Goal: Complete application form: Complete application form

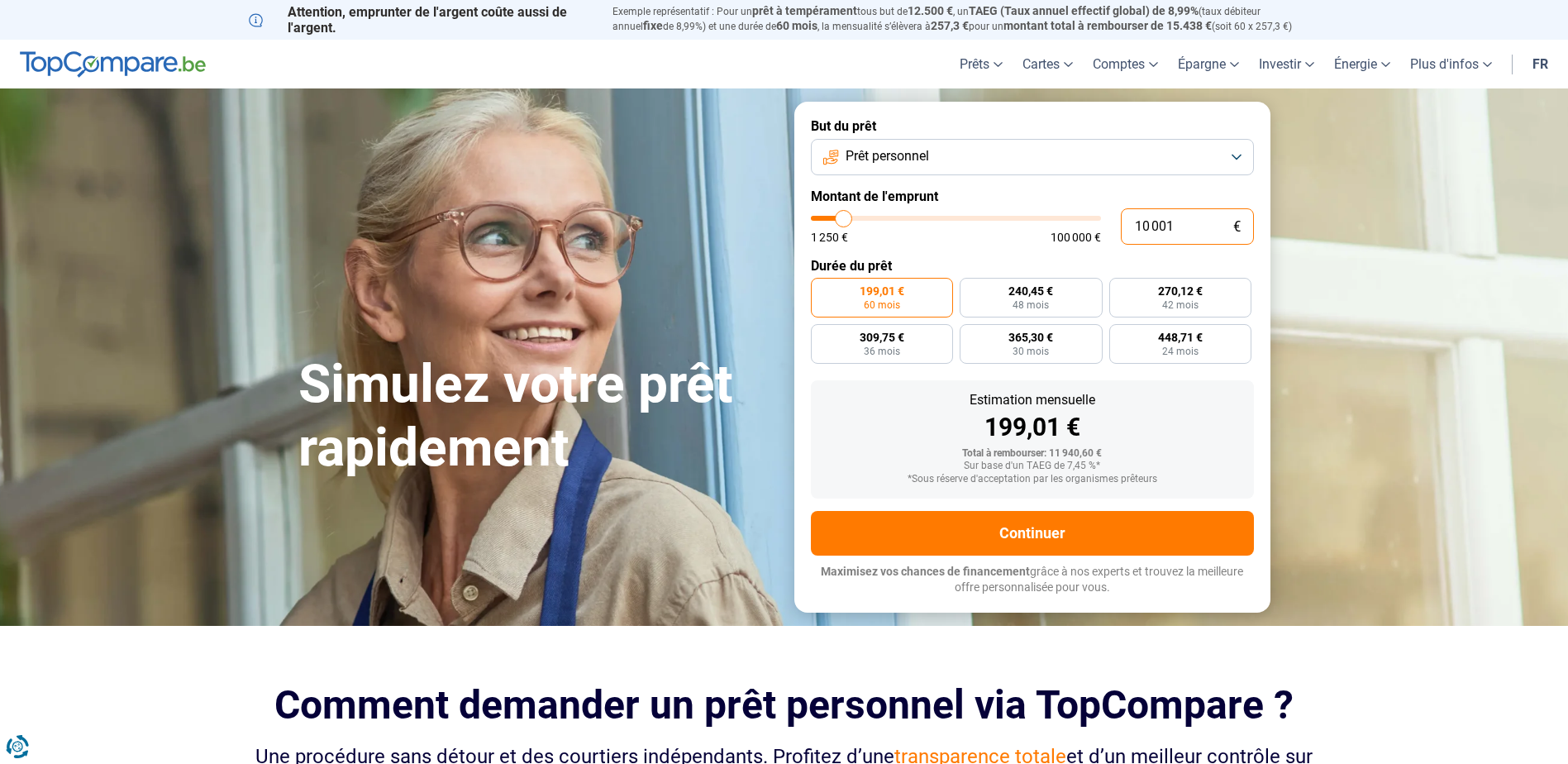
drag, startPoint x: 1173, startPoint y: 224, endPoint x: 1092, endPoint y: 235, distance: 81.7
click at [1092, 235] on div "10 001 € 1 250 € 100 000 €" at bounding box center [1032, 226] width 443 height 37
type input "0"
type input "1250"
type input "1"
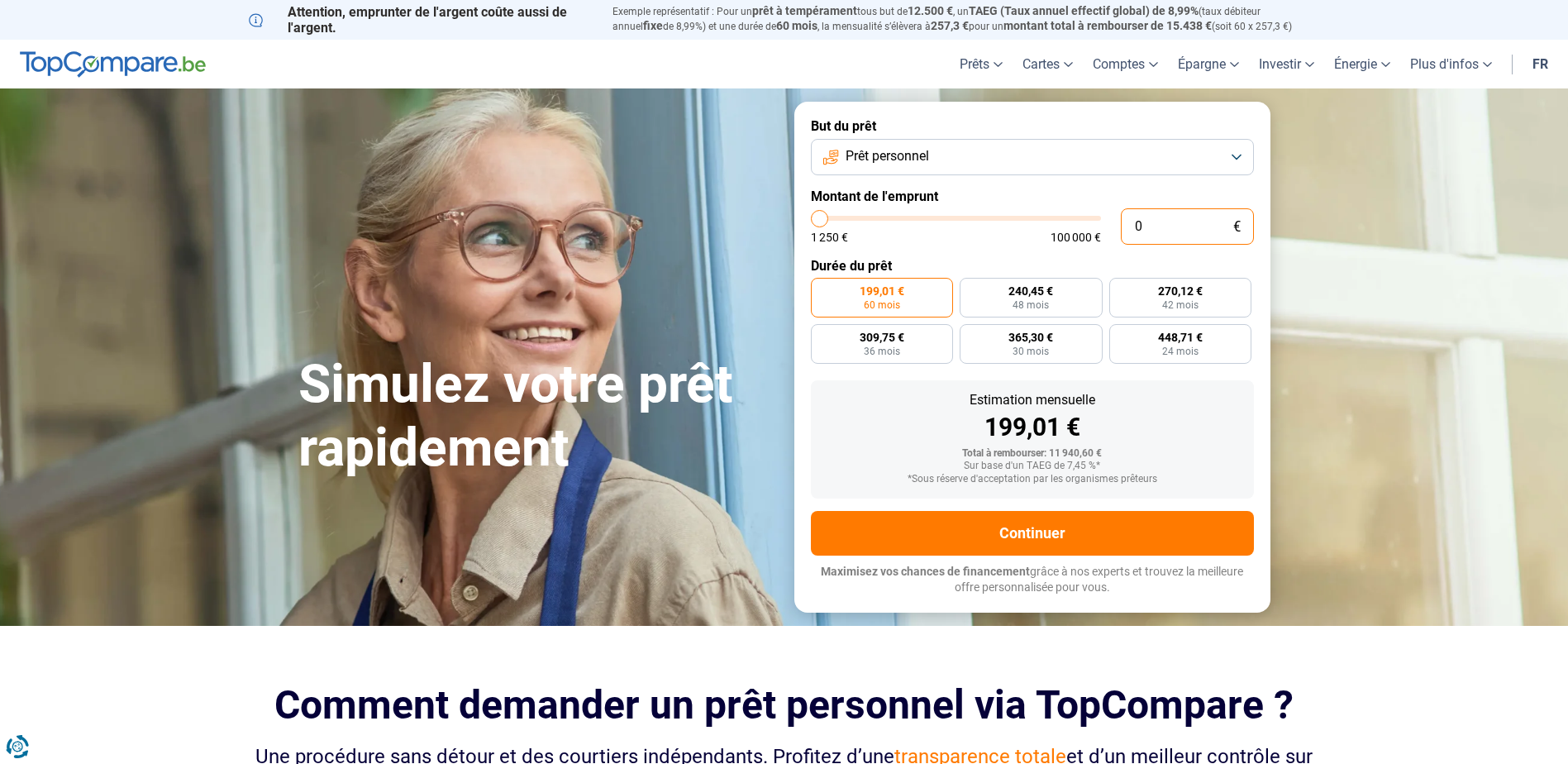
type input "1250"
type input "15"
type input "1250"
type input "153"
type input "1250"
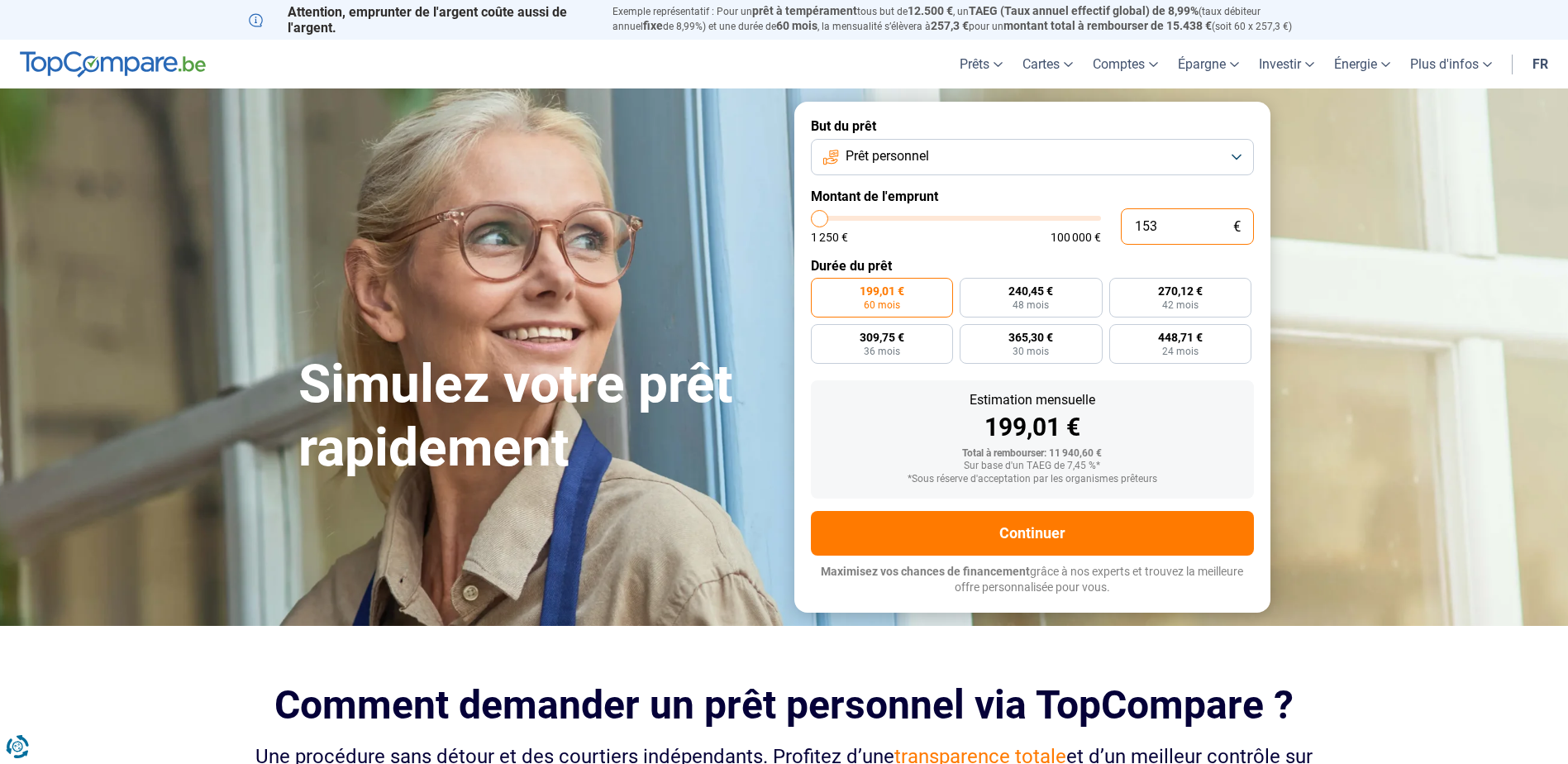
type input "1 530"
type input "1500"
type input "15 300"
type input "15250"
radio input "false"
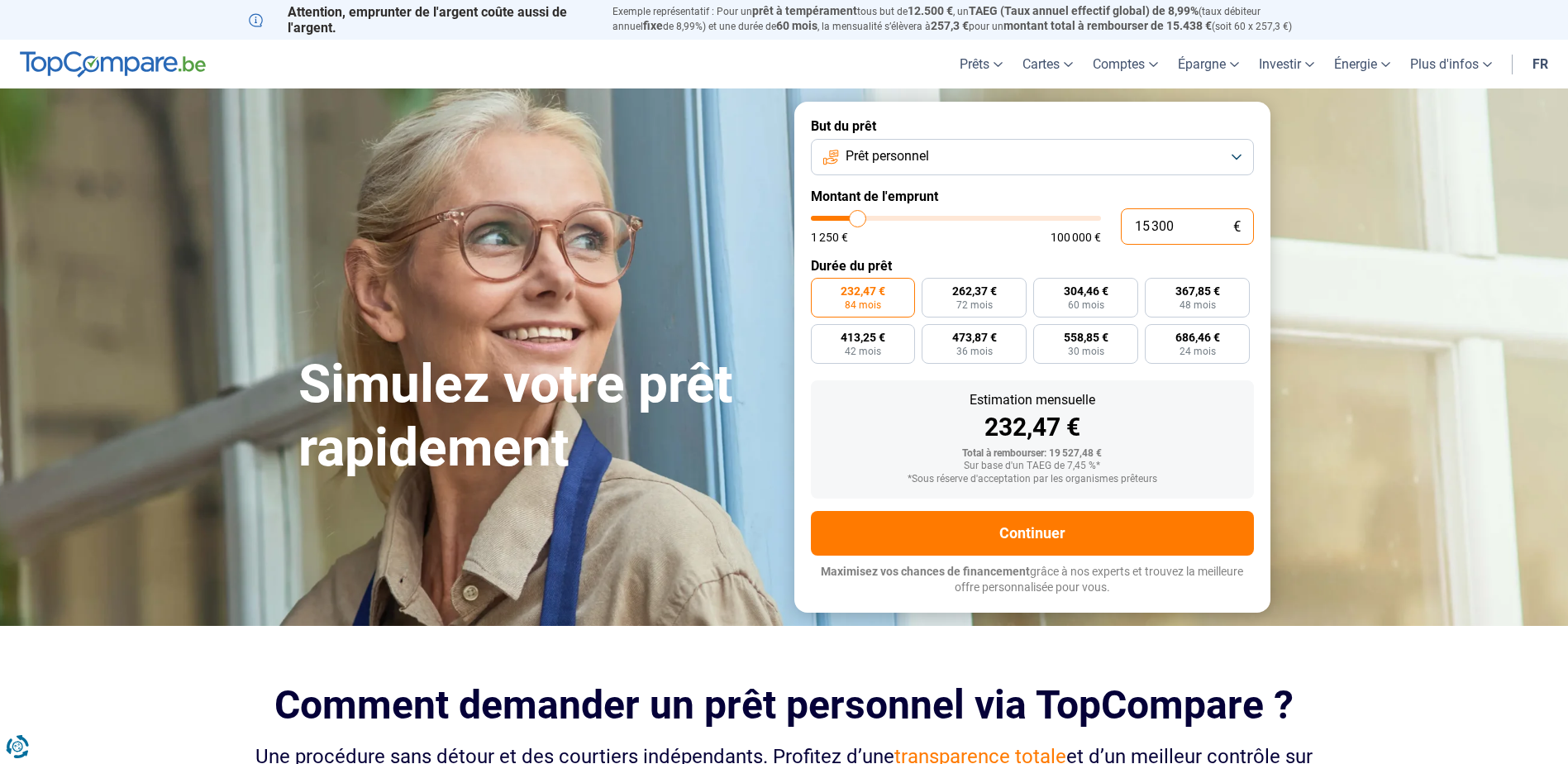
type input "1 530"
type input "1500"
type input "153"
type input "1250"
type input "15"
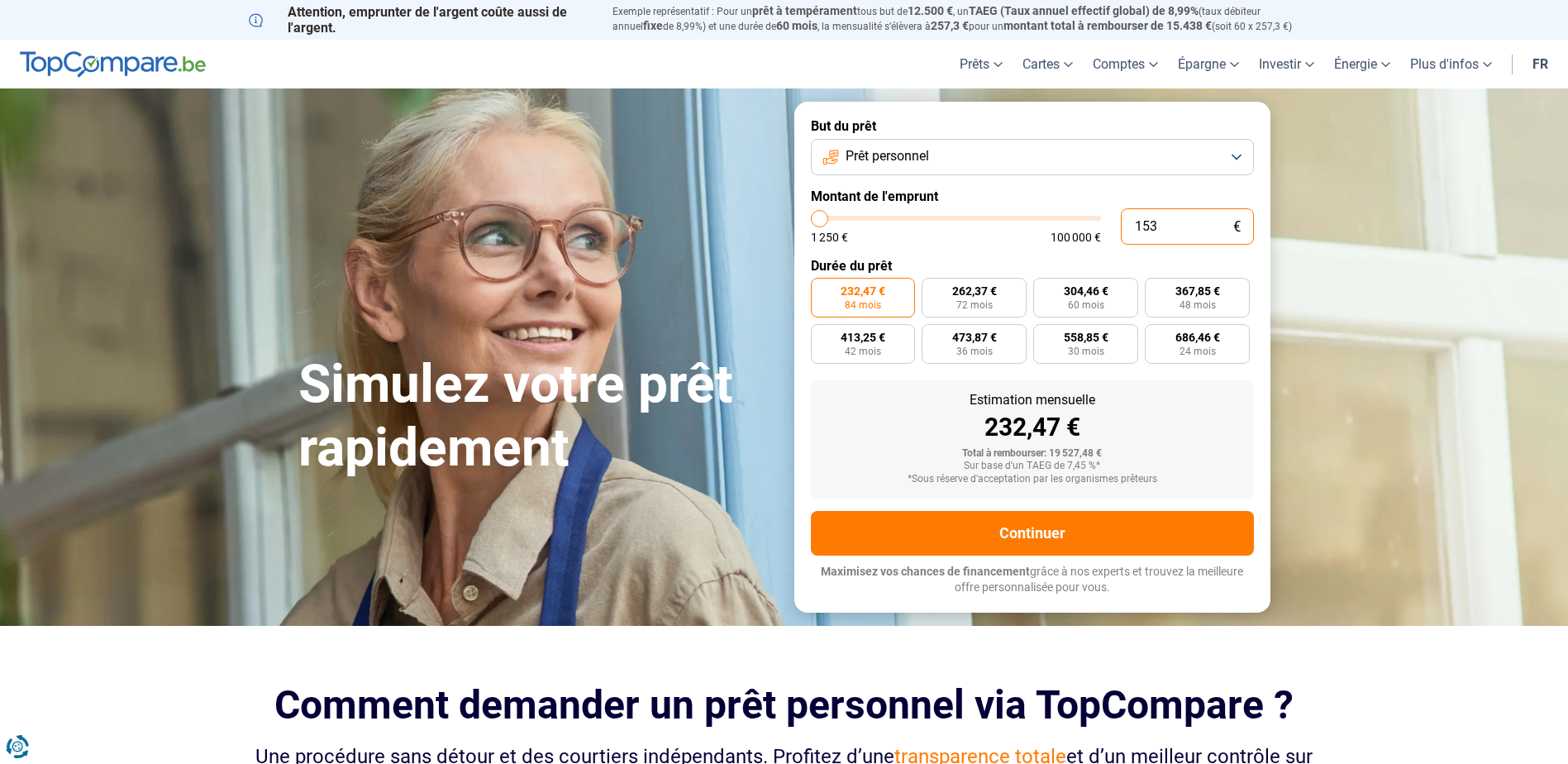
type input "1250"
type input "1"
type input "1250"
type input "0"
type input "1250"
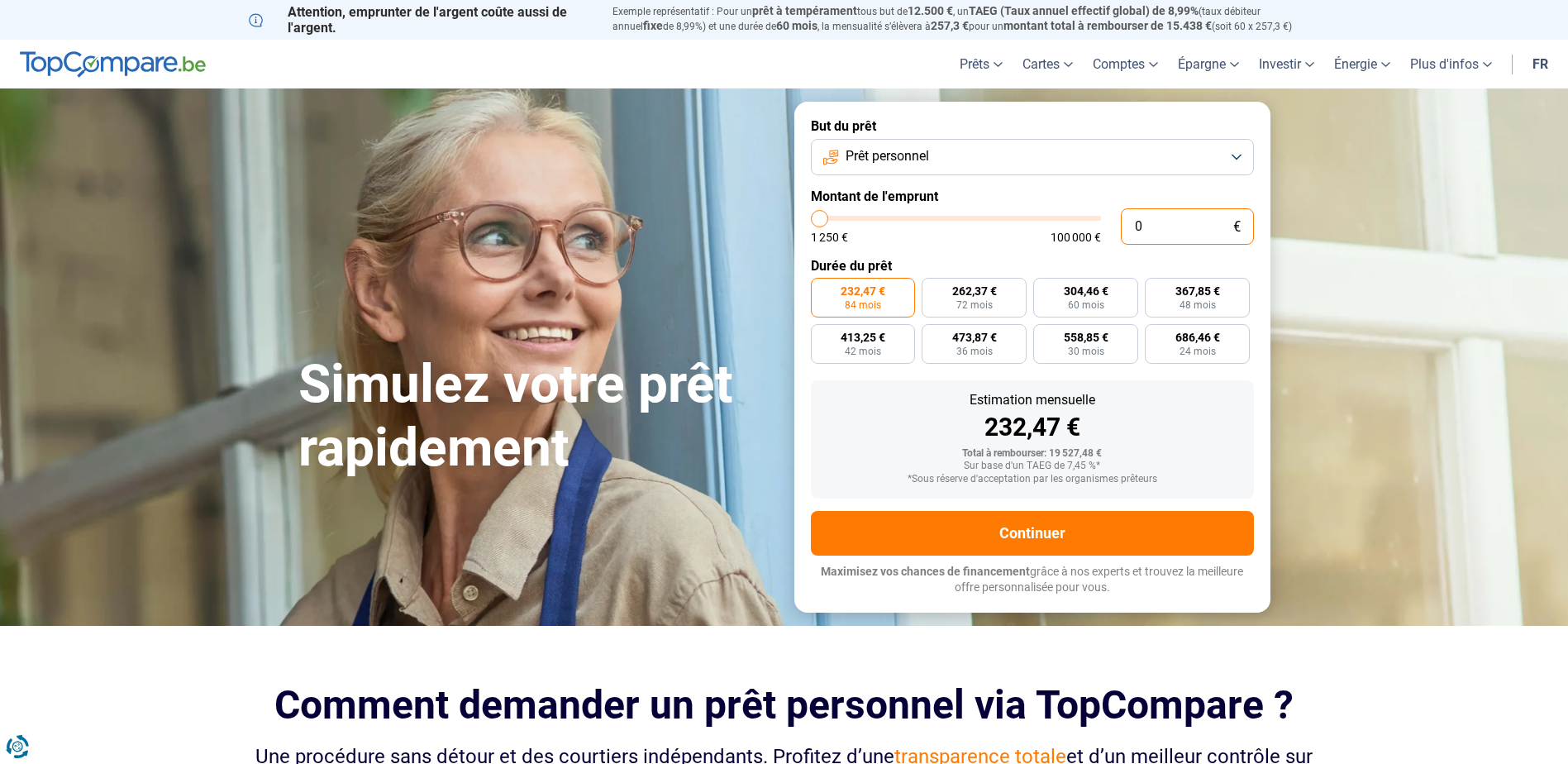
type input "1"
type input "1250"
type input "10"
type input "1250"
type input "100"
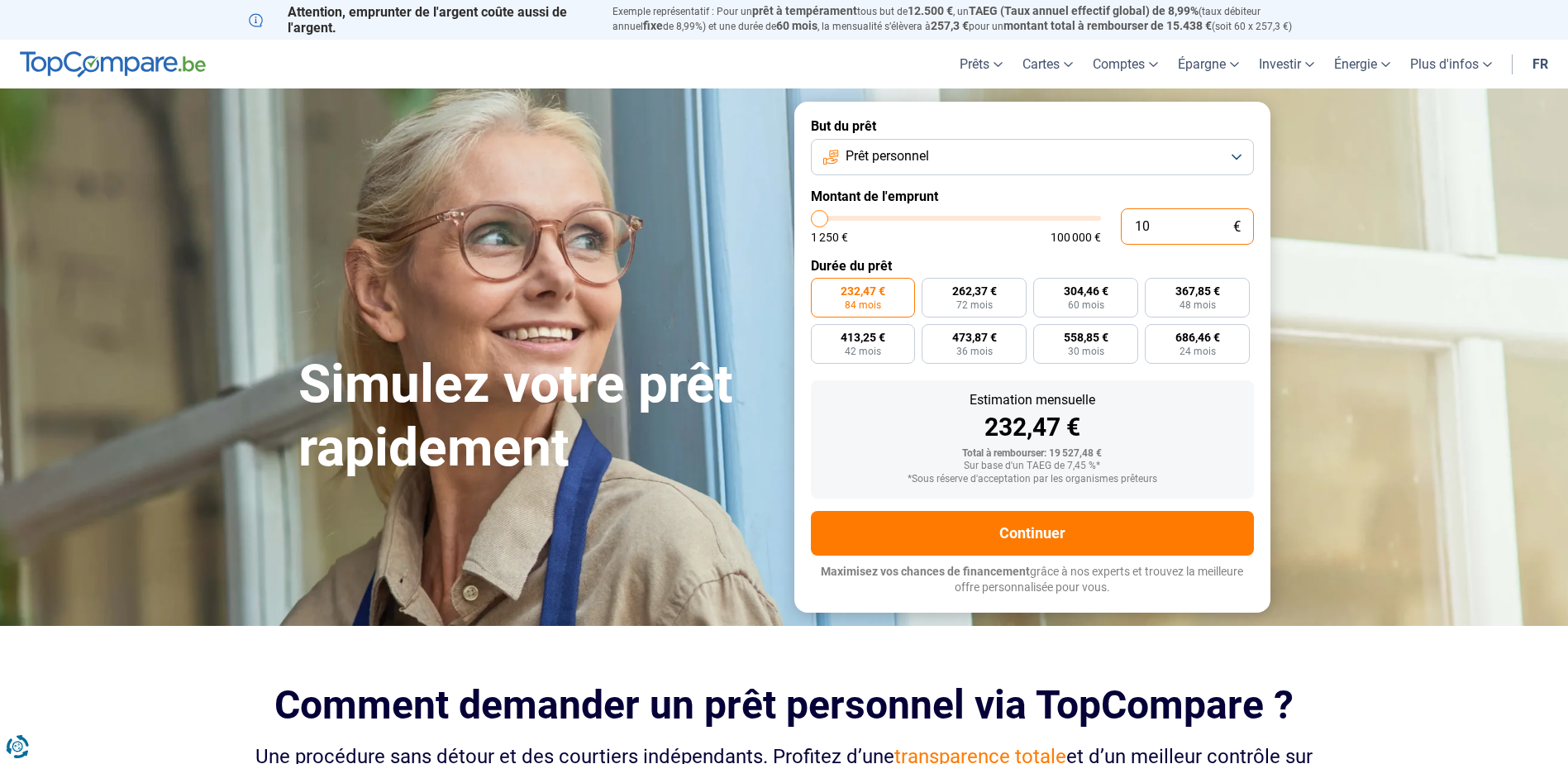
type input "1250"
type input "1 000"
type input "1250"
type input "10 000"
type input "10000"
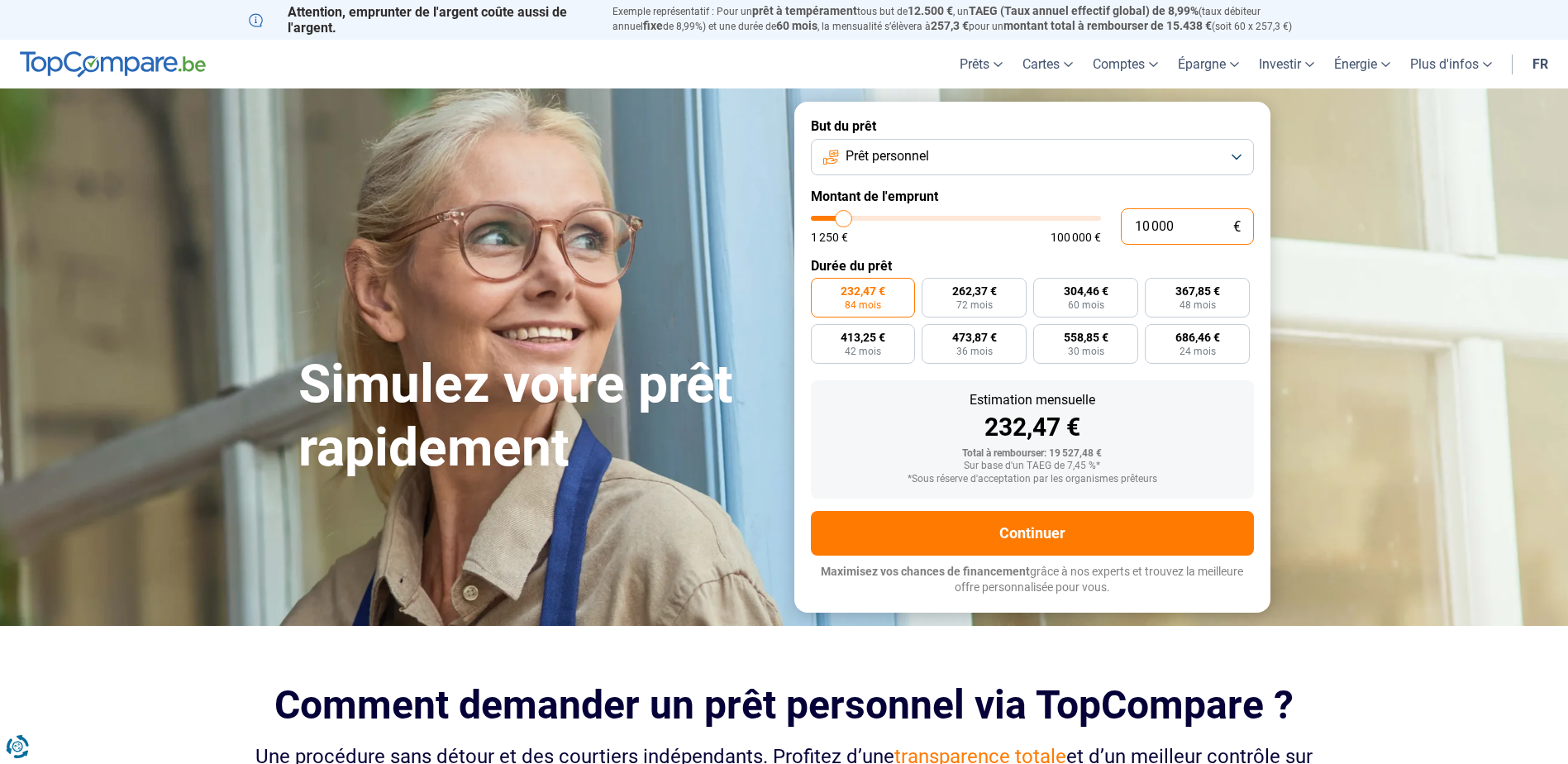
radio input "true"
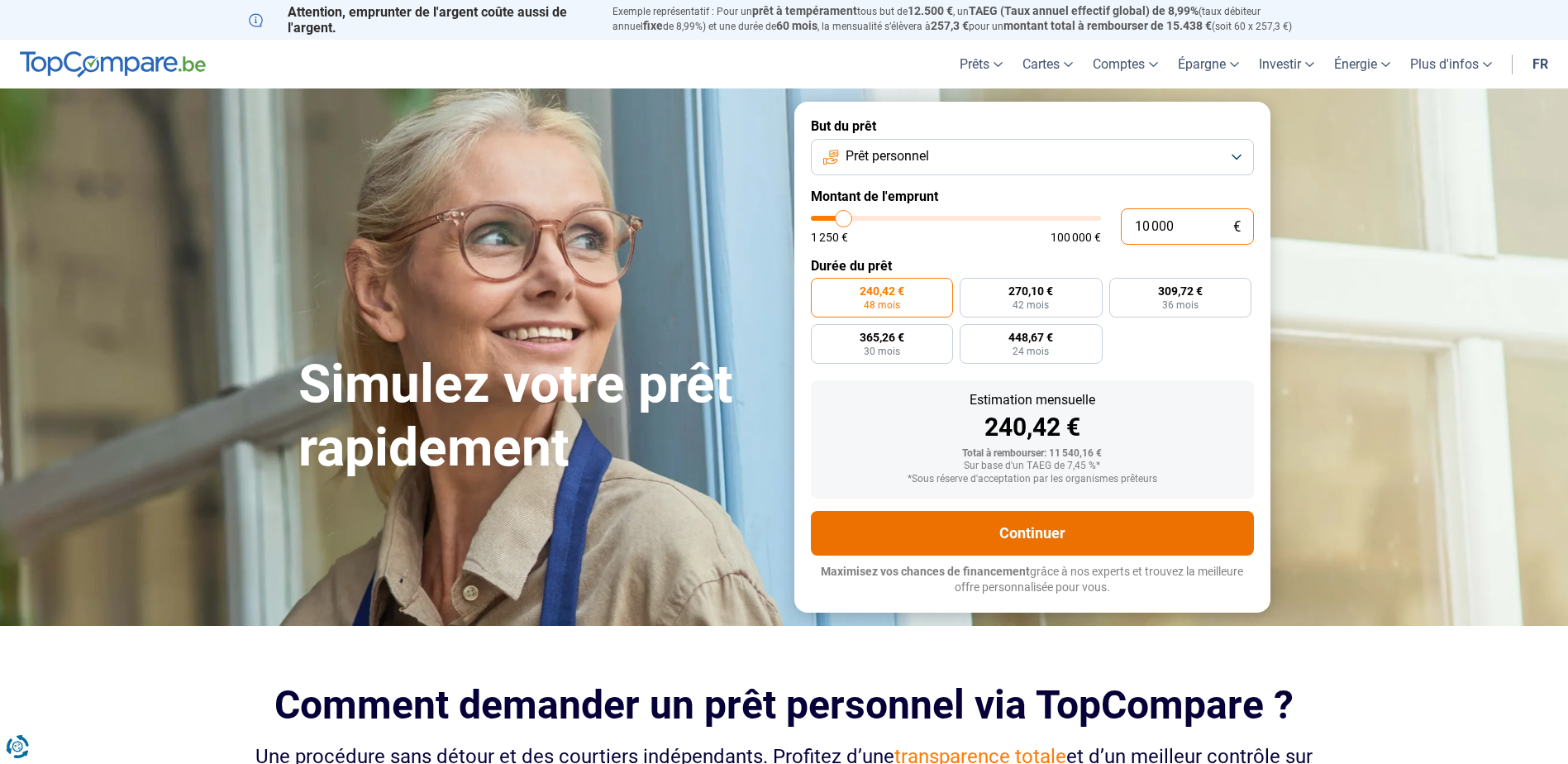
type input "10 000"
click at [1065, 530] on button "Continuer" at bounding box center [1032, 533] width 443 height 44
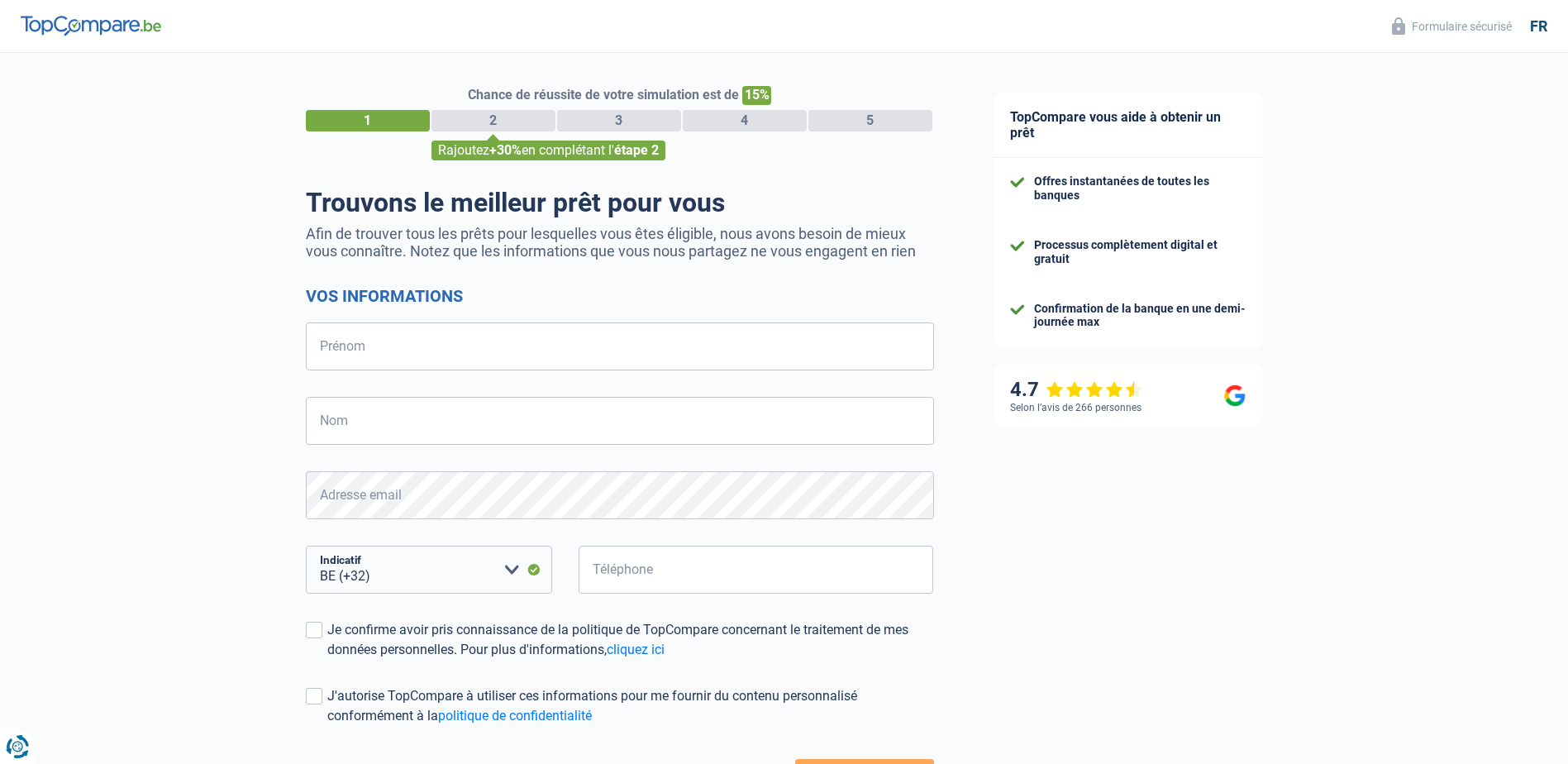
select select "32"
click at [434, 355] on input "Prénom" at bounding box center [620, 346] width 629 height 48
type input "[PERSON_NAME]"
type input "VANACHTER"
type input "475580249"
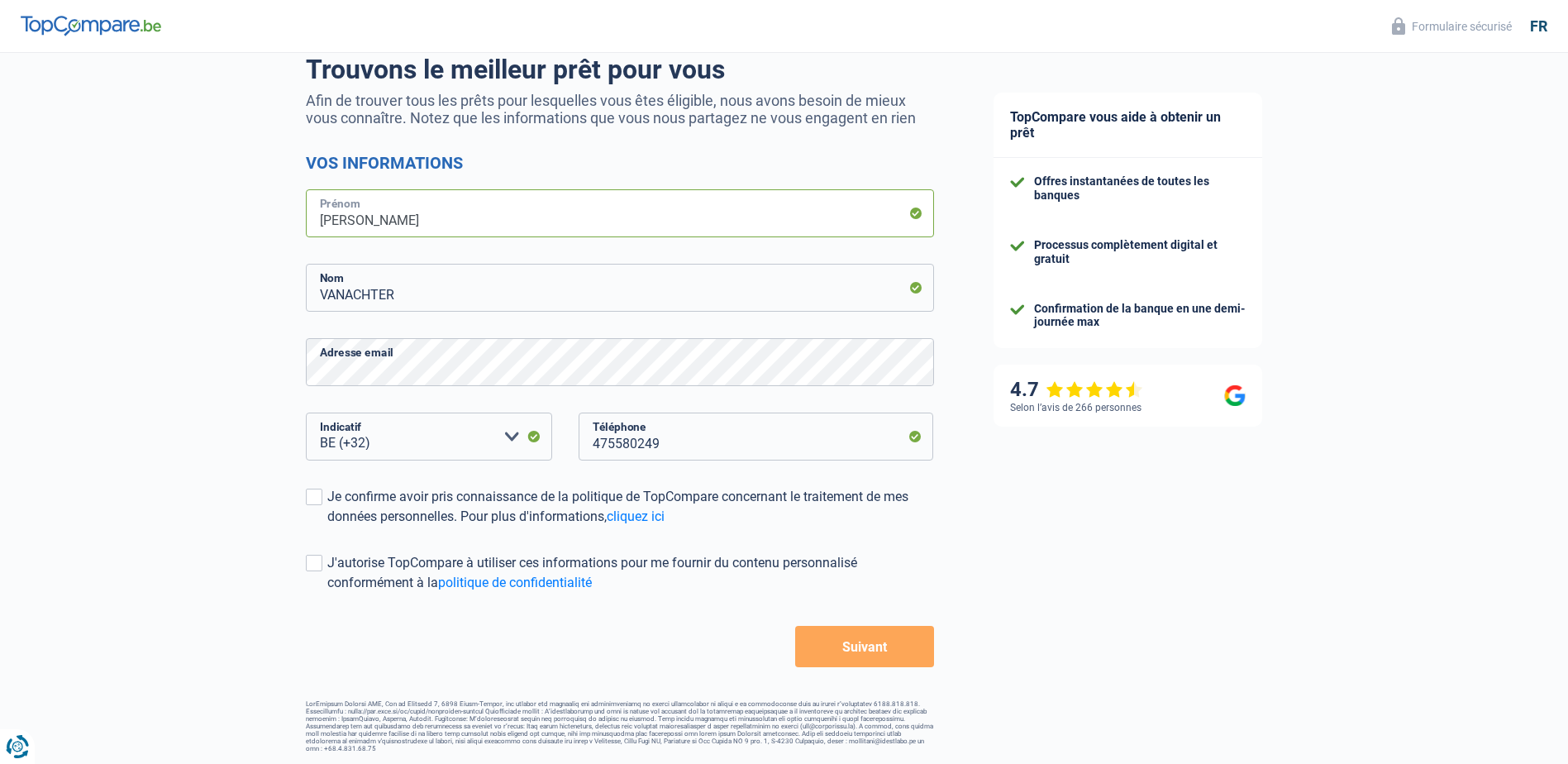
scroll to position [134, 0]
click at [323, 497] on label "Je confirme avoir pris connaissance de la politique de TopCompare concernant le…" at bounding box center [620, 506] width 629 height 39
click at [327, 526] on input "Je confirme avoir pris connaissance de la politique de TopCompare concernant le…" at bounding box center [327, 526] width 0 height 0
click at [317, 566] on span at bounding box center [313, 561] width 16 height 16
click at [327, 592] on input "J'autorise TopCompare à utiliser ces informations pour me fournir du contenu pe…" at bounding box center [327, 592] width 0 height 0
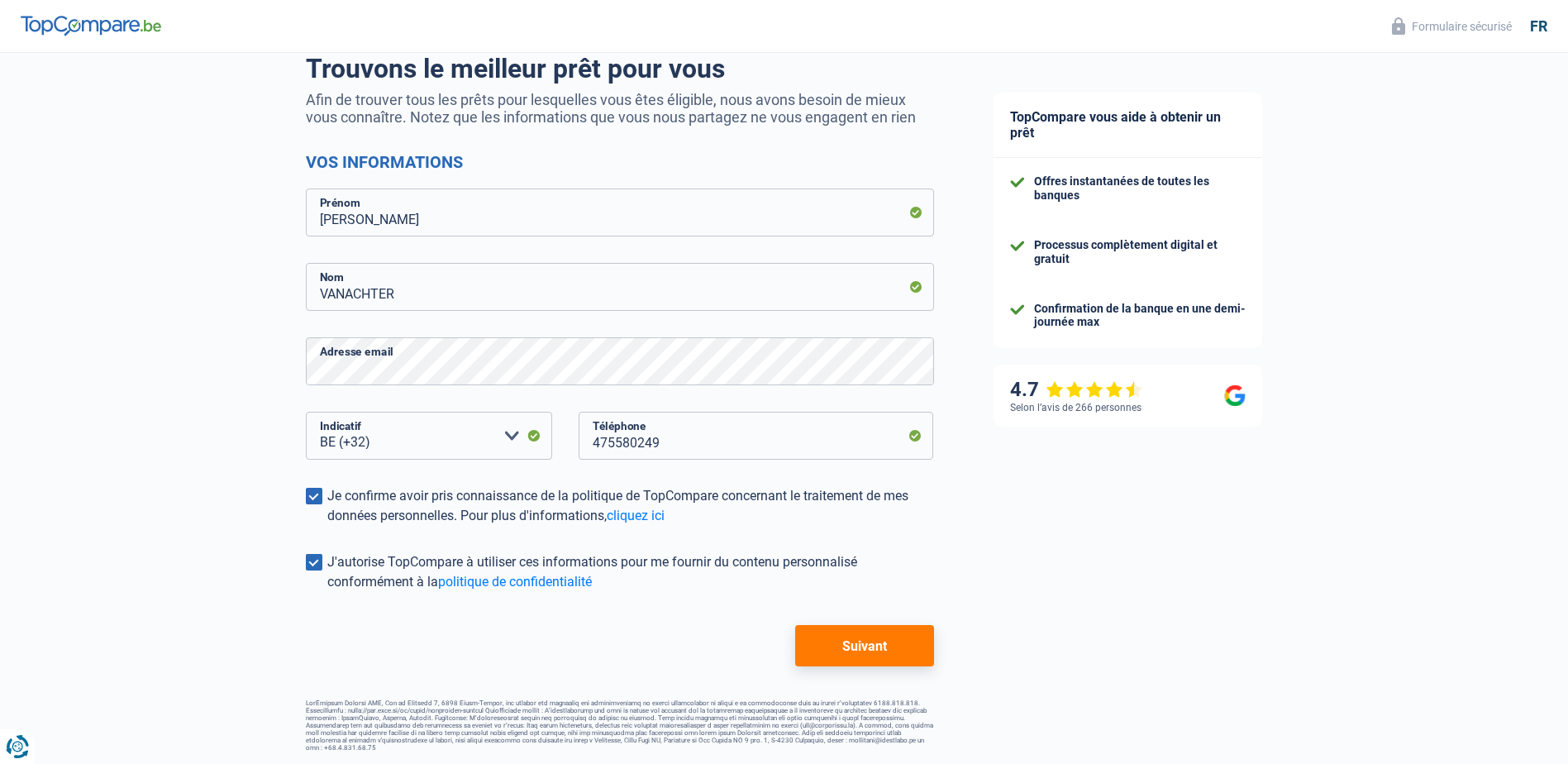
click at [869, 647] on button "Suivant" at bounding box center [864, 646] width 138 height 41
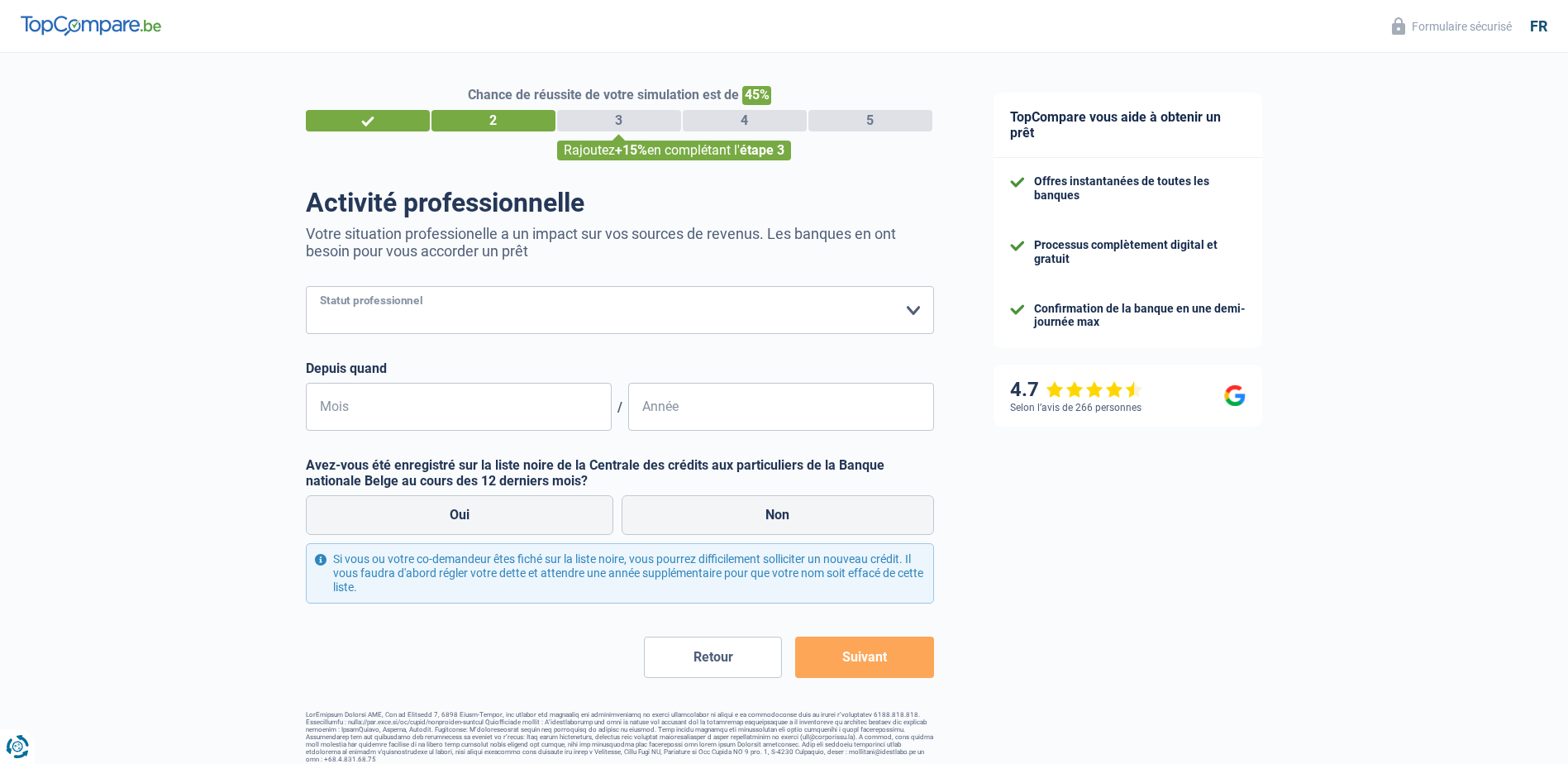
click at [912, 316] on select "Ouvrier Employé privé Employé public Invalide Indépendant Pensionné Chômeur Mut…" at bounding box center [620, 310] width 629 height 48
select select "privateEmployee"
click at [306, 288] on select "Ouvrier Employé privé Employé public Invalide Indépendant Pensionné Chômeur Mut…" at bounding box center [620, 310] width 629 height 48
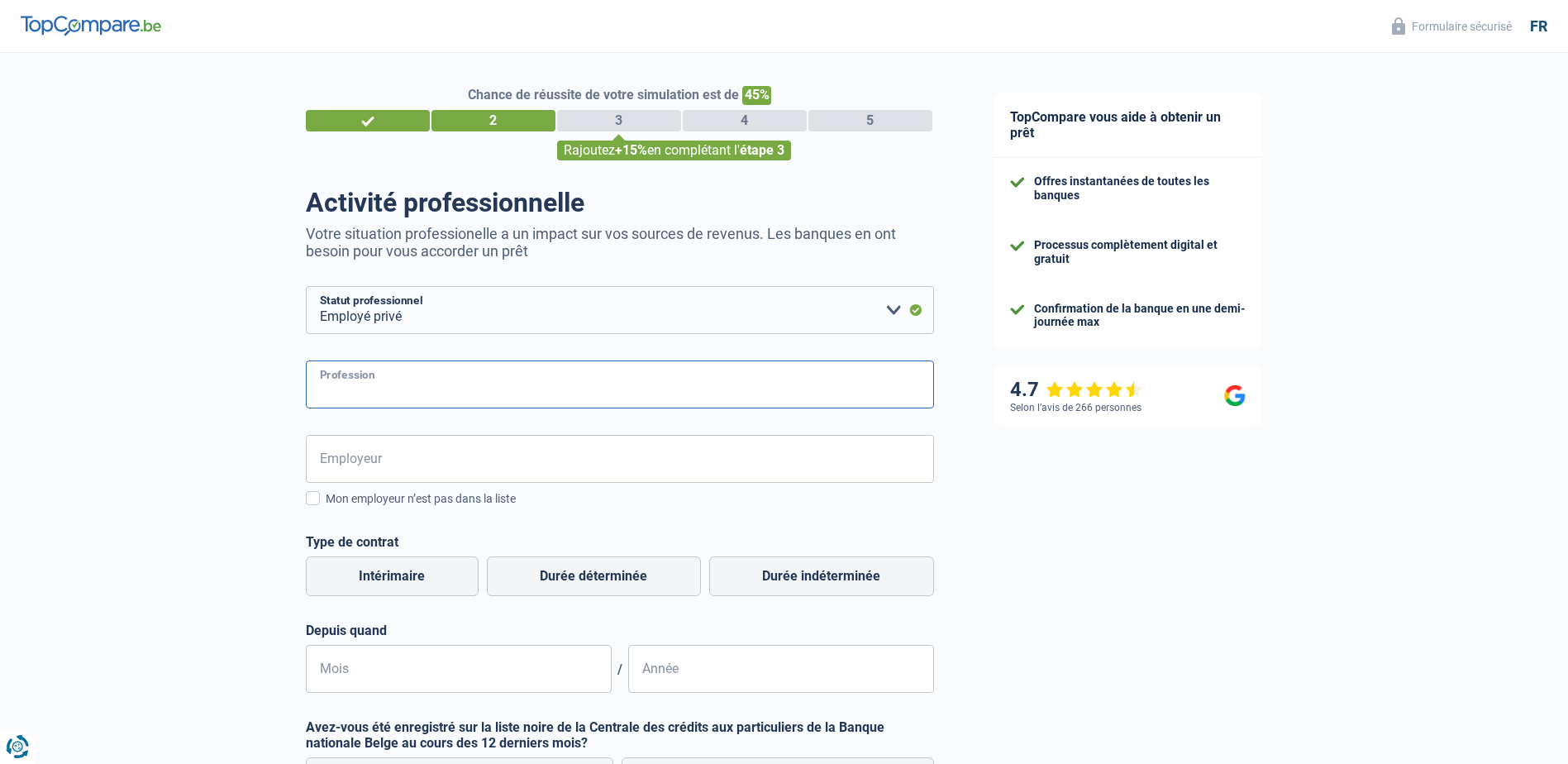
click at [796, 381] on input "Profession" at bounding box center [620, 385] width 629 height 48
type input "E"
type input "Informaticienne"
click at [834, 460] on input "TOTALENERGIES" at bounding box center [620, 459] width 629 height 48
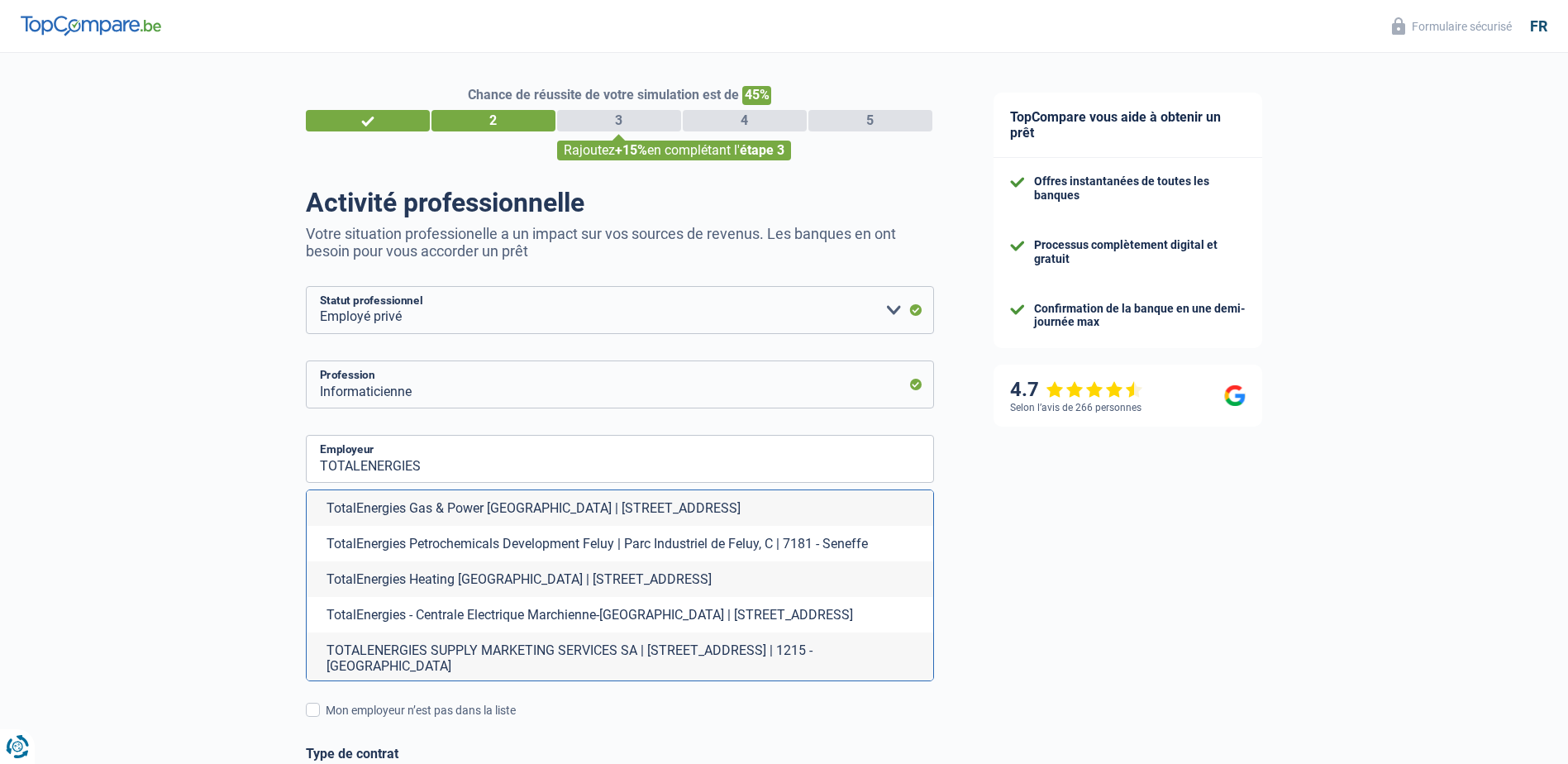
click at [820, 544] on li "TotalEnergies Petrochemicals Development Feluy | Parc Industriel de Feluy, C | …" at bounding box center [620, 544] width 627 height 36
type input "TotalEnergies Petrochemicals Development Feluy | Parc Industriel de Feluy, C | …"
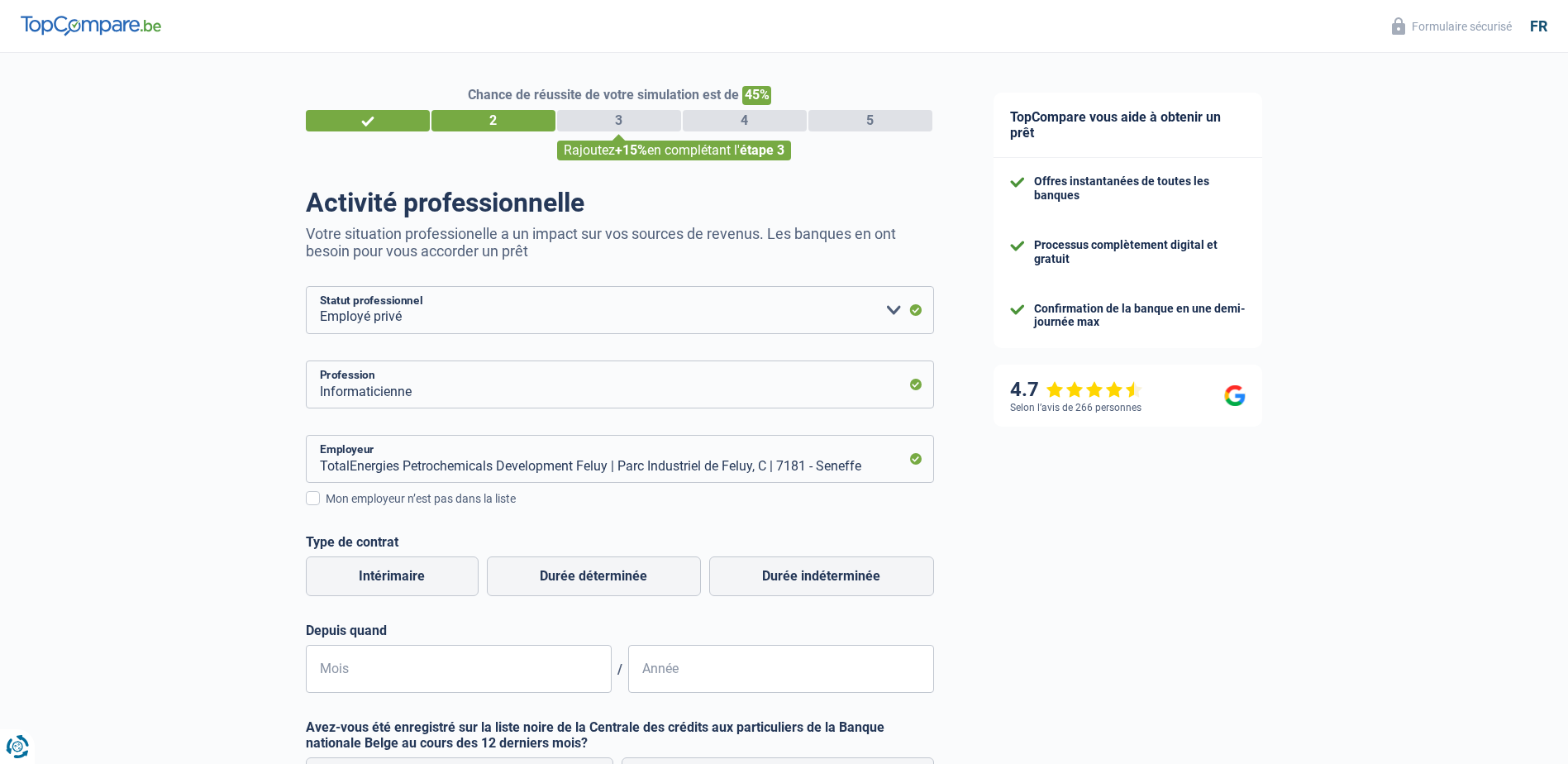
scroll to position [83, 0]
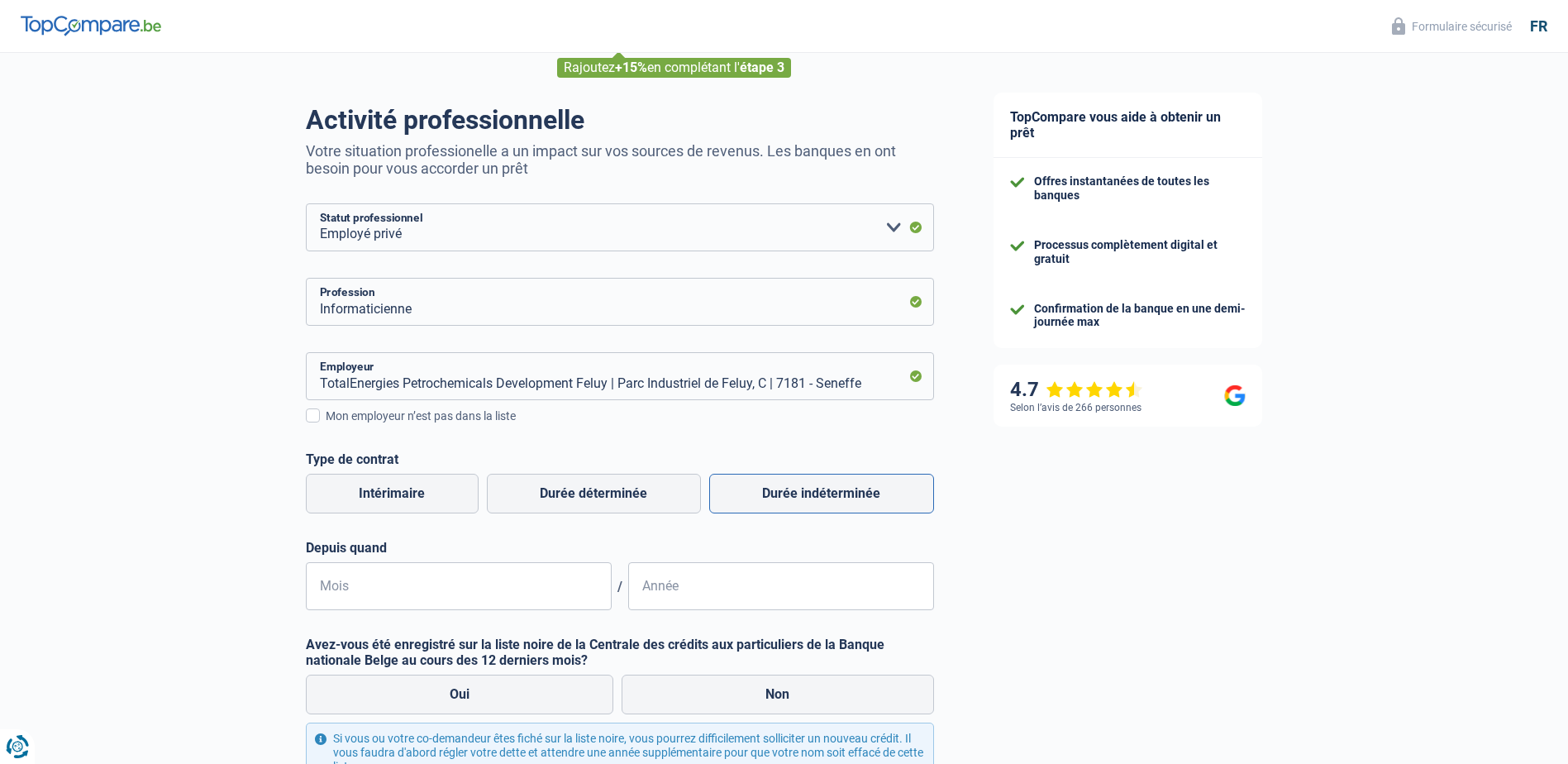
click at [839, 502] on label "Durée indéterminée" at bounding box center [821, 494] width 225 height 39
click at [839, 502] on input "Durée indéterminée" at bounding box center [821, 494] width 225 height 39
radio input "true"
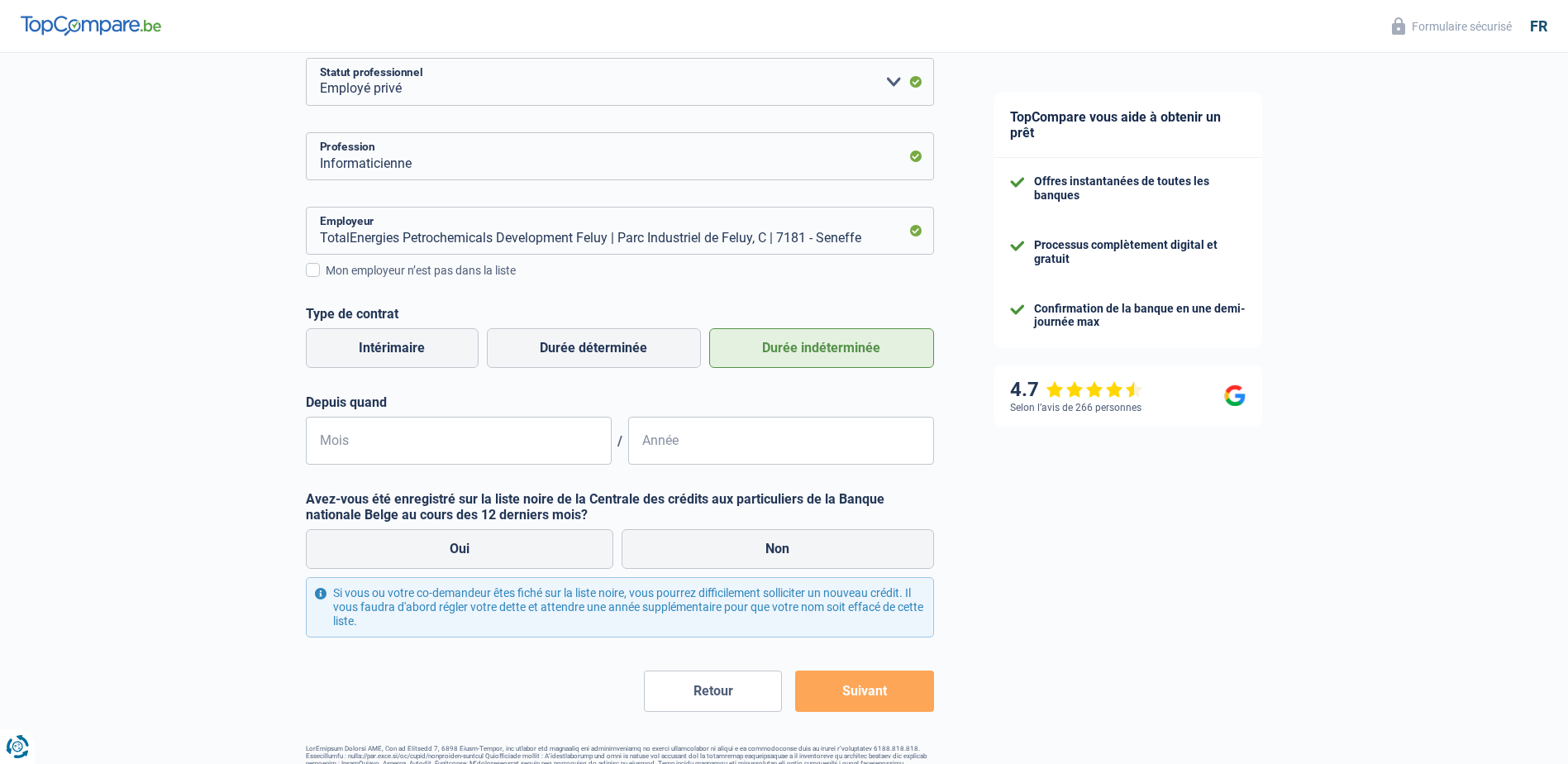
scroll to position [248, 0]
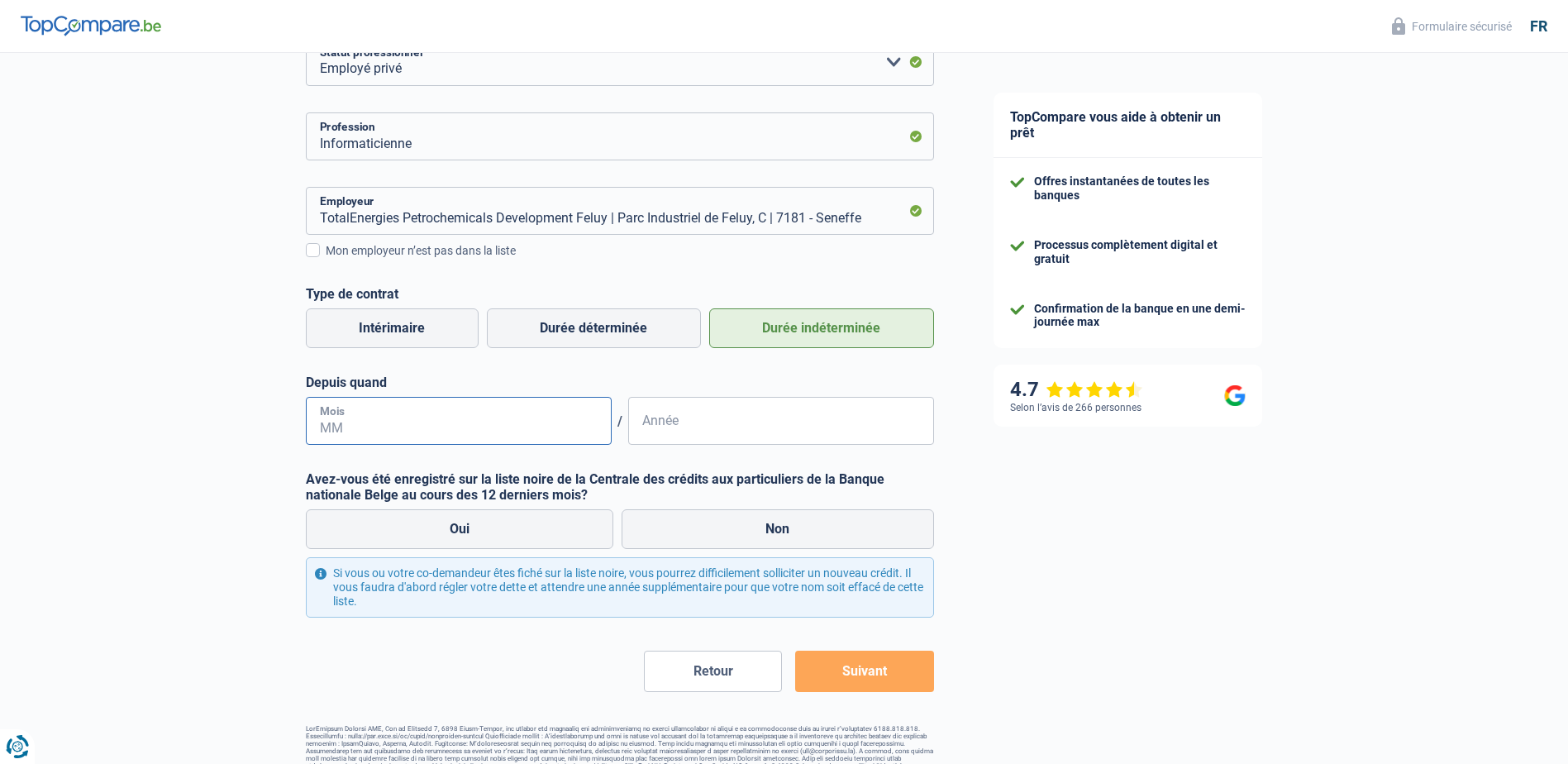
click at [509, 431] on input "Mois" at bounding box center [459, 421] width 306 height 48
type input "11"
click at [697, 427] on input "Année" at bounding box center [781, 421] width 306 height 48
type input "1987"
click at [857, 535] on label "Non" at bounding box center [778, 529] width 313 height 39
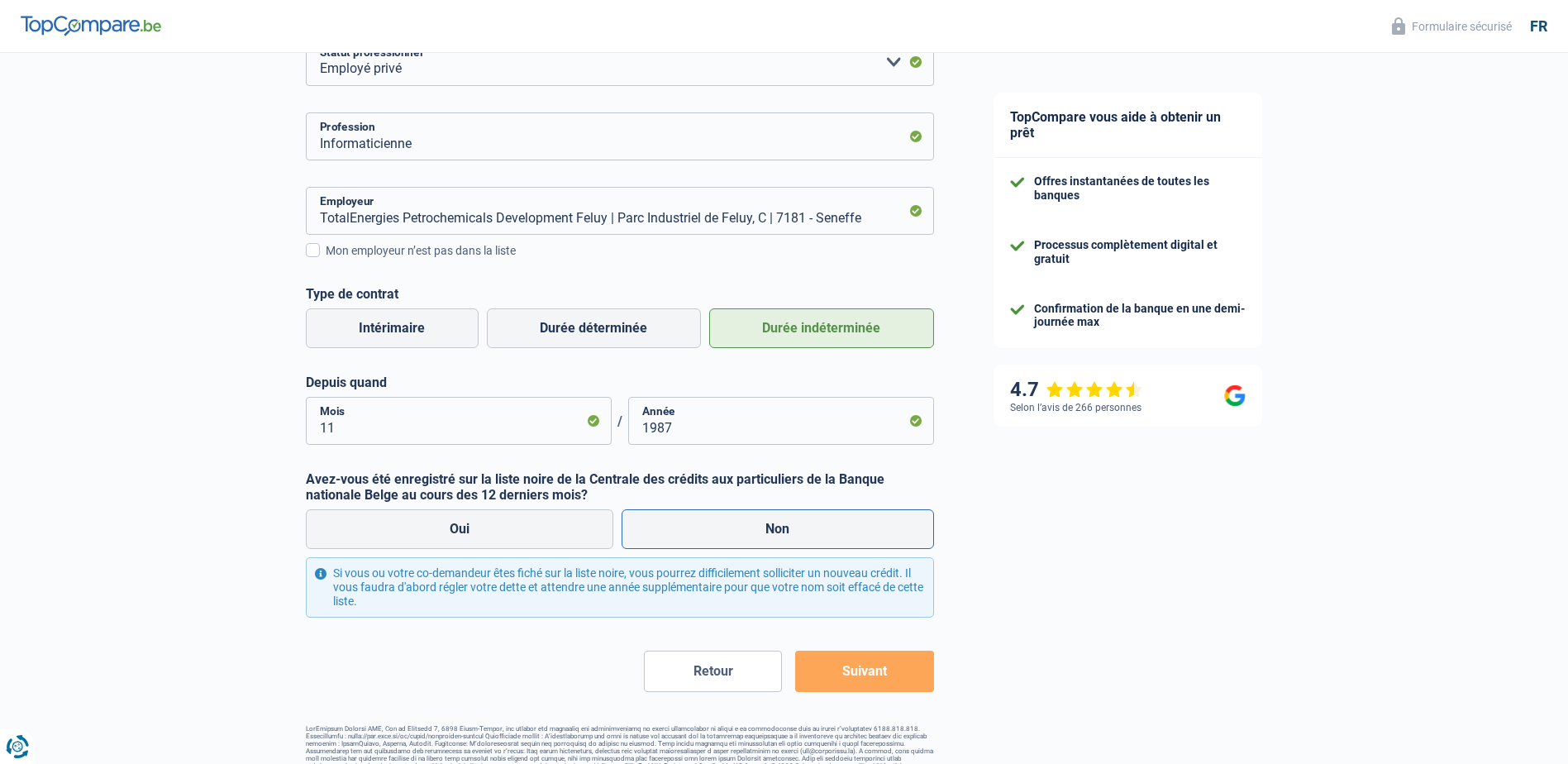
click at [857, 535] on input "Non" at bounding box center [778, 529] width 313 height 39
radio input "true"
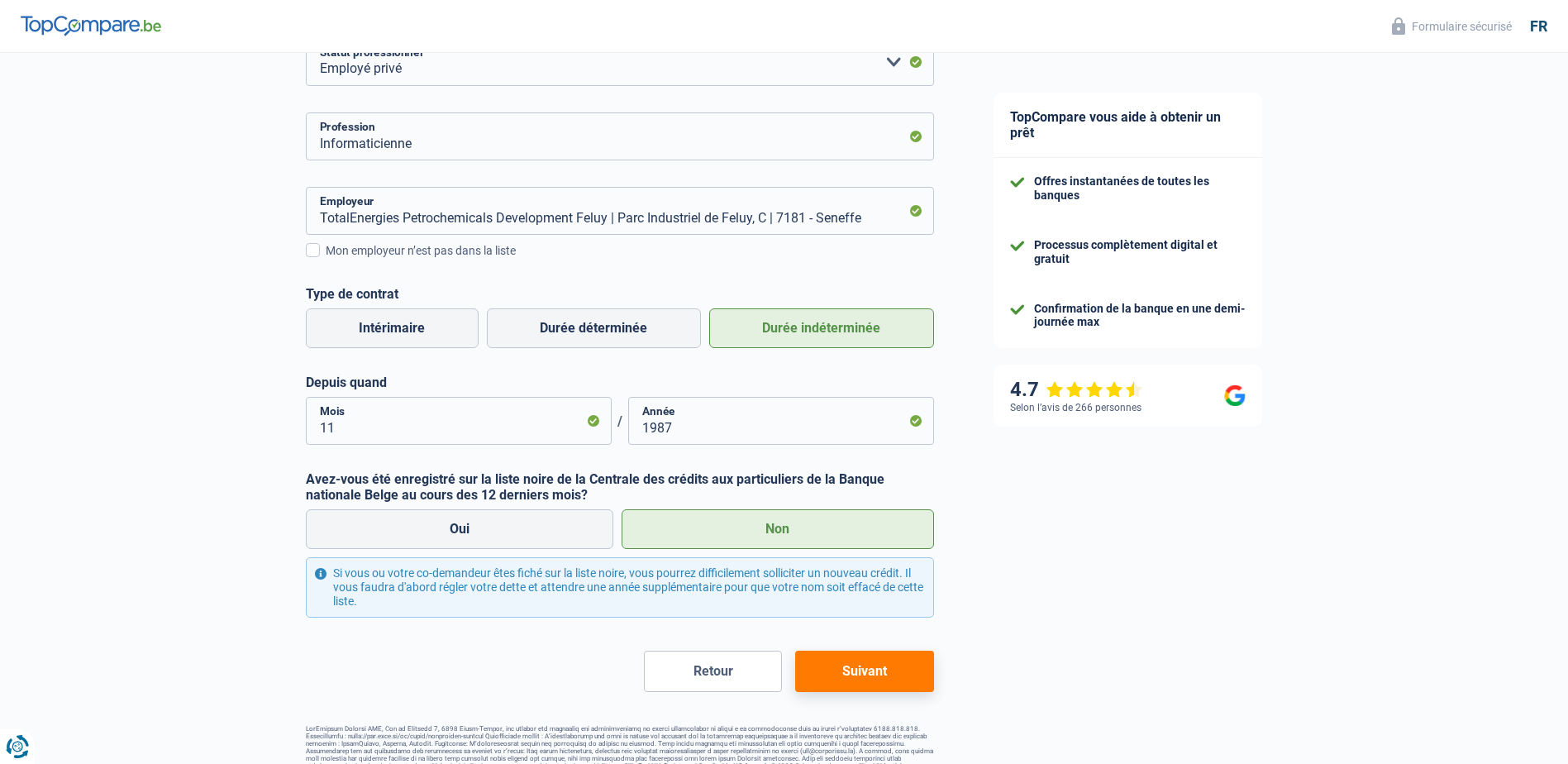
click at [881, 674] on button "Suivant" at bounding box center [864, 672] width 138 height 41
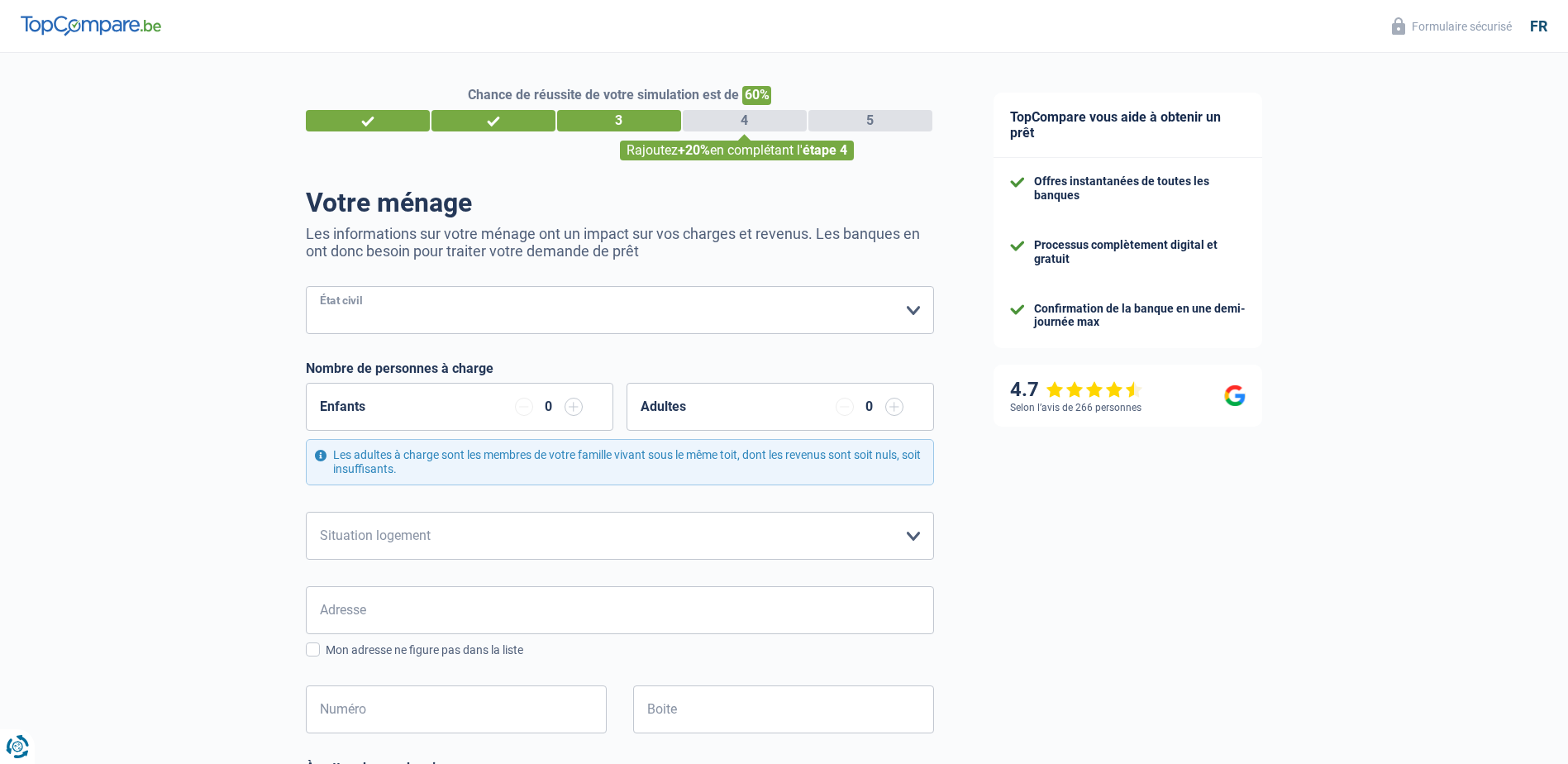
click at [914, 317] on select "[PERSON_NAME](e) Cohabitant(e) légal(e) Divorcé(e) Veuf(ve) Séparé (de fait) Ve…" at bounding box center [620, 310] width 629 height 48
click at [306, 288] on select "[PERSON_NAME](e) Cohabitant(e) légal(e) Divorcé(e) Veuf(ve) Séparé (de fait) Ve…" at bounding box center [620, 310] width 629 height 48
click at [897, 314] on select "[PERSON_NAME](e) Cohabitant(e) légal(e) Divorcé(e) Veuf(ve) Séparé (de fait) Ve…" at bounding box center [620, 310] width 629 height 48
select select "married"
click at [306, 288] on select "[PERSON_NAME](e) Cohabitant(e) légal(e) Divorcé(e) Veuf(ve) Séparé (de fait) Ve…" at bounding box center [620, 310] width 629 height 48
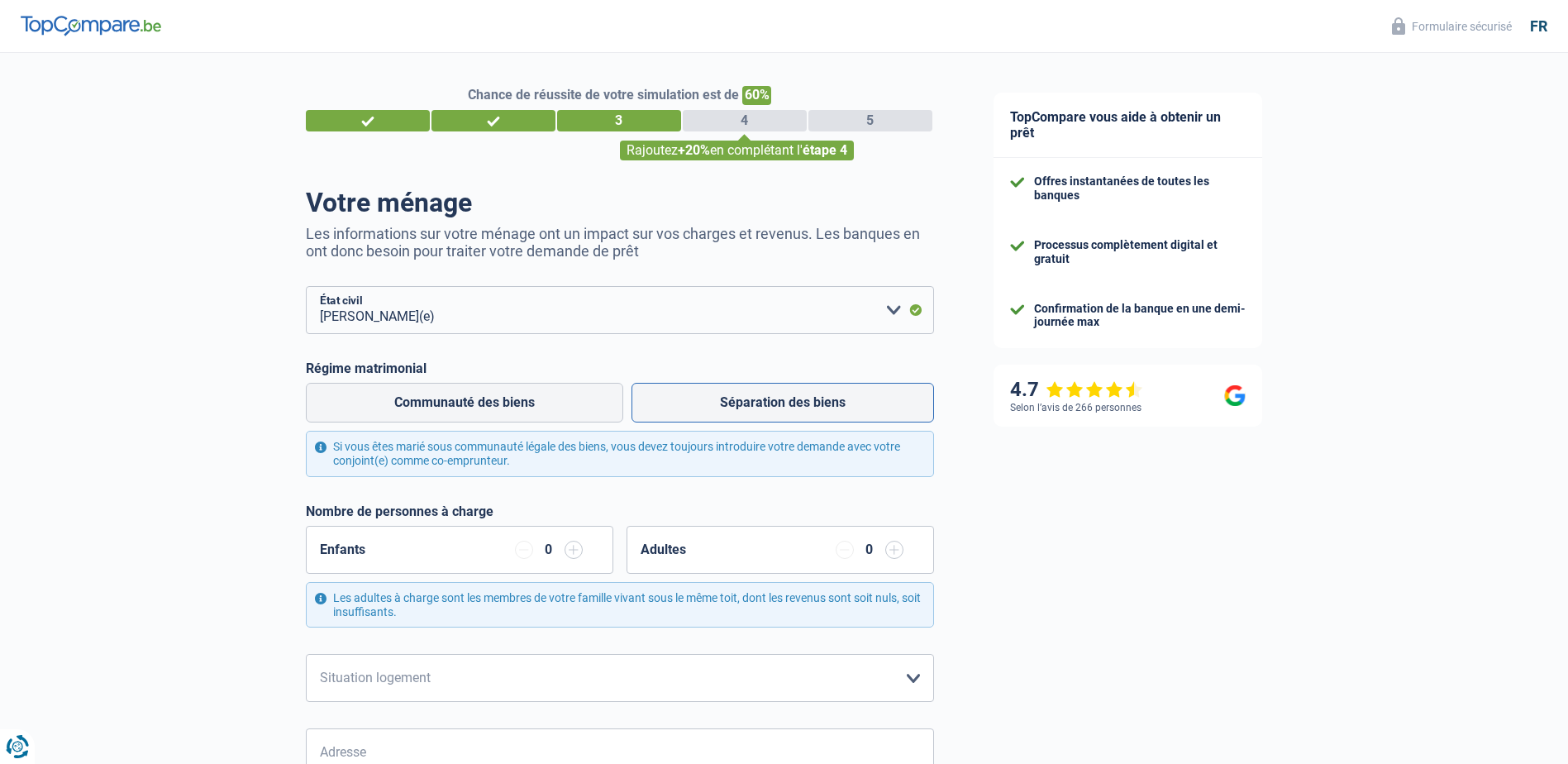
click at [802, 403] on label "Séparation des biens" at bounding box center [782, 403] width 302 height 39
click at [802, 403] on input "Séparation des biens" at bounding box center [782, 403] width 302 height 39
radio input "true"
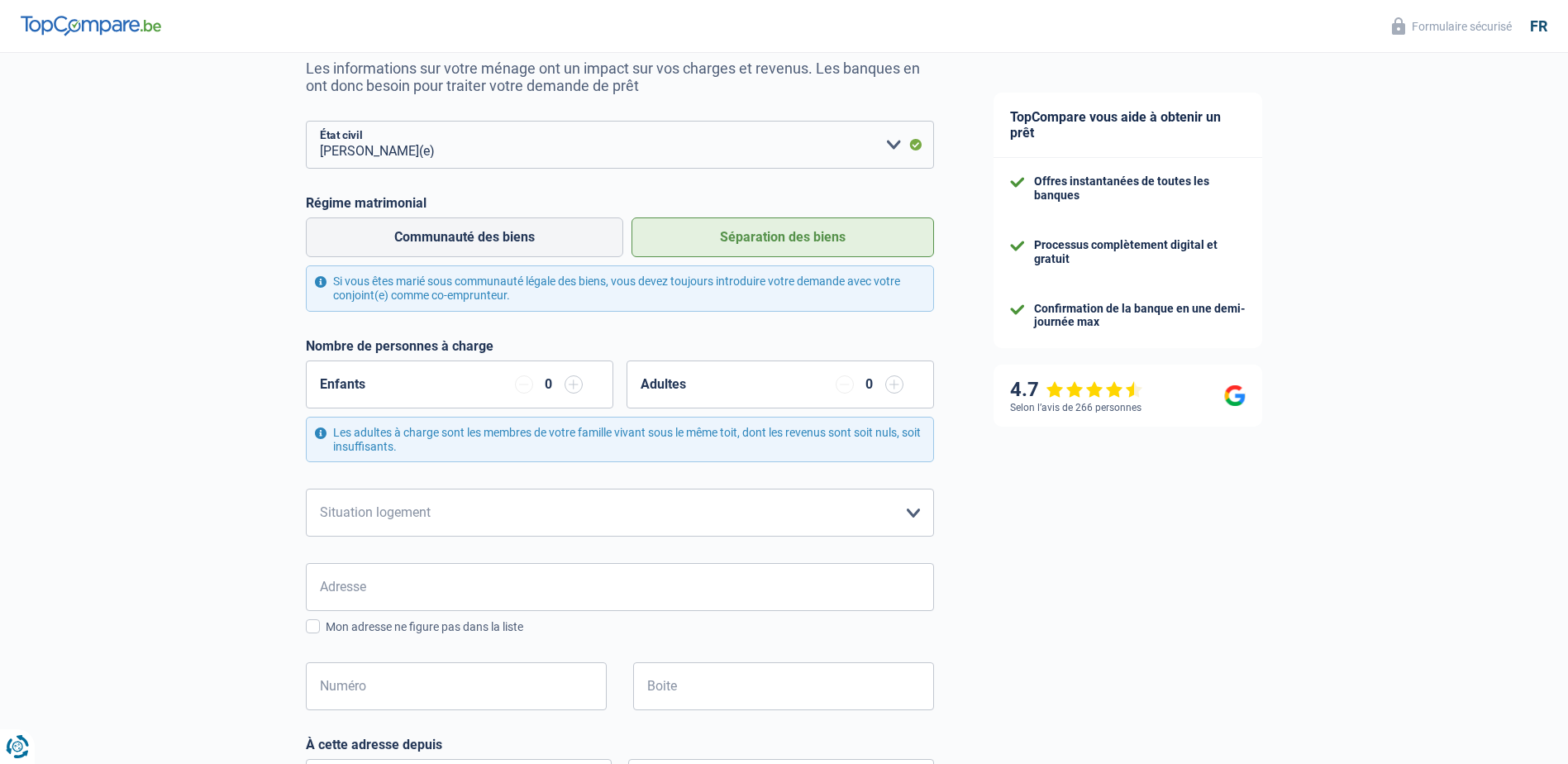
scroll to position [248, 0]
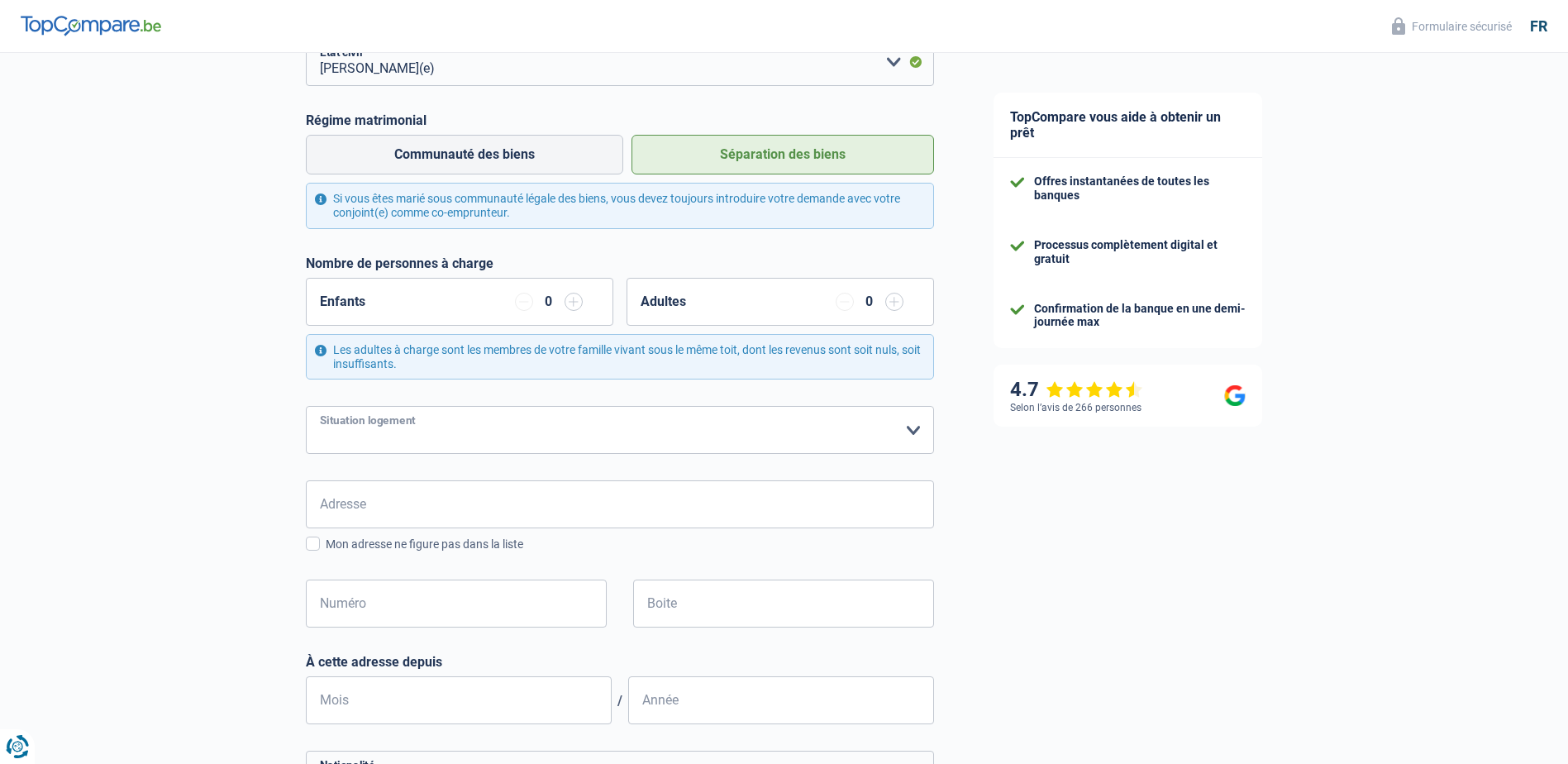
click at [914, 436] on select "Locataire Propriétaire avec prêt hypothécaire Propriétaire sans prêt hypothécai…" at bounding box center [620, 430] width 629 height 48
select select "ownerWithMortgage"
click at [306, 408] on select "Locataire Propriétaire avec prêt hypothécaire Propriétaire sans prêt hypothécai…" at bounding box center [620, 430] width 629 height 48
click at [758, 494] on input "Adresse" at bounding box center [620, 504] width 629 height 48
type input "[GEOGRAPHIC_DATA]"
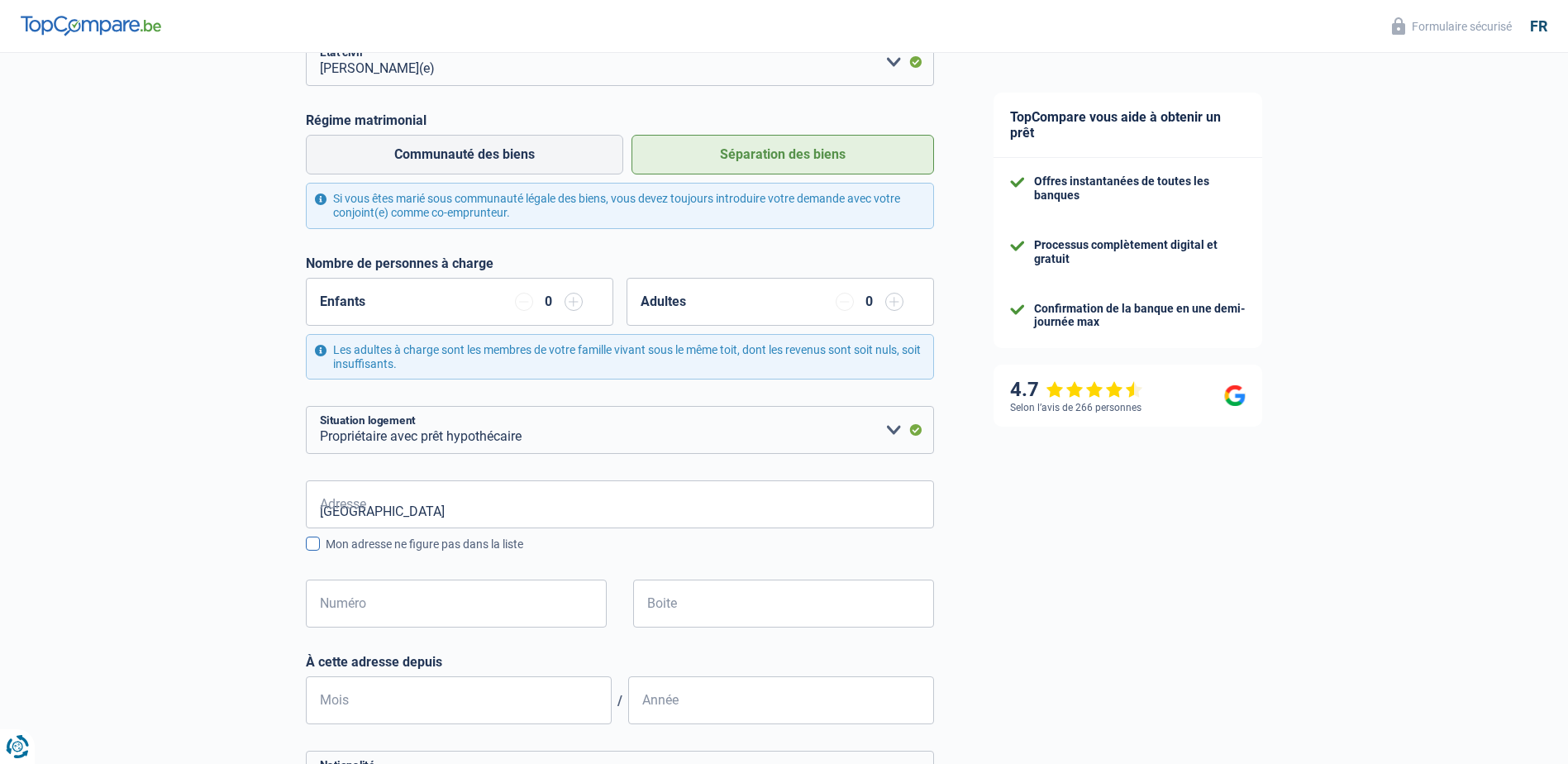
type input "[GEOGRAPHIC_DATA]"
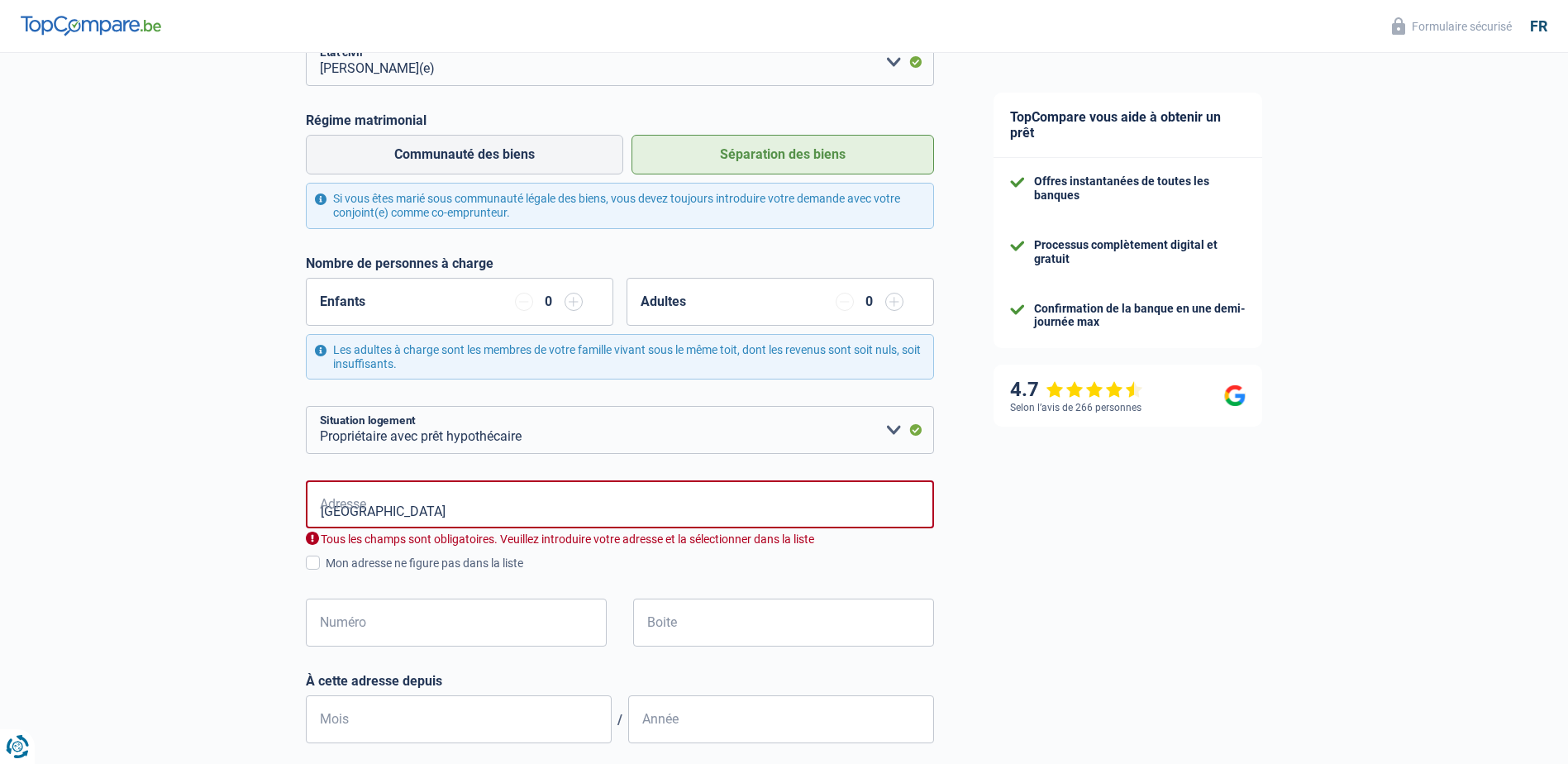
type input "[GEOGRAPHIC_DATA]"
type input "[GEOGRAPHIC_DATA], 6560, Erquelinnes, BE"
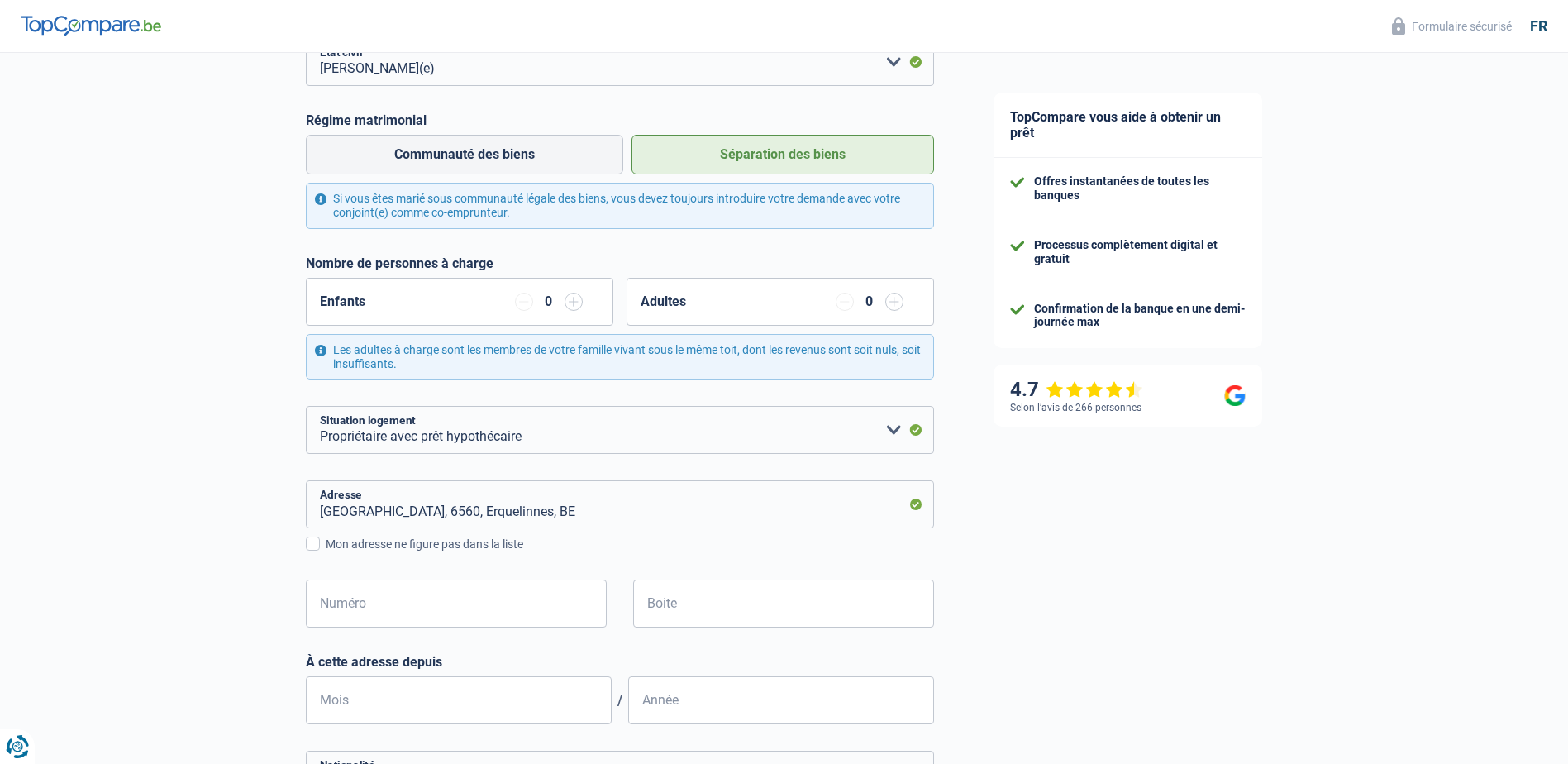
scroll to position [331, 0]
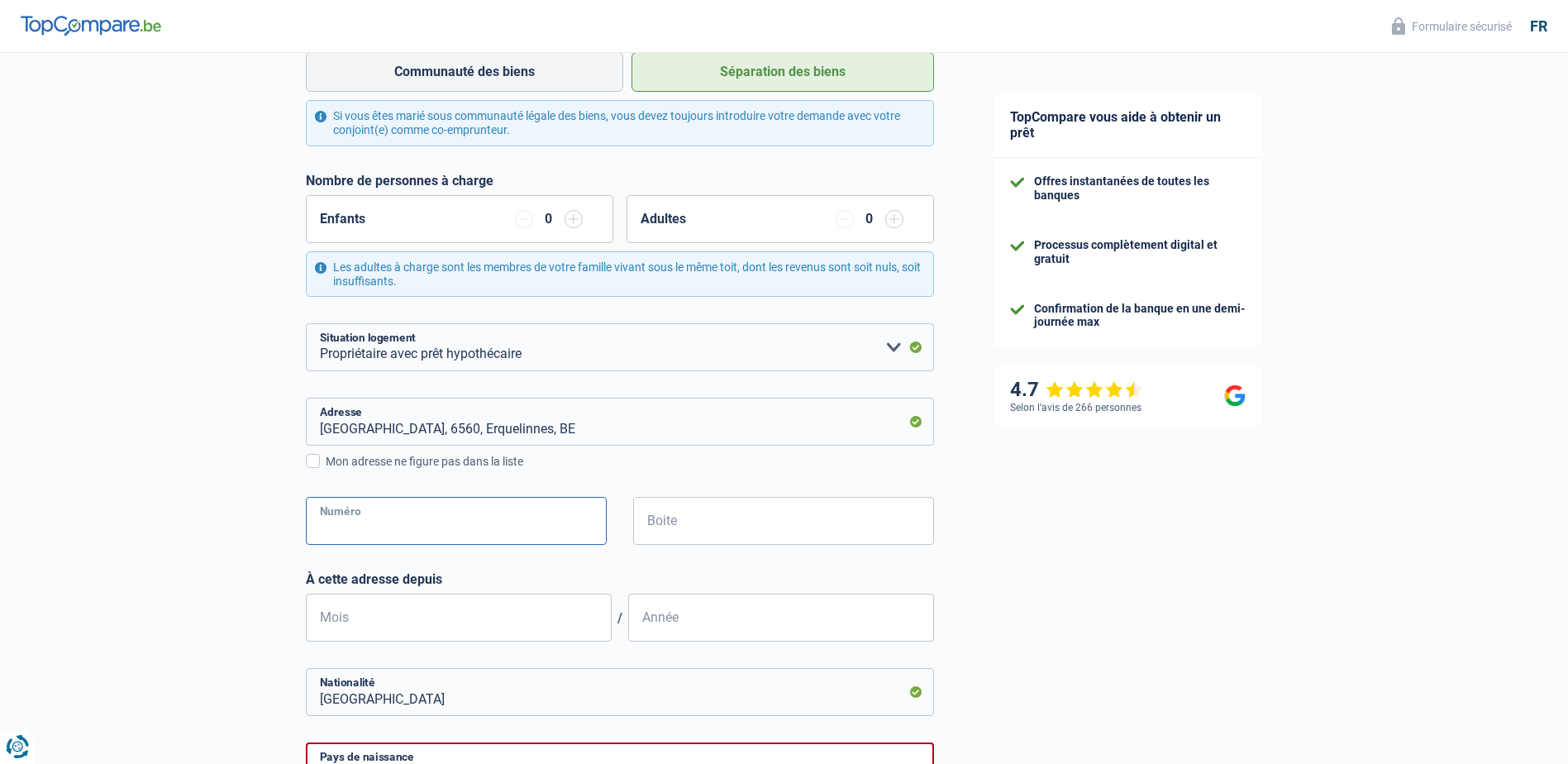
click at [501, 526] on input "Numéro" at bounding box center [456, 521] width 301 height 48
type input "21"
click at [986, 557] on div "TopCompare vous aide à obtenir un prêt Offres instantanées de toutes les banque…" at bounding box center [1267, 426] width 605 height 1409
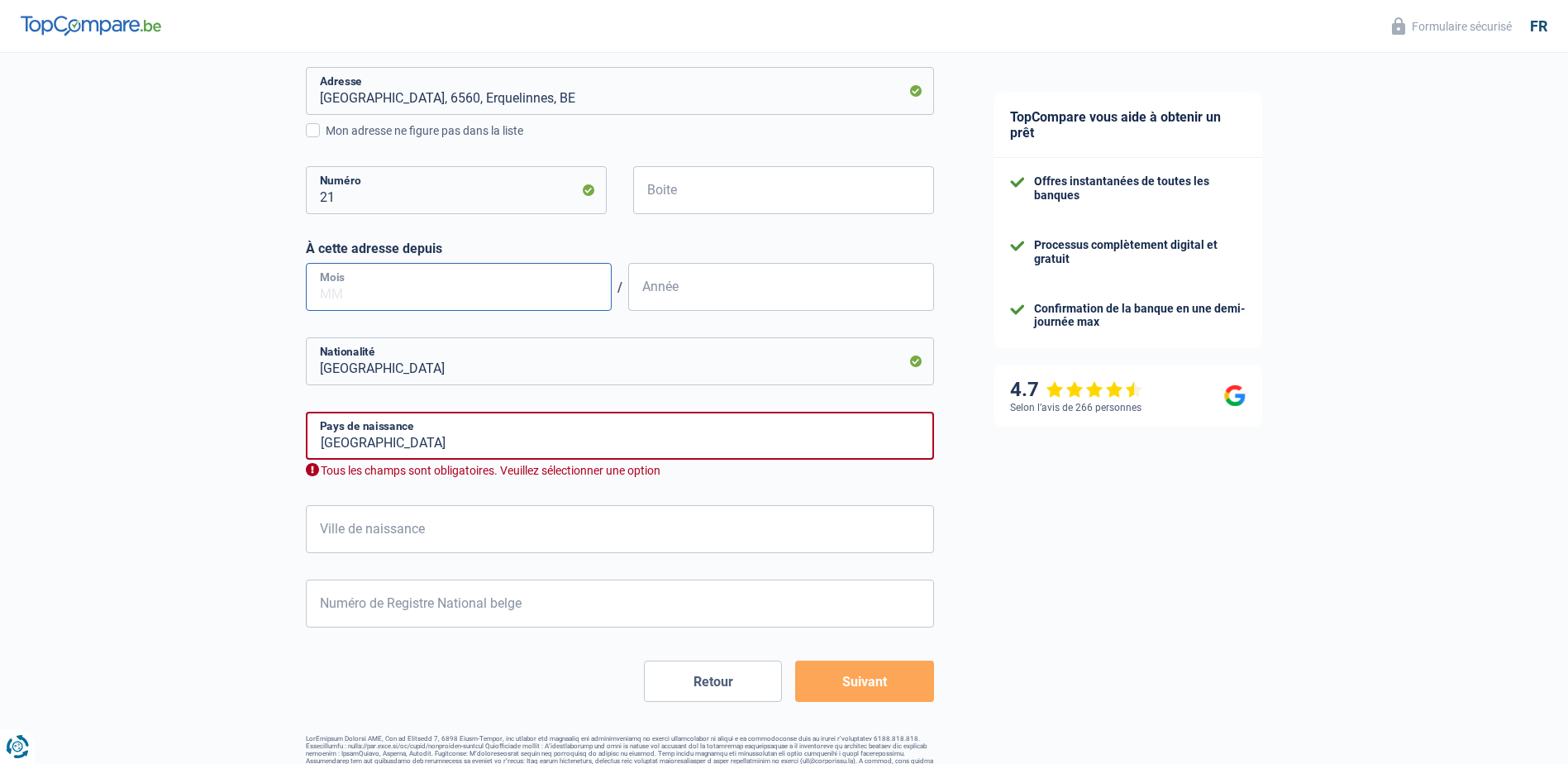
click at [467, 298] on input "Mois" at bounding box center [459, 287] width 306 height 48
type input "12"
type input "2001"
click at [874, 464] on div "[DEMOGRAPHIC_DATA] Pays de naissance Tous les champs sont obligatoires. Veuille…" at bounding box center [620, 445] width 629 height 67
click at [708, 520] on input "Ville de naissance" at bounding box center [620, 529] width 629 height 48
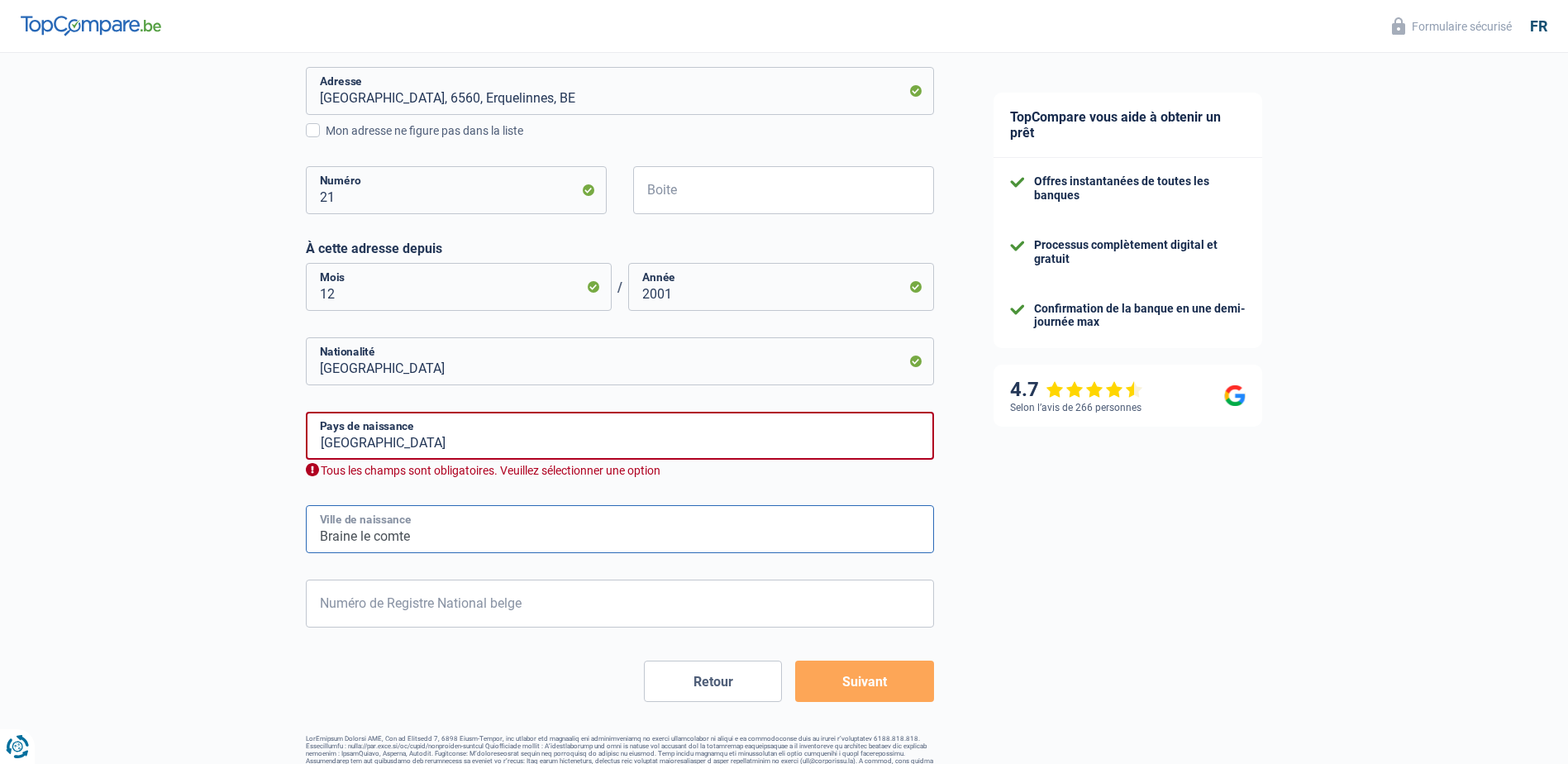
type input "Braine le comte"
click at [614, 610] on input "Numéro de Registre National belge" at bounding box center [620, 603] width 629 height 48
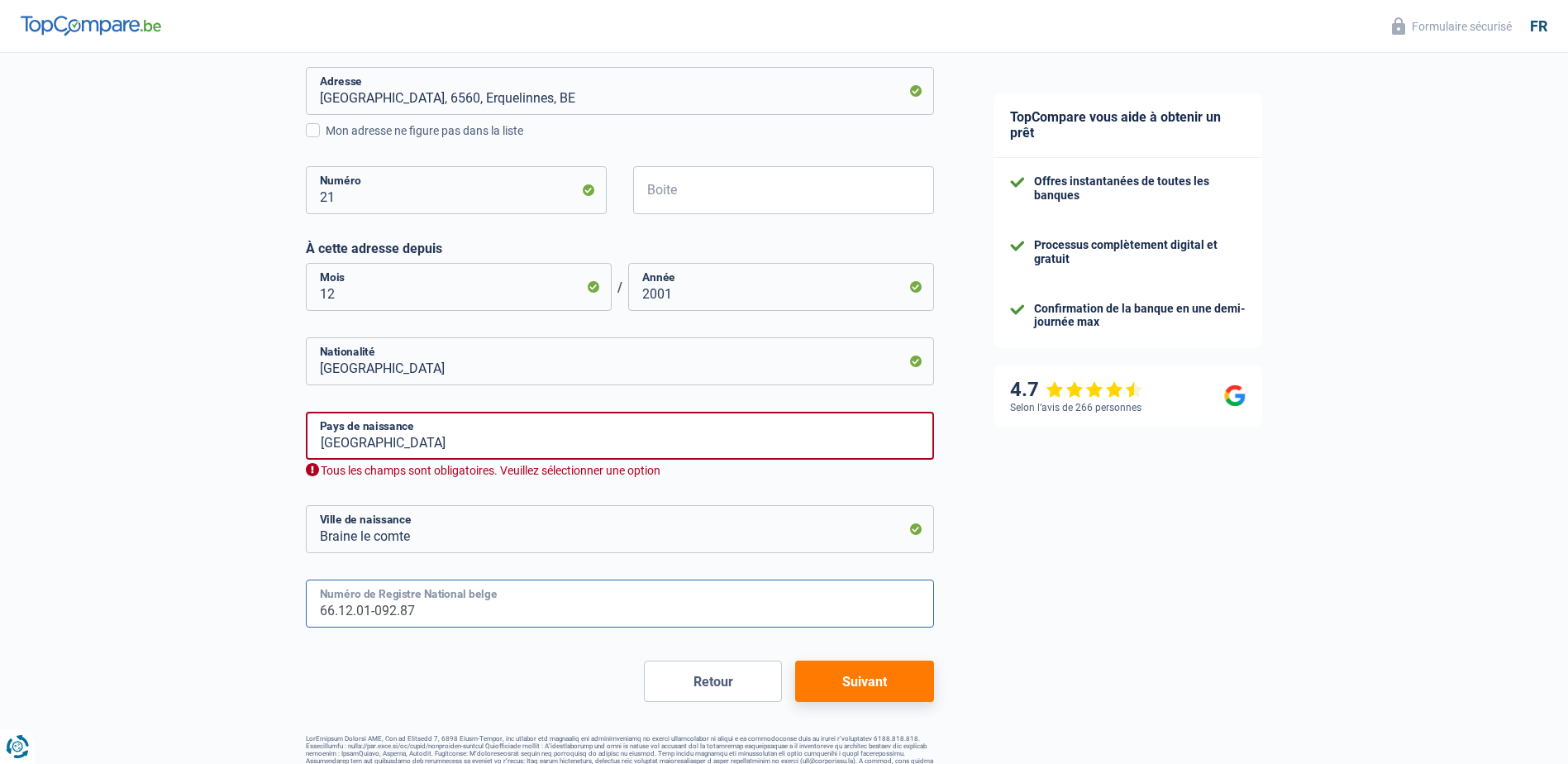
type input "66.12.01-092.87"
click at [881, 681] on button "Suivant" at bounding box center [864, 681] width 138 height 41
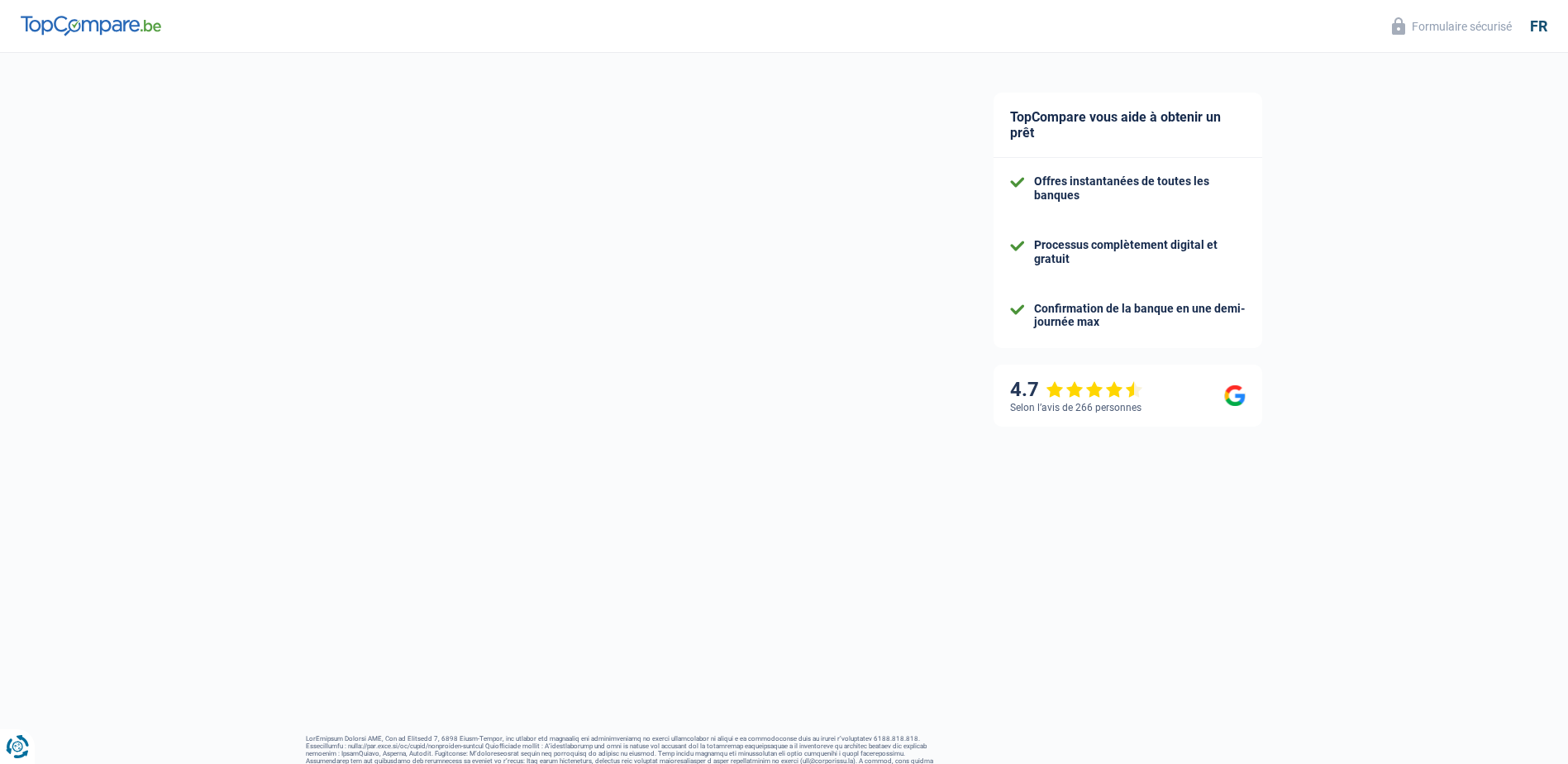
select select "netSalary"
select select "mealVouchers"
select select "mortgage"
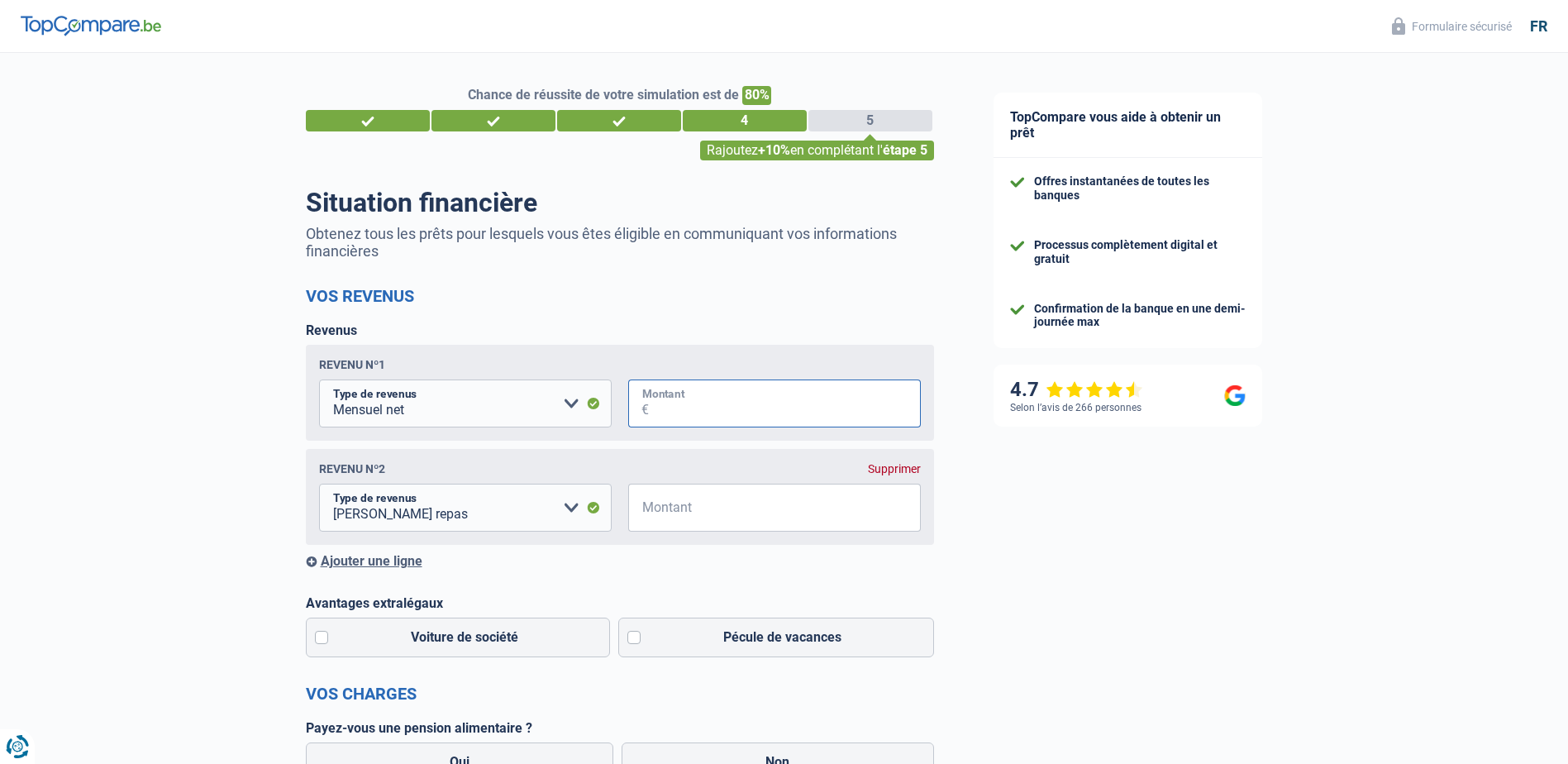
click at [741, 420] on input "Montant" at bounding box center [785, 403] width 272 height 48
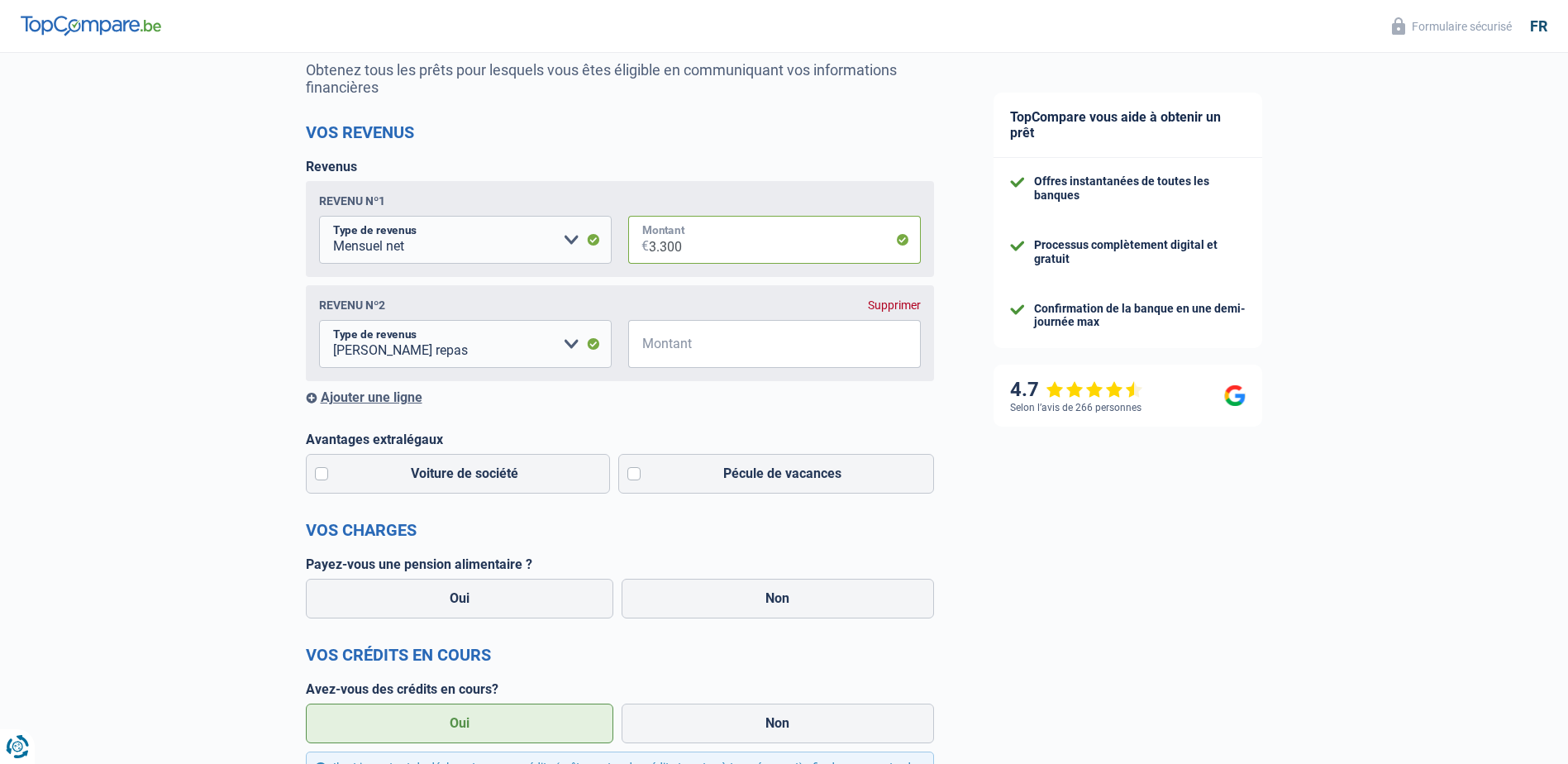
scroll to position [166, 0]
type input "3.300"
click at [634, 479] on label "Pécule de vacances" at bounding box center [776, 472] width 316 height 39
click at [634, 479] on input "Pécule de vacances" at bounding box center [776, 472] width 316 height 39
checkbox input "true"
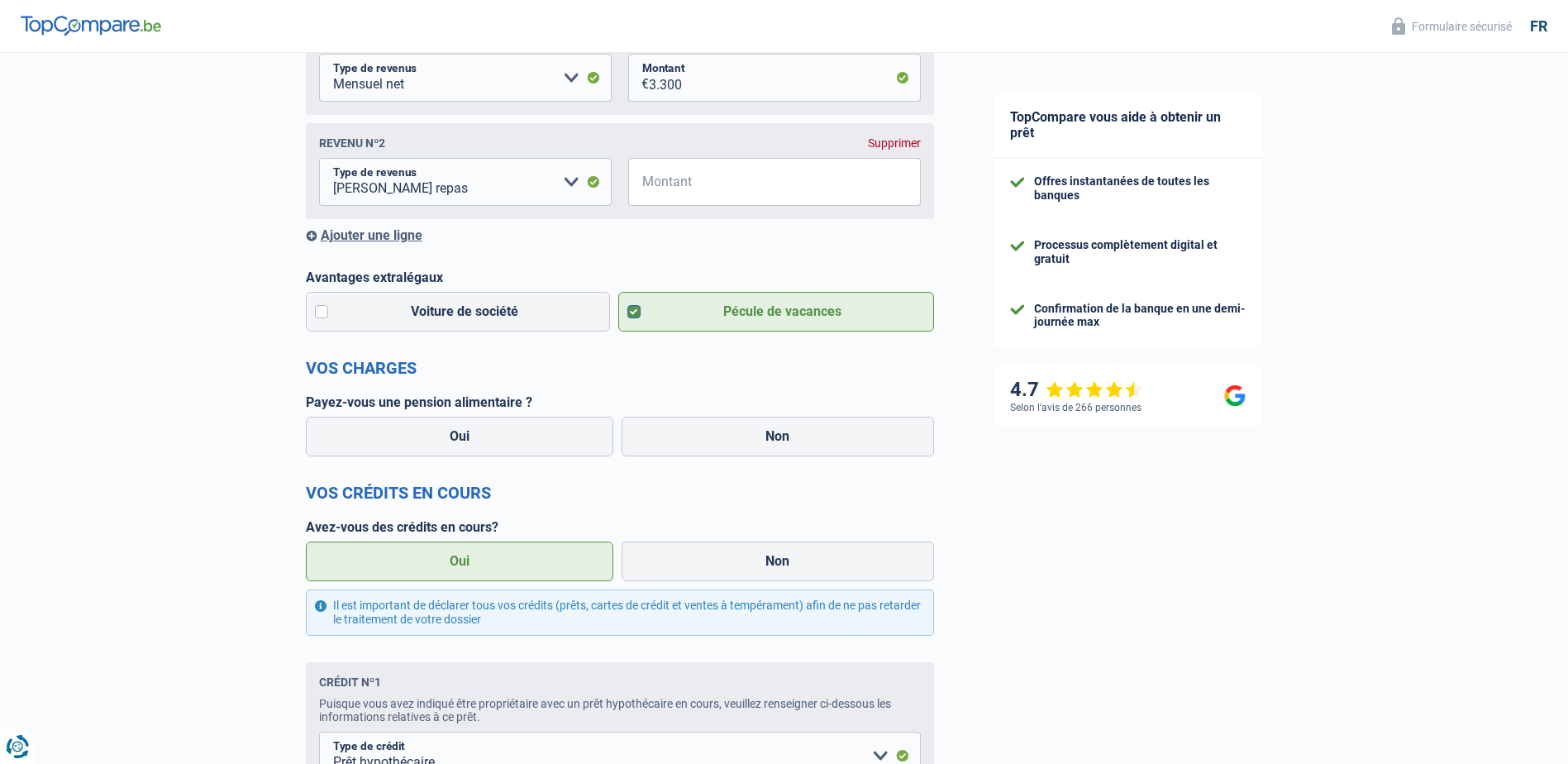
scroll to position [331, 0]
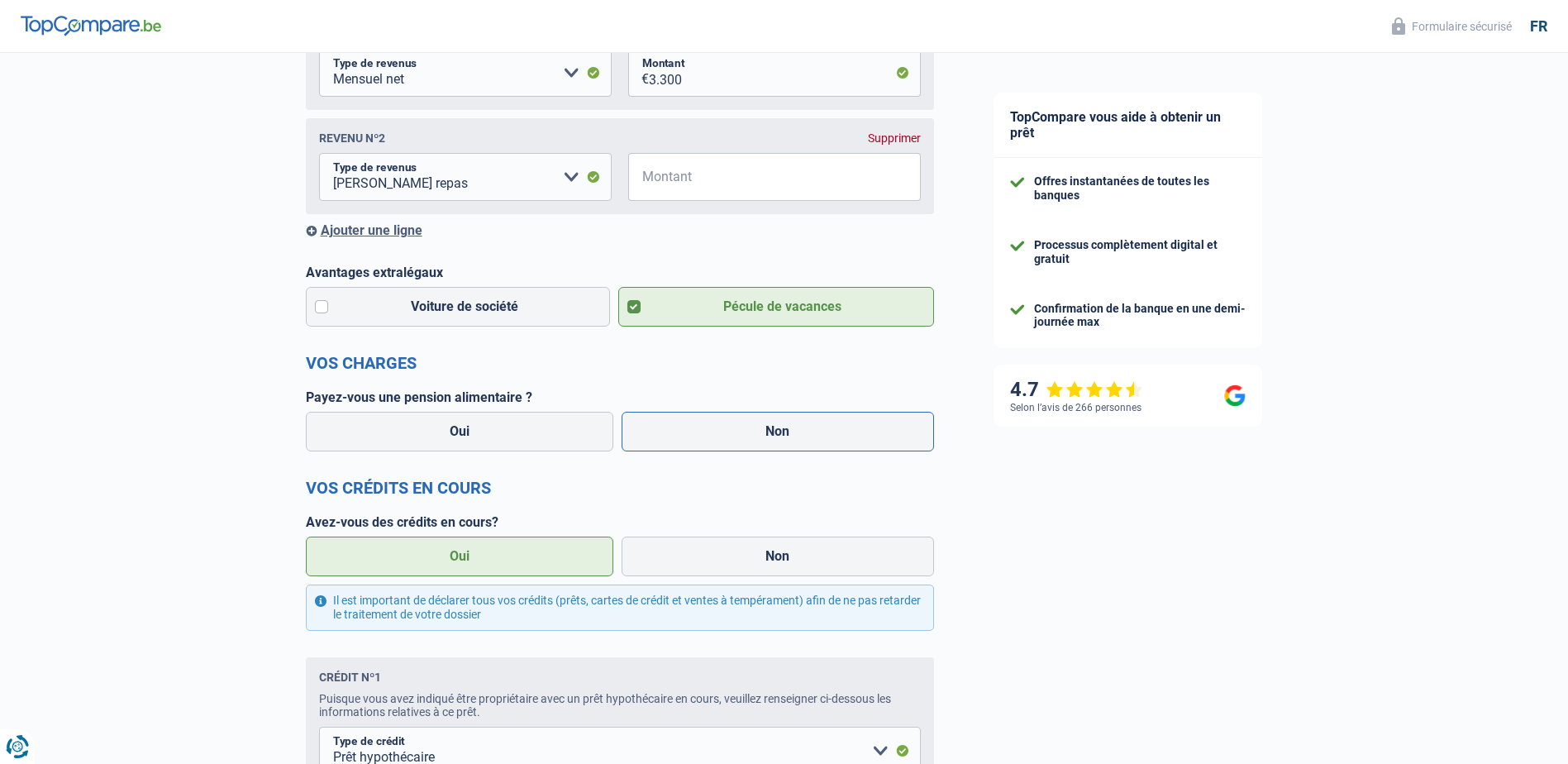
click at [752, 448] on label "Non" at bounding box center [778, 432] width 313 height 39
click at [752, 448] on input "Non" at bounding box center [778, 432] width 313 height 39
radio input "true"
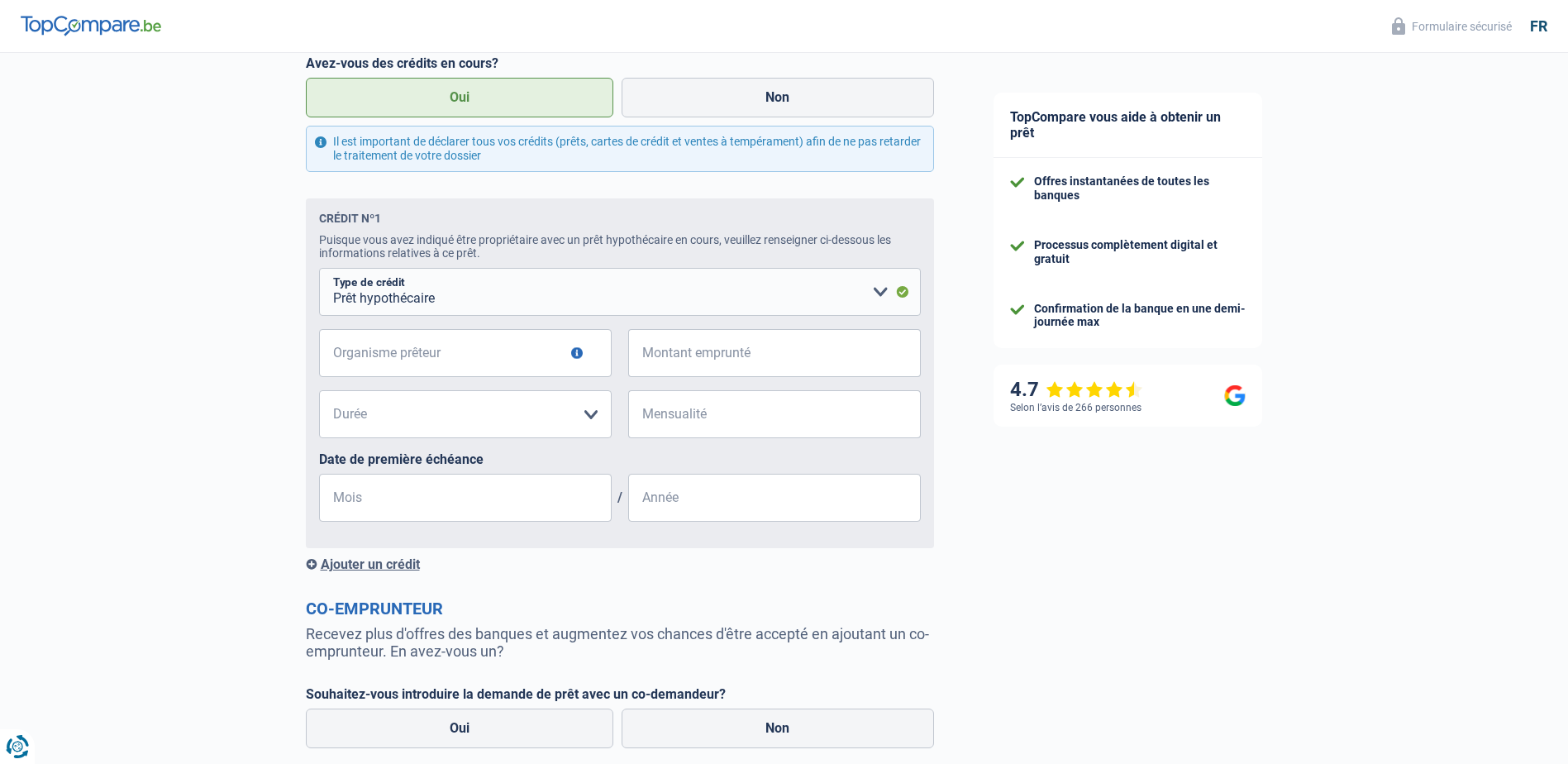
scroll to position [744, 0]
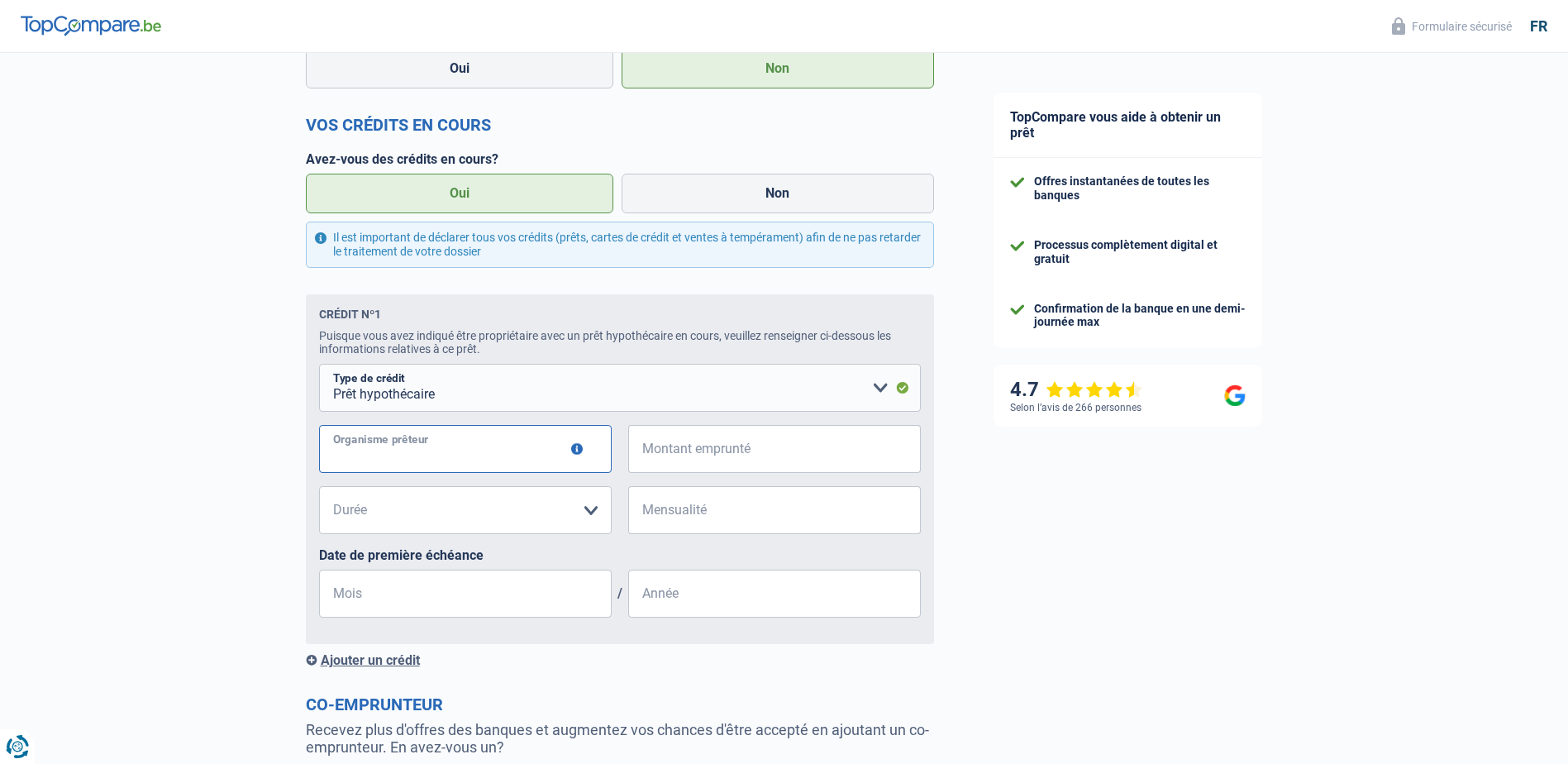
click at [453, 457] on input "Organisme prêteur" at bounding box center [465, 449] width 293 height 48
type input "CFCAL BANK"
click at [669, 453] on input "Montant emprunté" at bounding box center [785, 449] width 272 height 48
click at [670, 518] on input "Mensualité" at bounding box center [785, 510] width 272 height 48
type input "1.362"
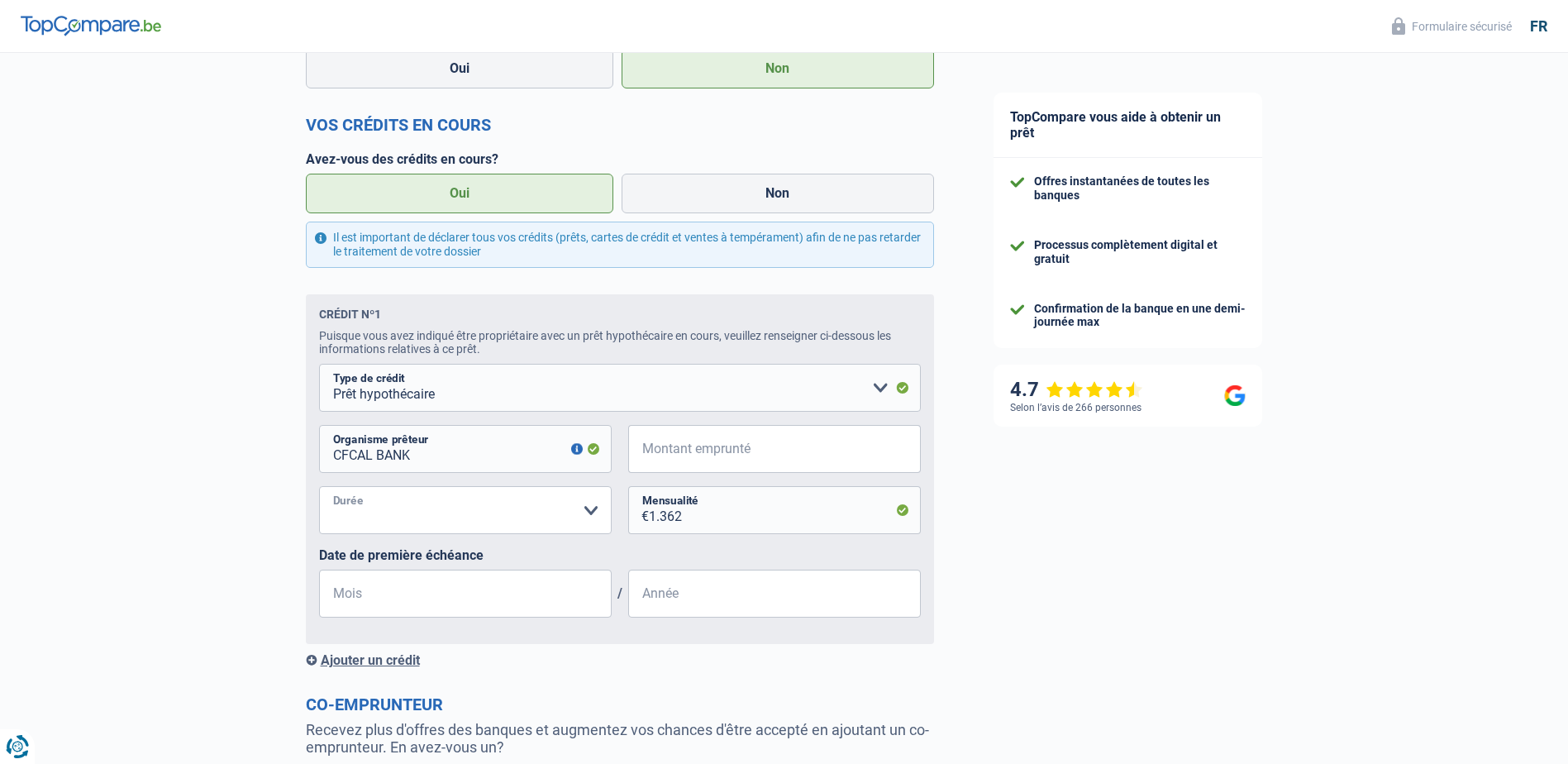
click at [587, 520] on select "120 mois 180 mois 240 mois 300 mois 360 mois 420 mois Veuillez sélectionner une…" at bounding box center [465, 510] width 293 height 48
select select "120"
click at [319, 491] on select "120 mois 180 mois 240 mois 300 mois 360 mois 420 mois Veuillez sélectionner une…" at bounding box center [465, 510] width 293 height 48
click at [382, 597] on input "Mois" at bounding box center [465, 594] width 293 height 48
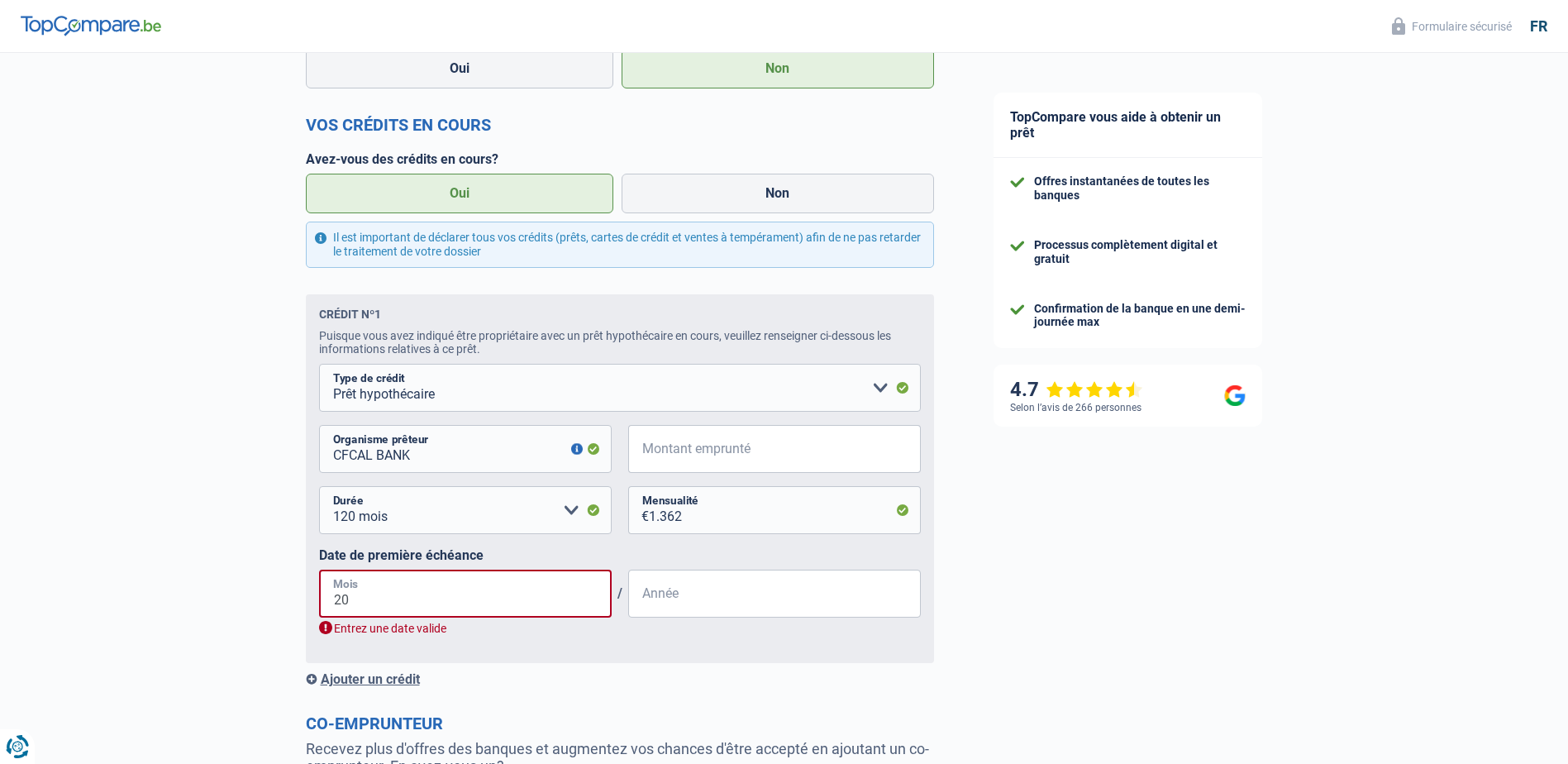
type input "2"
type input "08"
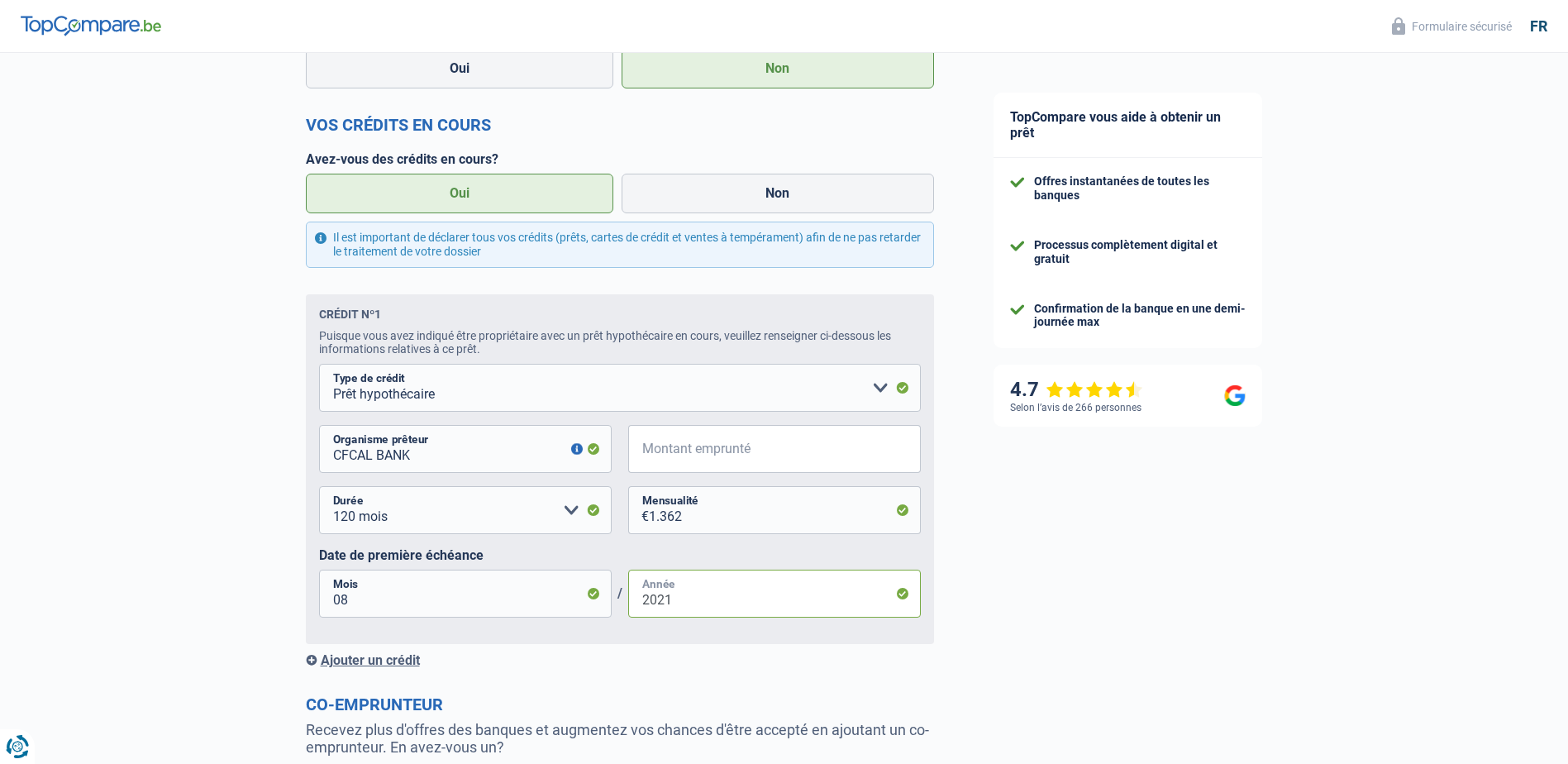
type input "2021"
click at [1082, 624] on div "TopCompare vous aide à obtenir un prêt Offres instantanées de toutes les banque…" at bounding box center [1267, 163] width 605 height 1709
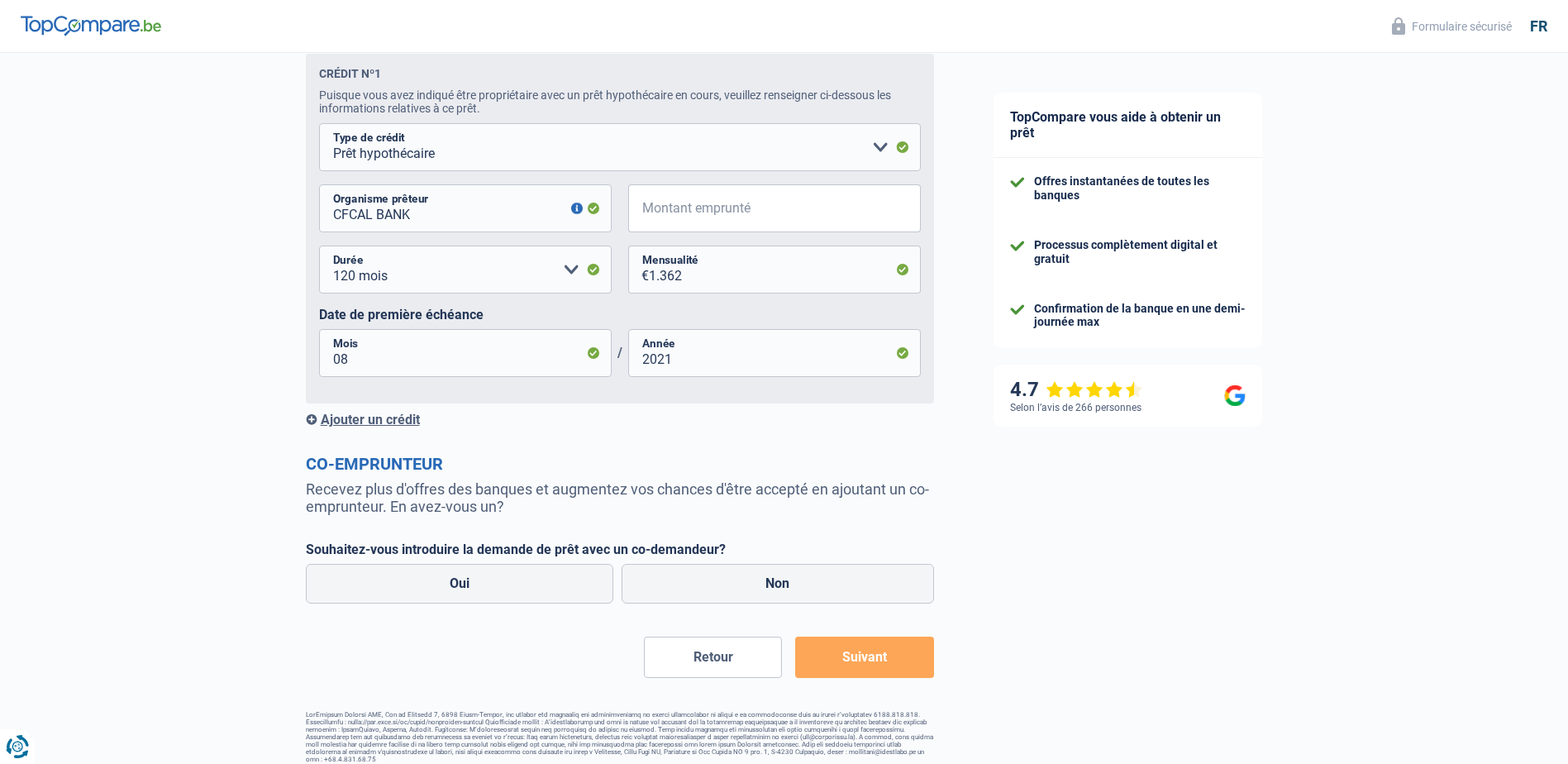
scroll to position [992, 0]
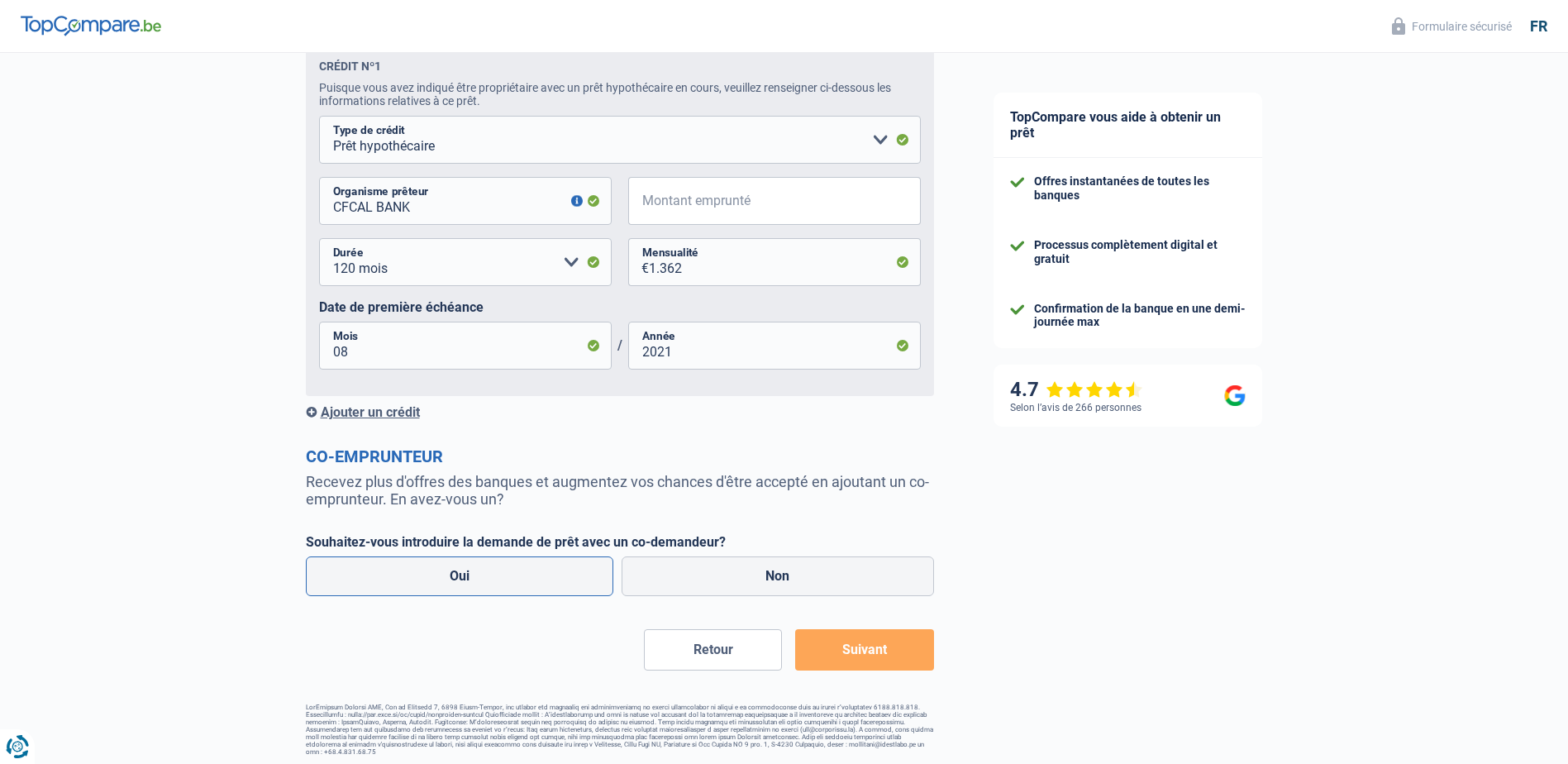
click at [563, 584] on label "Oui" at bounding box center [459, 576] width 308 height 39
click at [563, 584] on input "Oui" at bounding box center [459, 576] width 308 height 39
radio input "true"
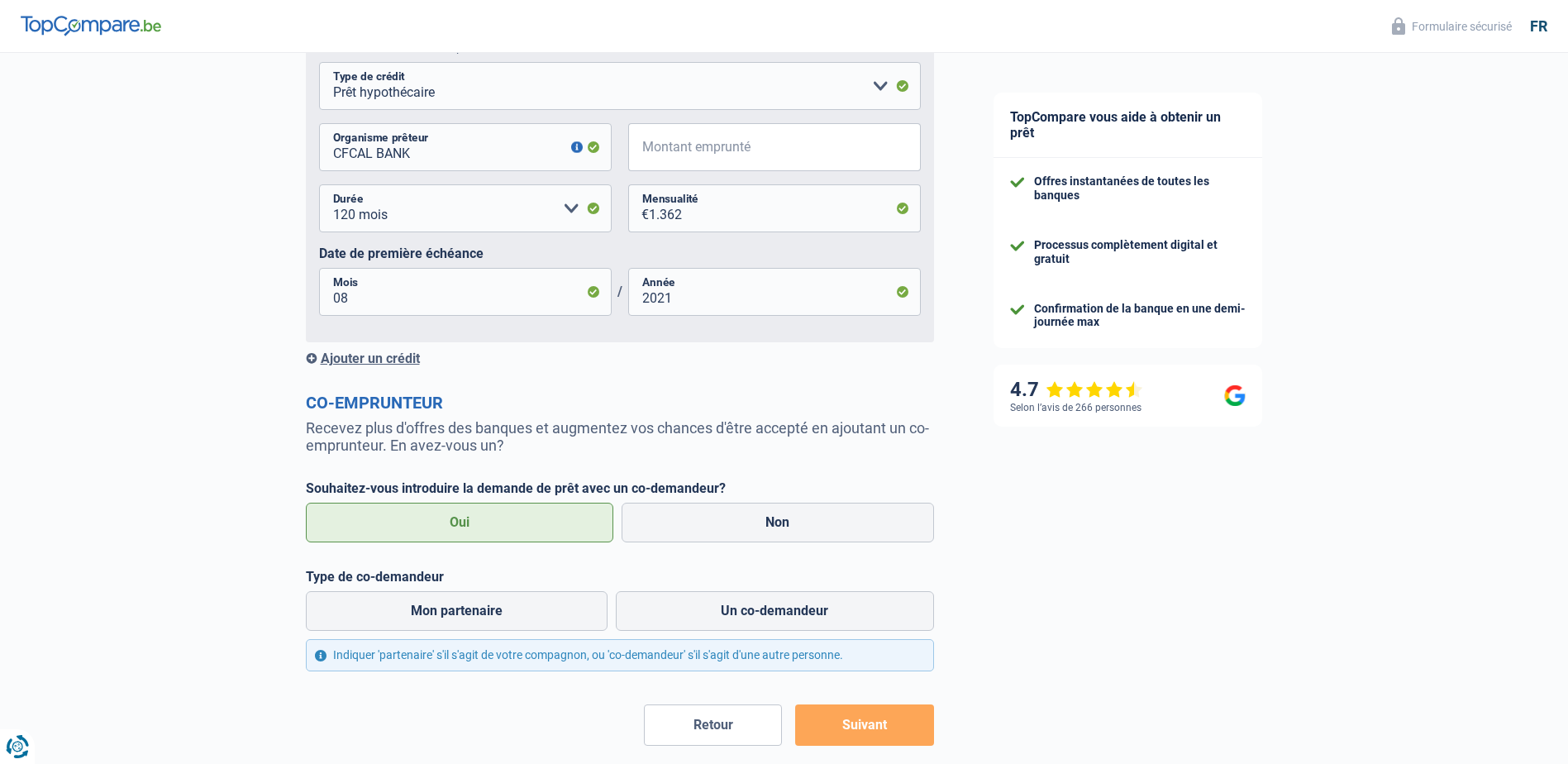
scroll to position [1075, 0]
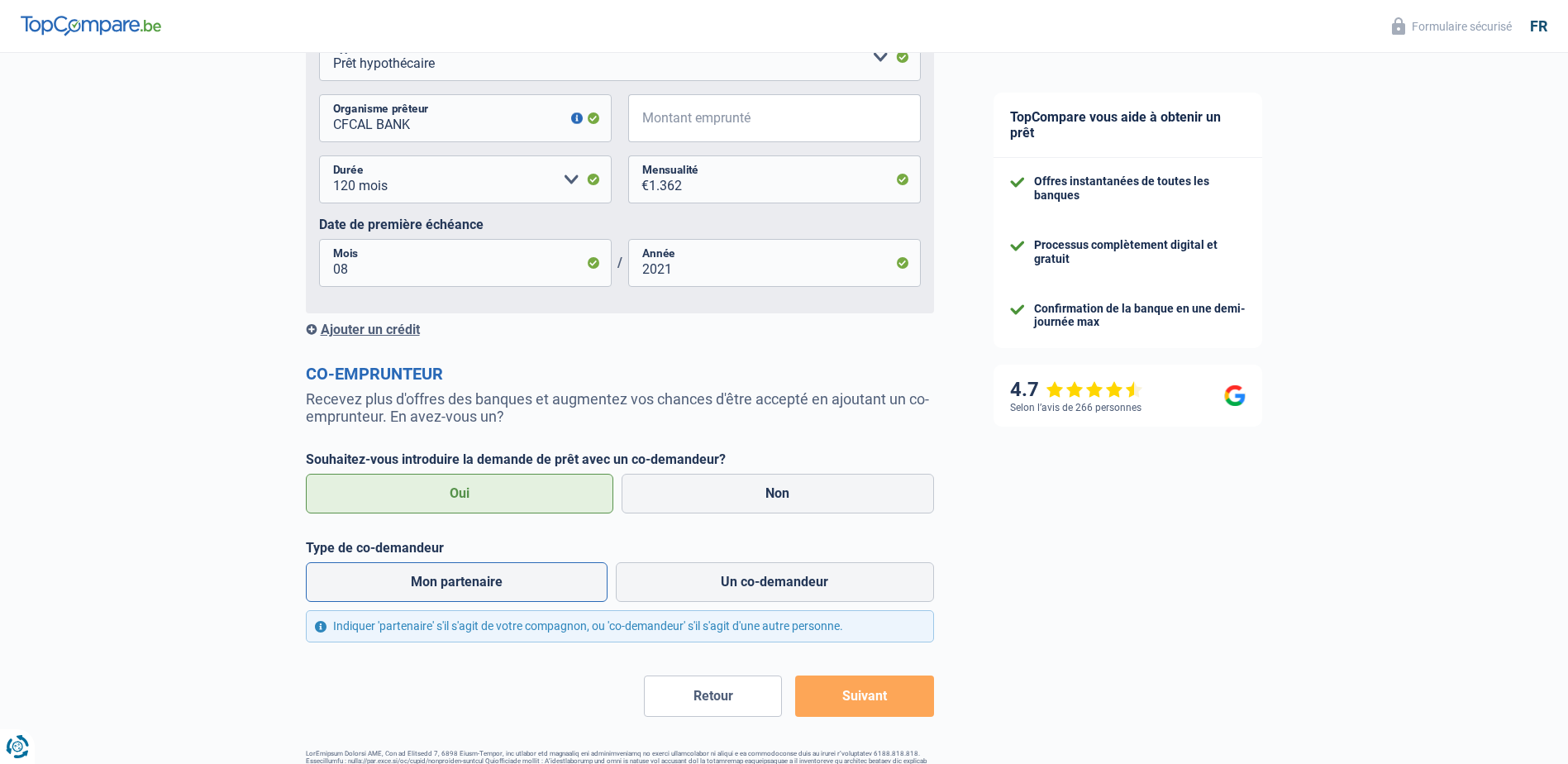
click at [494, 584] on label "Mon partenaire" at bounding box center [457, 582] width 302 height 39
click at [494, 584] on input "Mon partenaire" at bounding box center [457, 582] width 302 height 39
radio input "true"
click at [874, 703] on button "Suivant" at bounding box center [864, 696] width 138 height 41
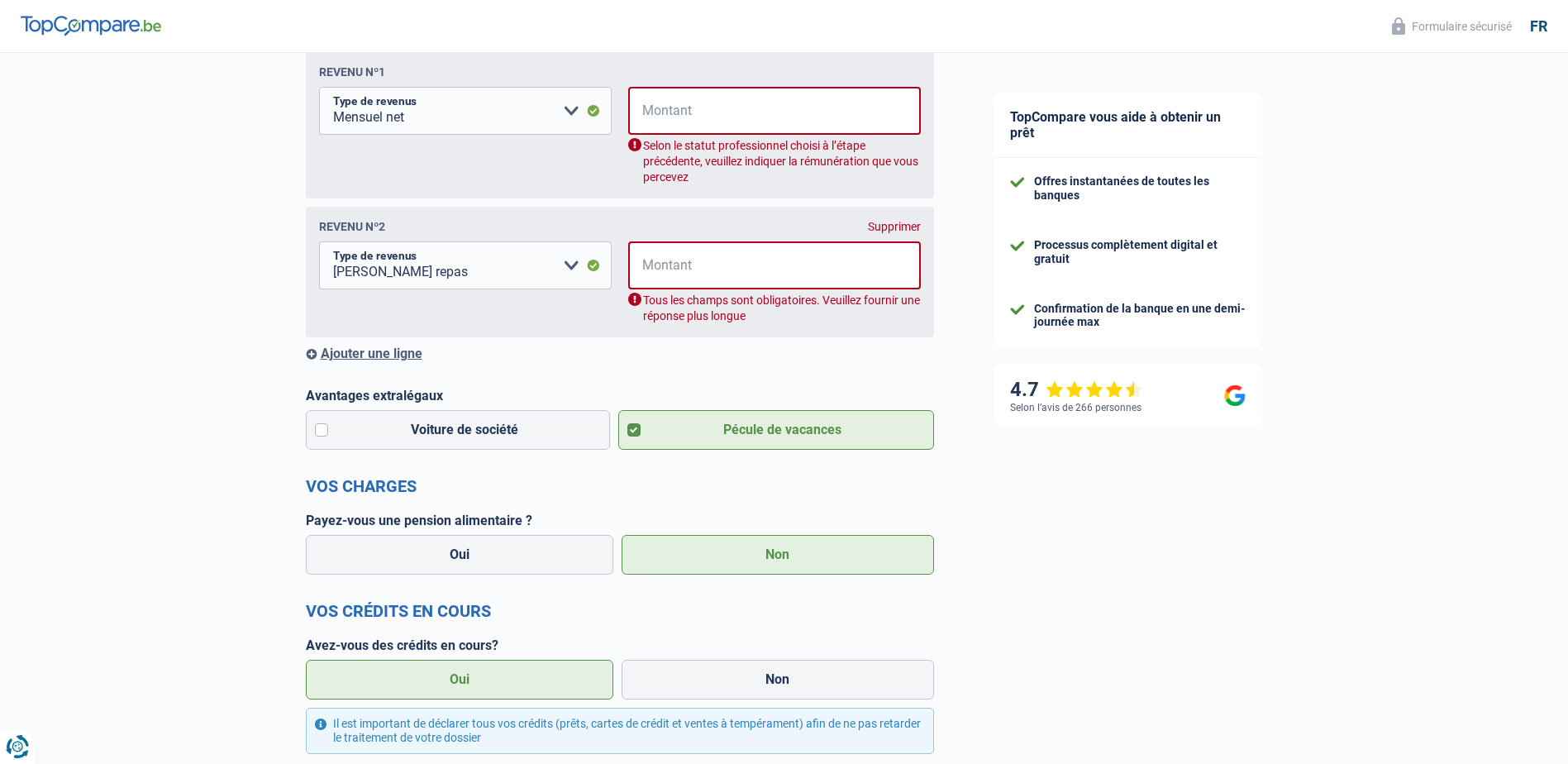
scroll to position [268, 0]
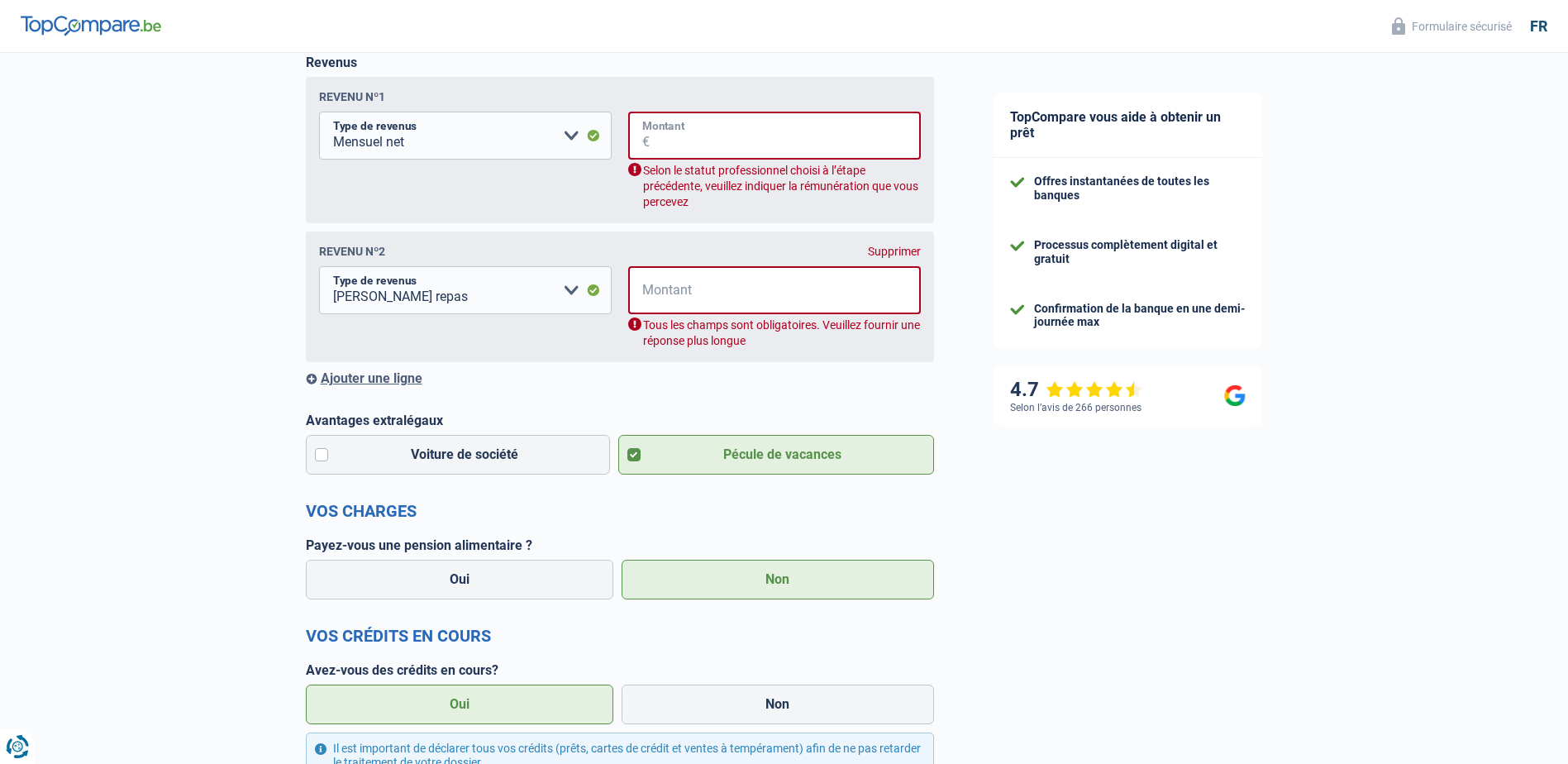
click at [735, 145] on input "Montant" at bounding box center [785, 136] width 271 height 48
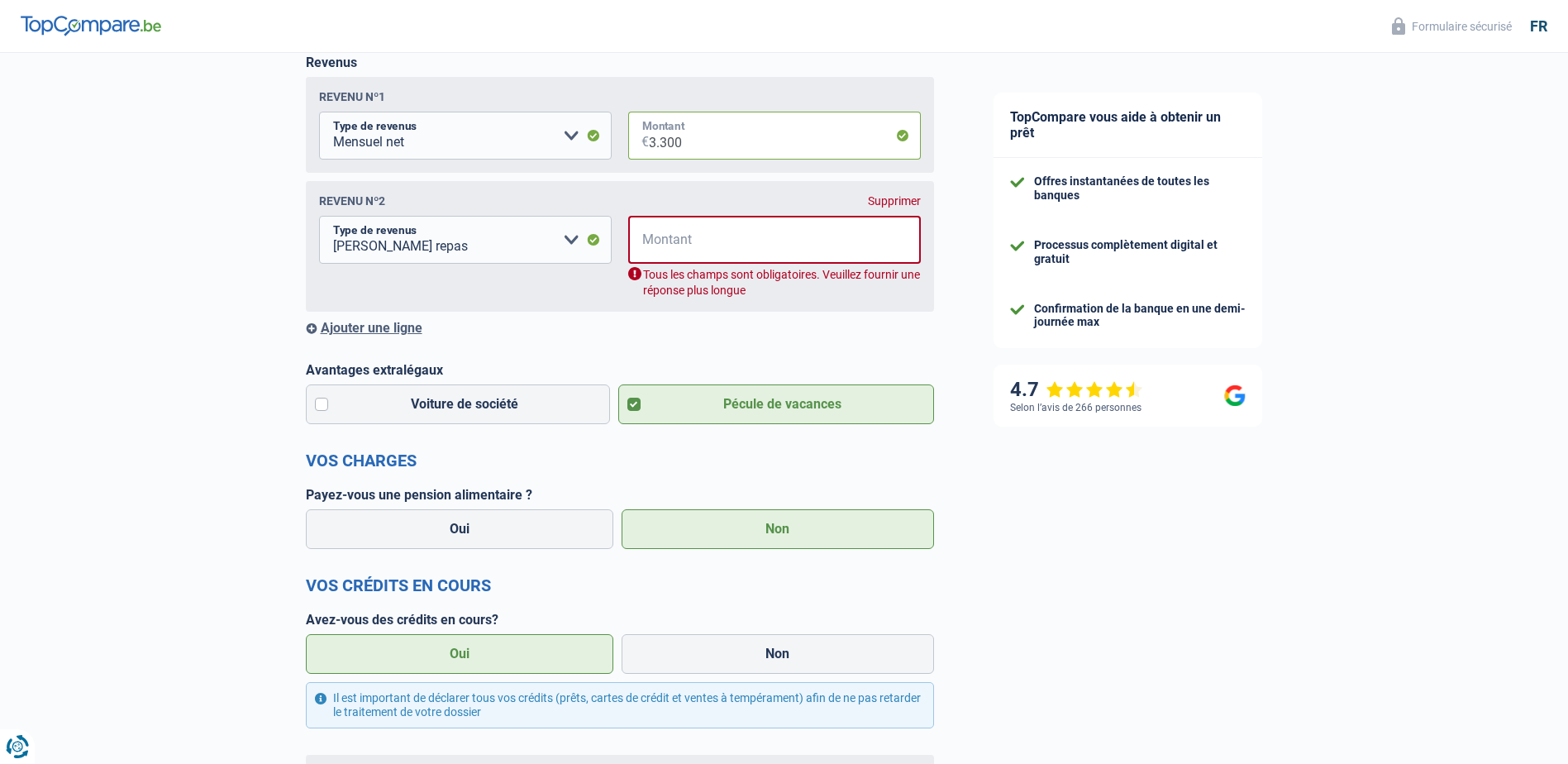
type input "3.300"
click at [570, 244] on select "Allocation d'handicap Allocations chômage Allocations familiales Chèques repas …" at bounding box center [465, 240] width 293 height 48
click at [319, 219] on select "Allocation d'handicap Allocations chômage Allocations familiales Chèques repas …" at bounding box center [465, 240] width 293 height 48
click at [712, 251] on input "Montant" at bounding box center [785, 240] width 271 height 48
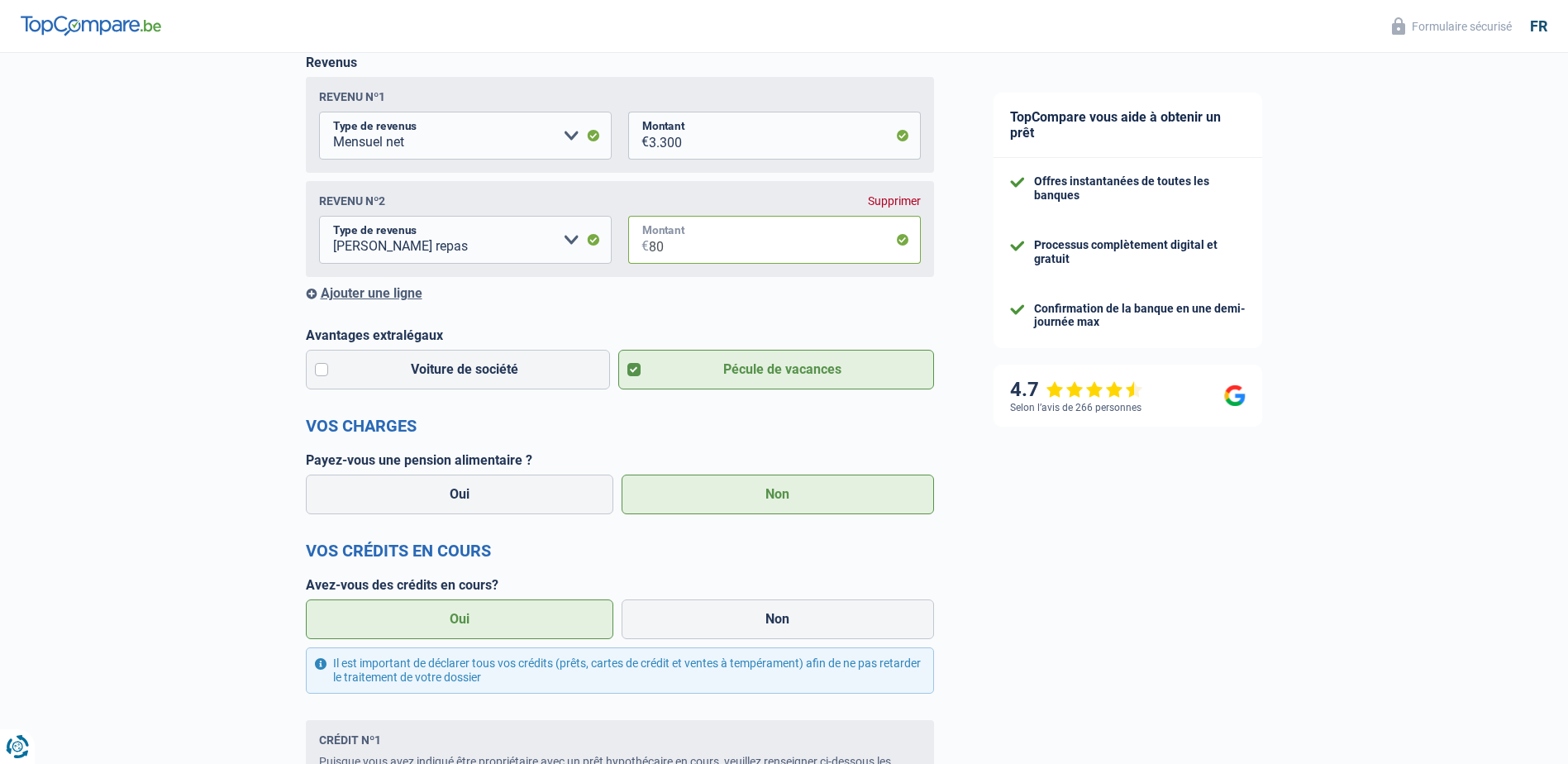
type input "80"
click at [1093, 485] on div "TopCompare vous aide à obtenir un prêt Offres instantanées de toutes les banque…" at bounding box center [1267, 696] width 605 height 1822
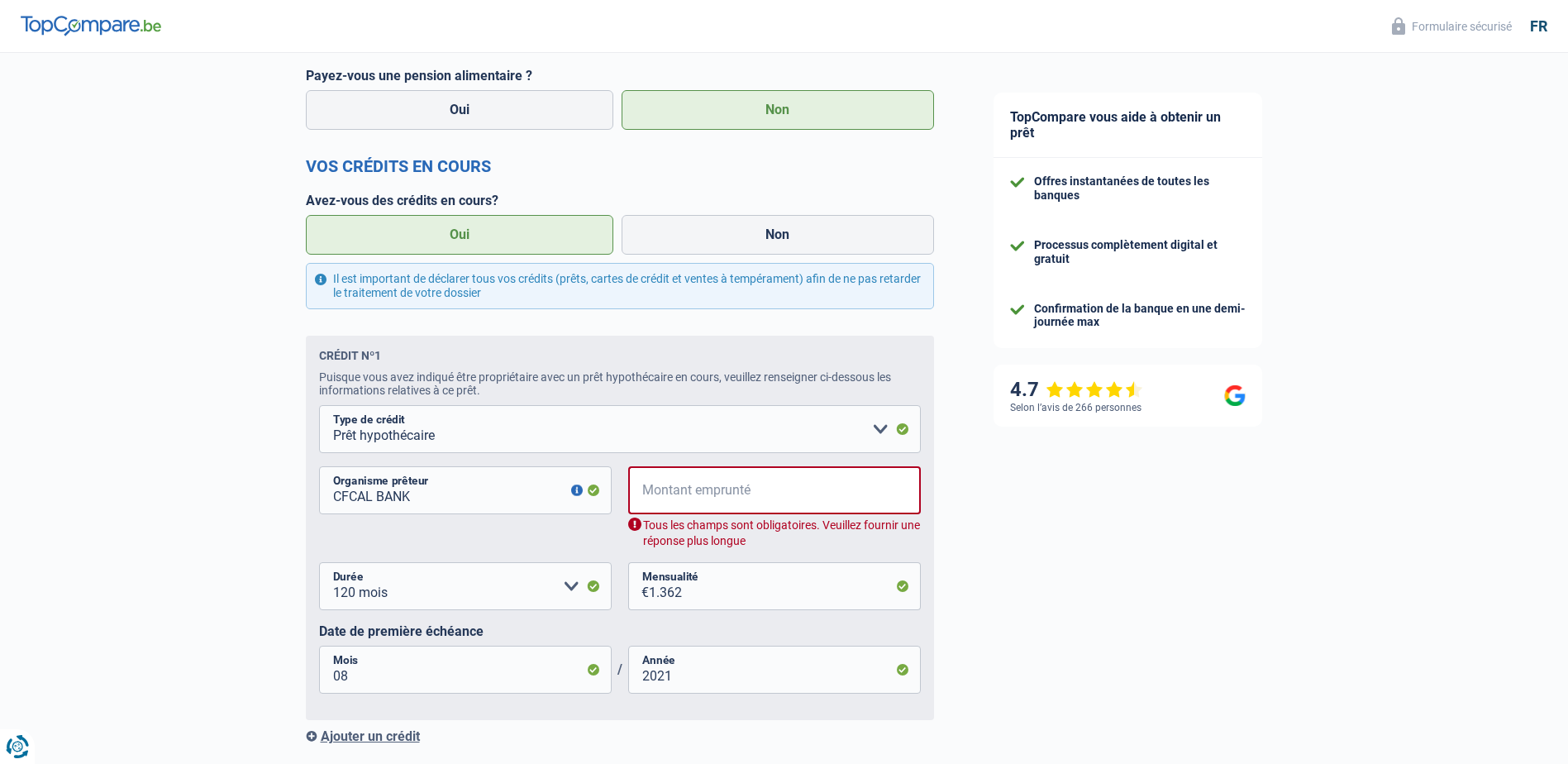
scroll to position [682, 0]
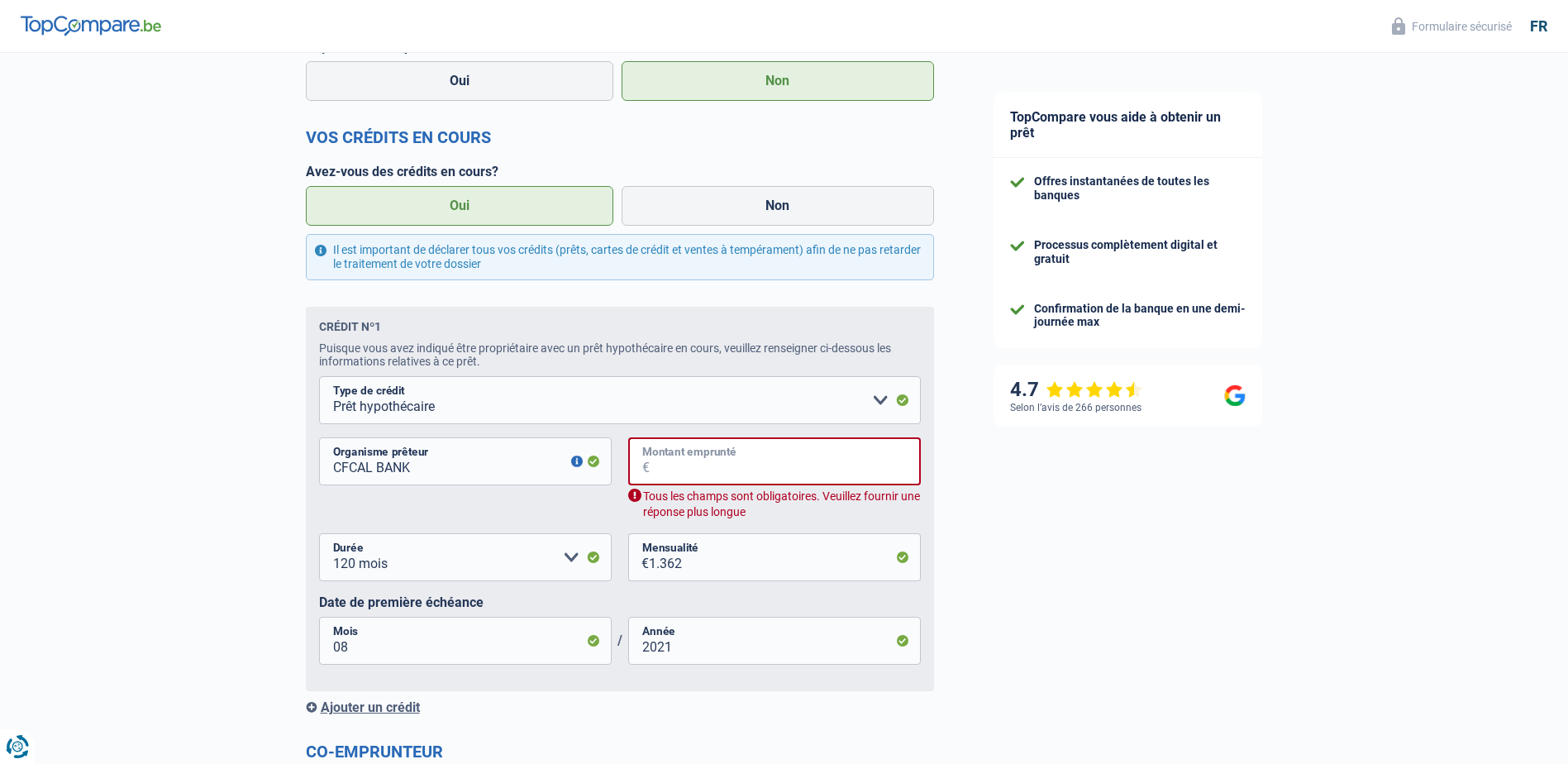
click at [711, 469] on input "Montant emprunté" at bounding box center [785, 461] width 271 height 48
type input "1"
select select
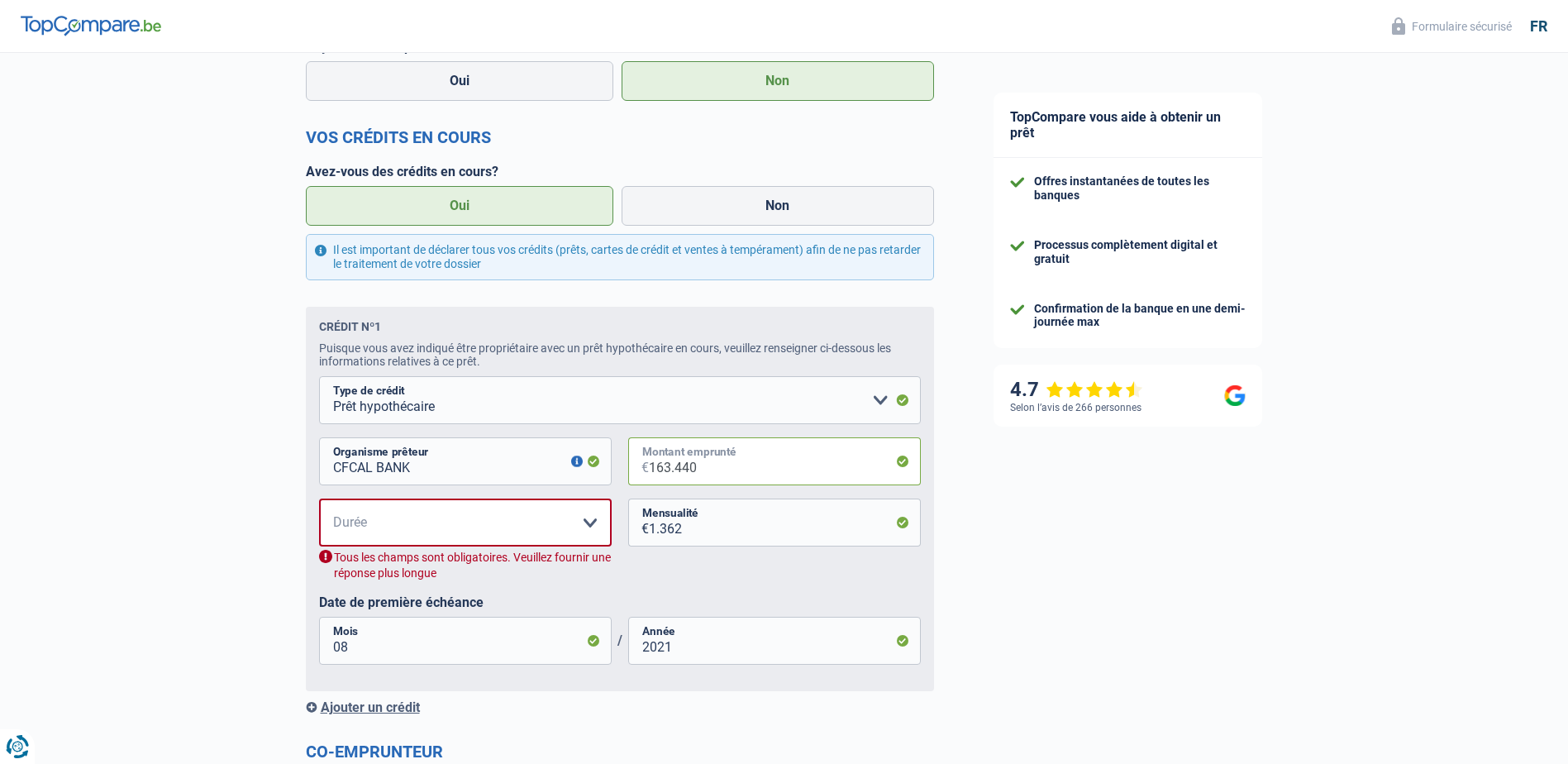
type input "163.440"
click at [596, 532] on select "120 mois 180 mois 240 mois 300 mois 360 mois 420 mois Veuillez sélectionner une…" at bounding box center [465, 523] width 293 height 48
select select "120"
click at [319, 503] on select "120 mois 180 mois 240 mois 300 mois 360 mois 420 mois Veuillez sélectionner une…" at bounding box center [465, 523] width 293 height 48
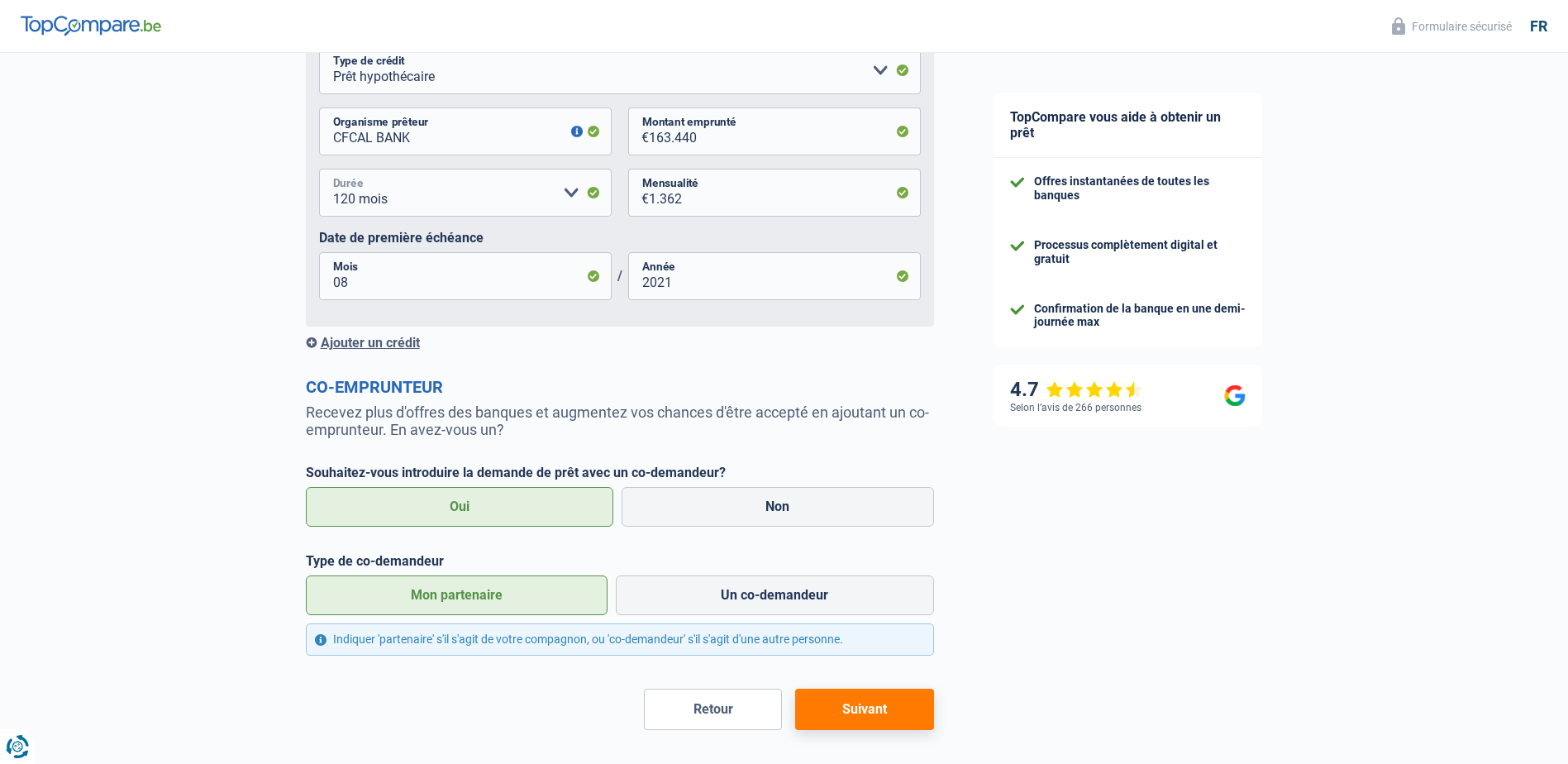
scroll to position [1081, 0]
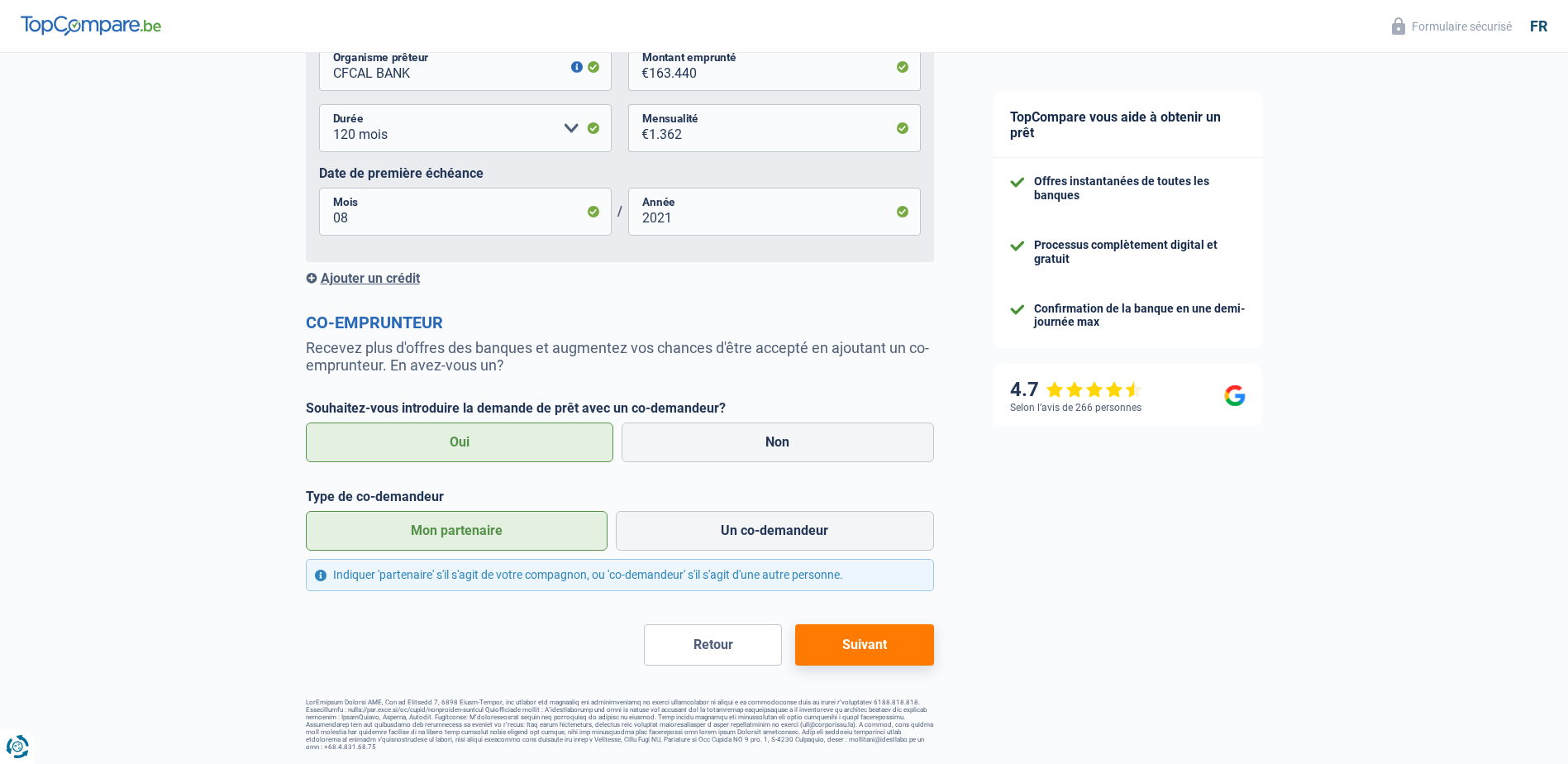
click at [892, 643] on button "Suivant" at bounding box center [864, 645] width 138 height 41
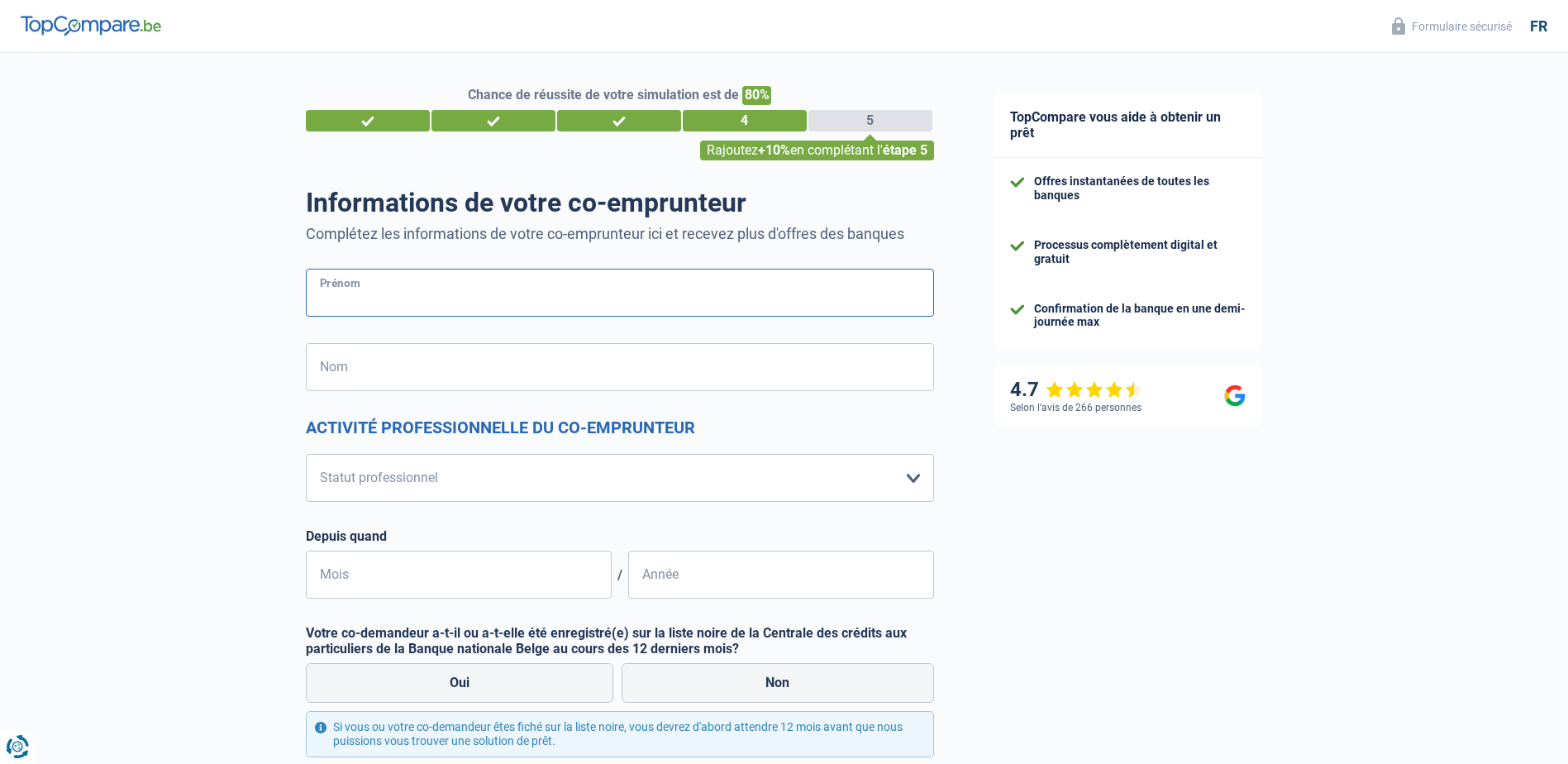
click at [384, 301] on input "Prénom" at bounding box center [620, 293] width 629 height 48
type input "[PERSON_NAME]"
type input "[GEOGRAPHIC_DATA]"
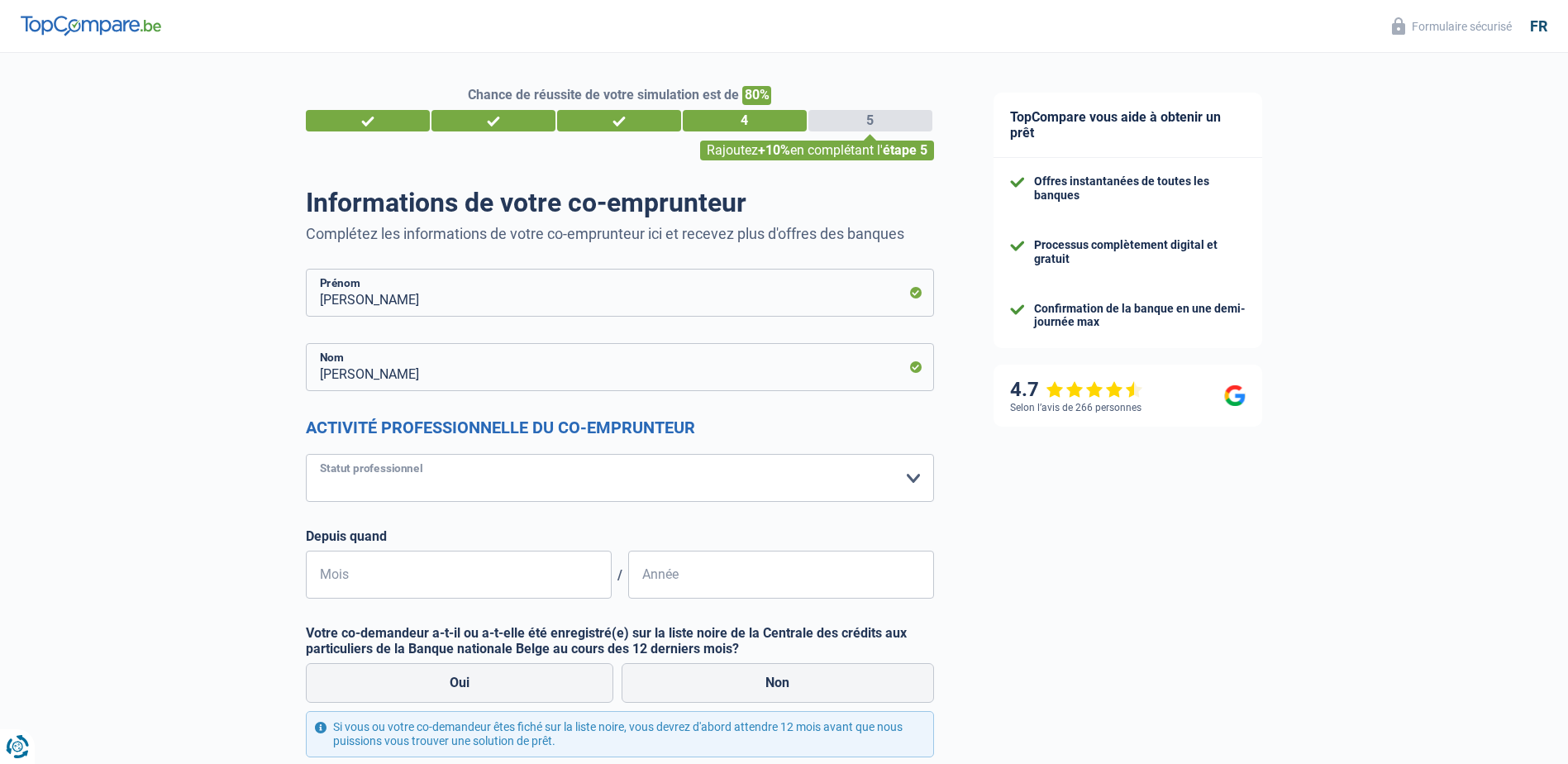
click at [918, 483] on select "Ouvrier Employé privé Employé public Invalide Indépendant Pensionné Chômeur Mut…" at bounding box center [620, 478] width 629 height 48
select select "privateEmployee"
click at [306, 455] on select "Ouvrier Employé privé Employé public Invalide Indépendant Pensionné Chômeur Mut…" at bounding box center [620, 478] width 629 height 48
select select "netSalary"
select select "mealVouchers"
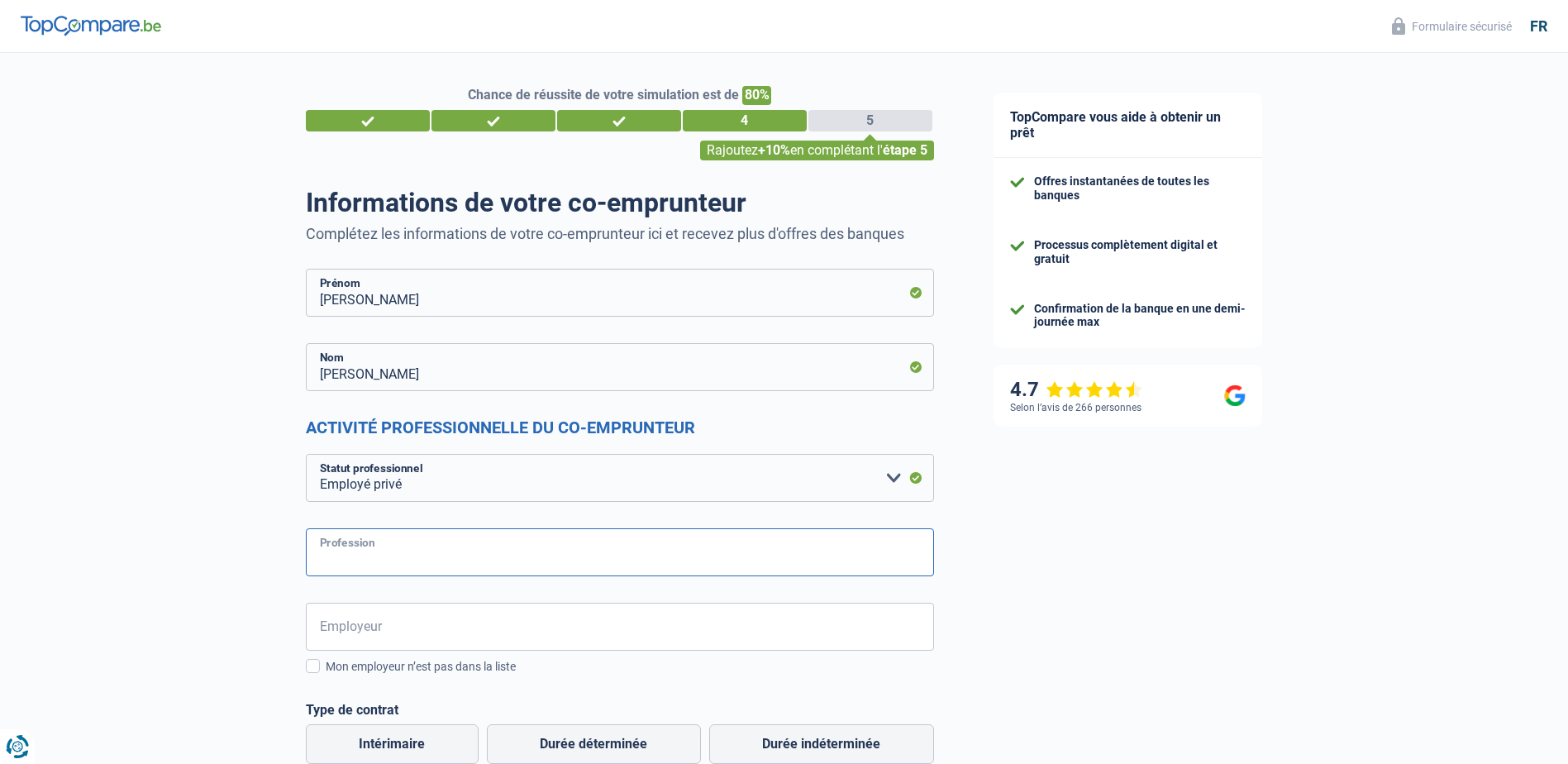
click at [736, 547] on input "Profession" at bounding box center [620, 552] width 629 height 48
type input "Cariste"
click at [699, 613] on input "Employeur" at bounding box center [620, 627] width 629 height 48
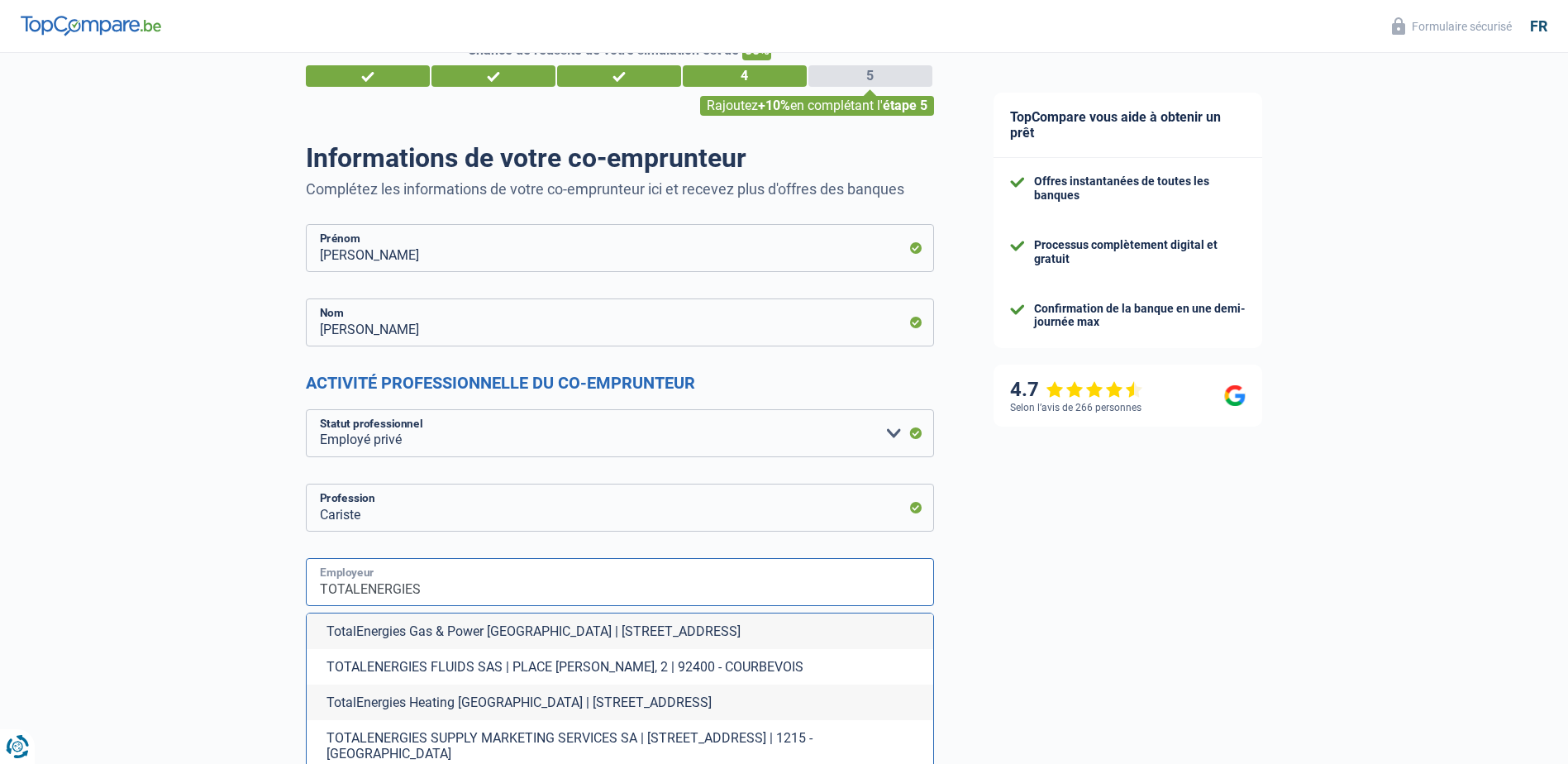
scroll to position [83, 0]
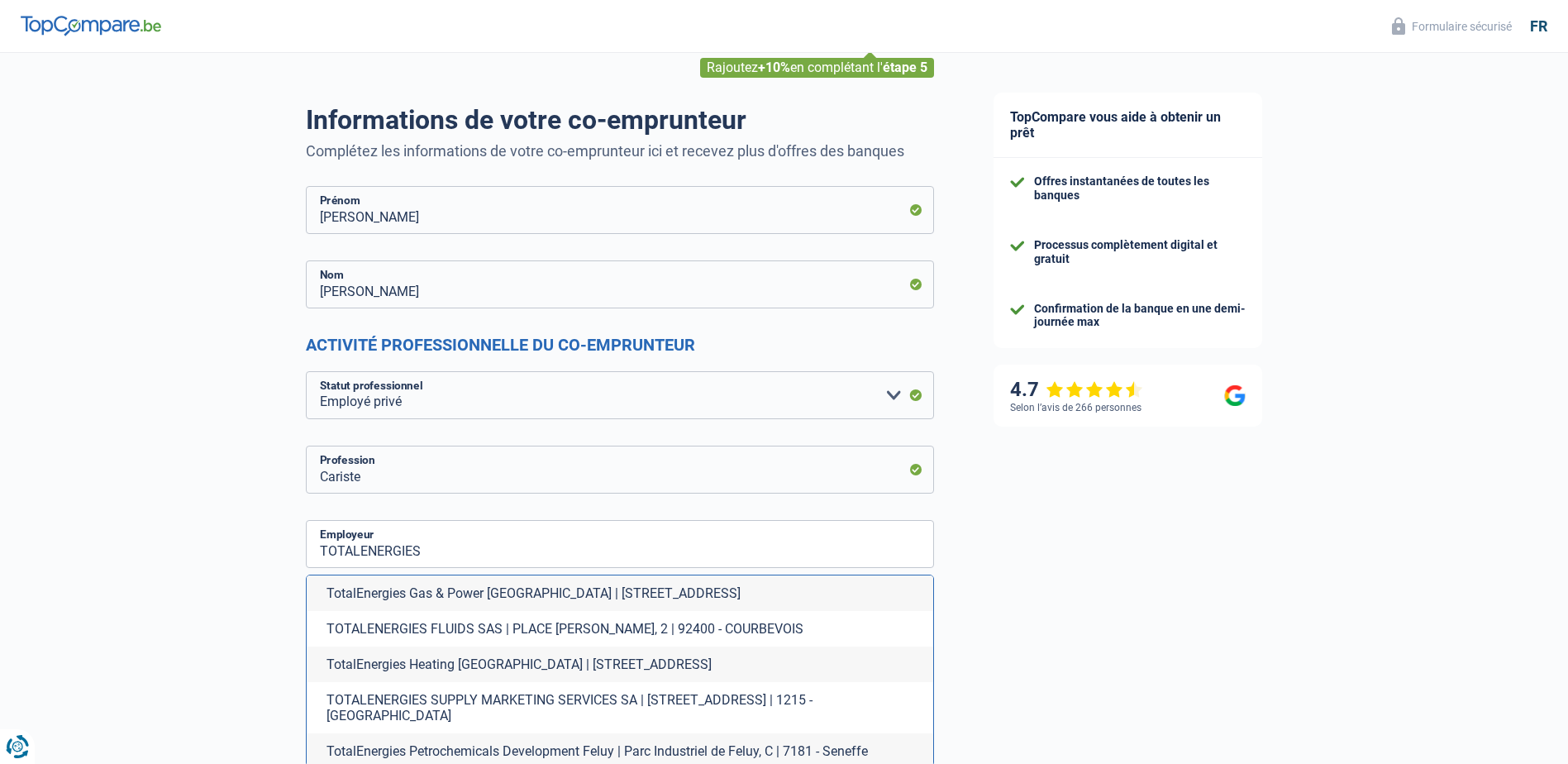
click at [733, 733] on li "TotalEnergies Petrochemicals Development Feluy | Parc Industriel de Feluy, C | …" at bounding box center [620, 751] width 627 height 36
type input "TotalEnergies Petrochemicals Development Feluy | Parc Industriel de Feluy, C | …"
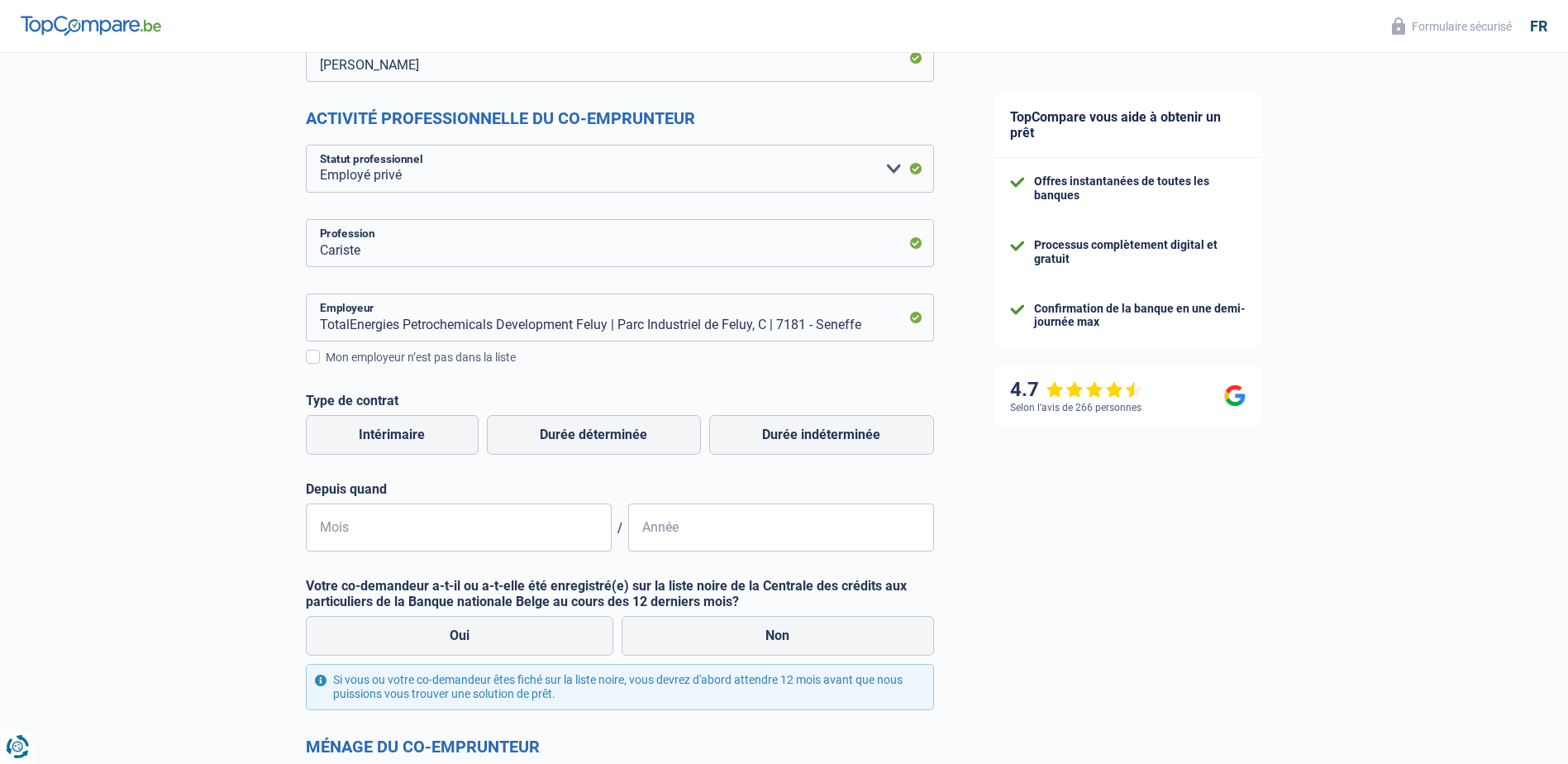
scroll to position [331, 0]
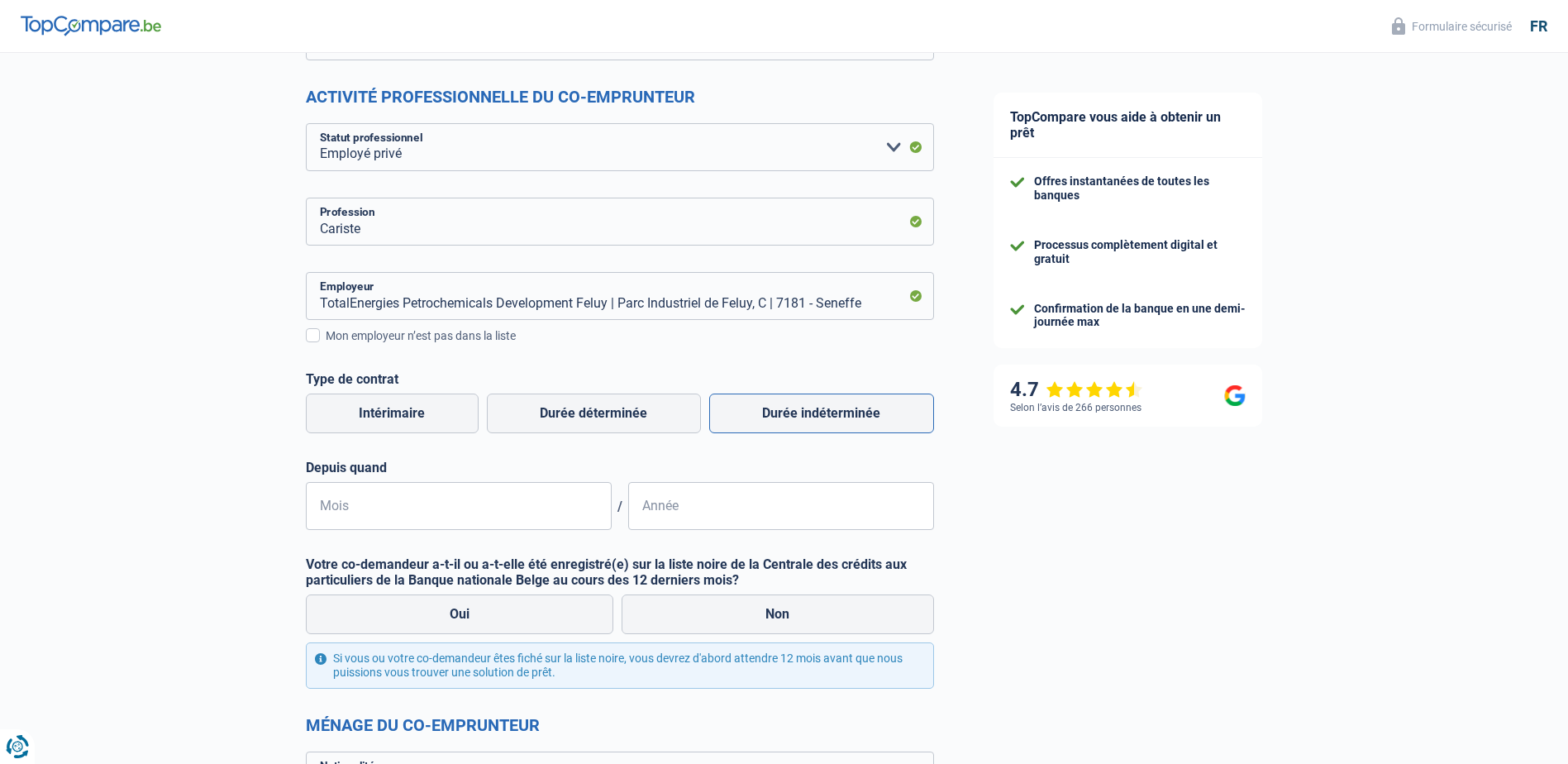
click at [791, 411] on label "Durée indéterminée" at bounding box center [821, 414] width 225 height 39
click at [791, 411] on input "Durée indéterminée" at bounding box center [821, 414] width 225 height 39
radio input "true"
click at [516, 502] on input "Mois" at bounding box center [459, 506] width 306 height 48
type input "11"
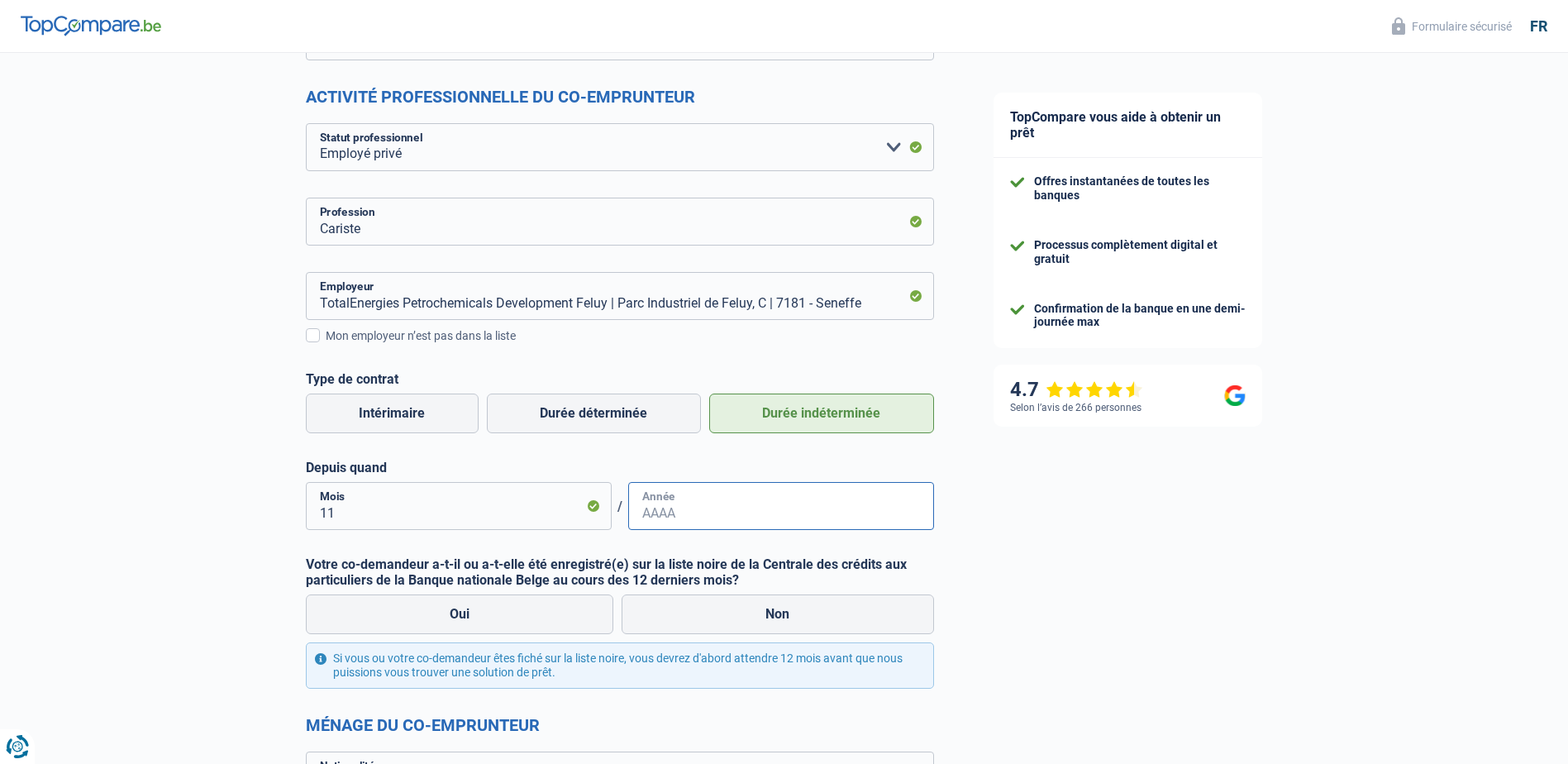
click at [693, 510] on input "Année" at bounding box center [781, 506] width 306 height 48
type input "1985"
click at [874, 612] on label "Non" at bounding box center [778, 614] width 313 height 39
click at [874, 612] on input "Non" at bounding box center [778, 614] width 313 height 39
radio input "true"
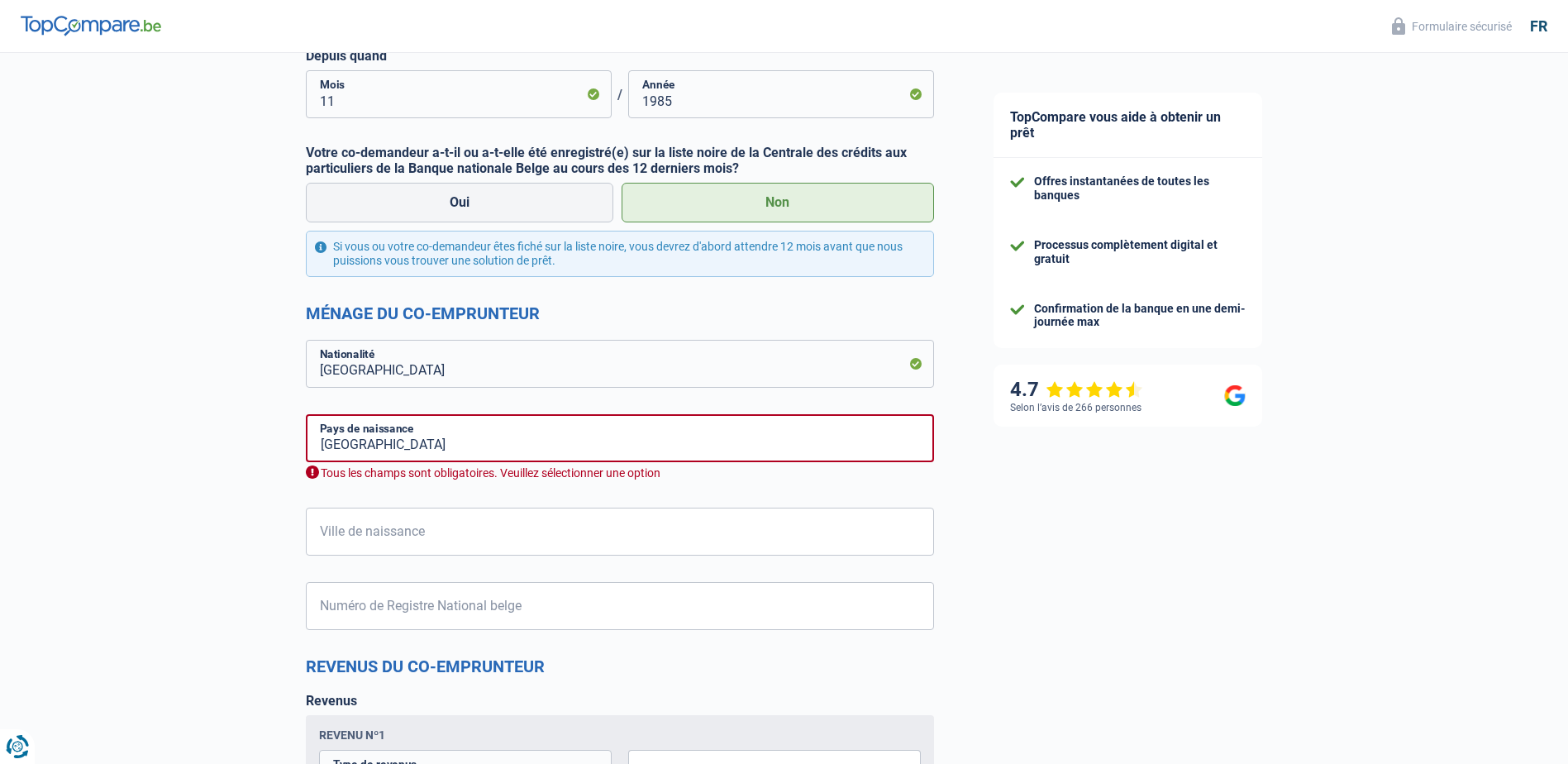
scroll to position [744, 0]
click at [669, 528] on input "Ville de naissance" at bounding box center [620, 530] width 629 height 48
type input "haine saint pierre"
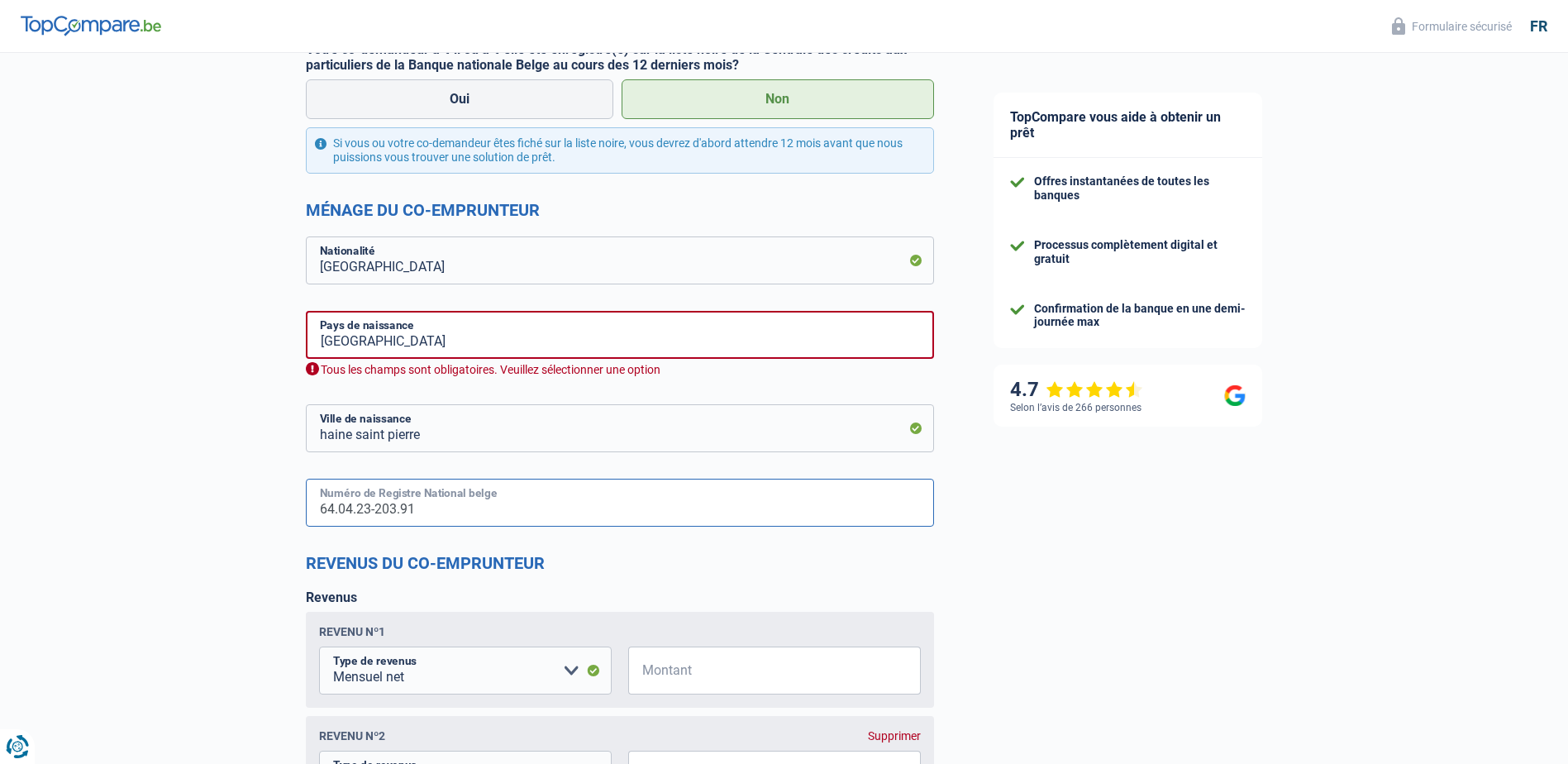
scroll to position [910, 0]
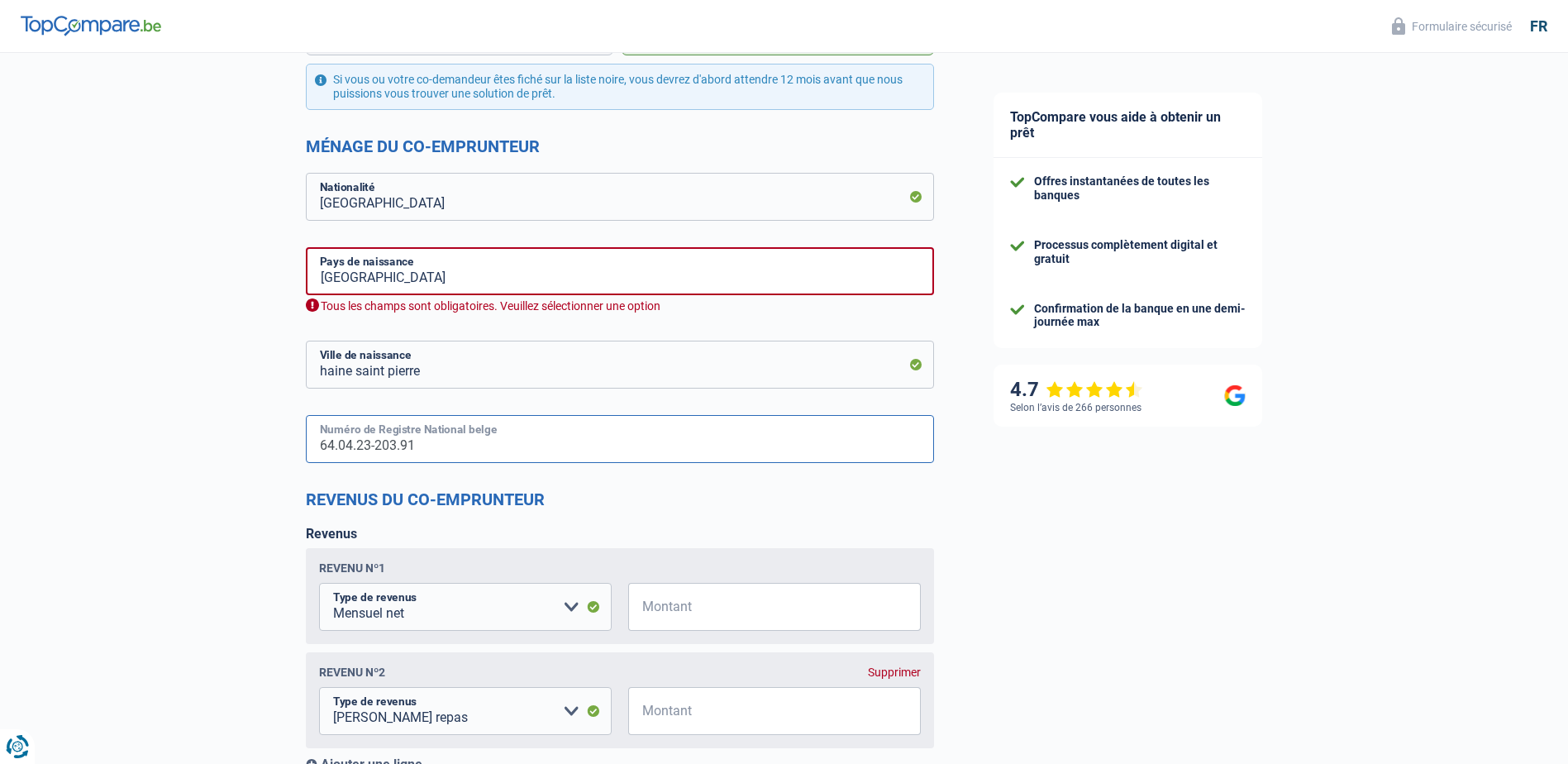
type input "64.04.23-203.91"
click at [769, 621] on input "Montant" at bounding box center [785, 607] width 272 height 48
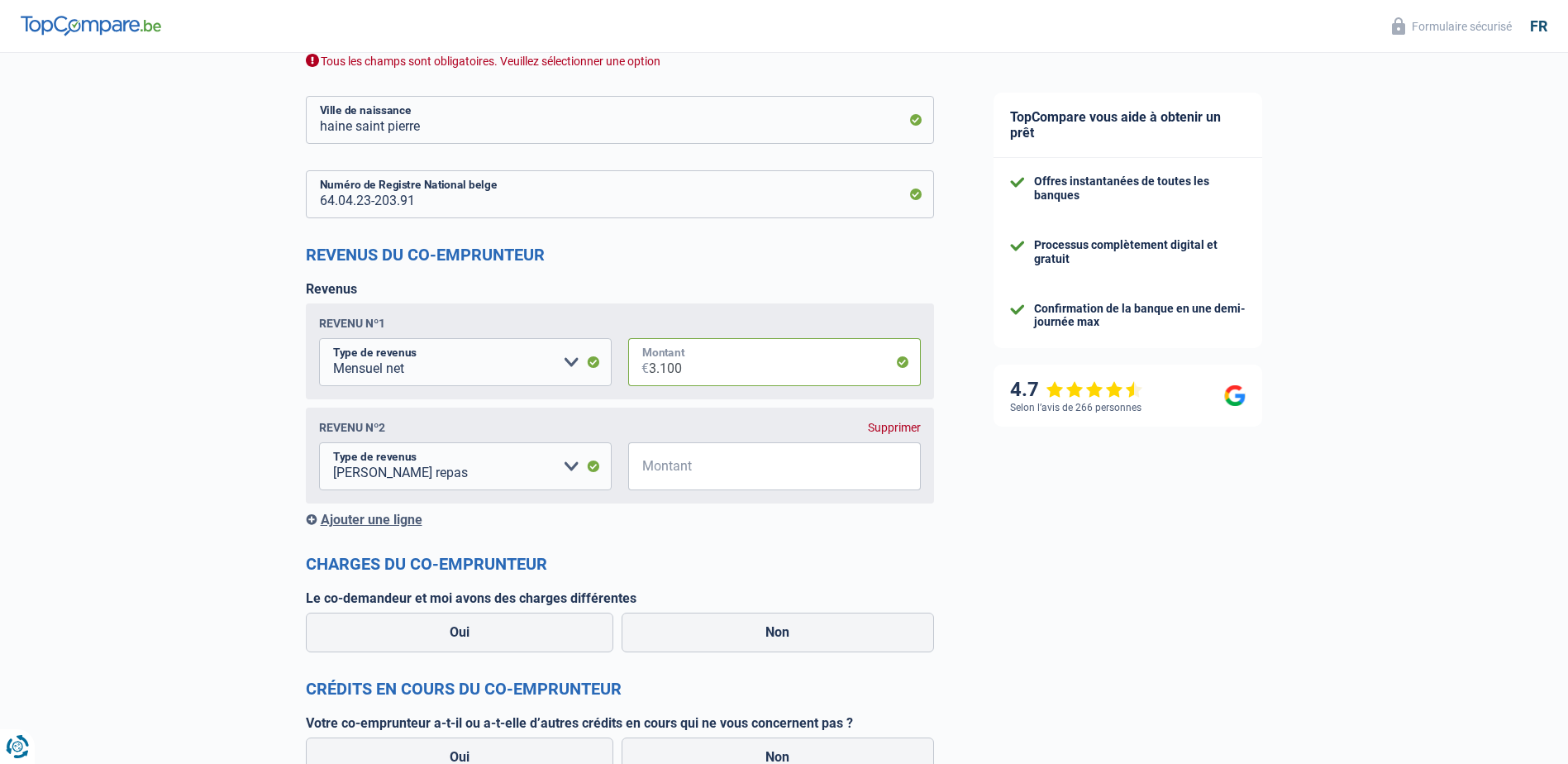
scroll to position [1158, 0]
type input "3.100"
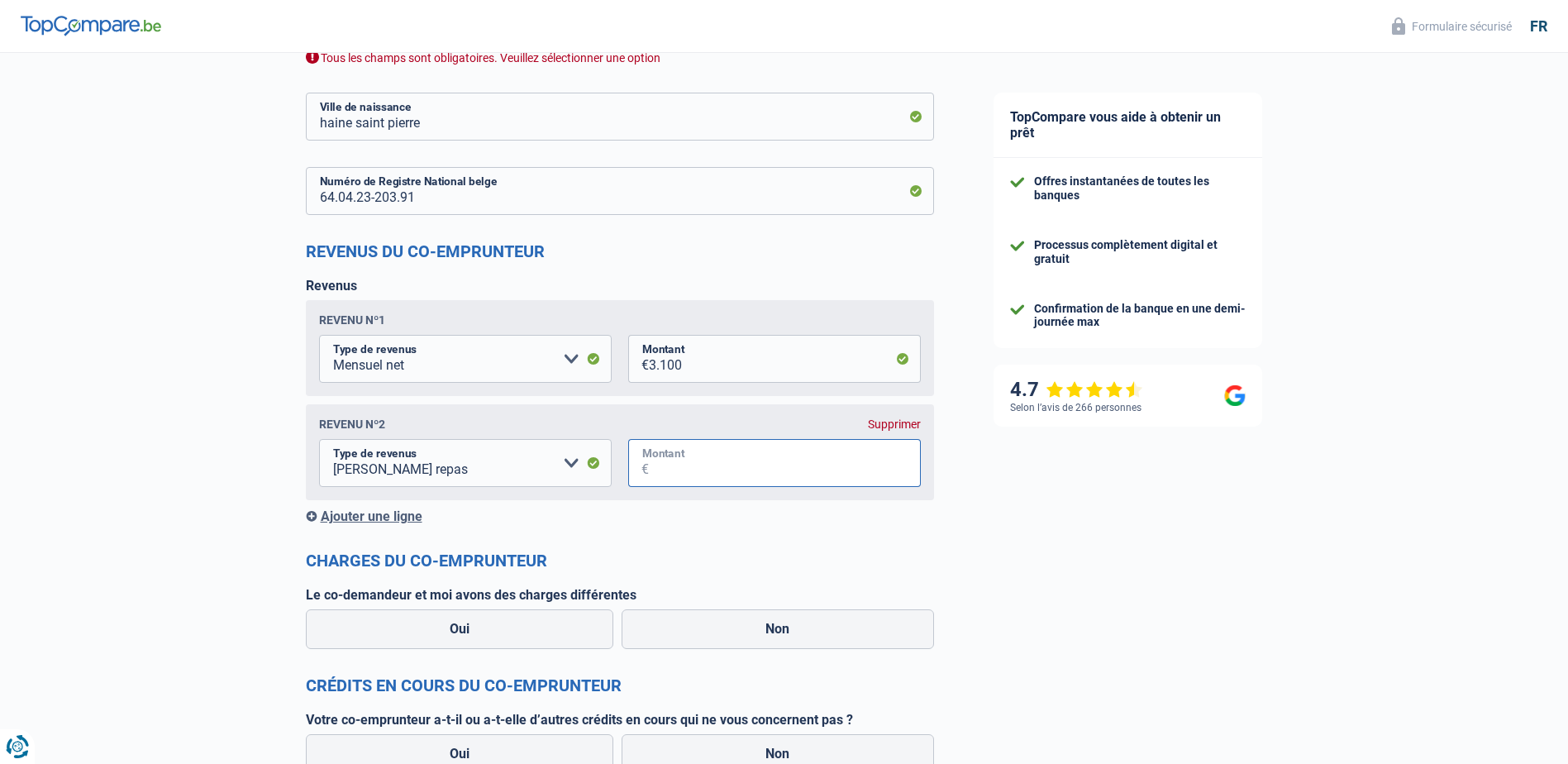
click at [730, 476] on input "Montant" at bounding box center [785, 463] width 272 height 48
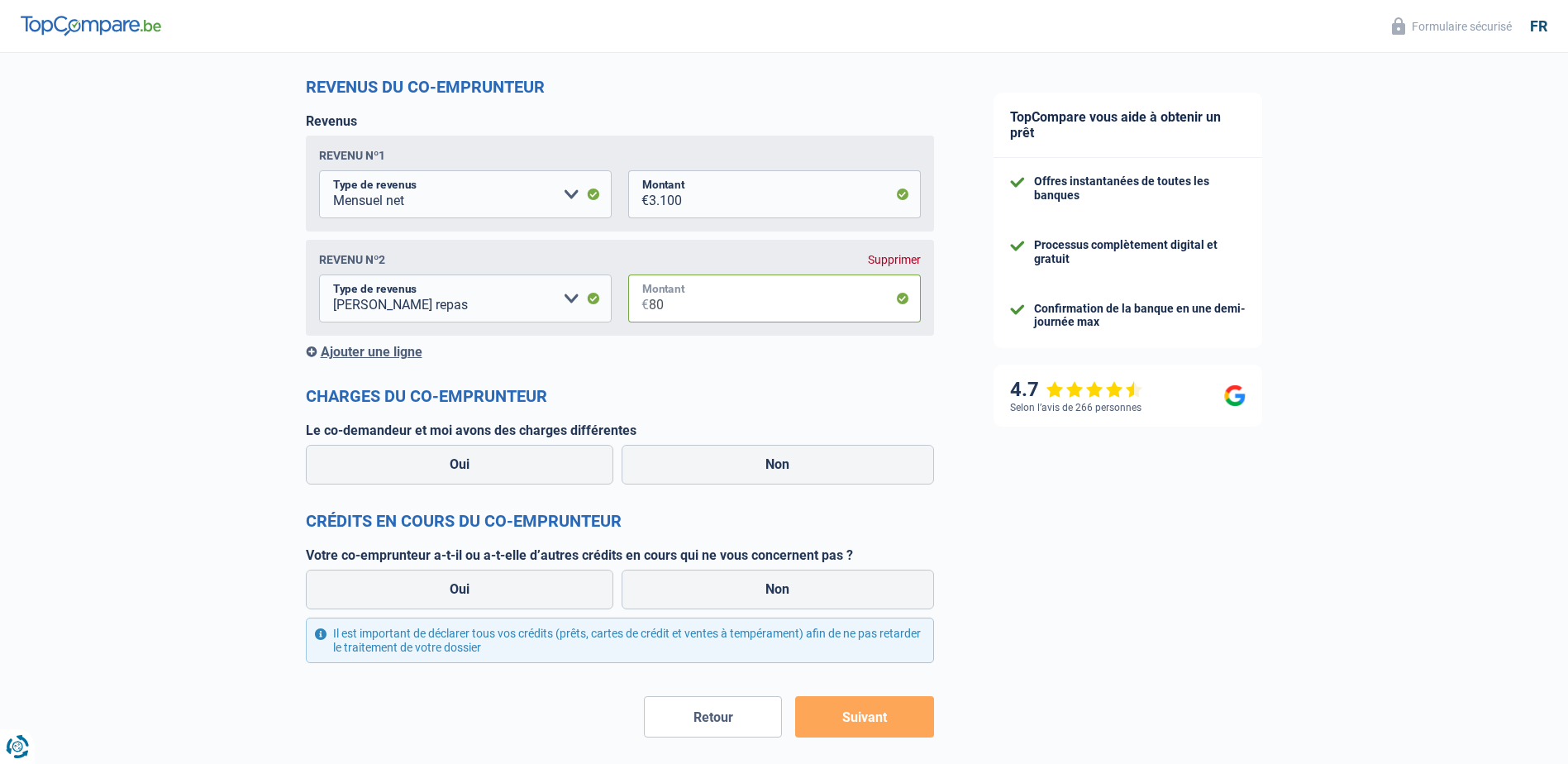
scroll to position [1324, 0]
type input "80"
click at [701, 478] on label "Non" at bounding box center [778, 464] width 313 height 39
click at [701, 478] on input "Non" at bounding box center [778, 464] width 313 height 39
radio input "true"
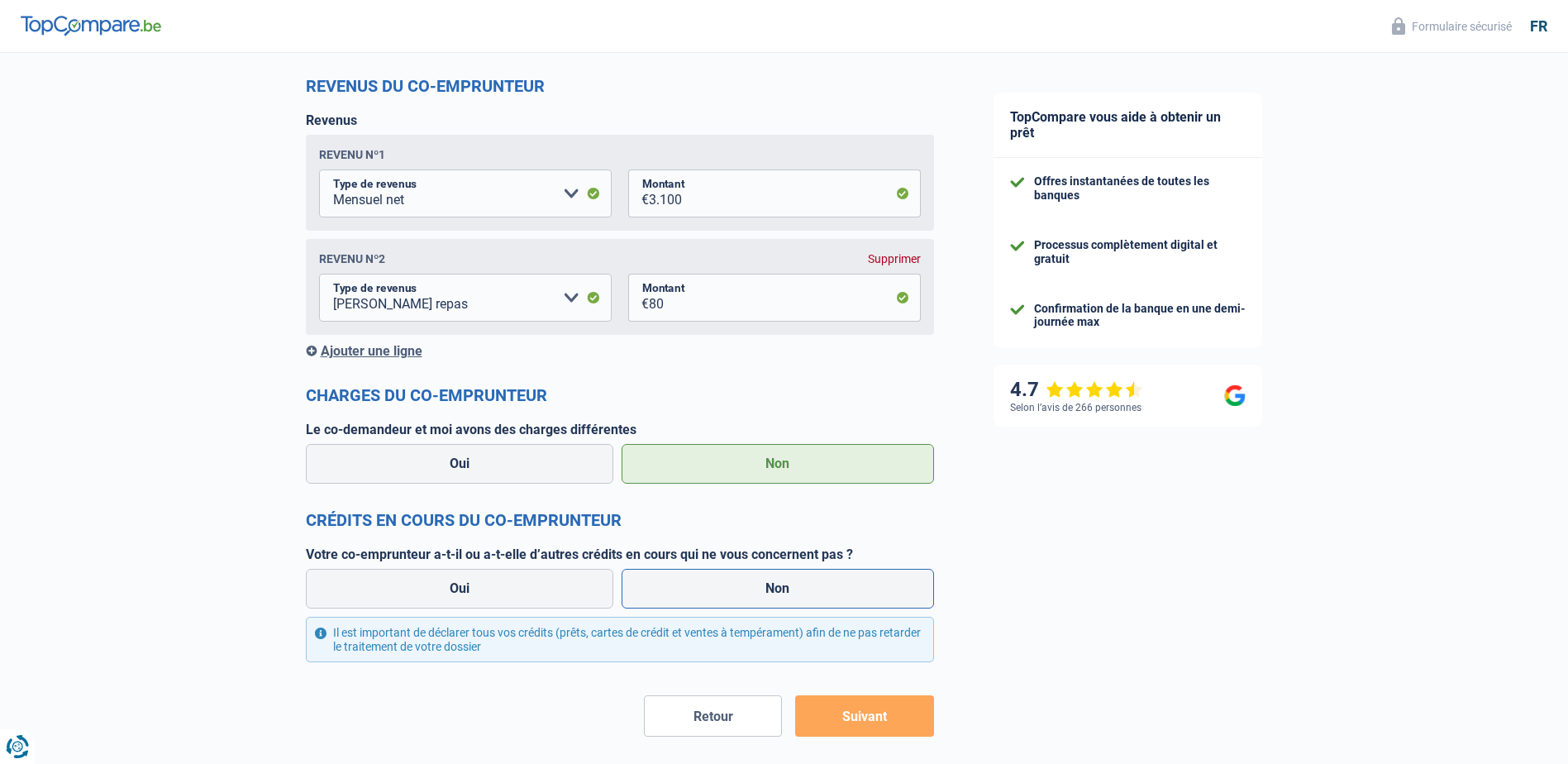
click at [900, 586] on label "Non" at bounding box center [778, 589] width 313 height 39
click at [900, 586] on input "Non" at bounding box center [778, 589] width 313 height 39
radio input "true"
click at [886, 718] on button "Suivant" at bounding box center [864, 716] width 138 height 41
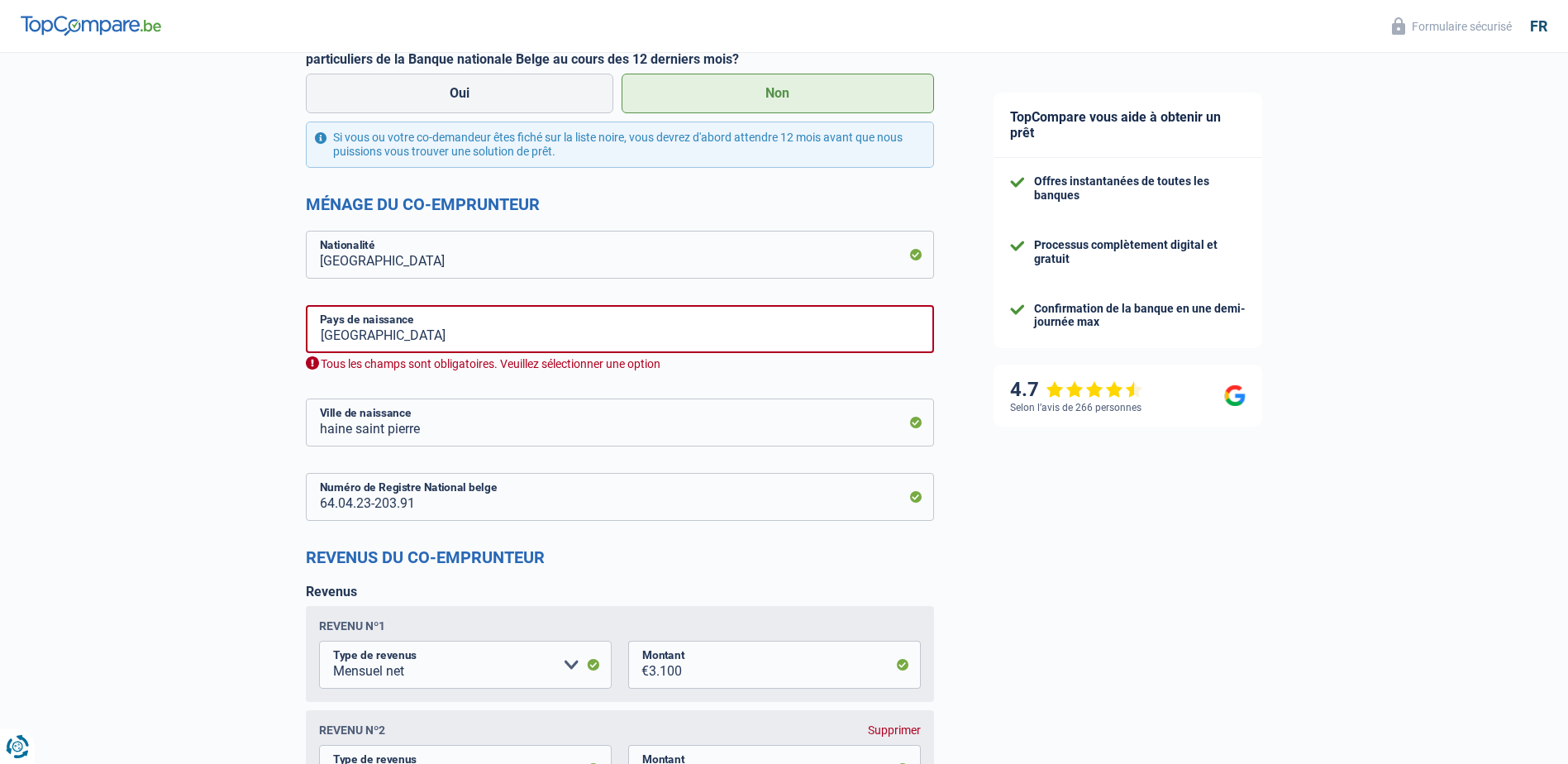
scroll to position [827, 0]
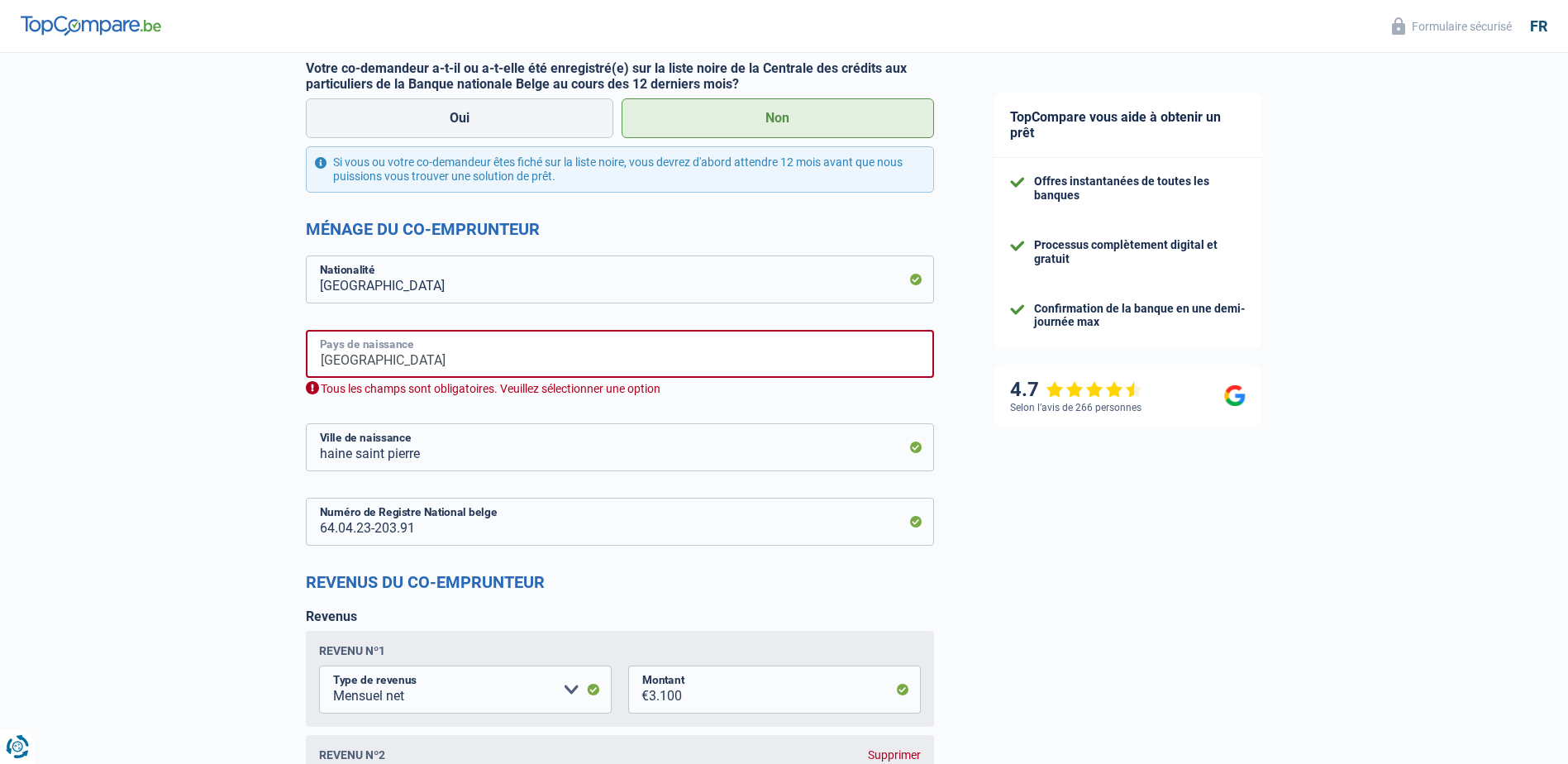
click at [487, 355] on input "[GEOGRAPHIC_DATA]" at bounding box center [620, 354] width 629 height 48
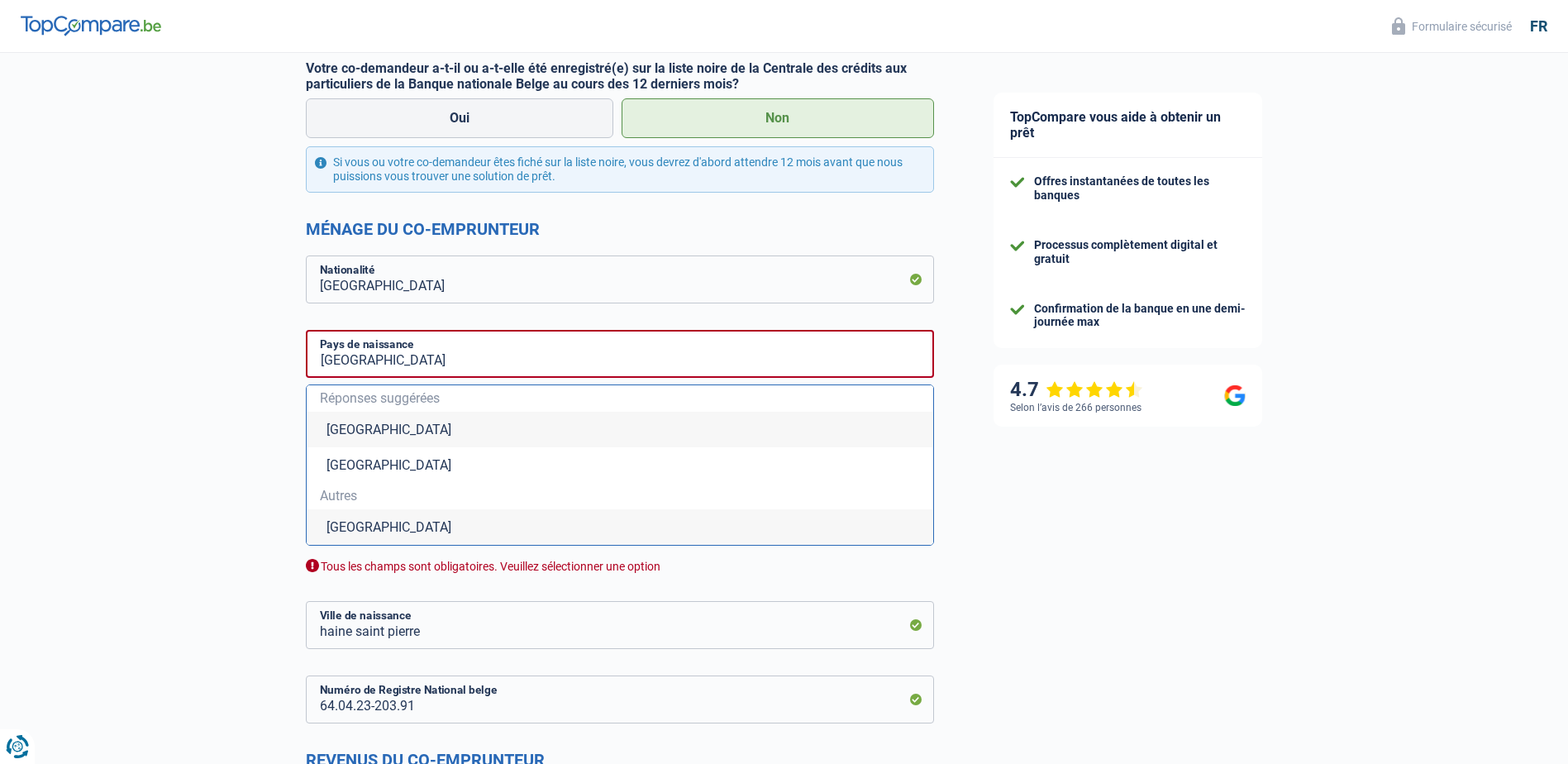
click at [334, 427] on li "[GEOGRAPHIC_DATA]" at bounding box center [620, 430] width 627 height 36
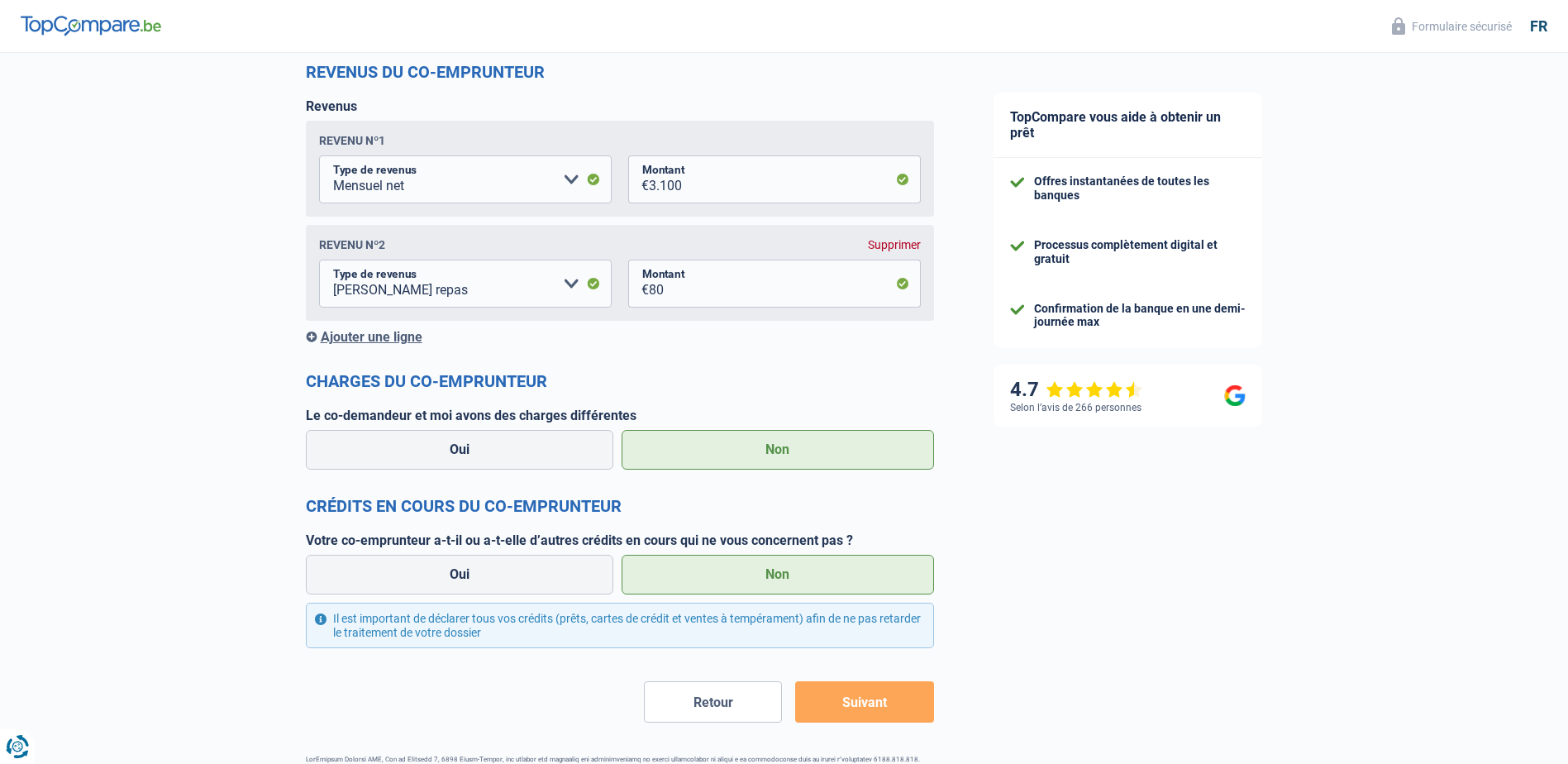
scroll to position [1376, 0]
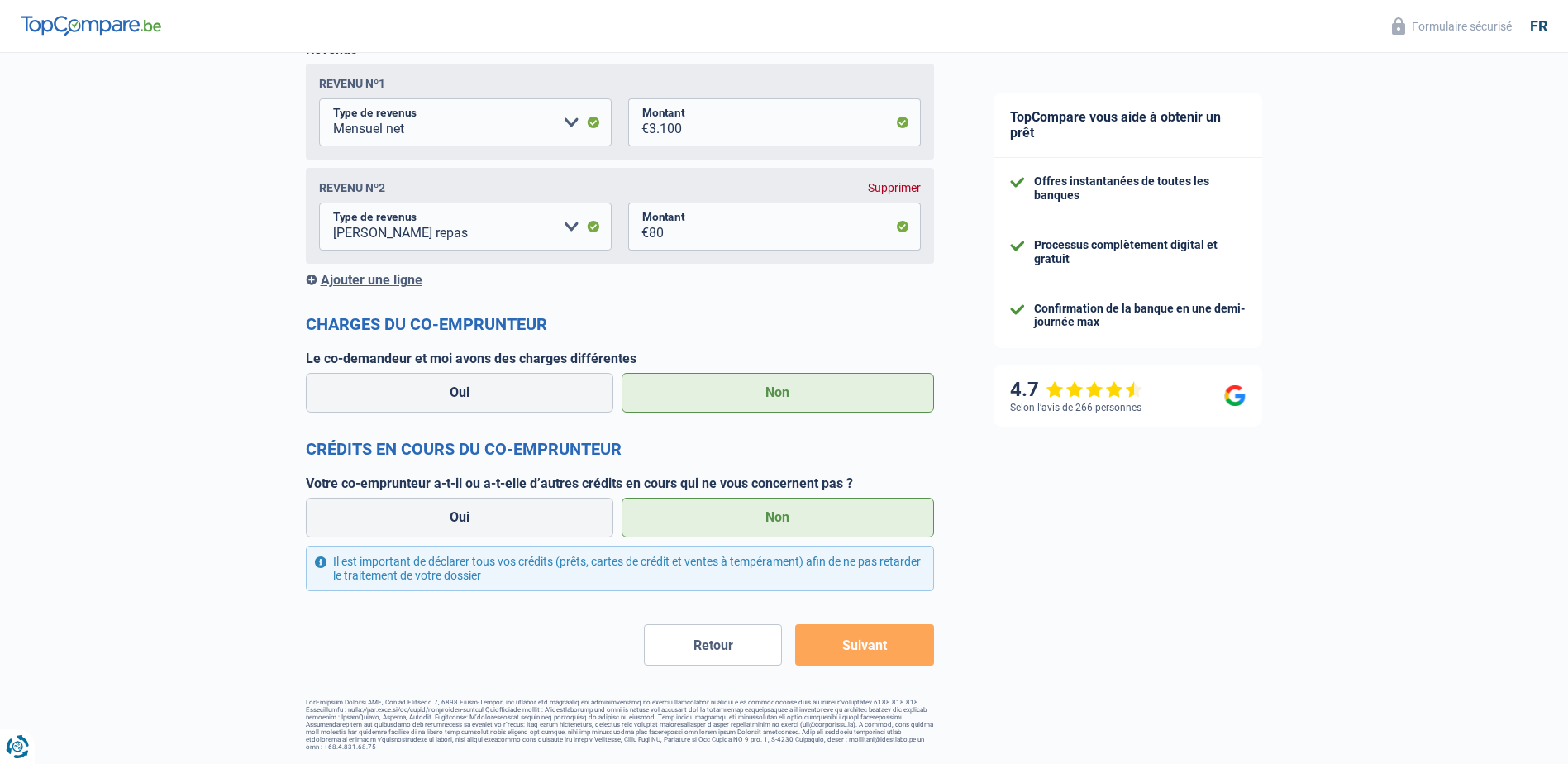
click at [897, 644] on button "Suivant" at bounding box center [864, 645] width 138 height 41
click at [863, 644] on button "Suivant" at bounding box center [864, 645] width 138 height 41
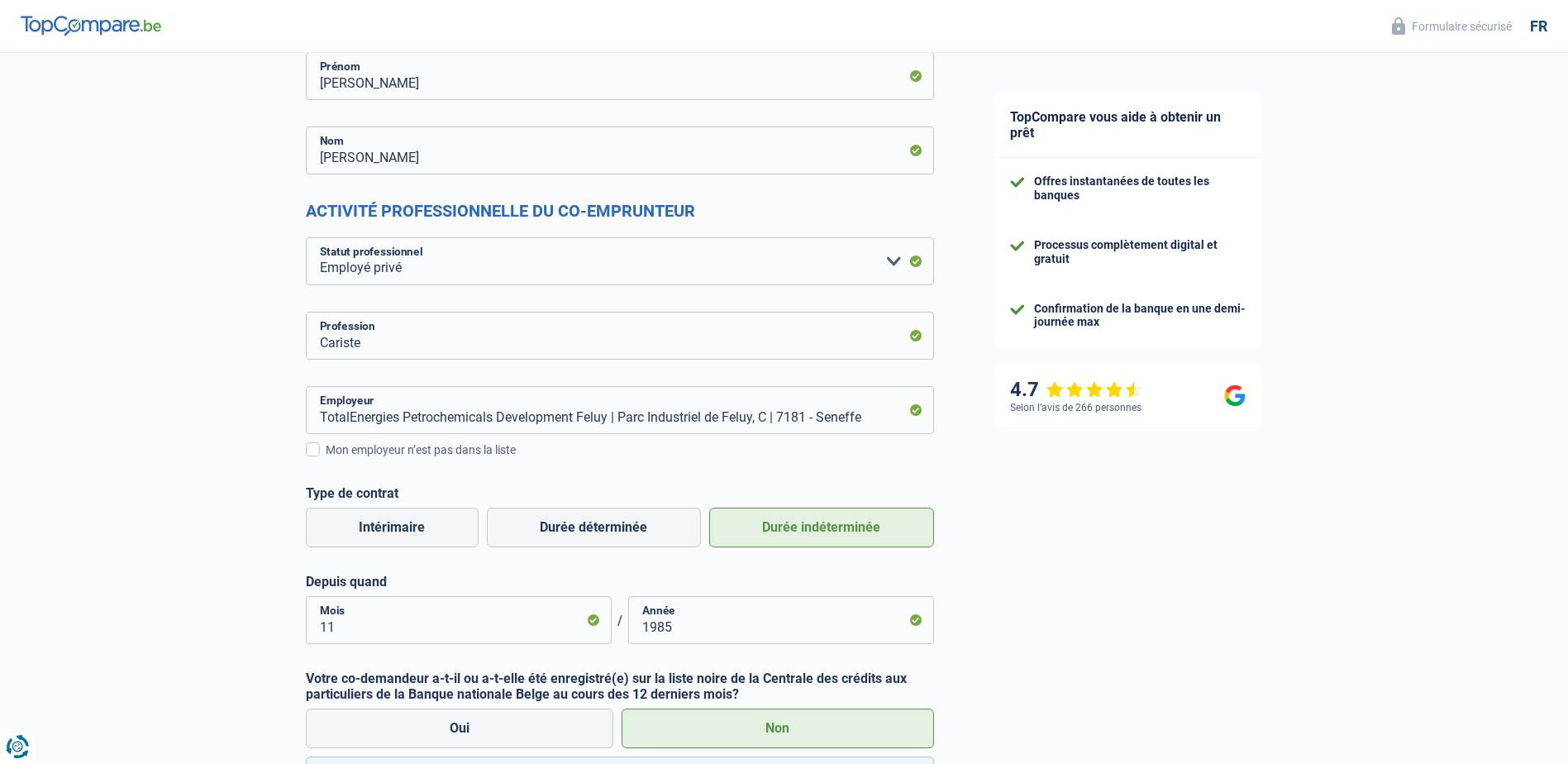
scroll to position [0, 0]
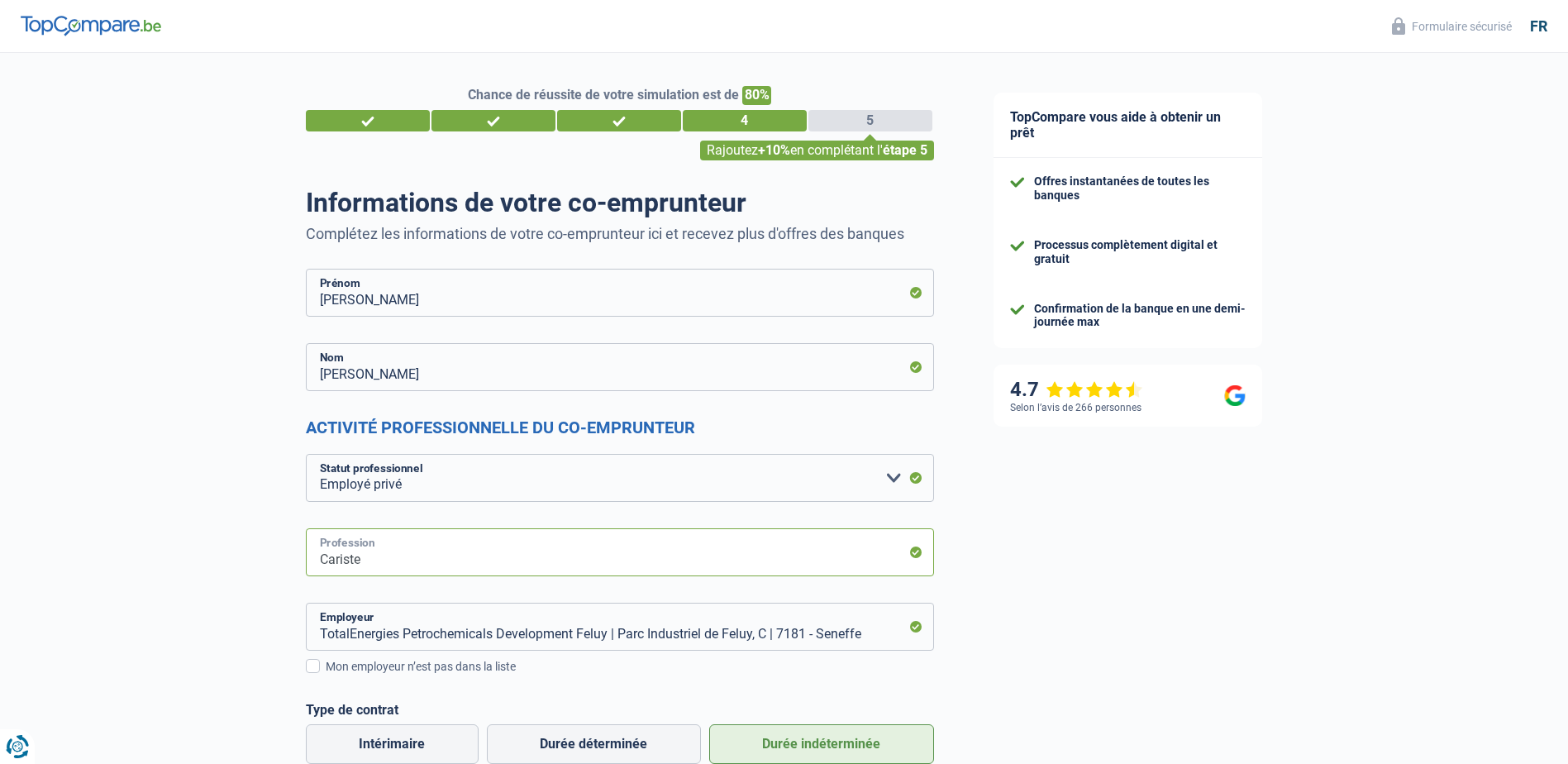
click at [851, 556] on input "Cariste" at bounding box center [620, 552] width 629 height 48
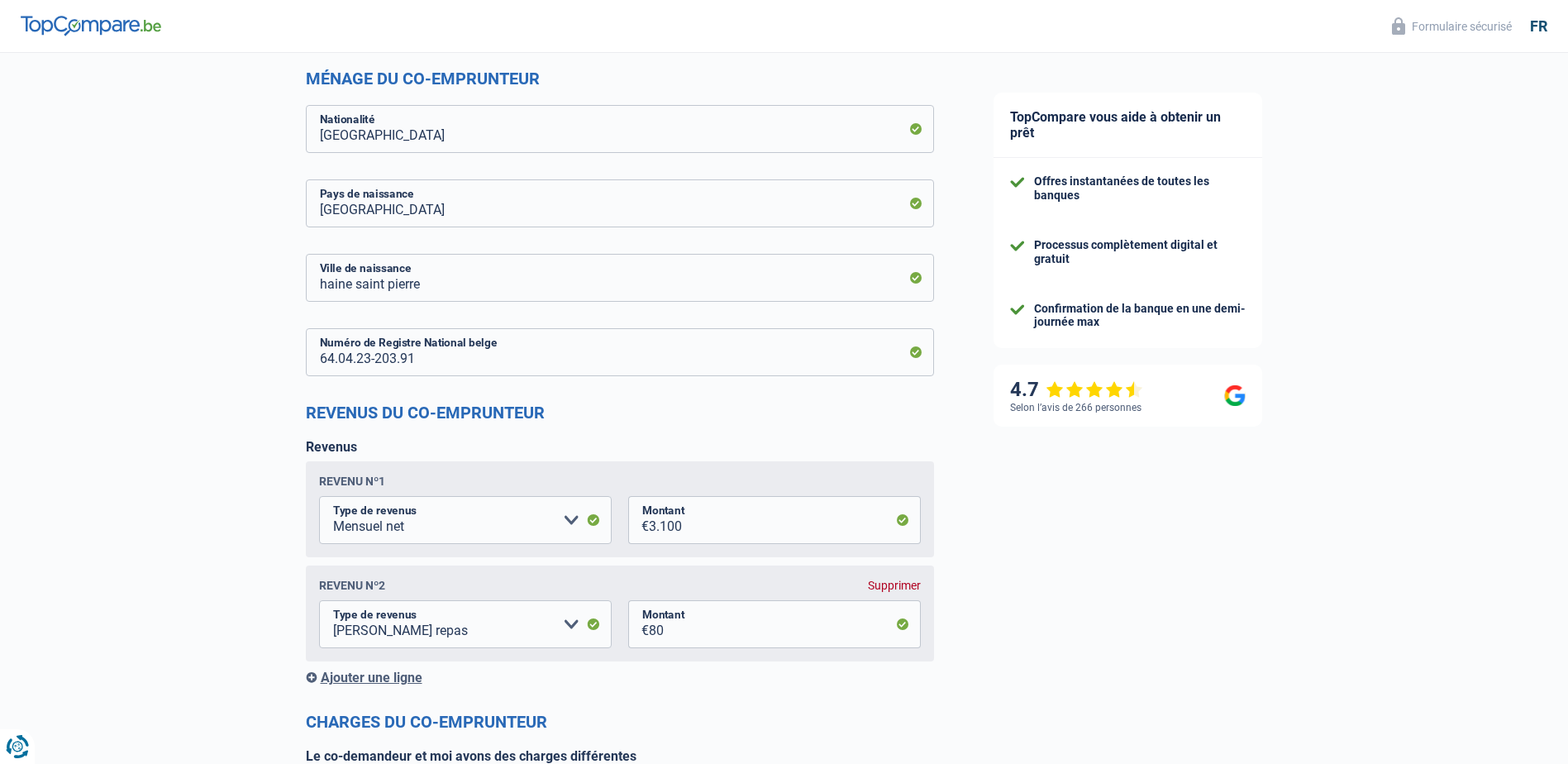
scroll to position [992, 0]
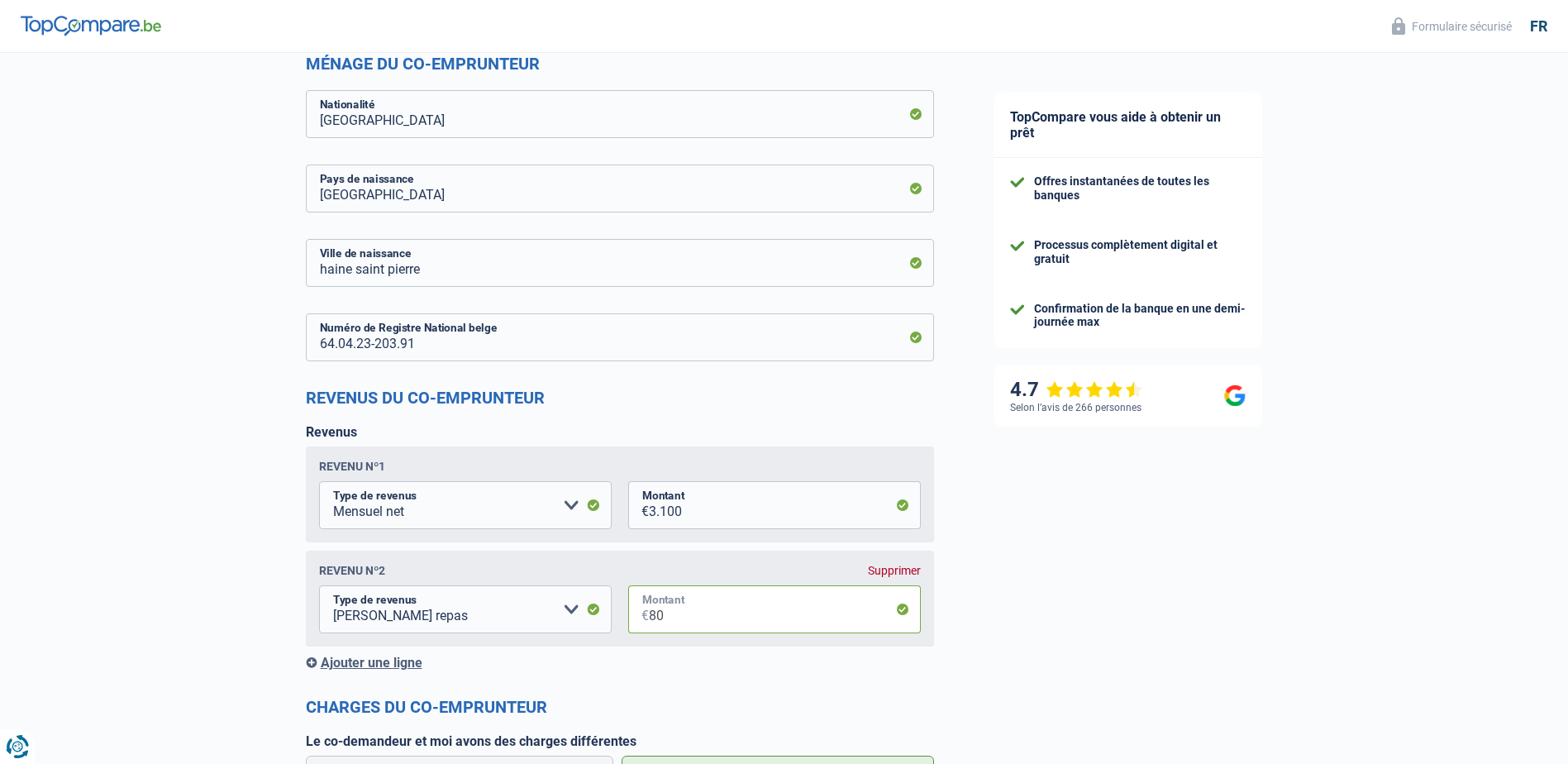
click at [836, 614] on input "80" at bounding box center [785, 609] width 272 height 48
click at [906, 609] on input "80" at bounding box center [785, 609] width 272 height 48
type input "8"
click at [768, 623] on input "100" at bounding box center [785, 609] width 272 height 48
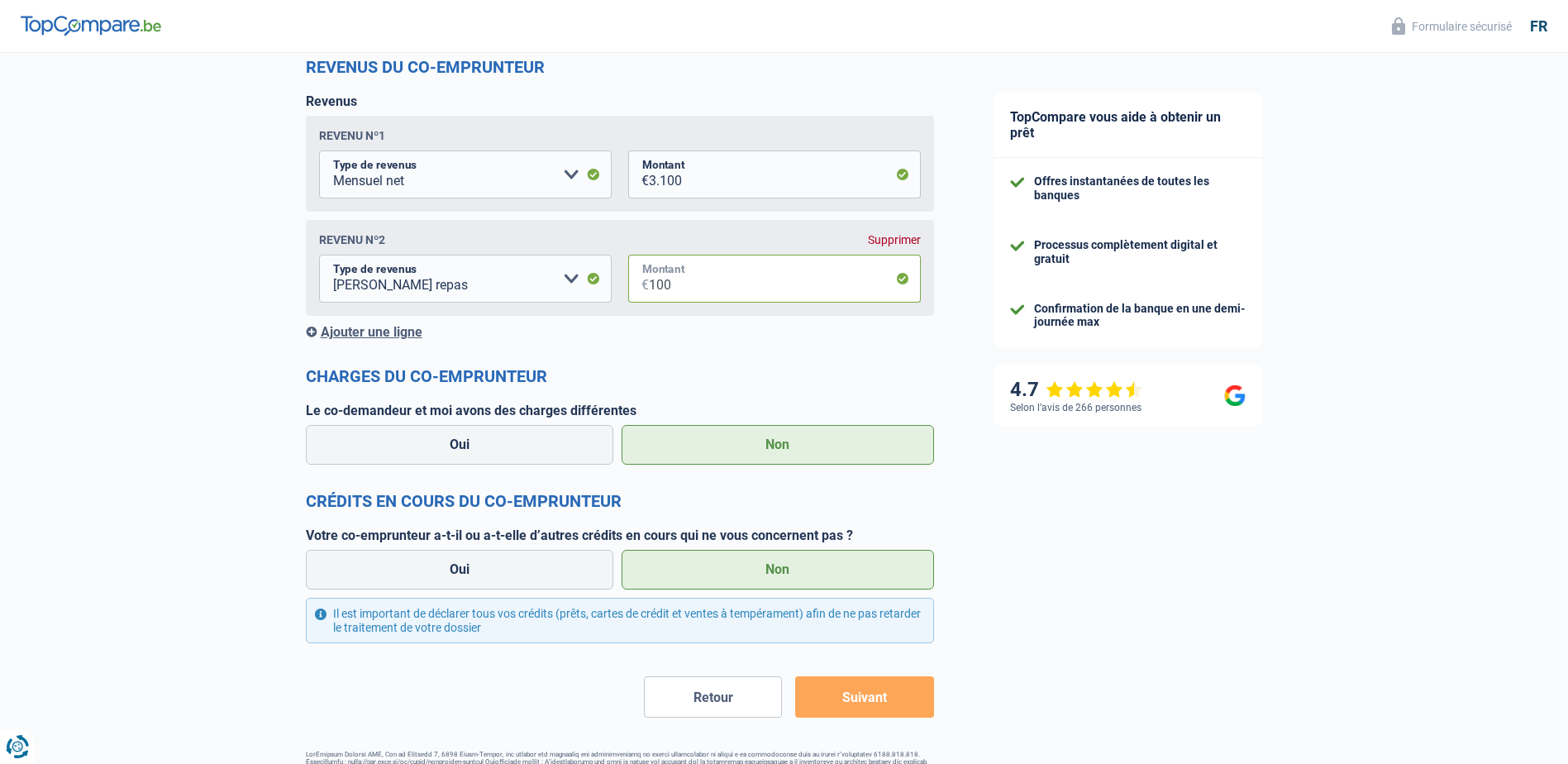
scroll to position [1376, 0]
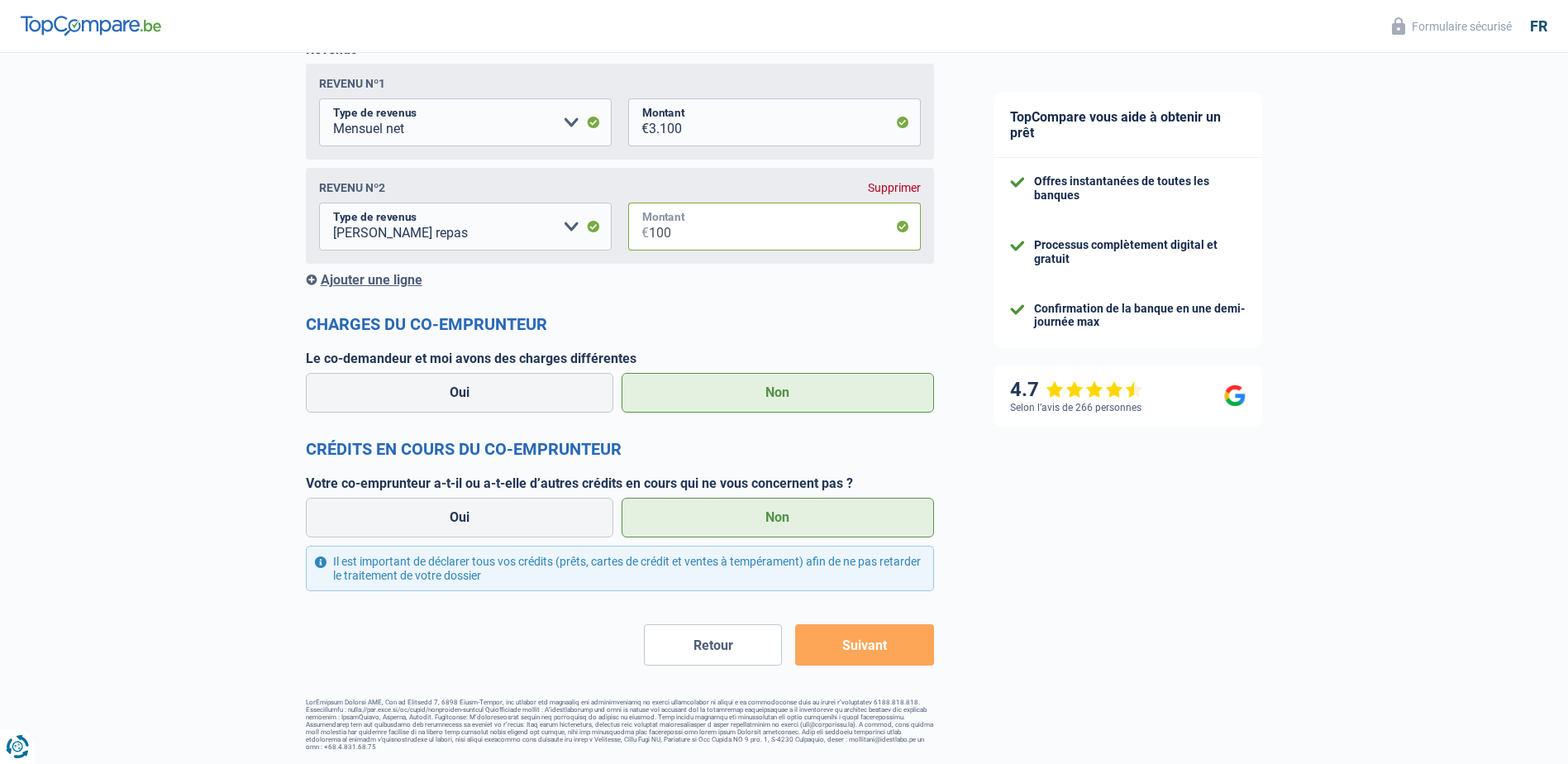
type input "100"
click at [884, 650] on button "Suivant" at bounding box center [864, 645] width 138 height 41
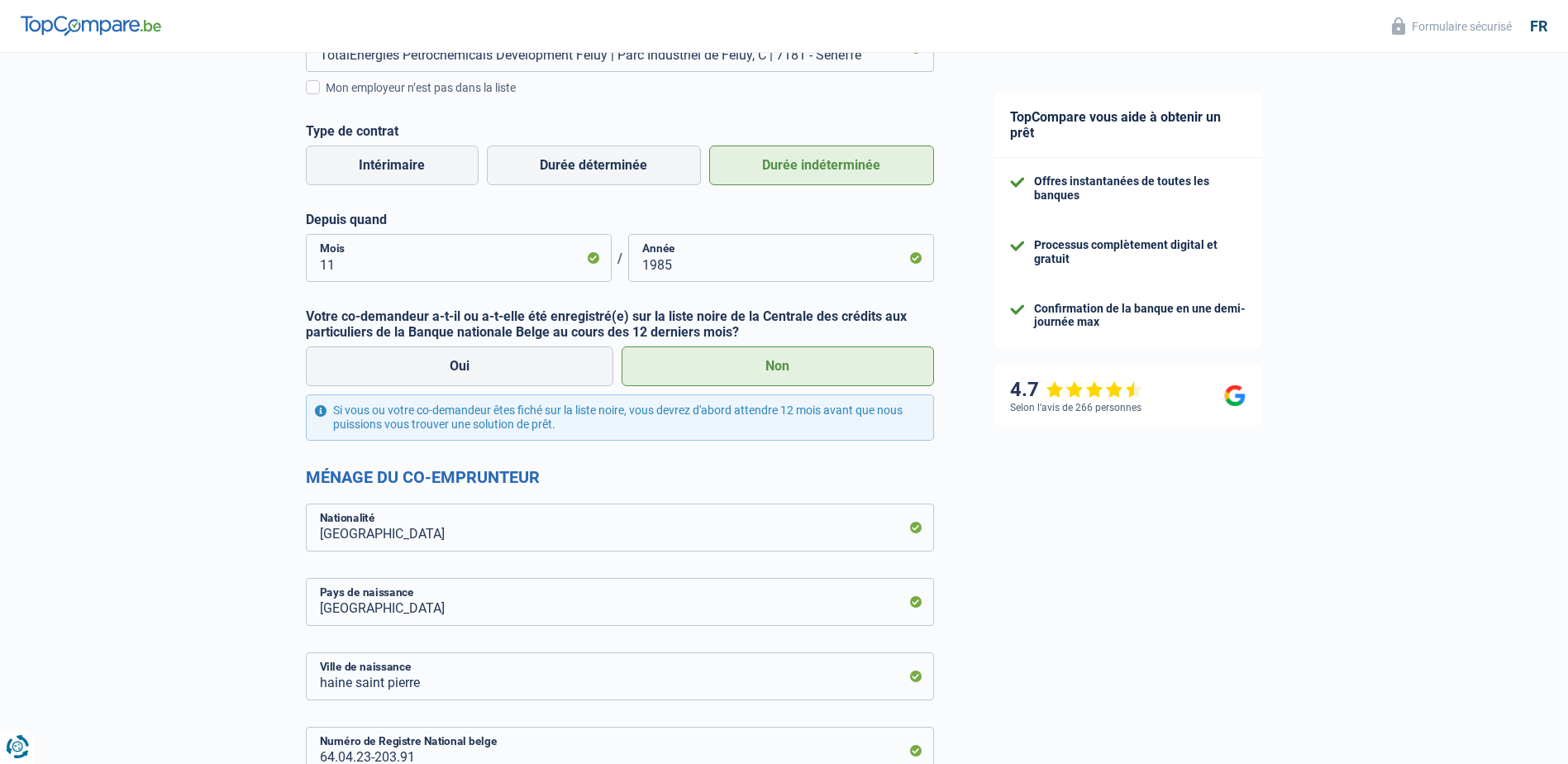
scroll to position [992, 0]
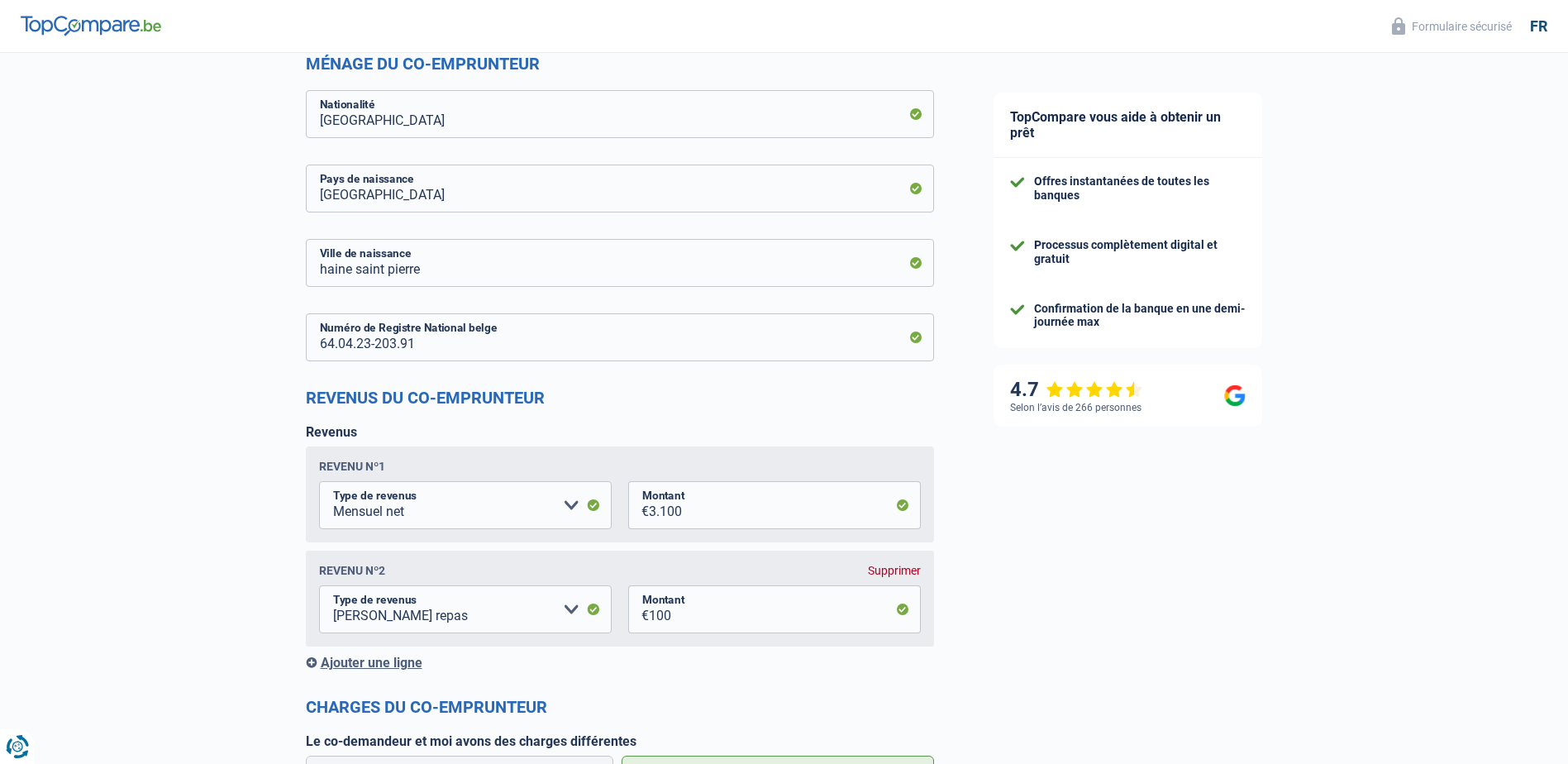
click at [899, 576] on div "Supprimer" at bounding box center [894, 570] width 53 height 13
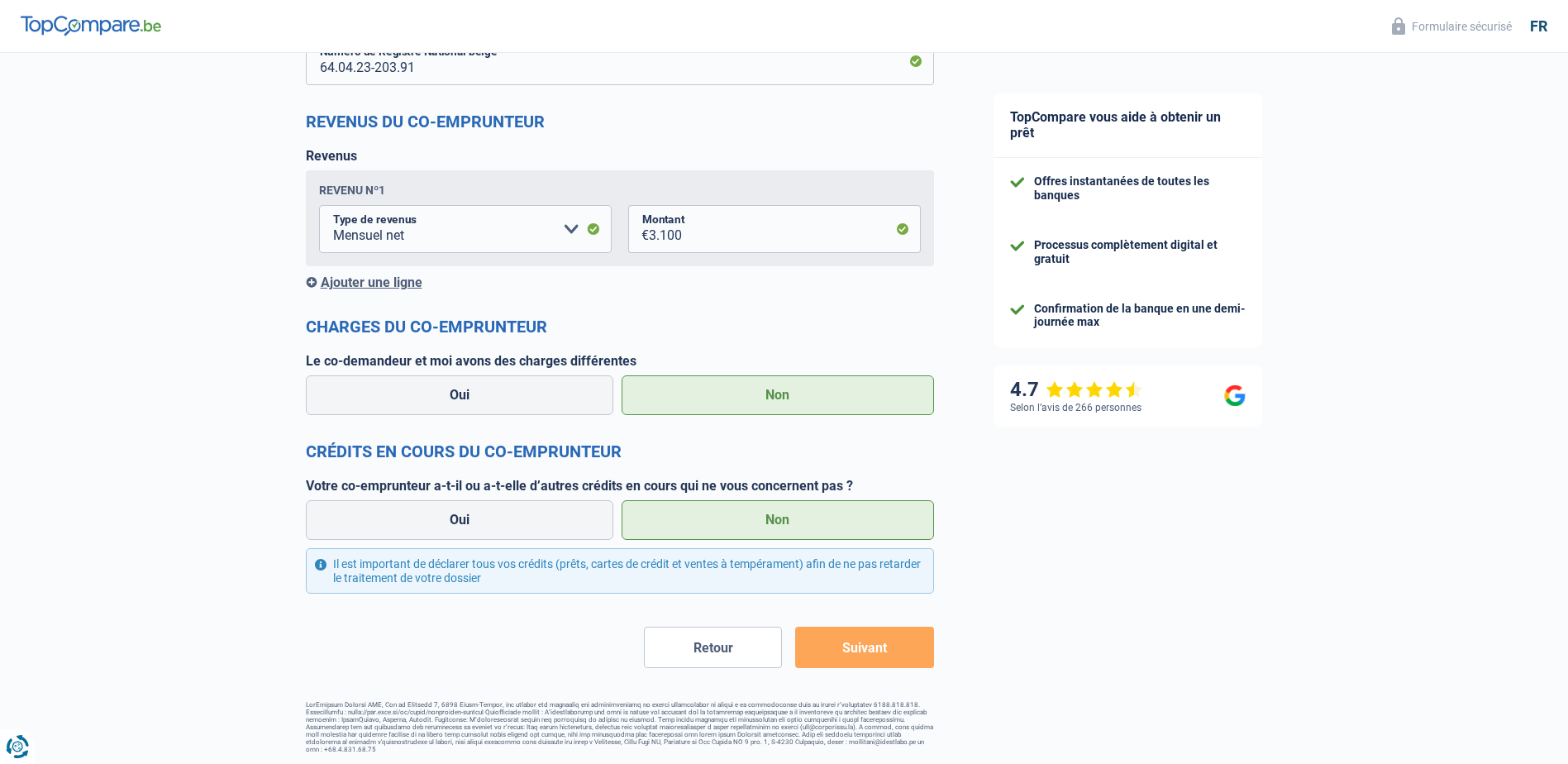
scroll to position [1271, 0]
click at [884, 634] on button "Suivant" at bounding box center [864, 646] width 138 height 41
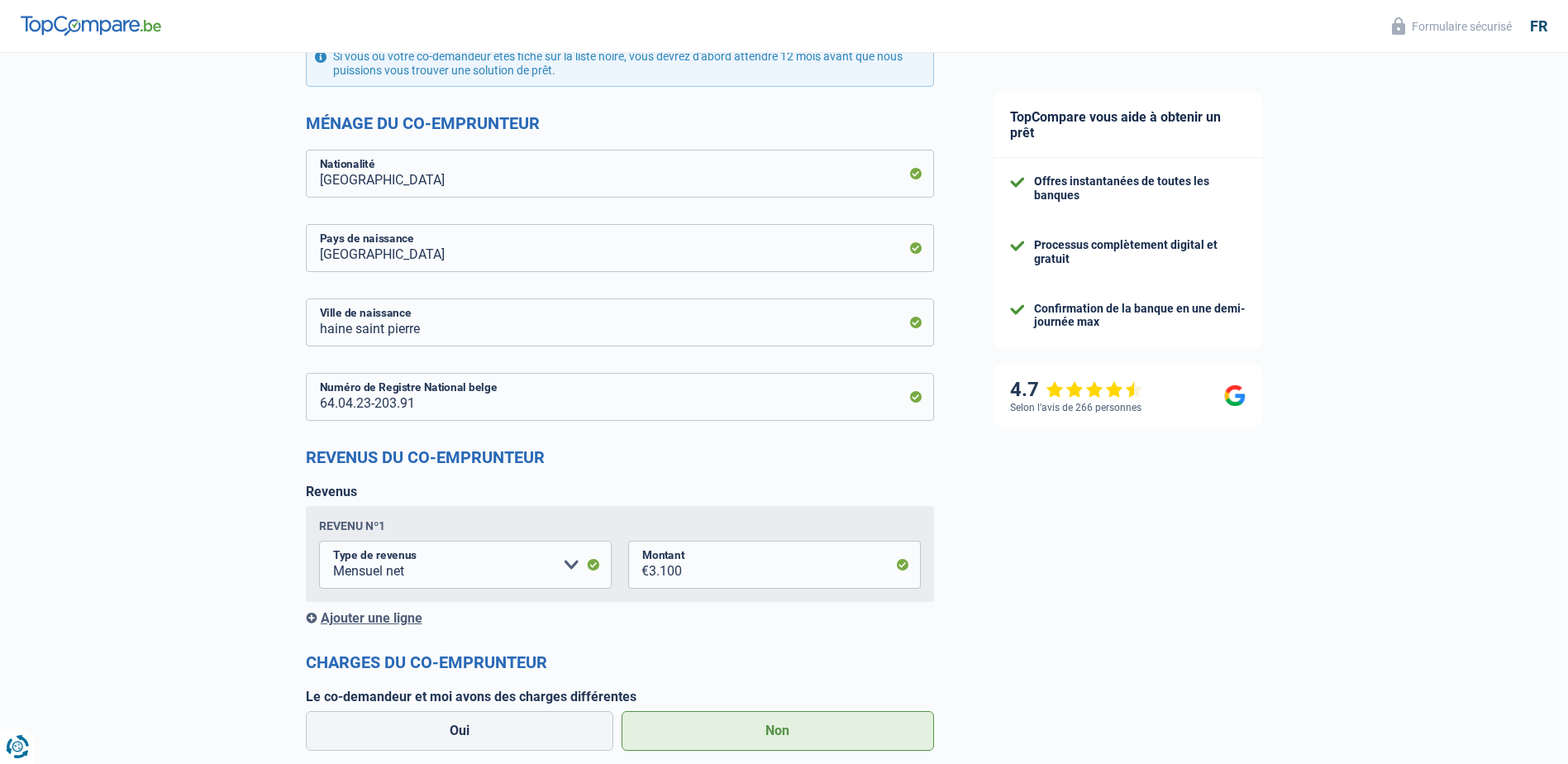
scroll to position [939, 0]
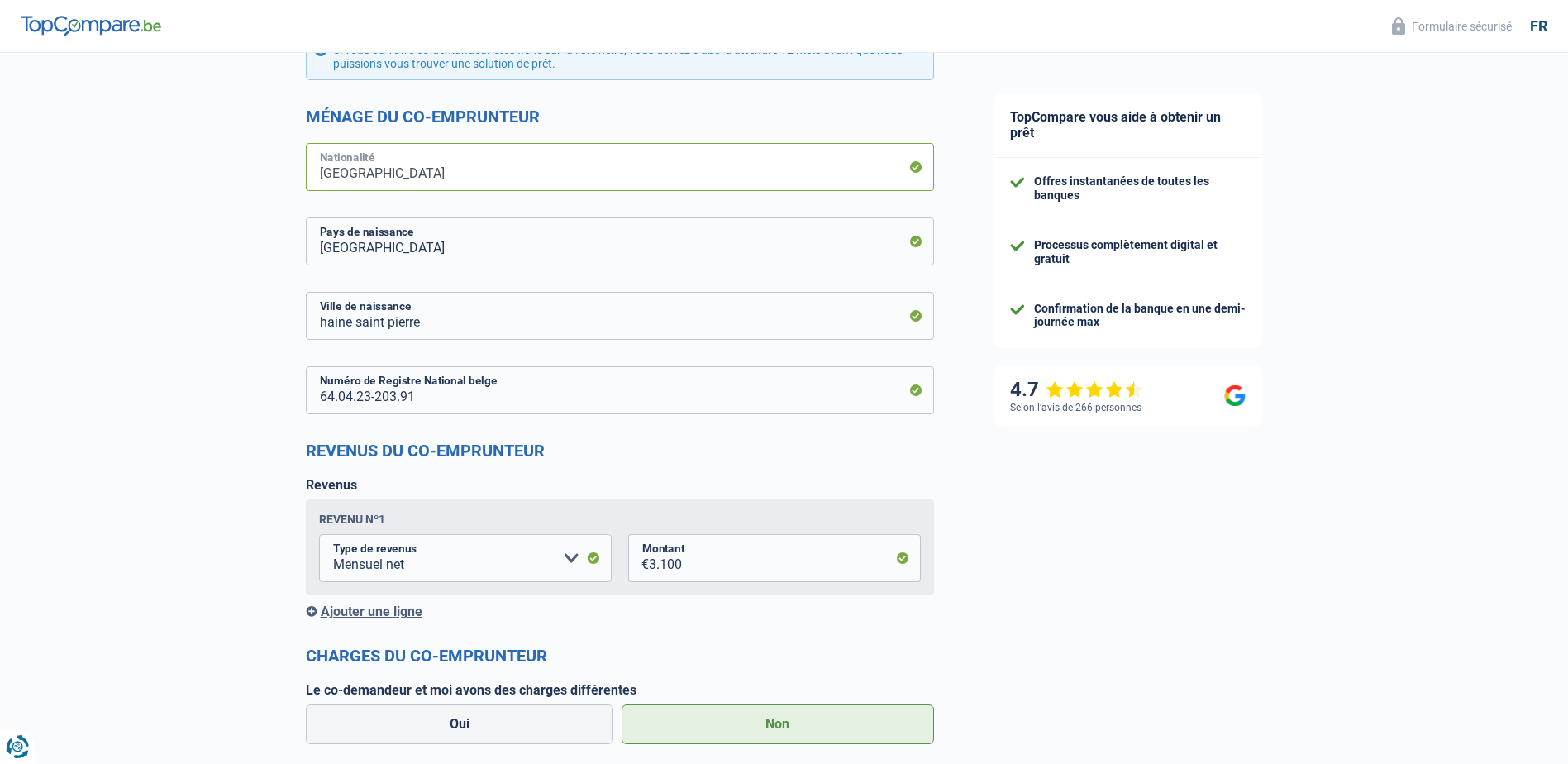
click at [486, 162] on input "[GEOGRAPHIC_DATA]" at bounding box center [620, 167] width 629 height 48
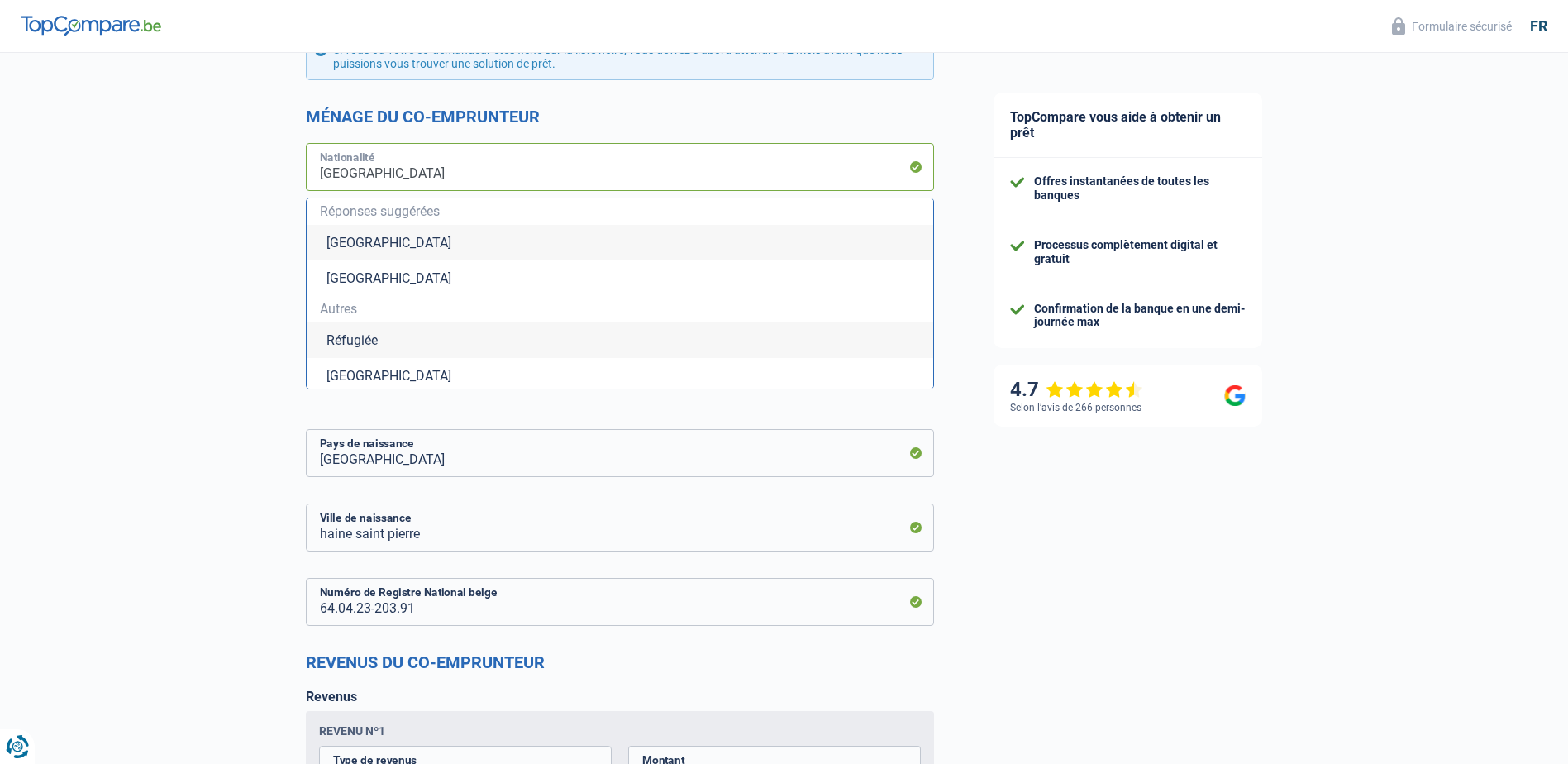
type input "Belgiqu"
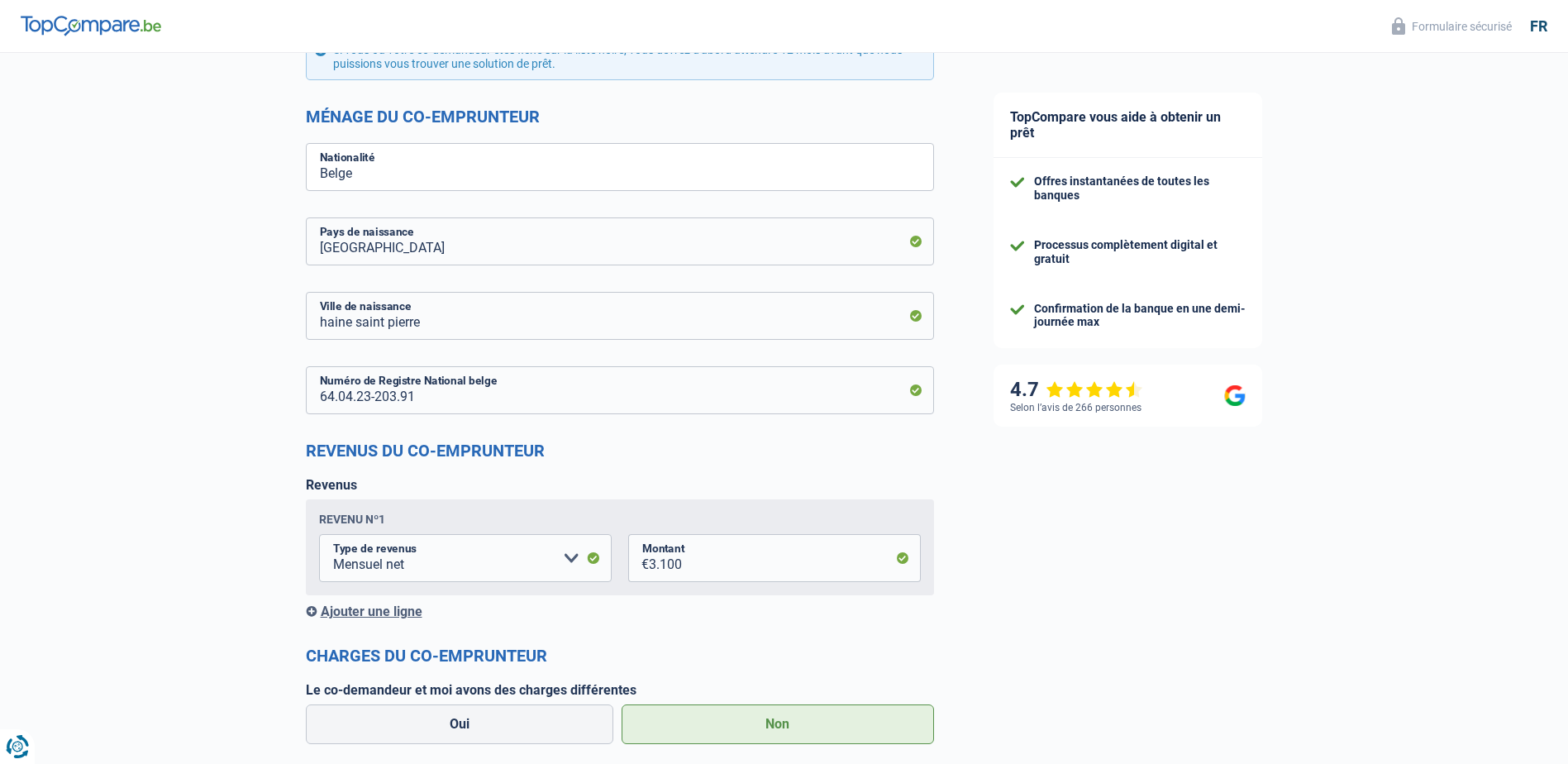
click at [1056, 529] on div "TopCompare vous aide à obtenir un prêt Offres instantanées de toutes les banque…" at bounding box center [1267, 104] width 605 height 1983
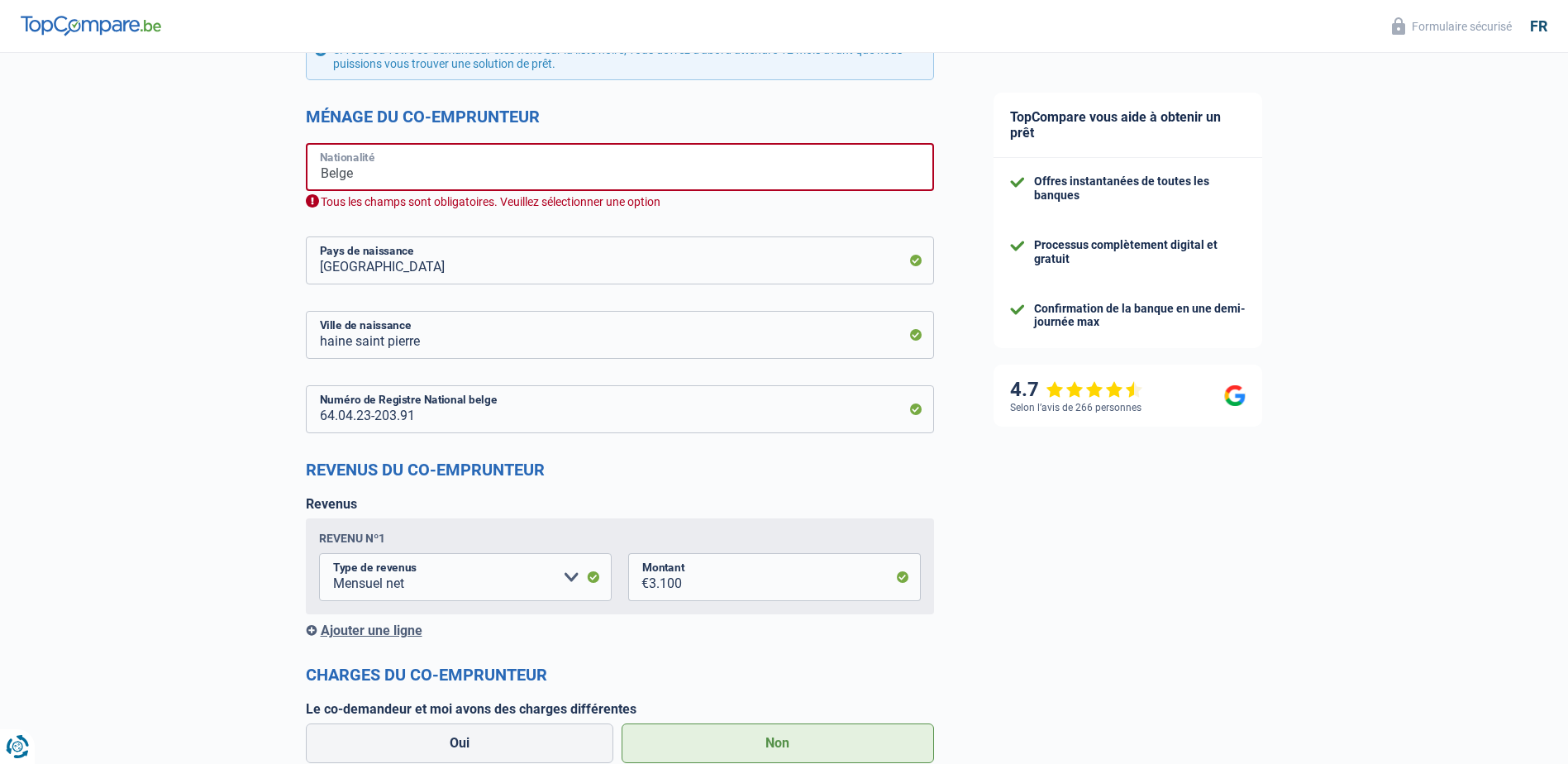
click at [525, 168] on input "Belge" at bounding box center [620, 167] width 629 height 48
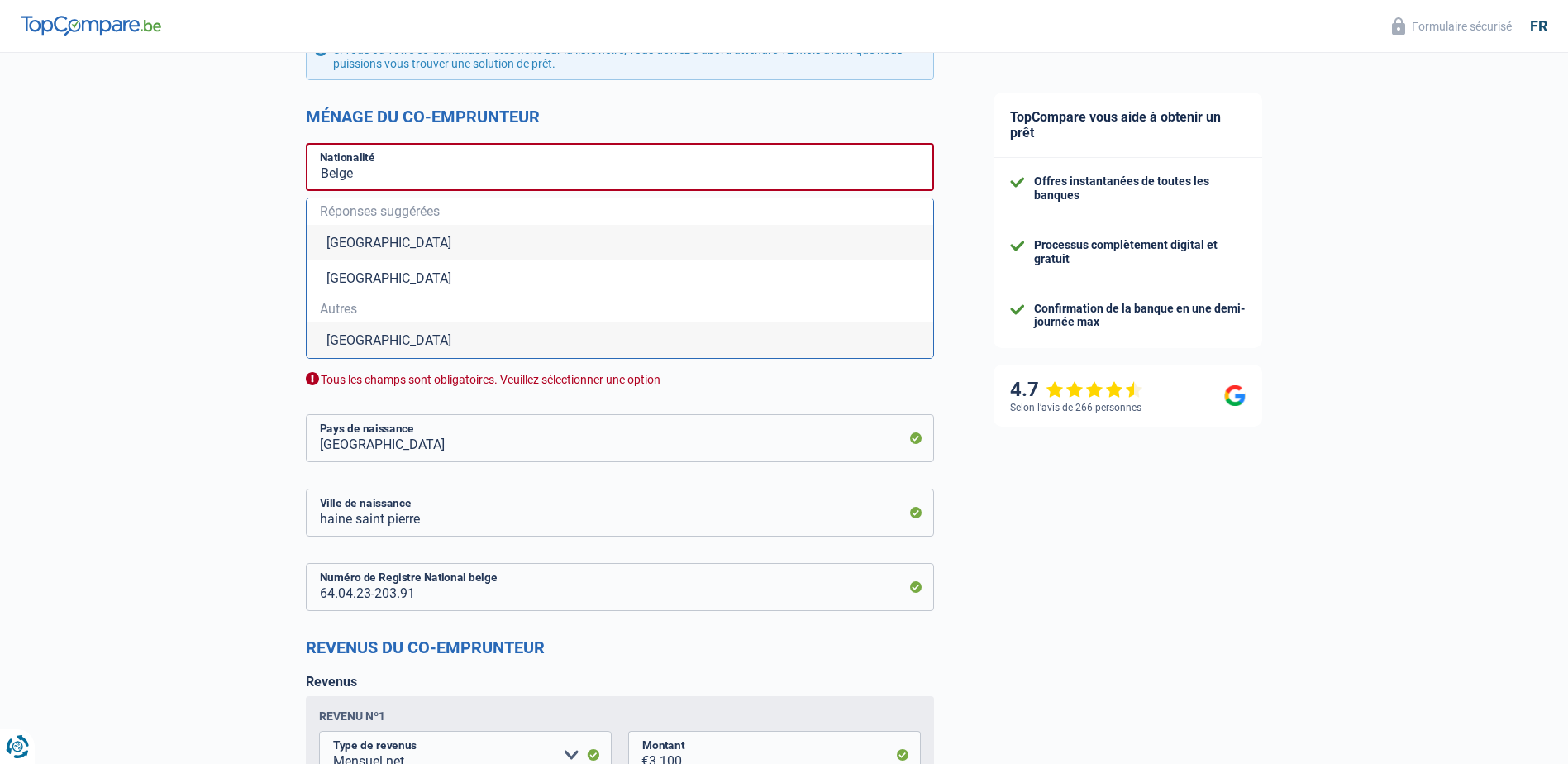
click at [366, 242] on li "[GEOGRAPHIC_DATA]" at bounding box center [620, 243] width 627 height 36
type input "[GEOGRAPHIC_DATA]"
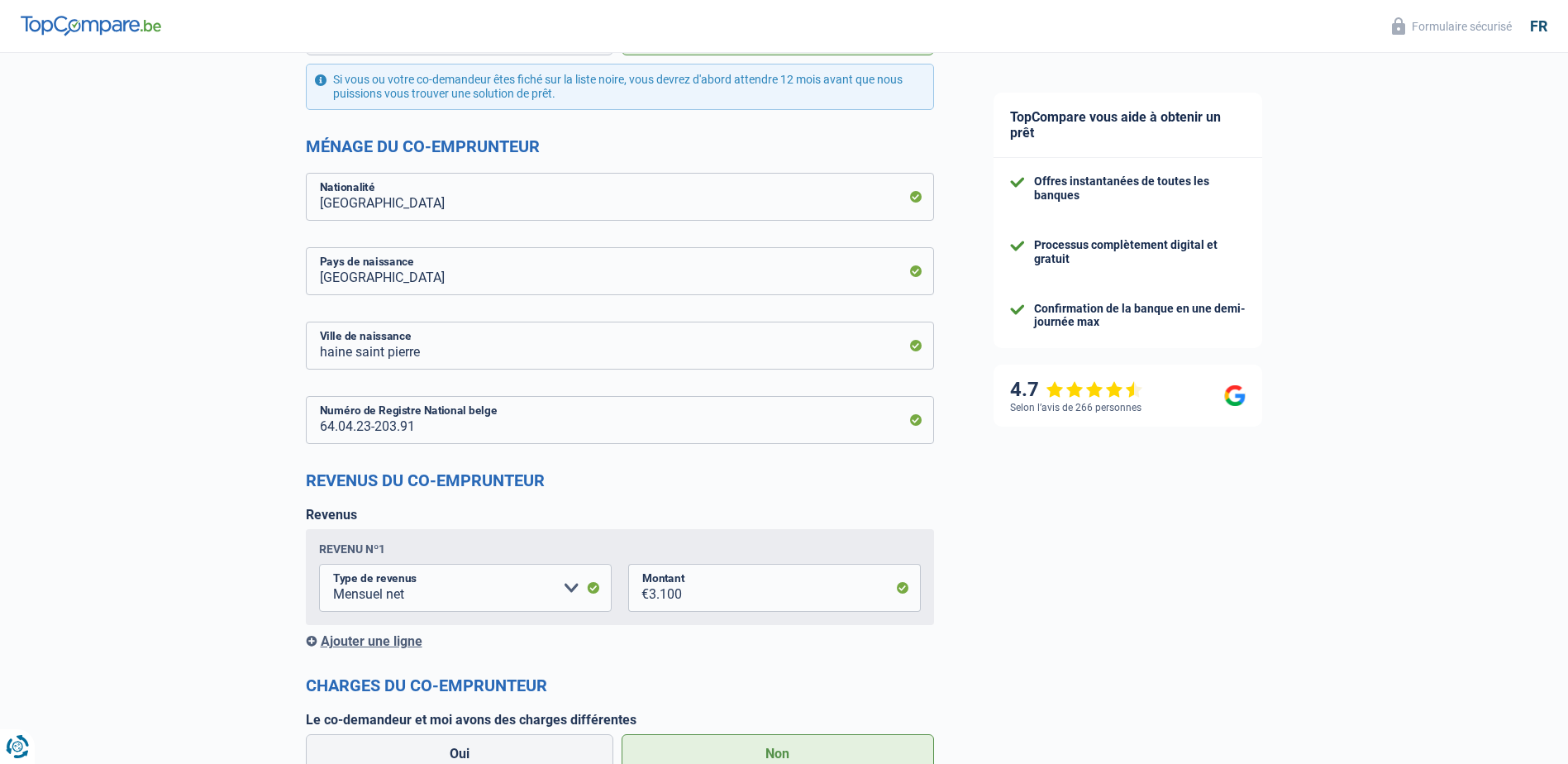
scroll to position [1241, 0]
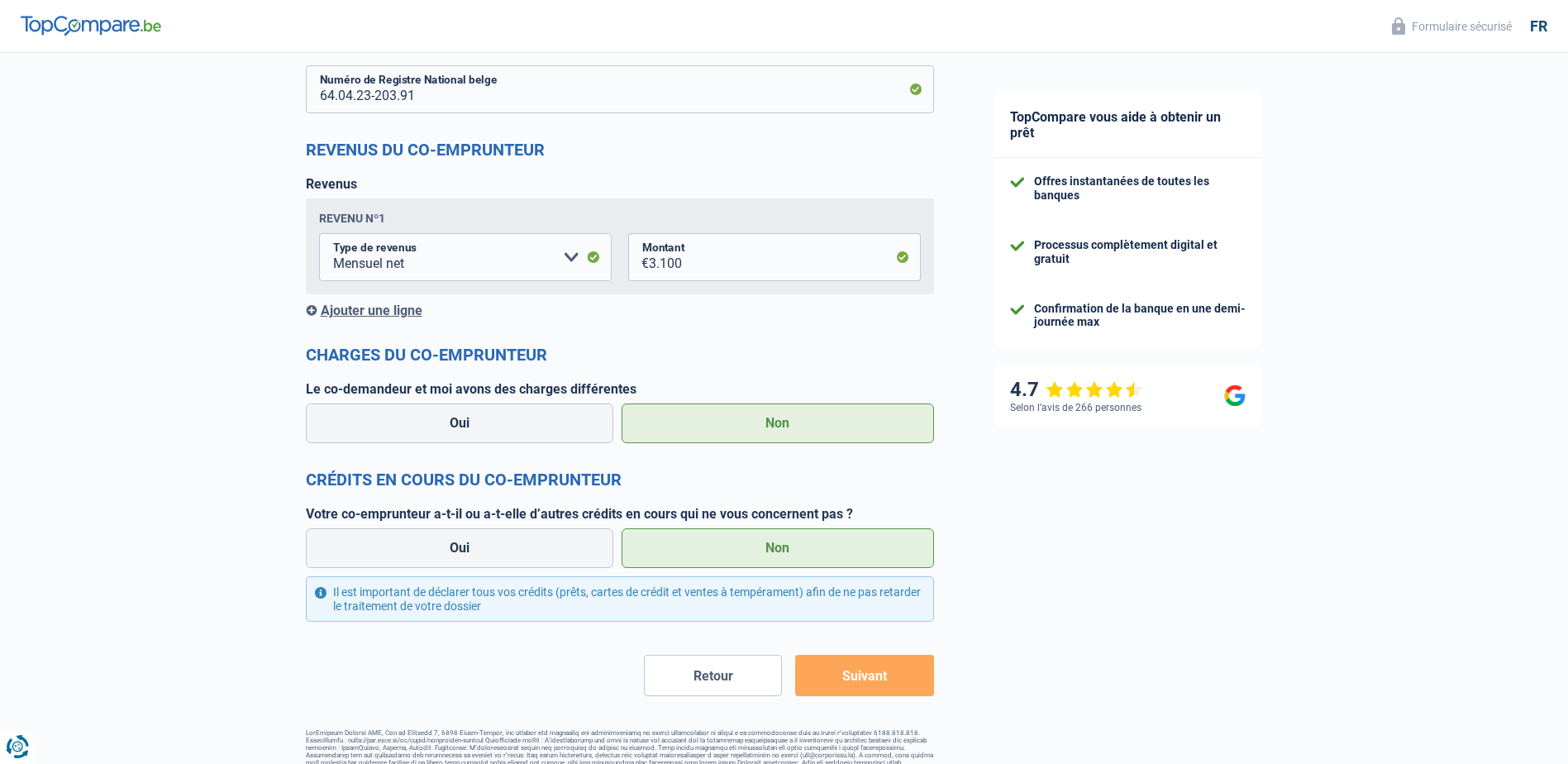
click at [887, 681] on button "Suivant" at bounding box center [864, 676] width 138 height 41
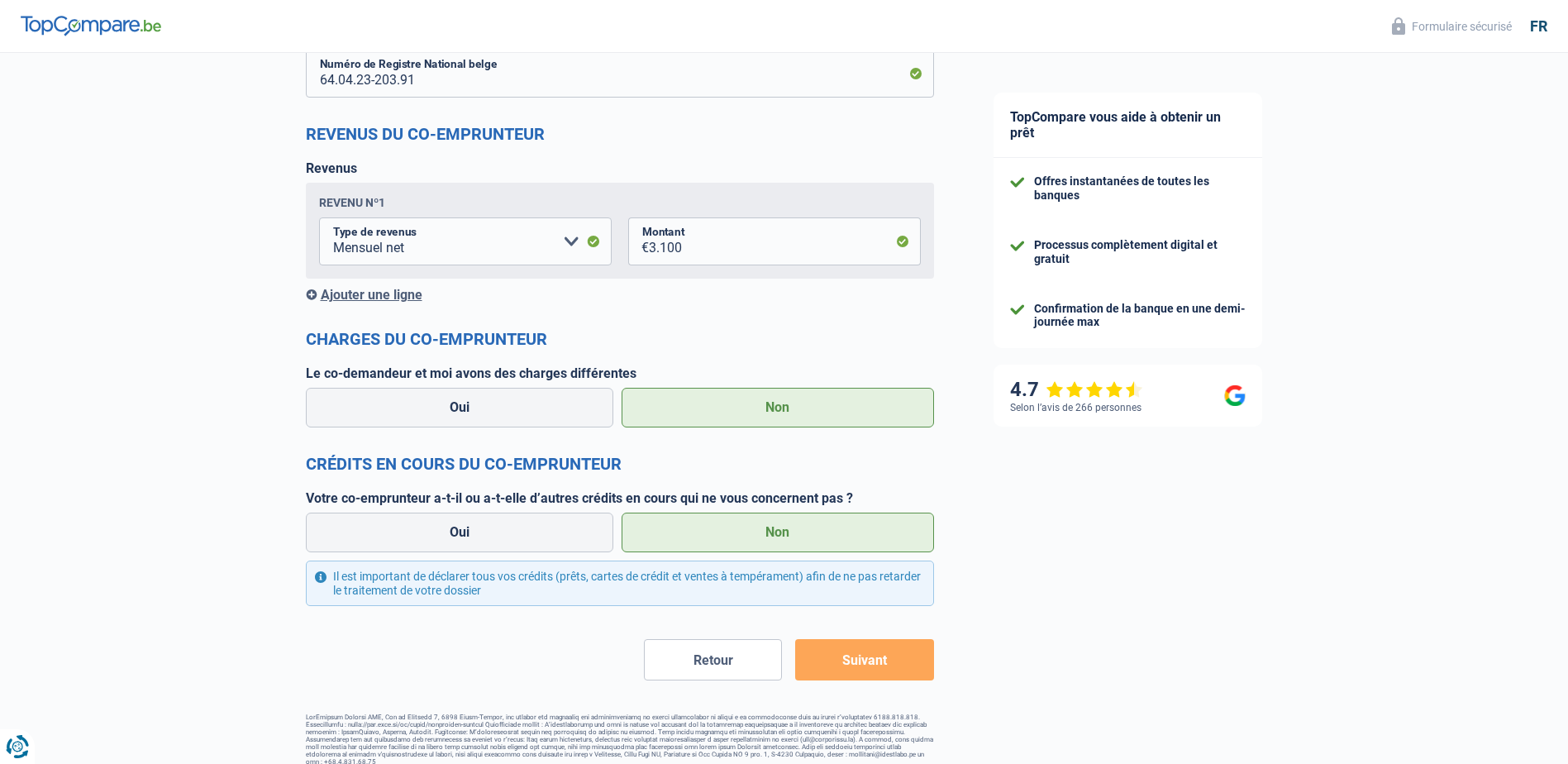
scroll to position [1271, 0]
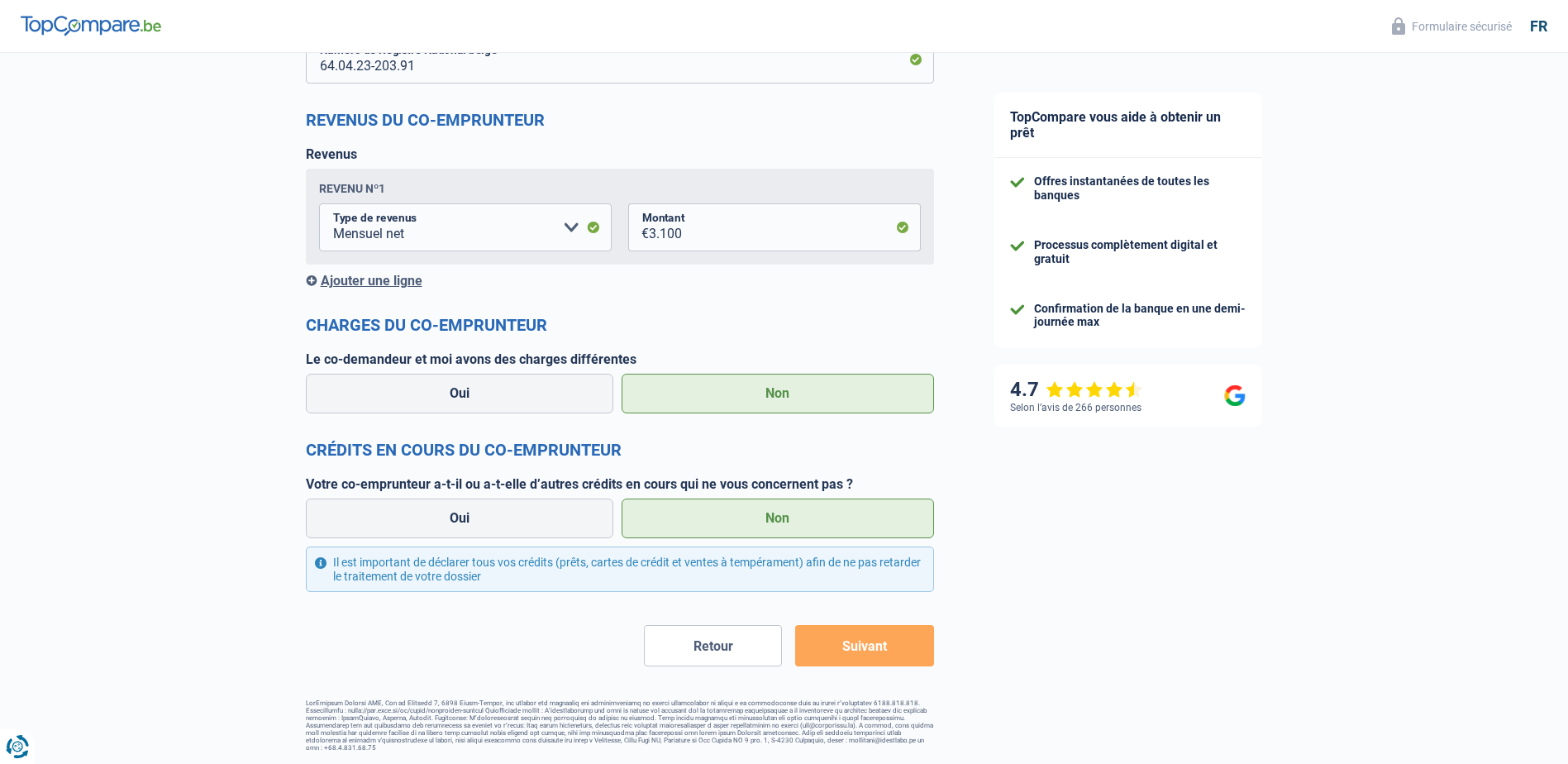
click at [750, 650] on button "Retour" at bounding box center [713, 646] width 138 height 41
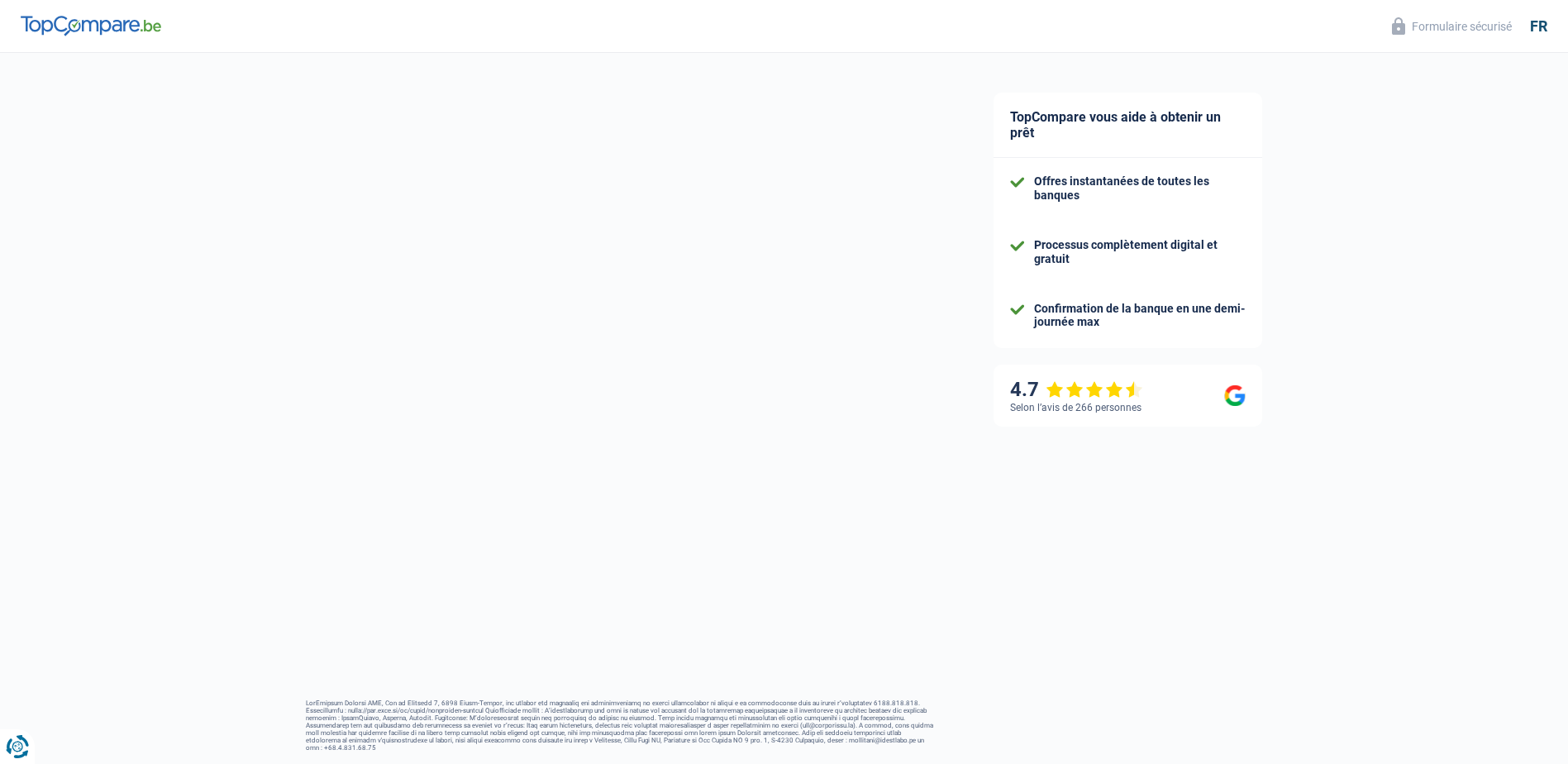
select select "netSalary"
select select "mealVouchers"
select select "mortgage"
select select "120"
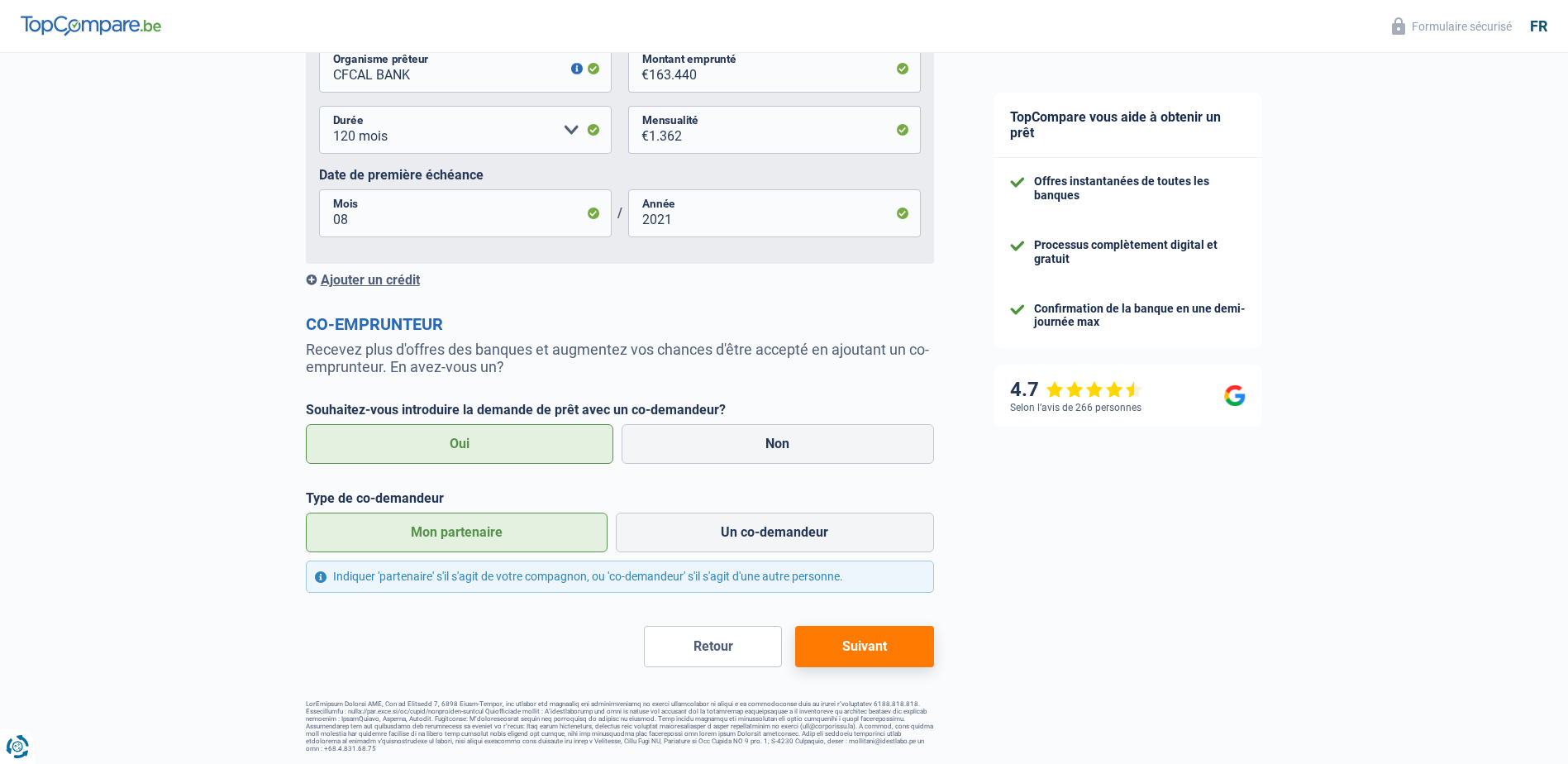
scroll to position [1075, 0]
click at [883, 654] on button "Suivant" at bounding box center [864, 646] width 138 height 41
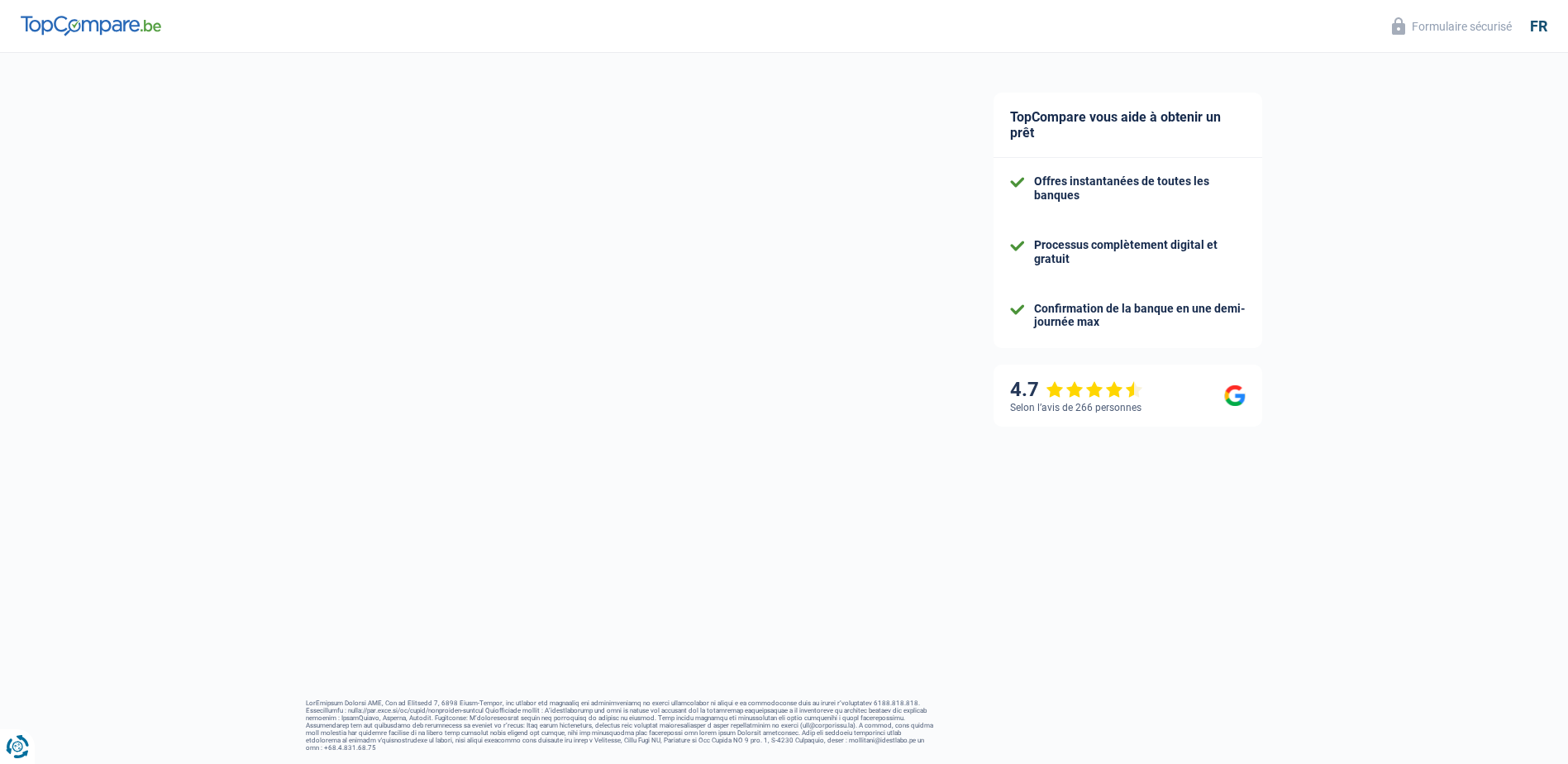
select select "privateEmployee"
select select "netSalary"
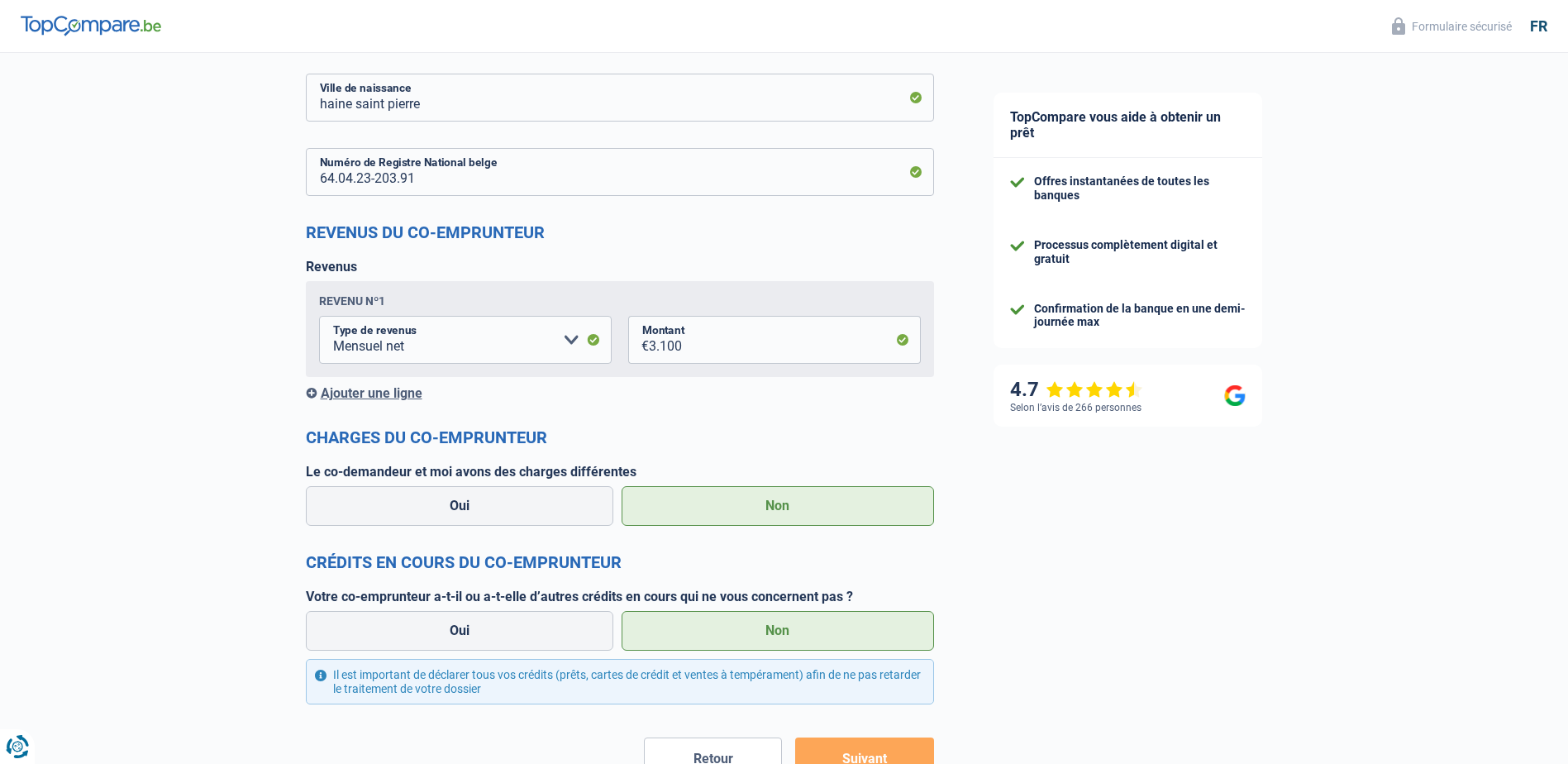
scroll to position [1271, 0]
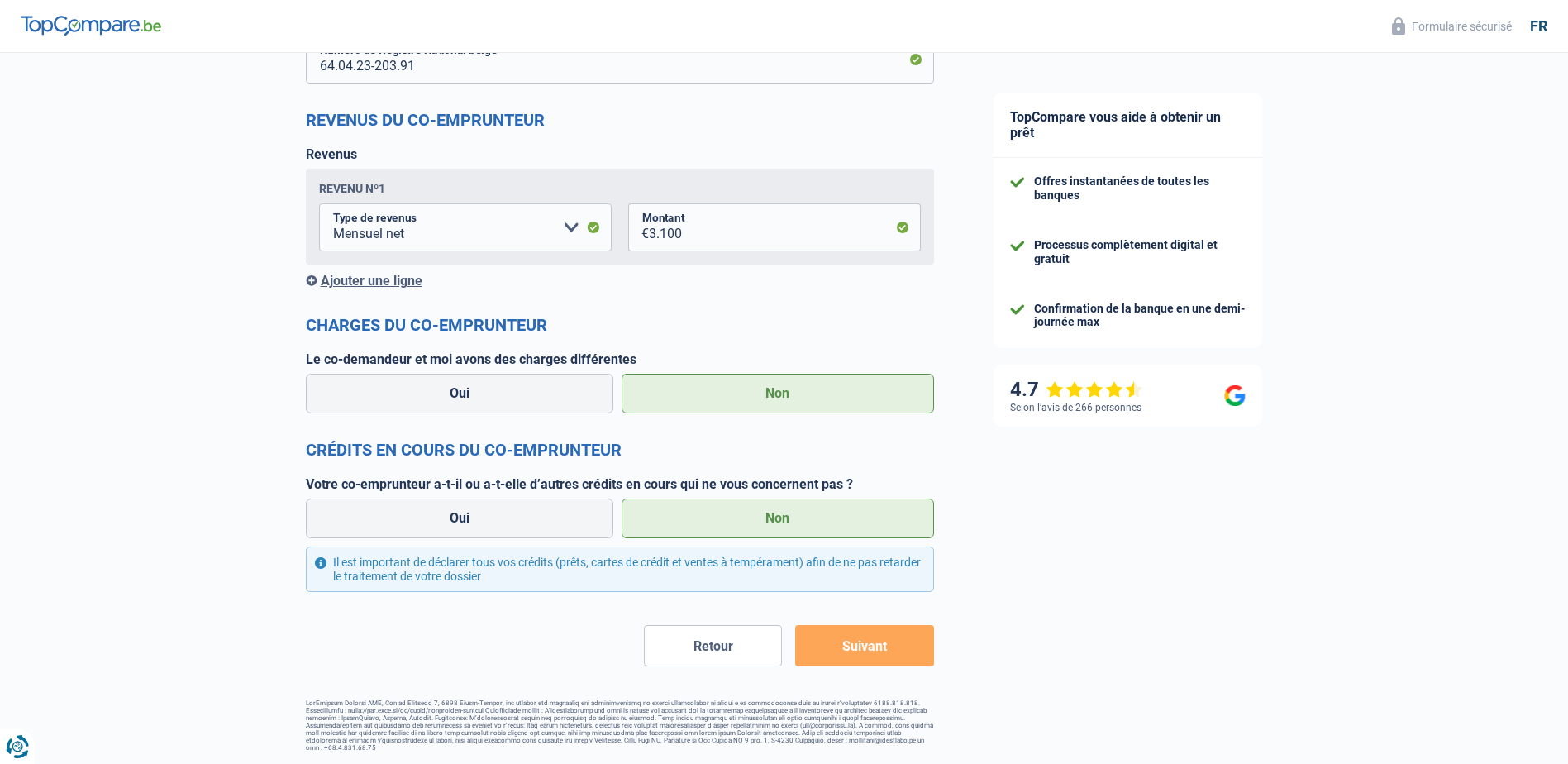
click at [895, 632] on button "Suivant" at bounding box center [864, 646] width 138 height 41
click at [874, 643] on button "Suivant" at bounding box center [864, 646] width 138 height 41
click at [762, 522] on label "Non" at bounding box center [778, 519] width 313 height 39
click at [762, 522] on input "Non" at bounding box center [778, 519] width 313 height 39
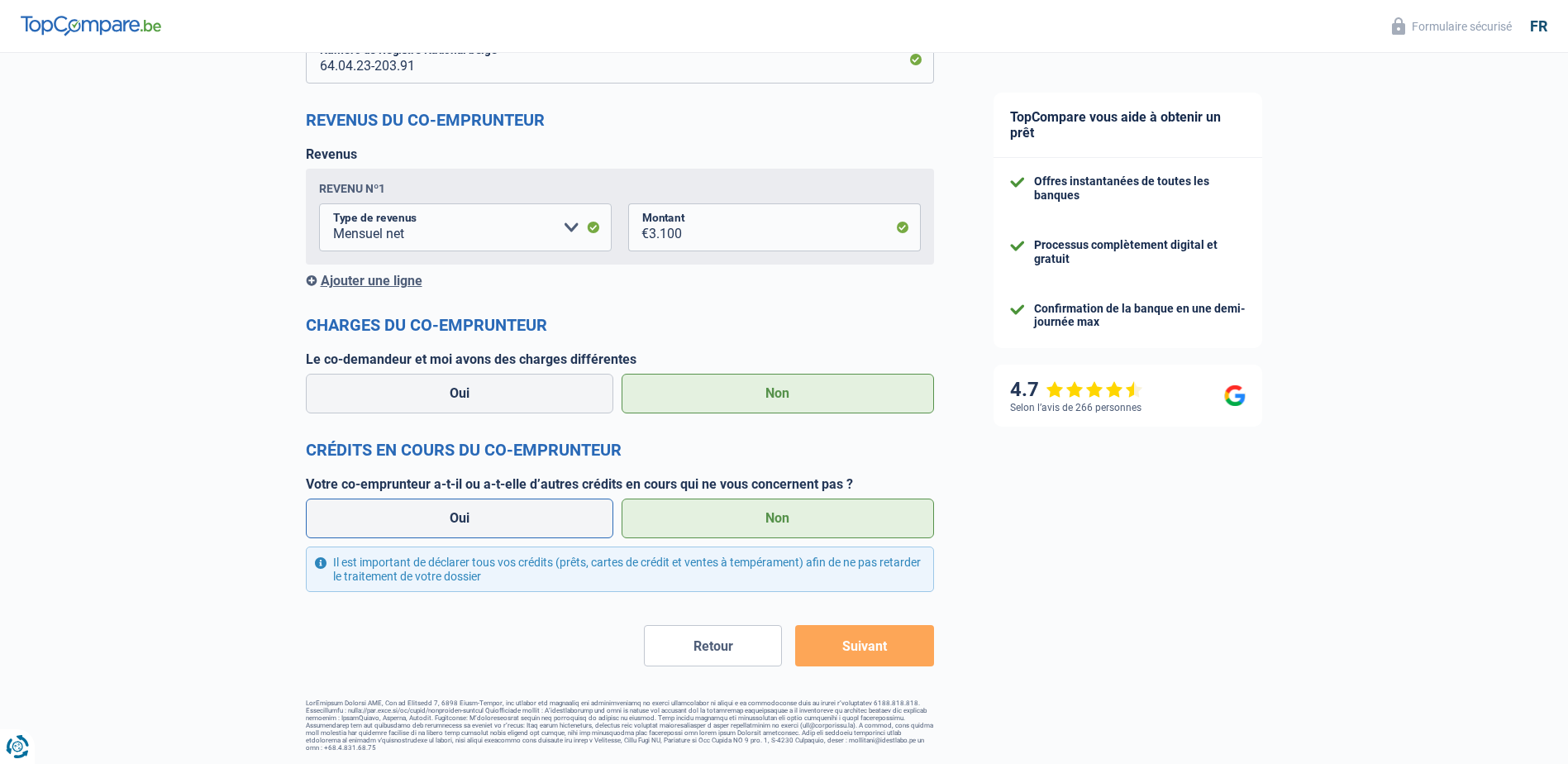
click at [565, 526] on label "Oui" at bounding box center [459, 519] width 308 height 39
click at [565, 526] on input "Oui" at bounding box center [459, 519] width 308 height 39
radio input "true"
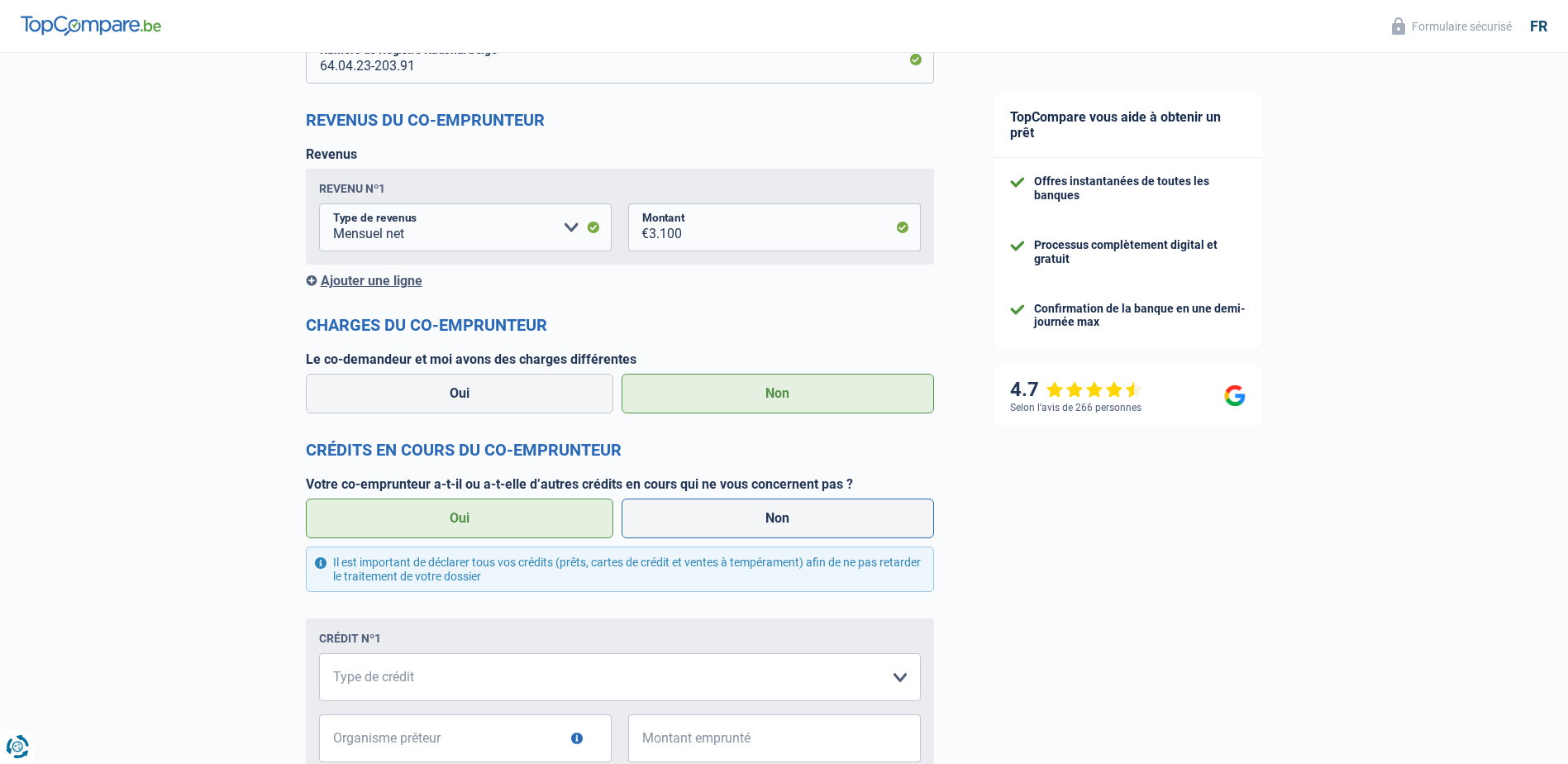
click at [726, 521] on label "Non" at bounding box center [778, 519] width 313 height 39
click at [726, 521] on input "Non" at bounding box center [778, 519] width 313 height 39
radio input "true"
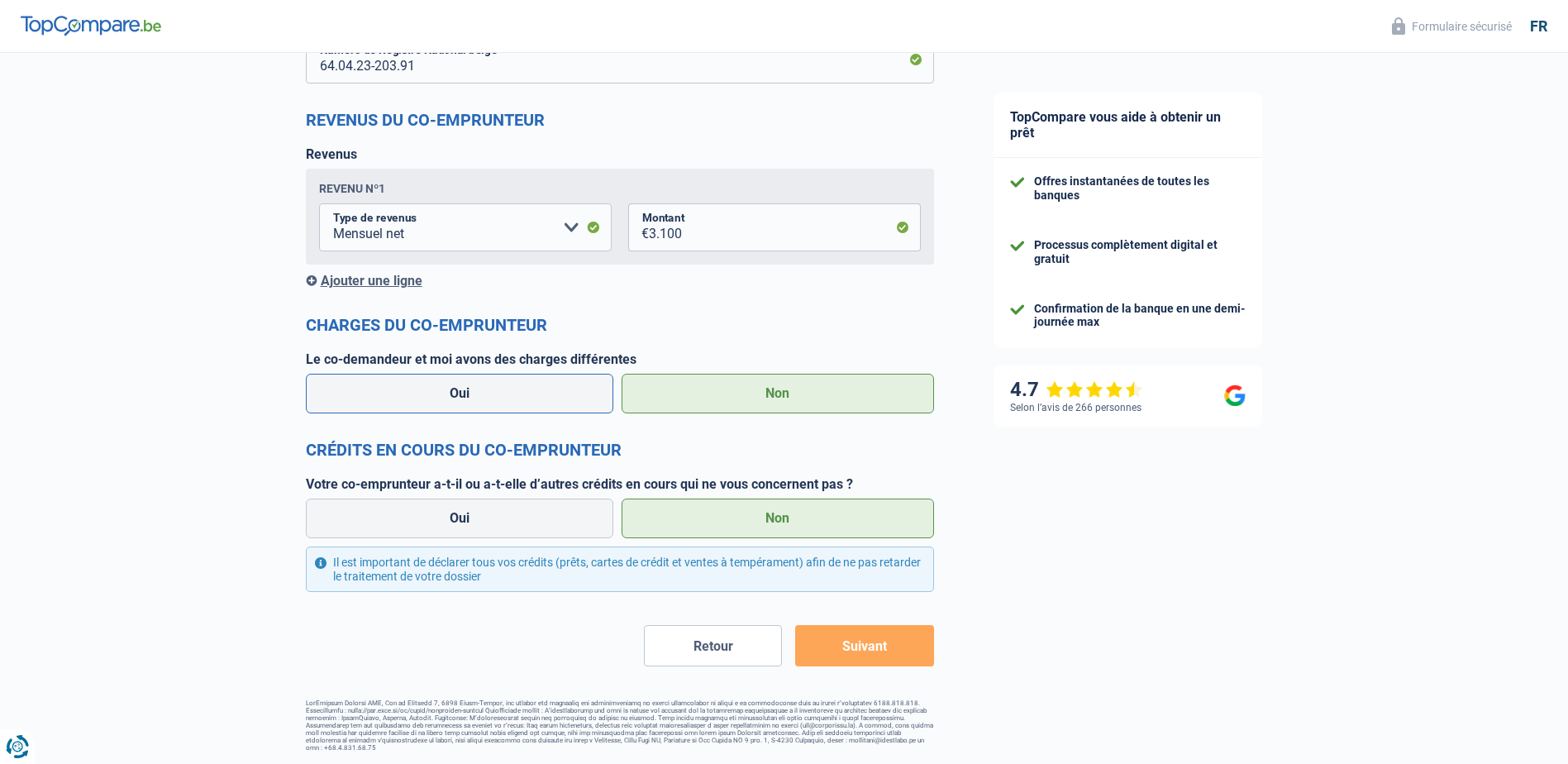
click at [541, 395] on label "Oui" at bounding box center [459, 393] width 308 height 39
click at [541, 395] on input "Oui" at bounding box center [459, 393] width 308 height 39
radio input "true"
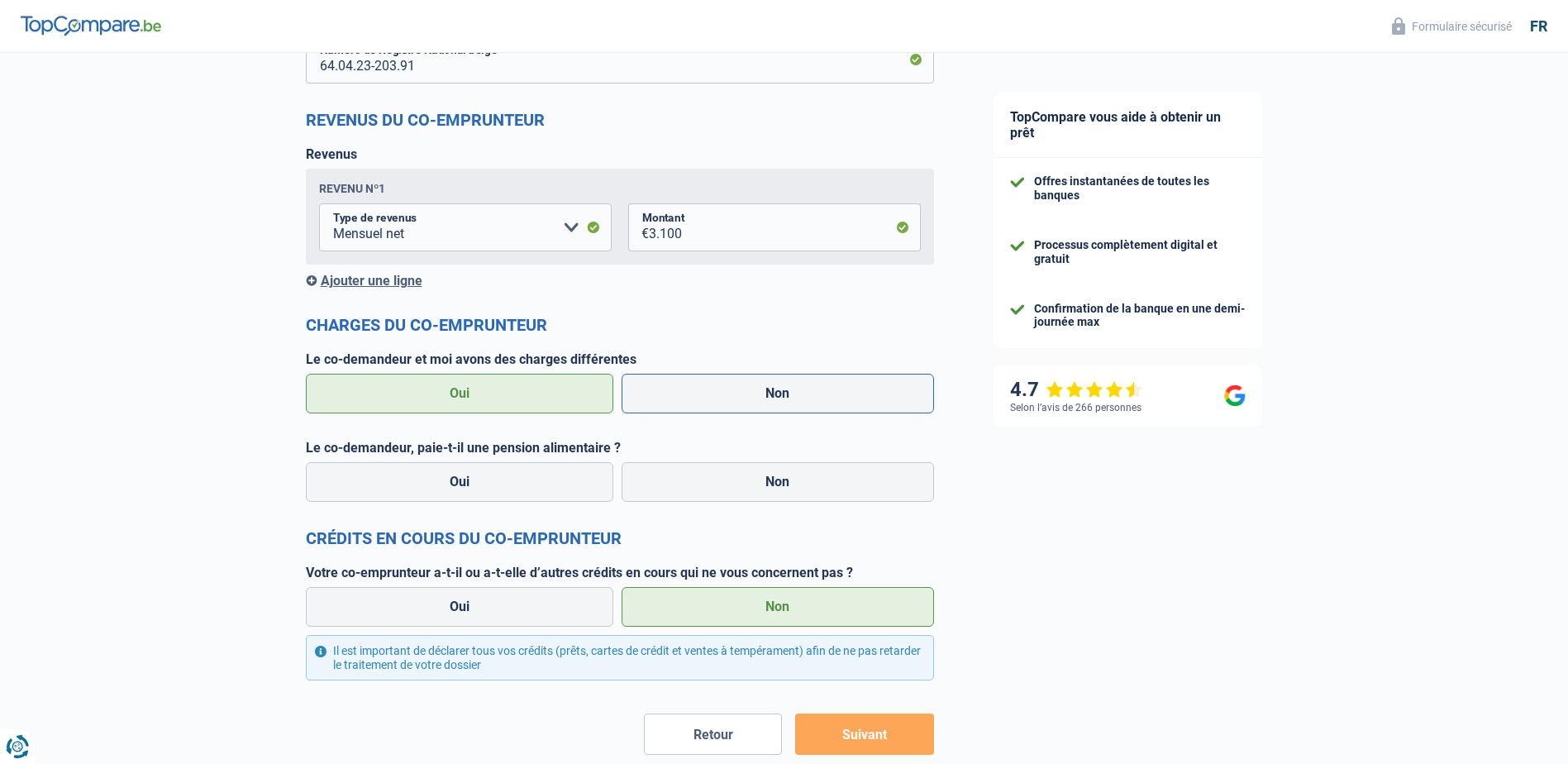
click at [701, 387] on label "Non" at bounding box center [778, 393] width 313 height 39
click at [701, 387] on input "Non" at bounding box center [778, 393] width 313 height 39
radio input "true"
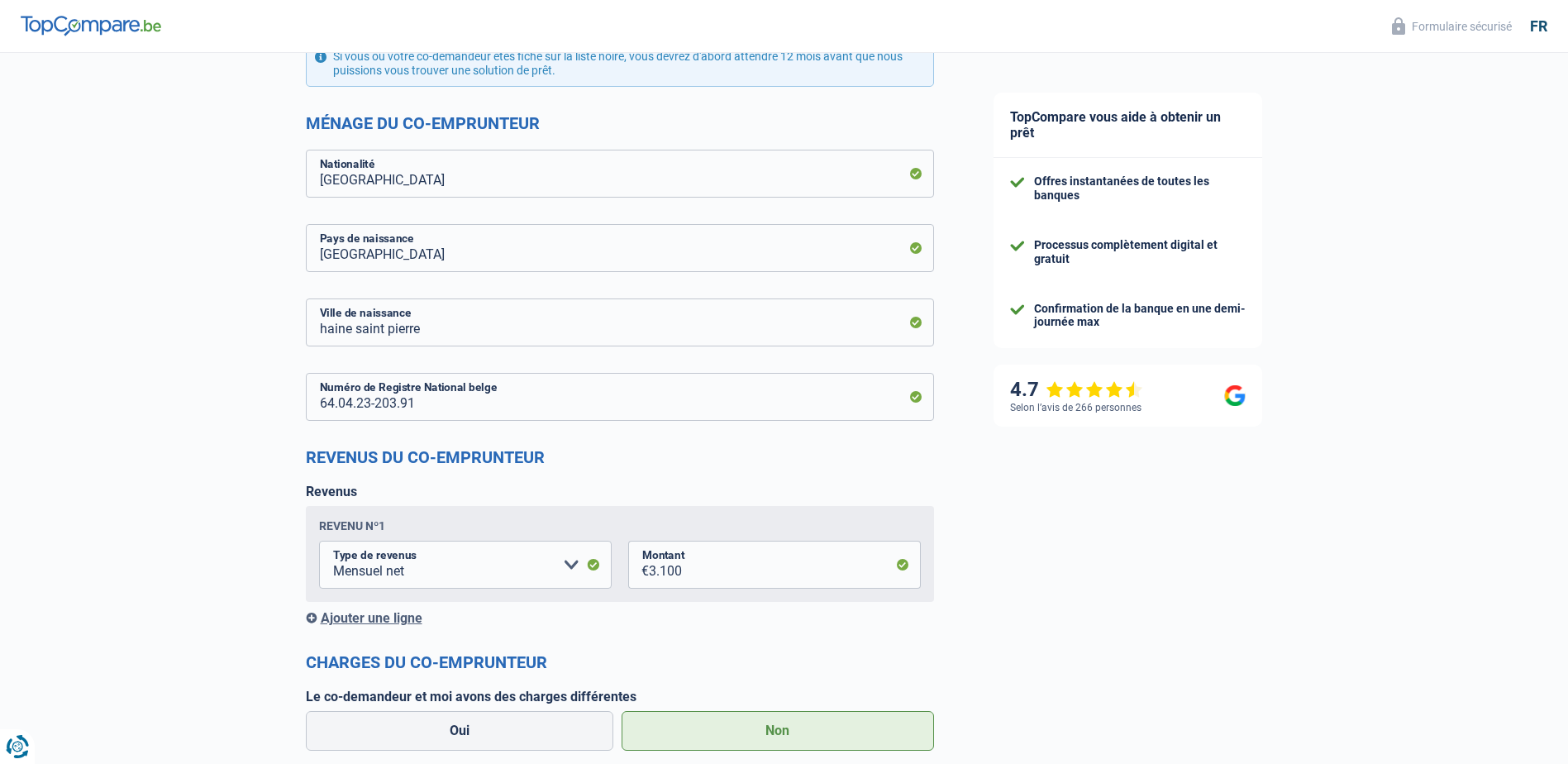
scroll to position [857, 0]
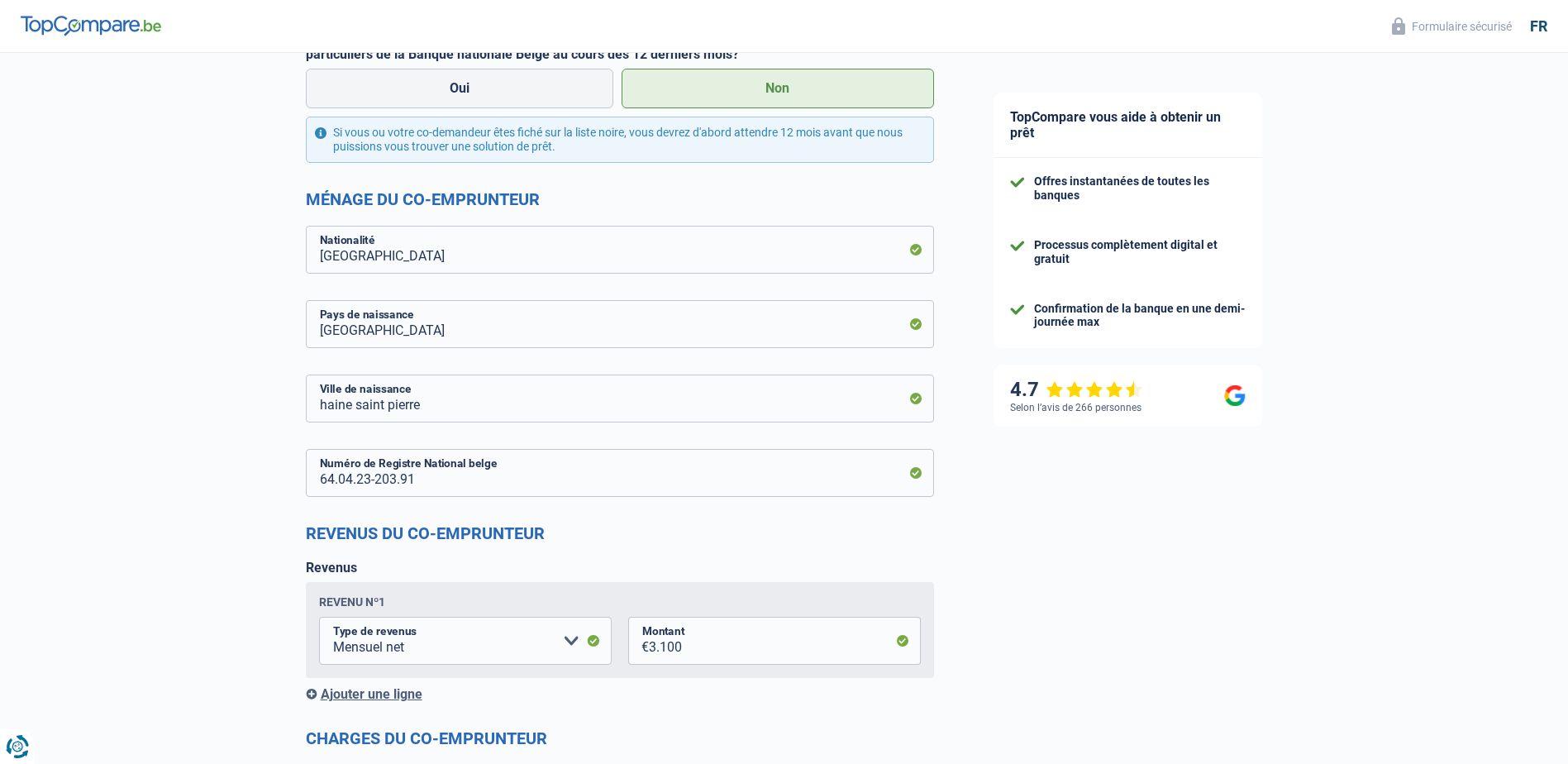
click at [705, 425] on form "[PERSON_NAME] [PERSON_NAME] Nom Activité professionnelle du co-emprunteur Ouvri…" at bounding box center [620, 246] width 629 height 1668
click at [700, 405] on input "haine saint pierre" at bounding box center [620, 398] width 629 height 48
drag, startPoint x: 518, startPoint y: 403, endPoint x: 506, endPoint y: 404, distance: 12.0
click at [506, 404] on input "haine saint pierre" at bounding box center [620, 398] width 629 height 48
drag, startPoint x: 465, startPoint y: 400, endPoint x: 290, endPoint y: 414, distance: 175.6
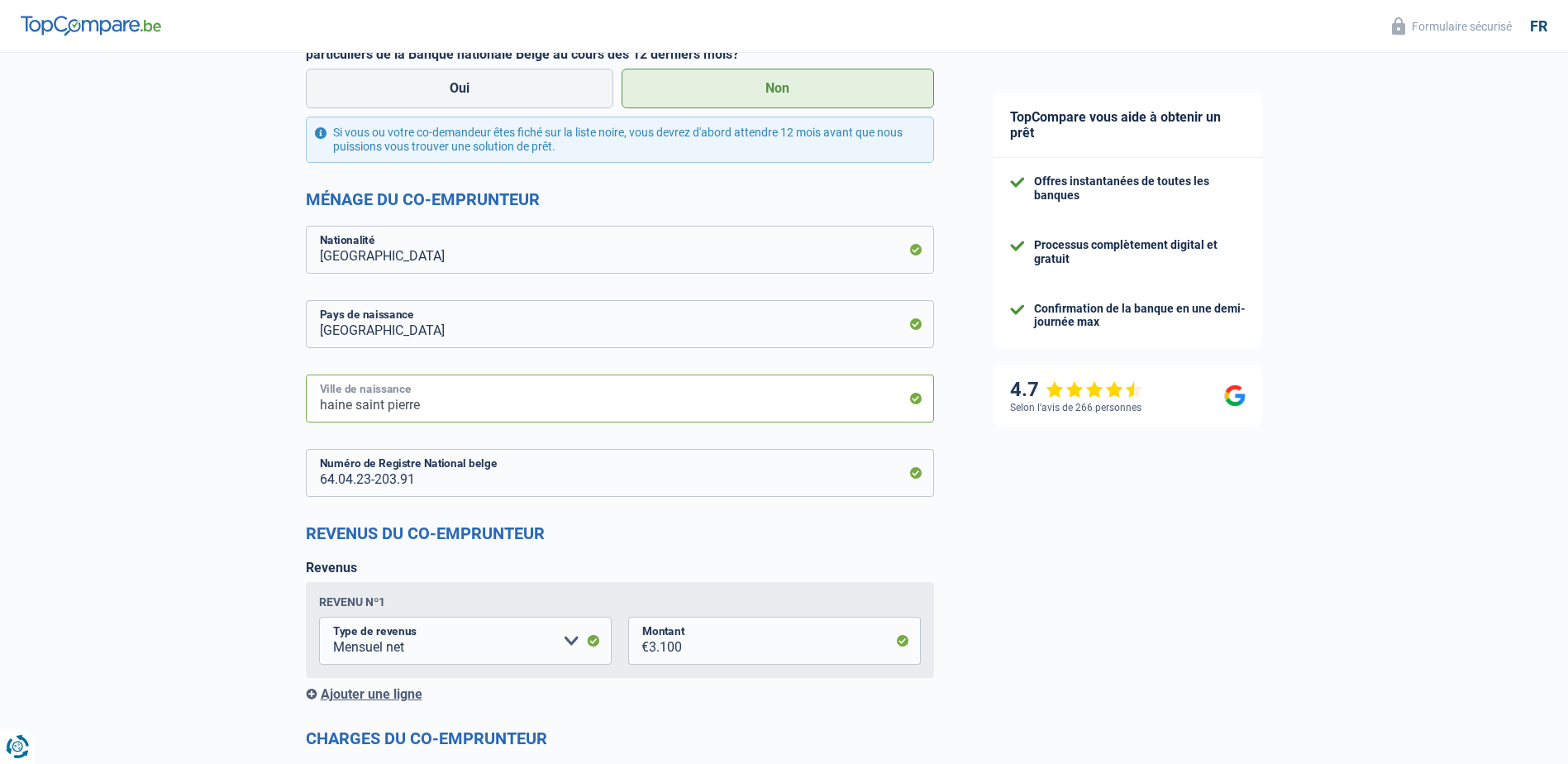
click at [288, 414] on div "Chance de réussite de votre simulation est de 80% 1 2 3 4 5 Rajoutez +10% en co…" at bounding box center [482, 180] width 964 height 1983
type input "haine saint pierre"
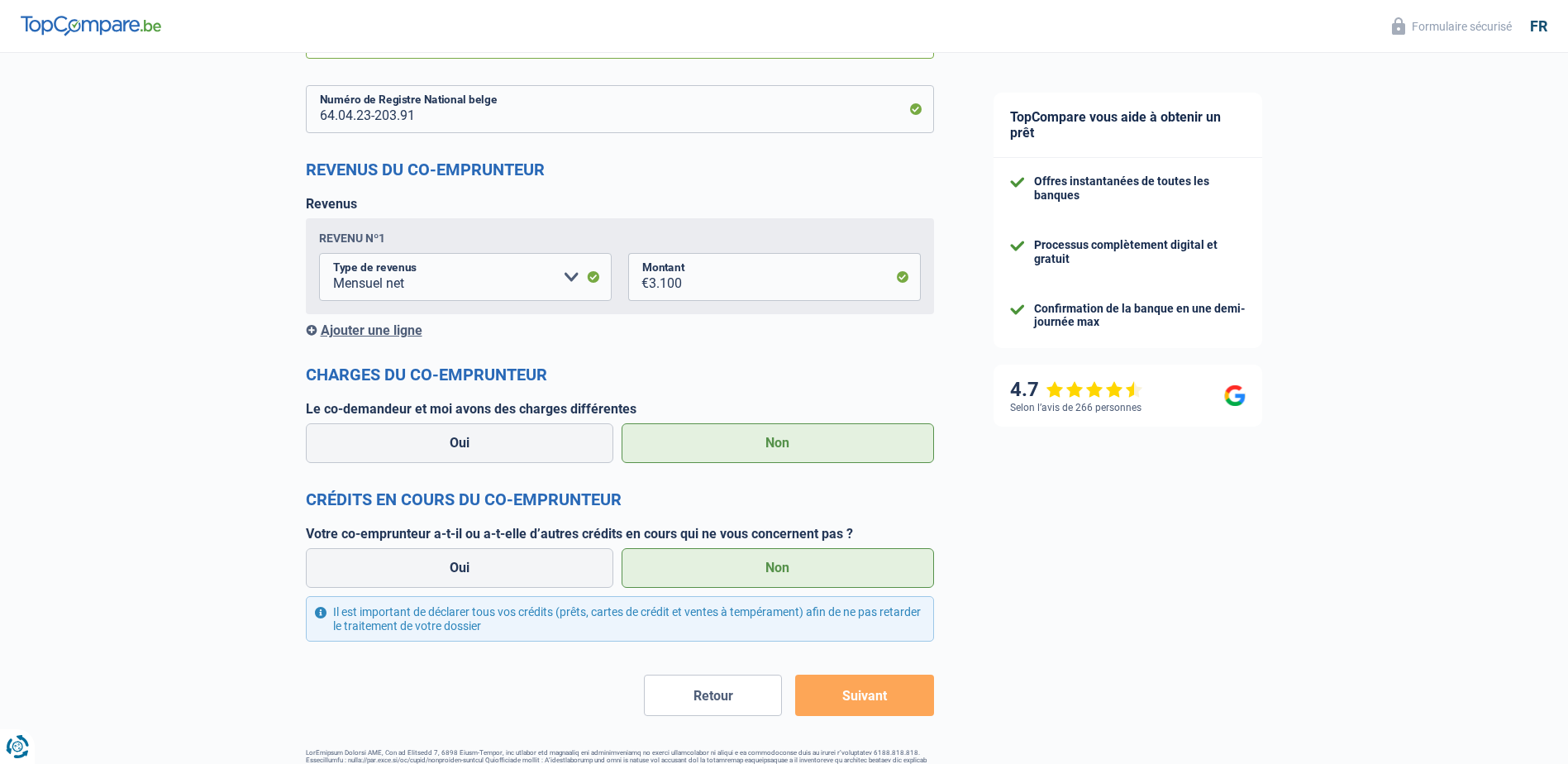
scroll to position [1271, 0]
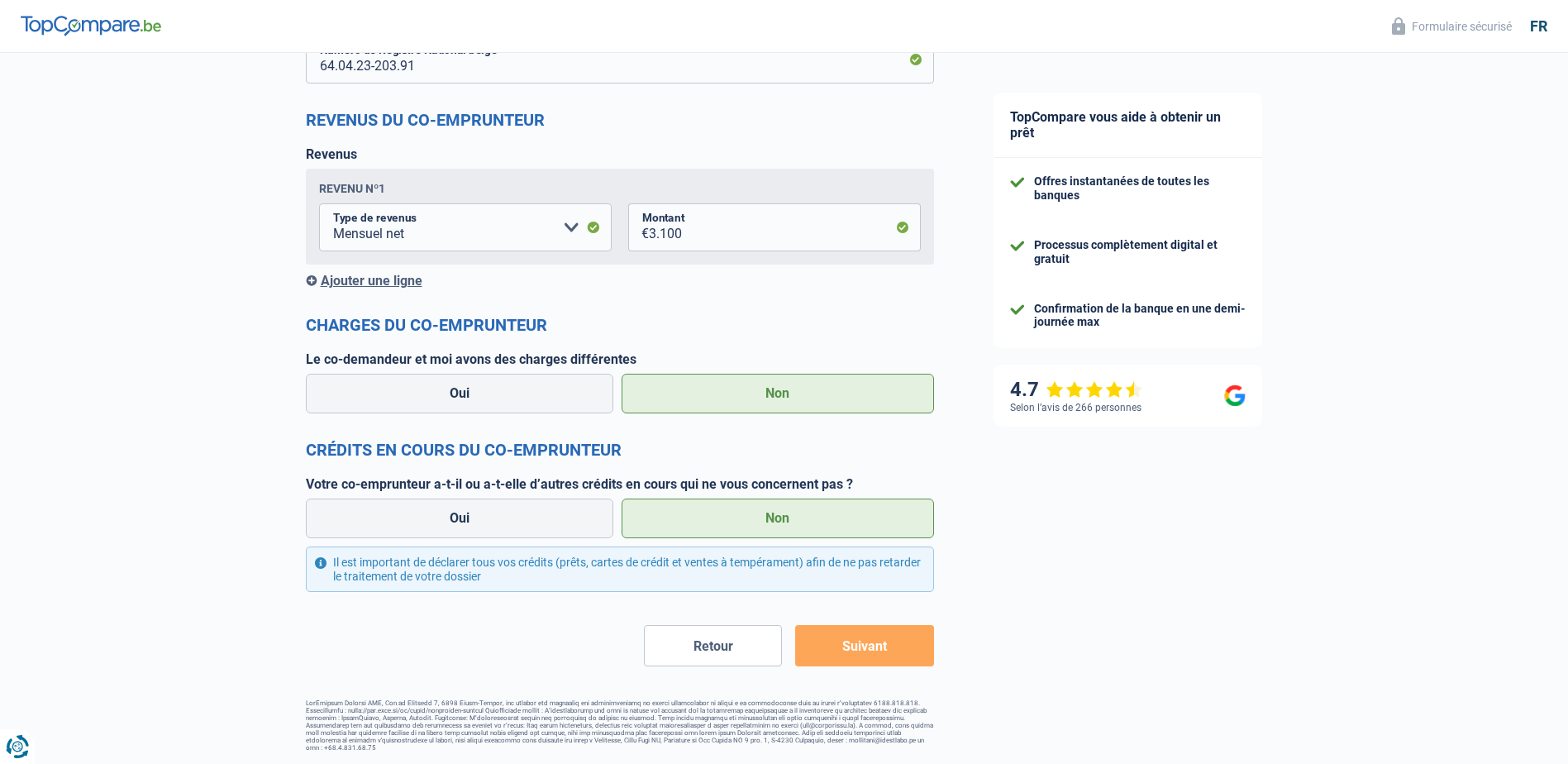
click at [886, 653] on button "Suivant" at bounding box center [864, 646] width 138 height 41
click at [887, 648] on button "Suivant" at bounding box center [864, 646] width 138 height 41
click at [856, 661] on button "Suivant" at bounding box center [864, 646] width 138 height 41
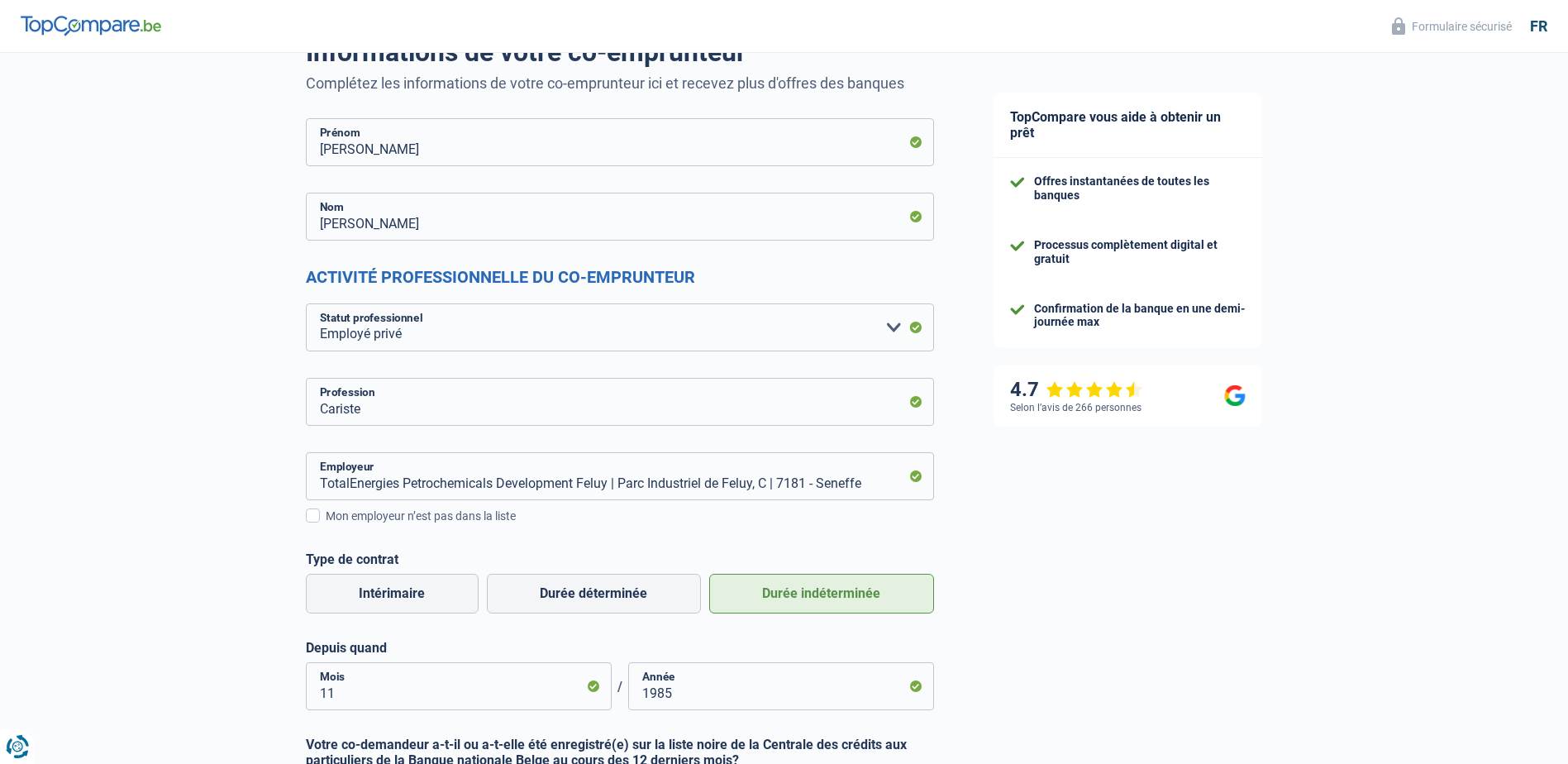
scroll to position [0, 0]
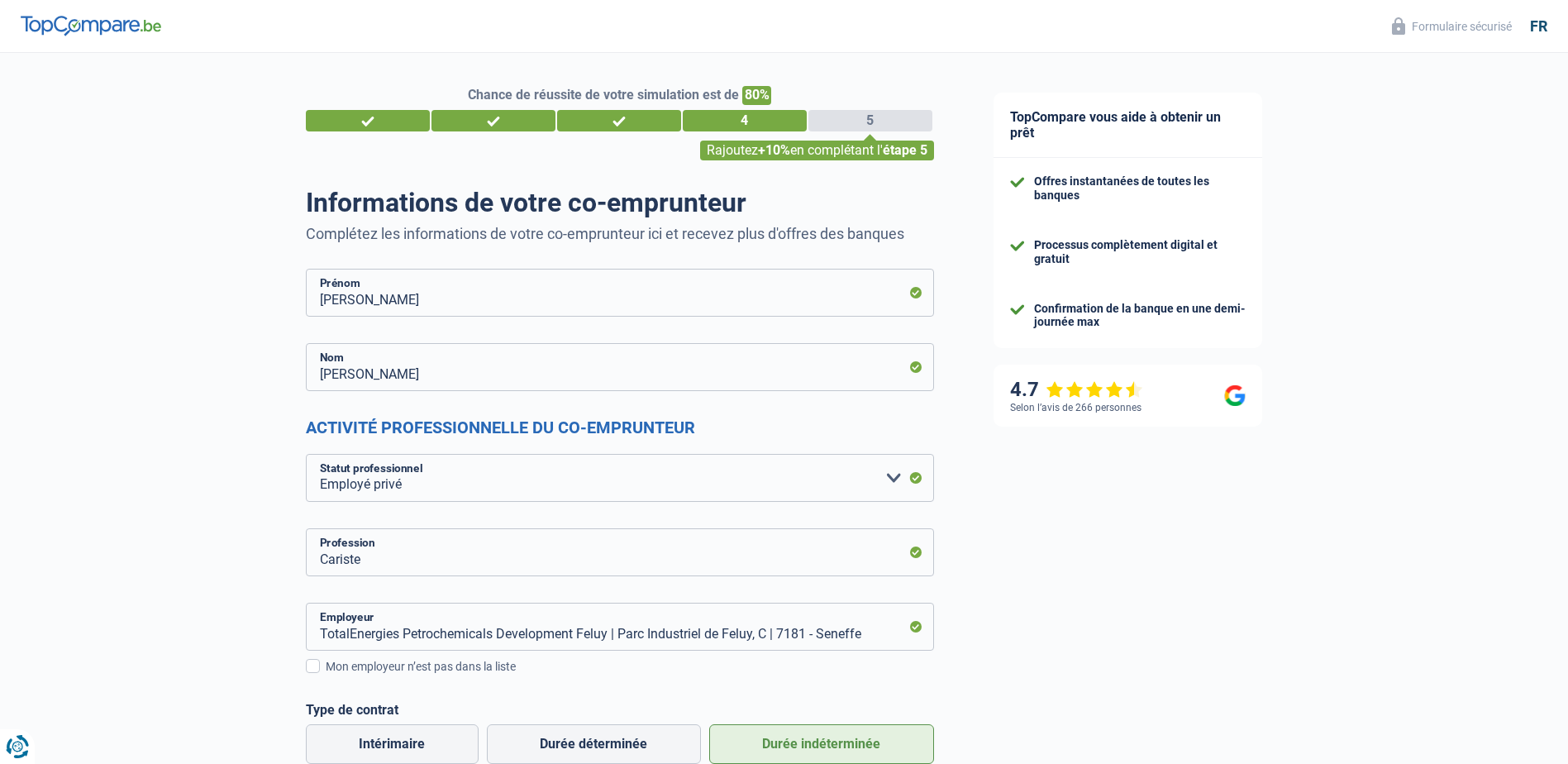
click at [852, 117] on div "5" at bounding box center [870, 120] width 124 height 21
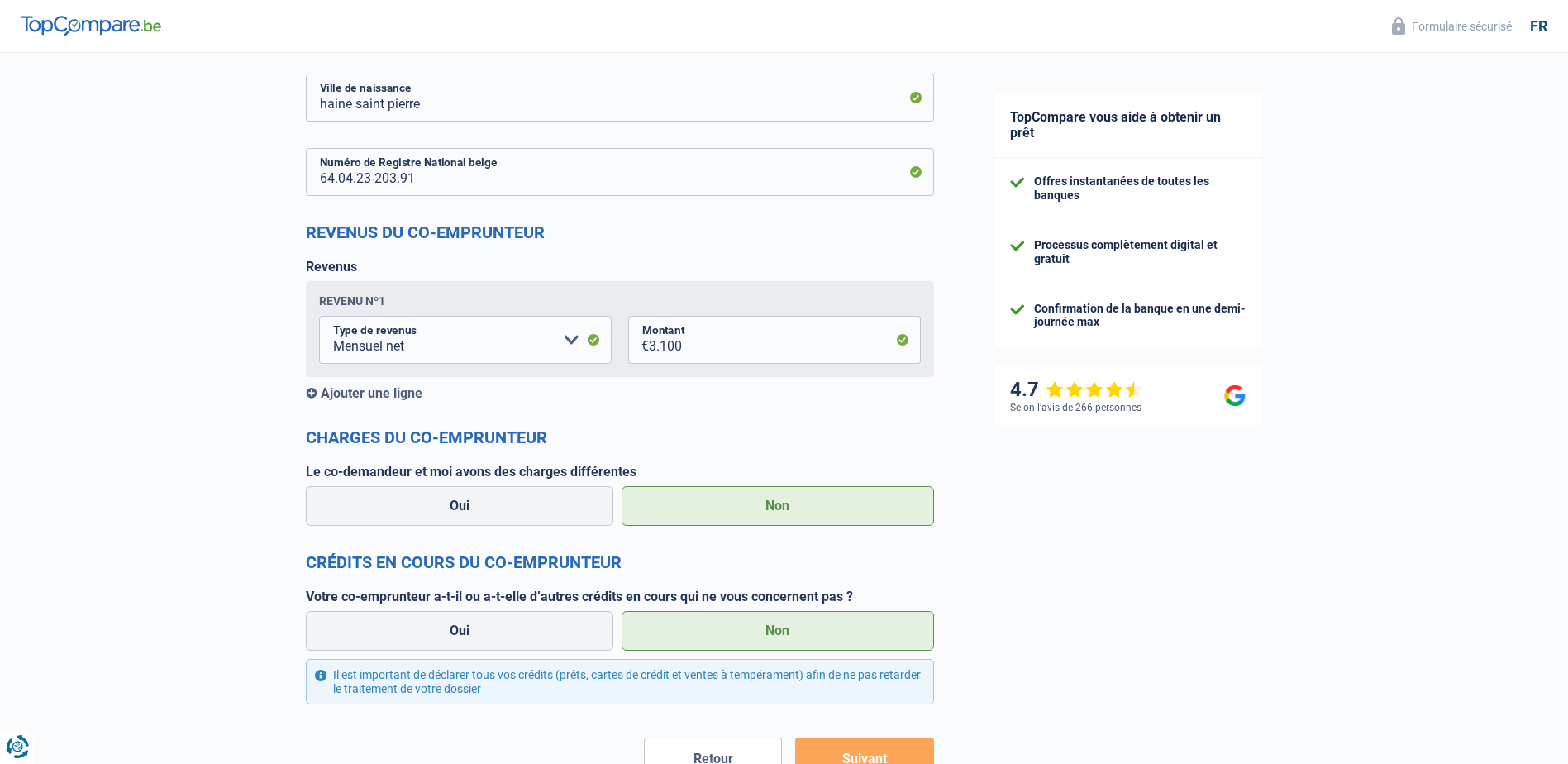
scroll to position [1271, 0]
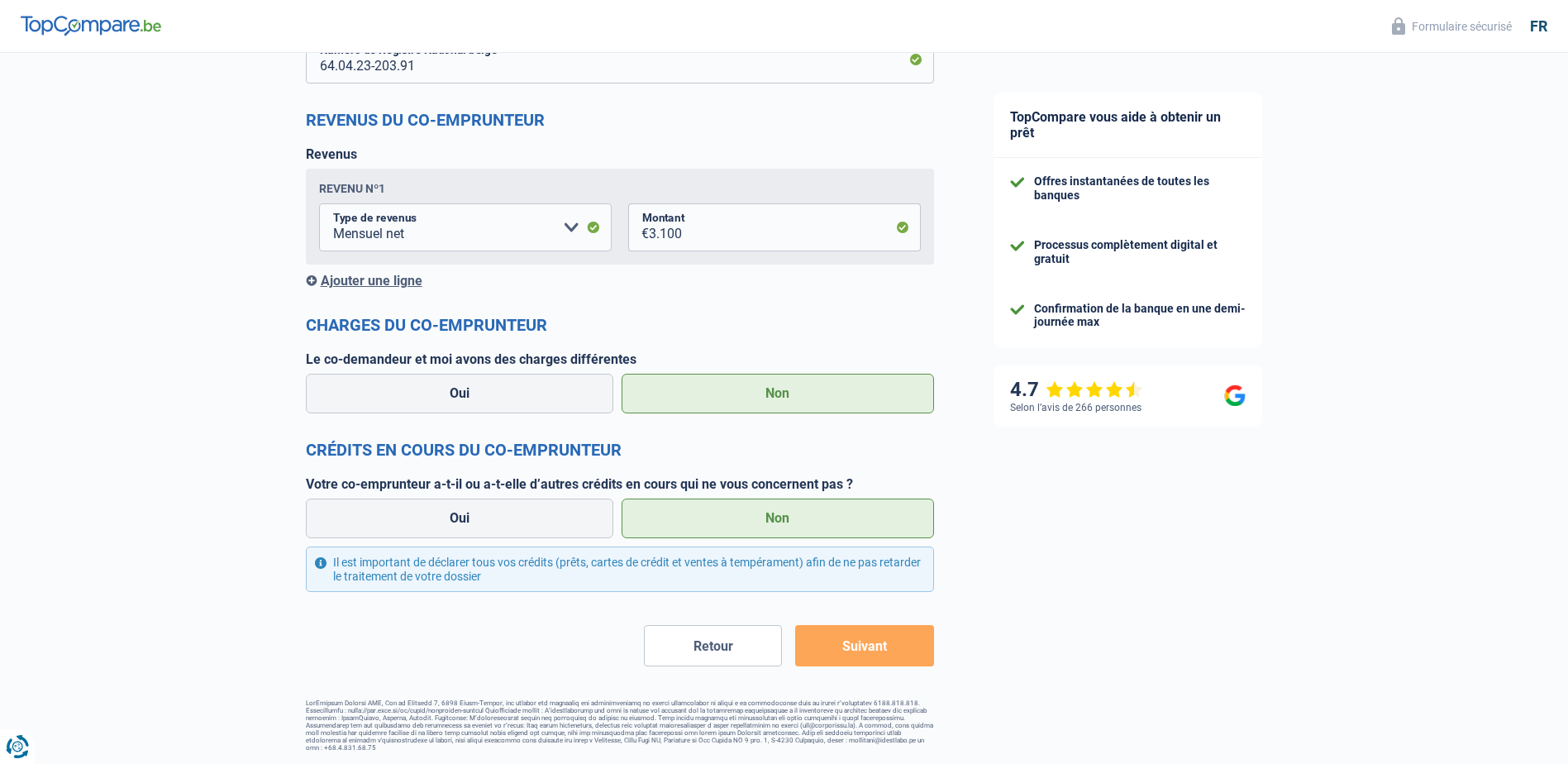
click at [822, 639] on button "Suivant" at bounding box center [864, 646] width 138 height 41
click at [752, 643] on button "Retour" at bounding box center [713, 646] width 138 height 41
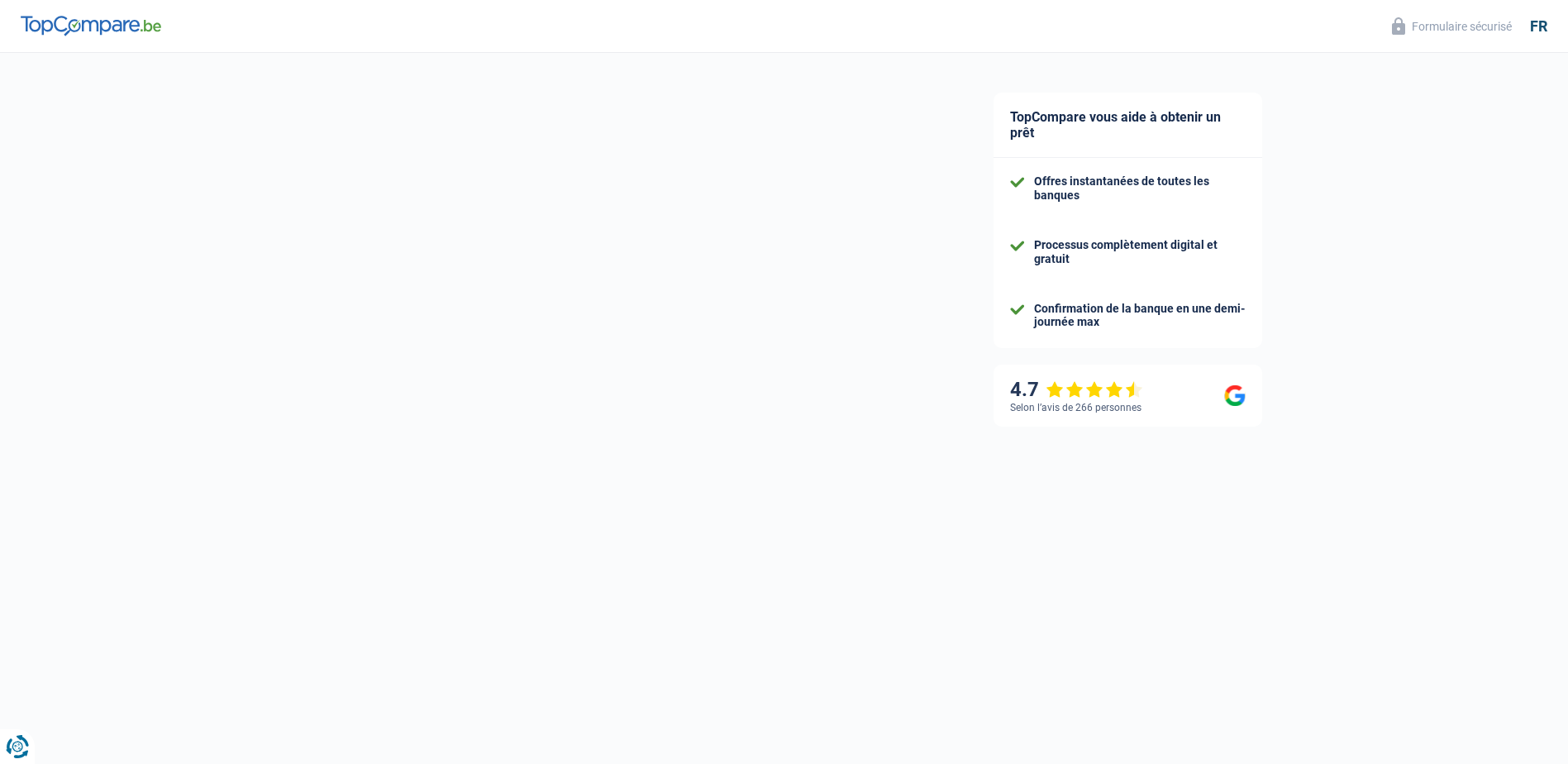
select select "netSalary"
select select "mealVouchers"
select select "mortgage"
select select "120"
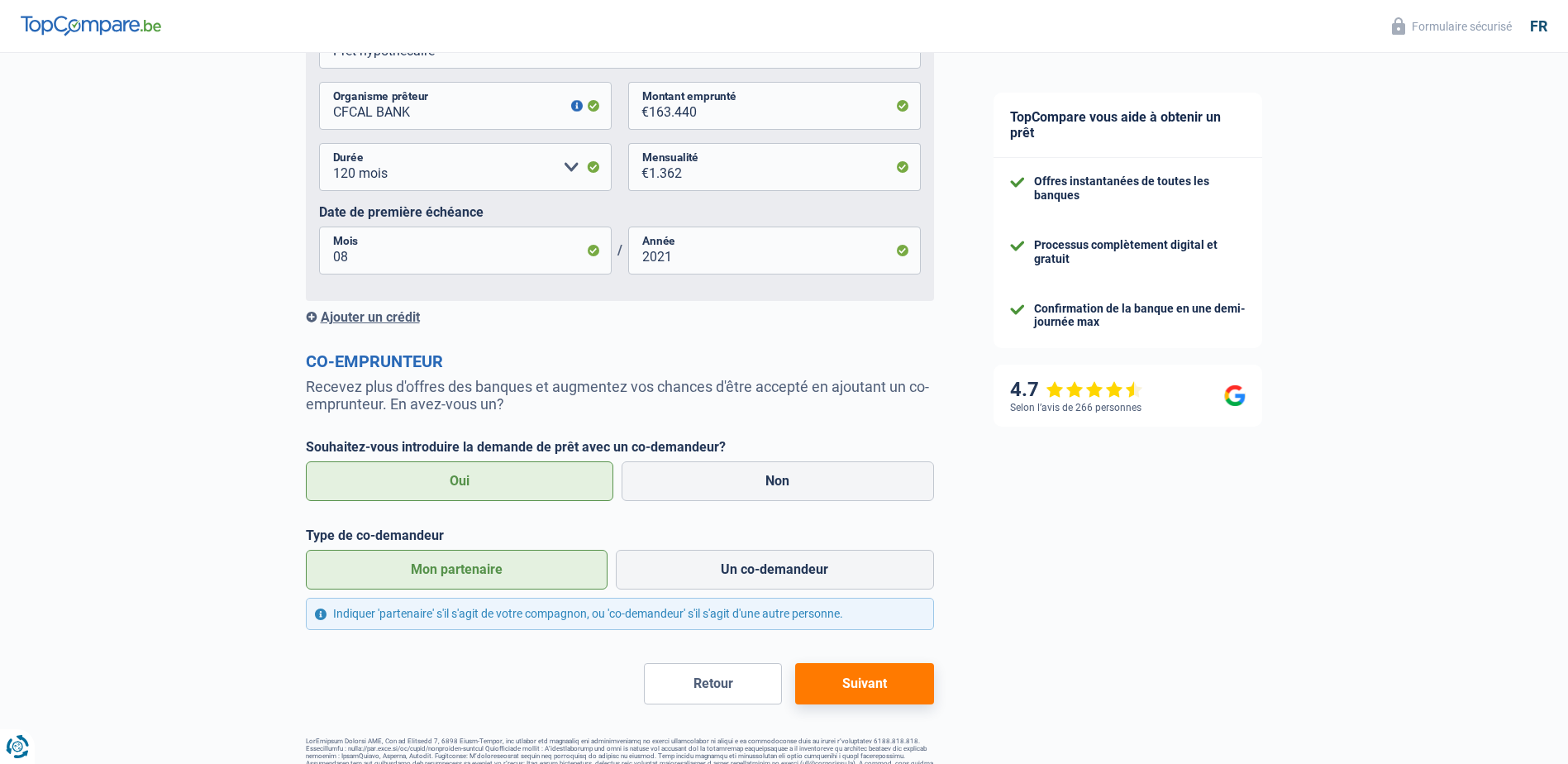
scroll to position [1081, 0]
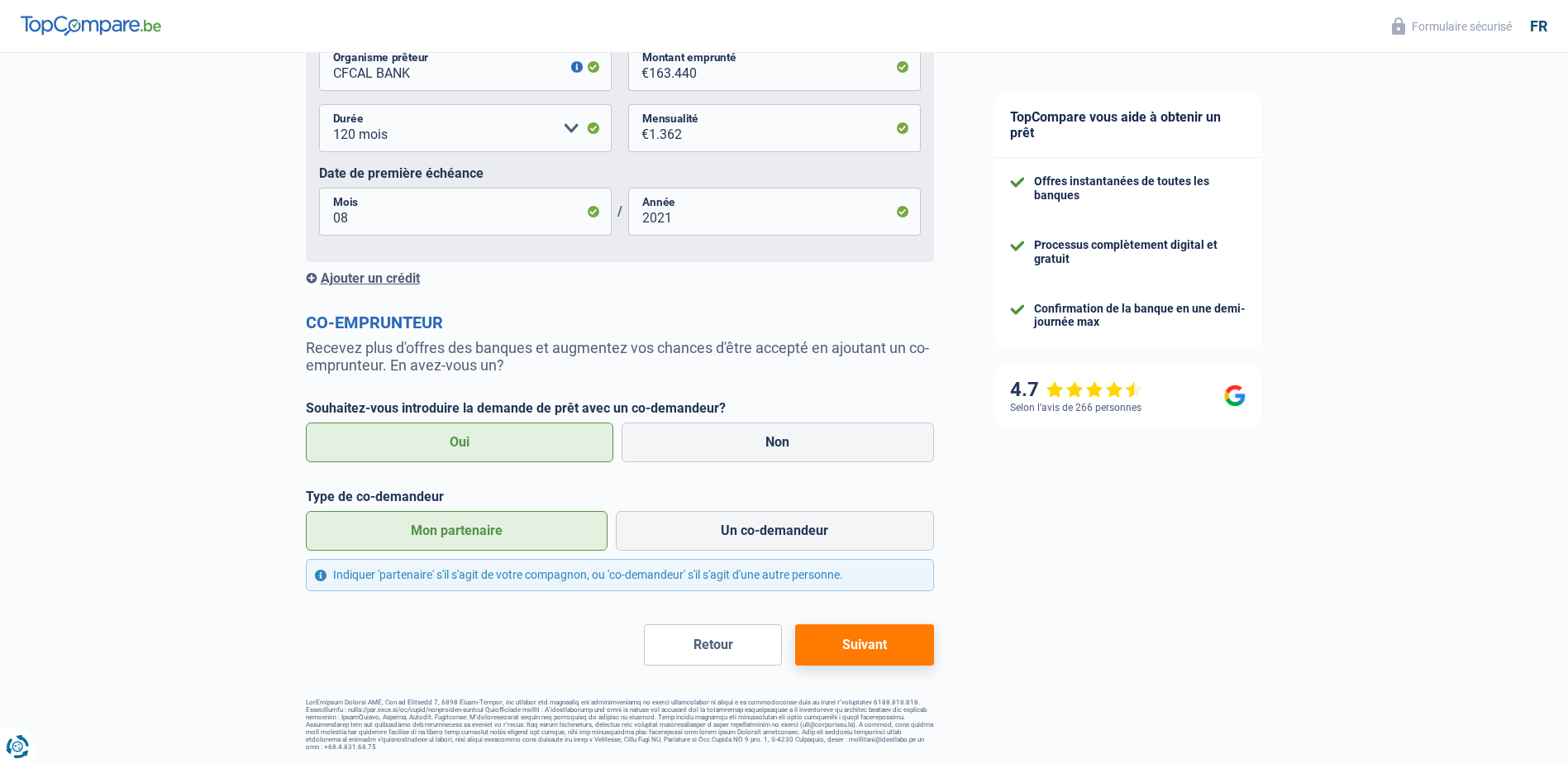
click at [855, 642] on button "Suivant" at bounding box center [864, 645] width 138 height 41
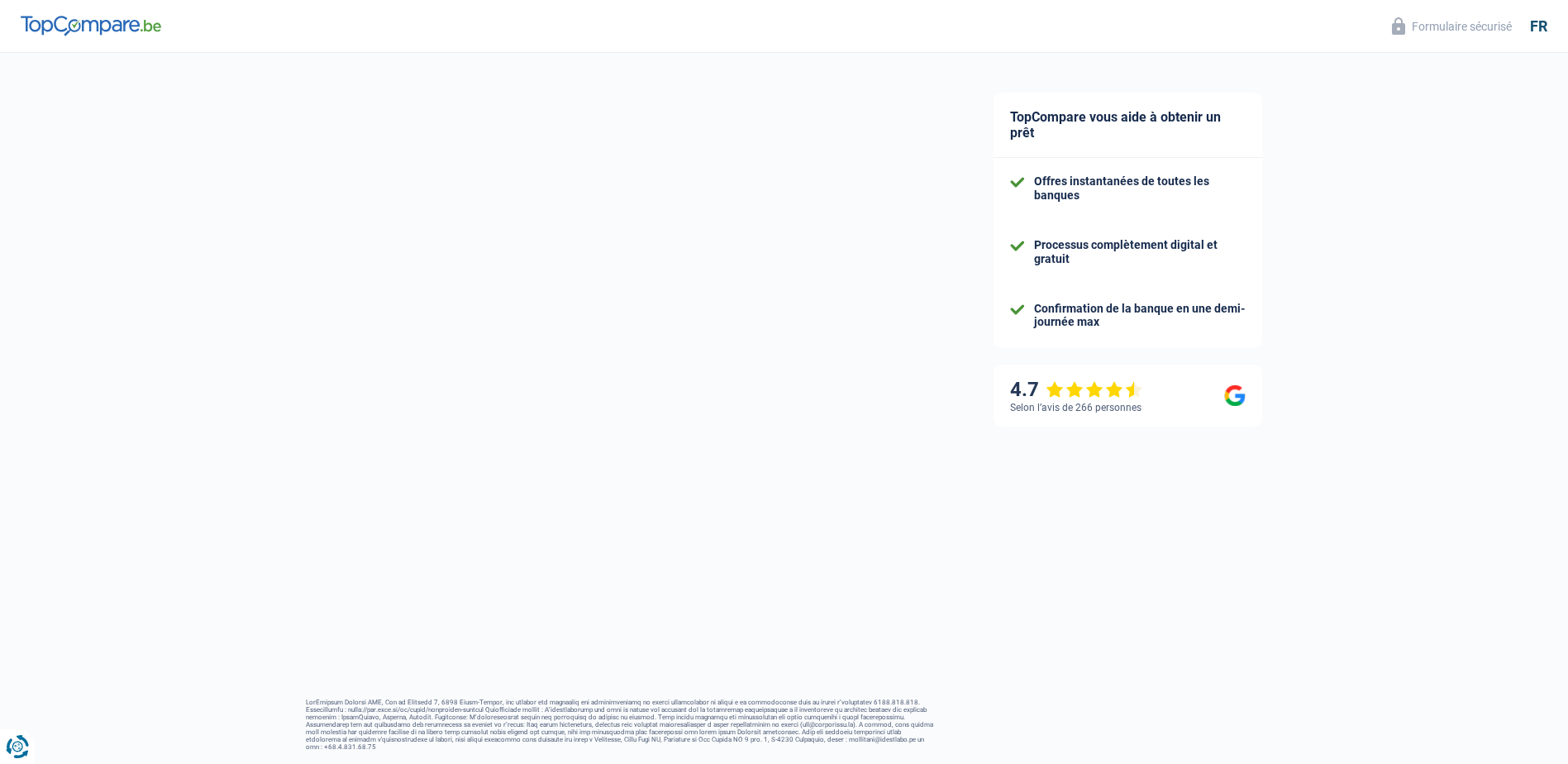
select select "privateEmployee"
select select "netSalary"
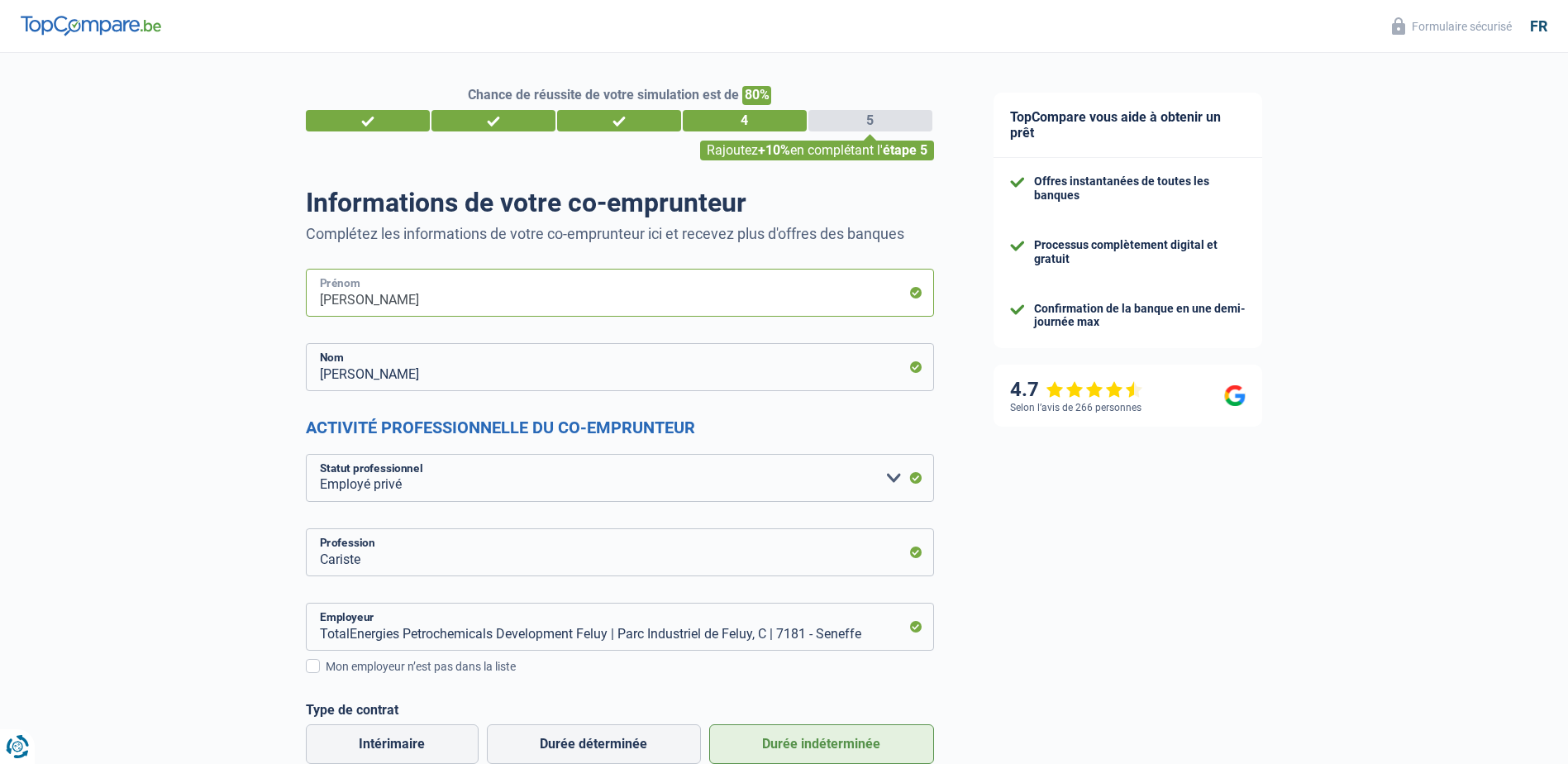
click at [695, 289] on input "[PERSON_NAME]" at bounding box center [620, 293] width 629 height 48
click at [418, 372] on input "[PERSON_NAME]" at bounding box center [620, 367] width 629 height 48
click at [894, 477] on select "Ouvrier Employé privé Employé public Invalide Indépendant Pensionné Chômeur Mut…" at bounding box center [620, 478] width 629 height 48
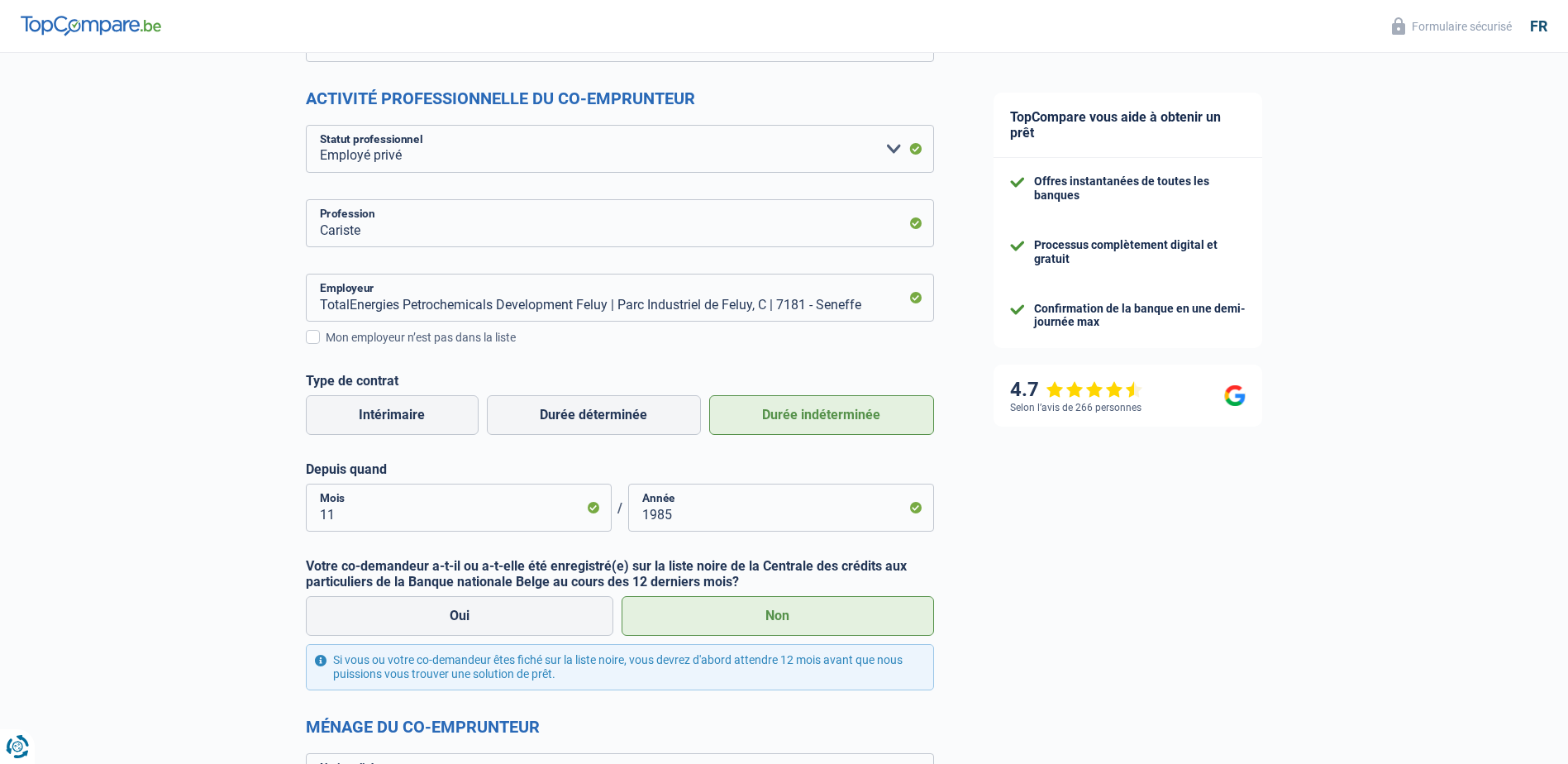
scroll to position [331, 0]
click at [594, 416] on label "Durée déterminée" at bounding box center [594, 414] width 214 height 39
click at [594, 416] on input "Durée déterminée" at bounding box center [594, 414] width 214 height 39
radio input "true"
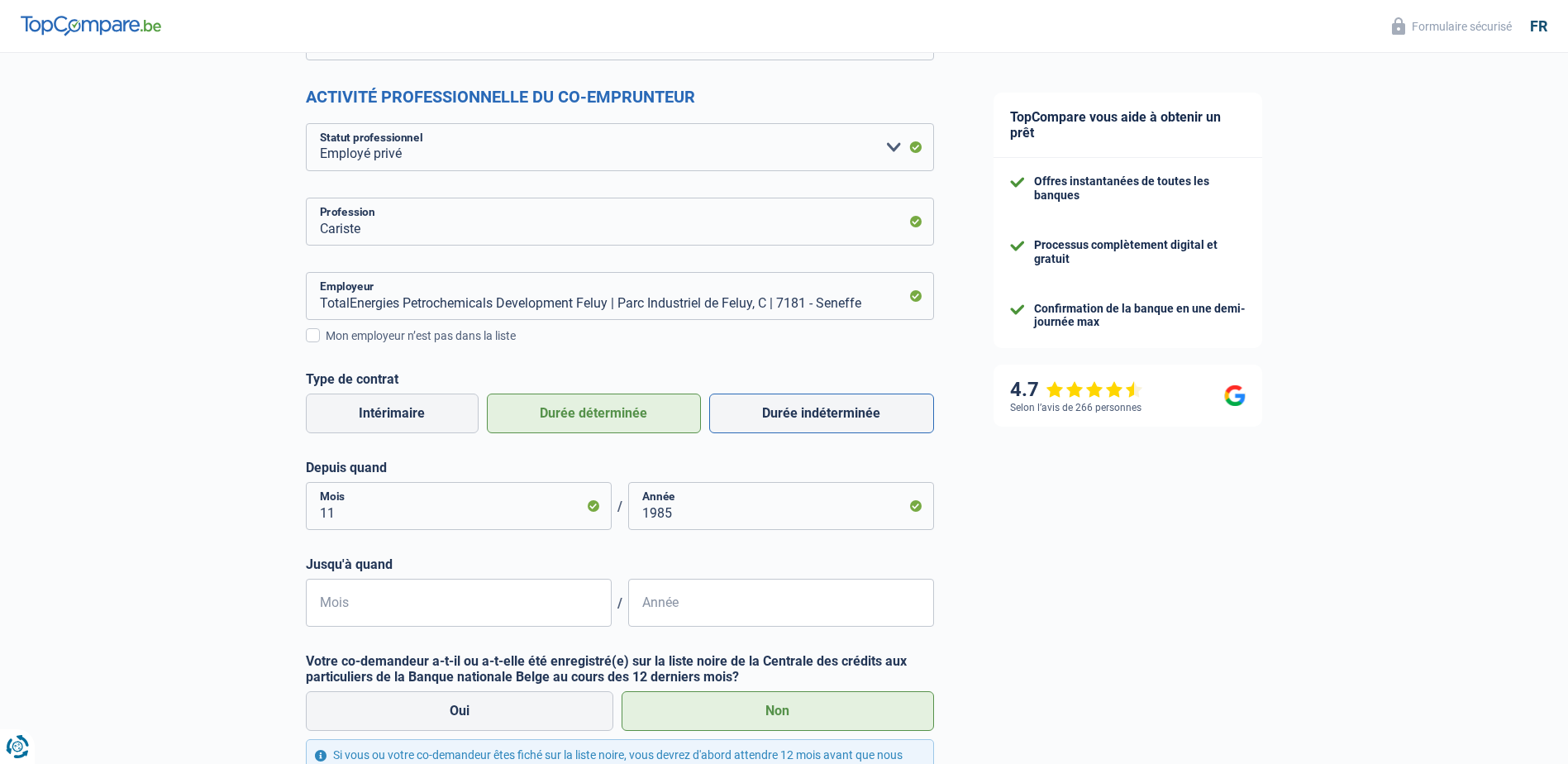
click at [846, 417] on label "Durée indéterminée" at bounding box center [821, 414] width 225 height 39
click at [846, 417] on input "Durée indéterminée" at bounding box center [821, 414] width 225 height 39
radio input "true"
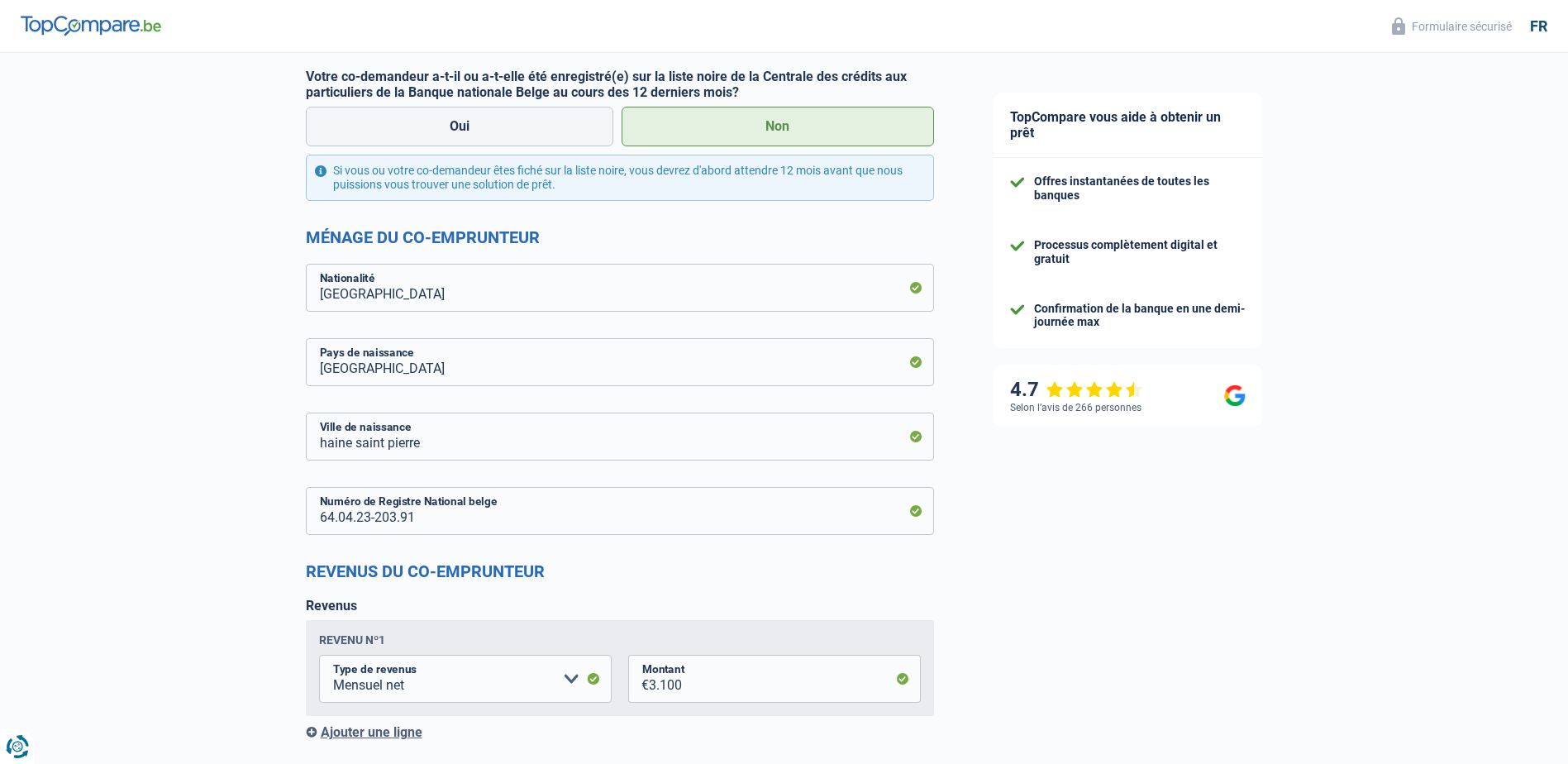
scroll to position [992, 0]
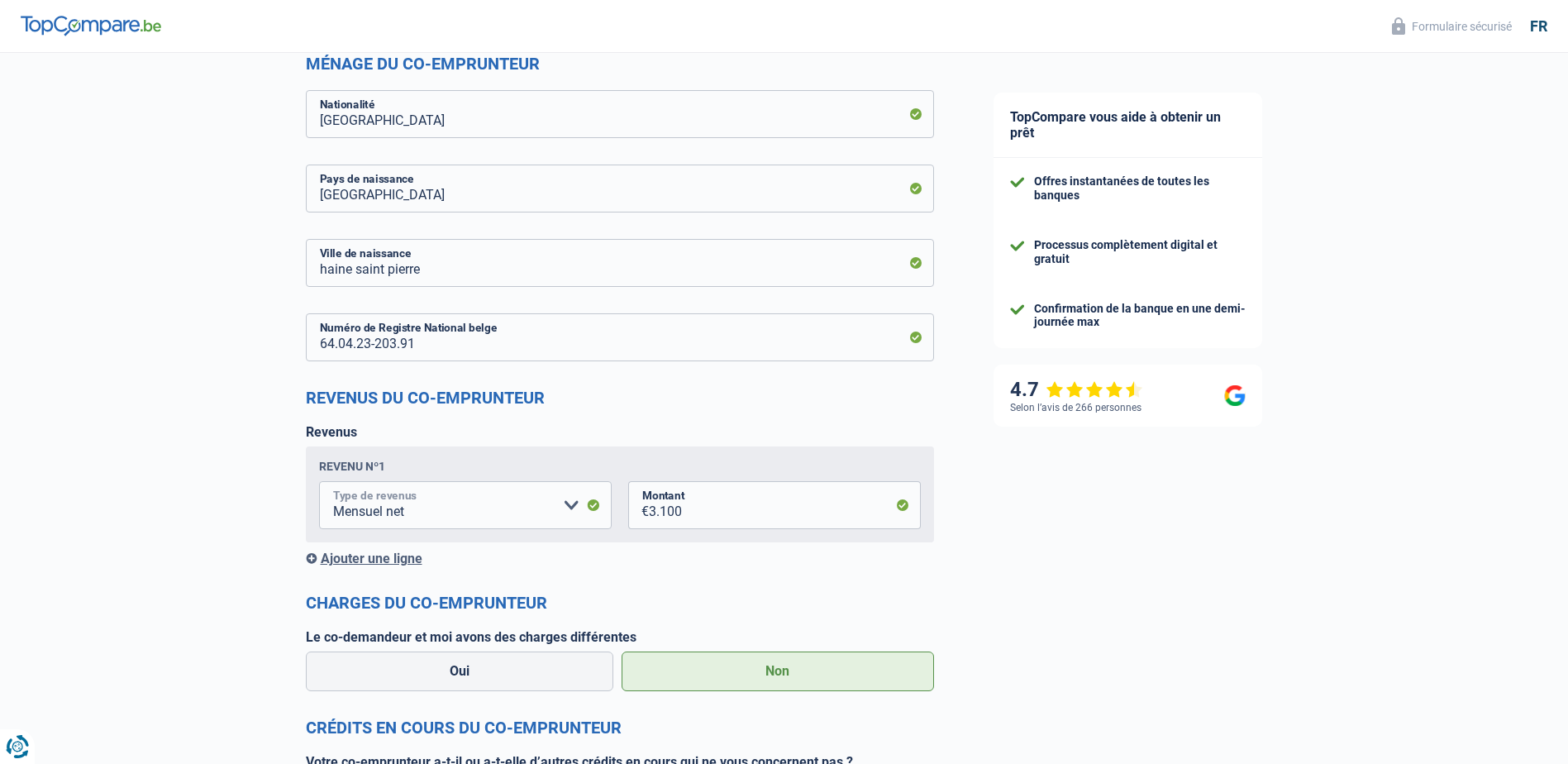
click at [571, 508] on select "Allocation d'handicap Allocations chômage Allocations familiales Chèques repas …" at bounding box center [465, 505] width 293 height 48
click at [319, 482] on select "Allocation d'handicap Allocations chômage Allocations familiales Chèques repas …" at bounding box center [465, 505] width 293 height 48
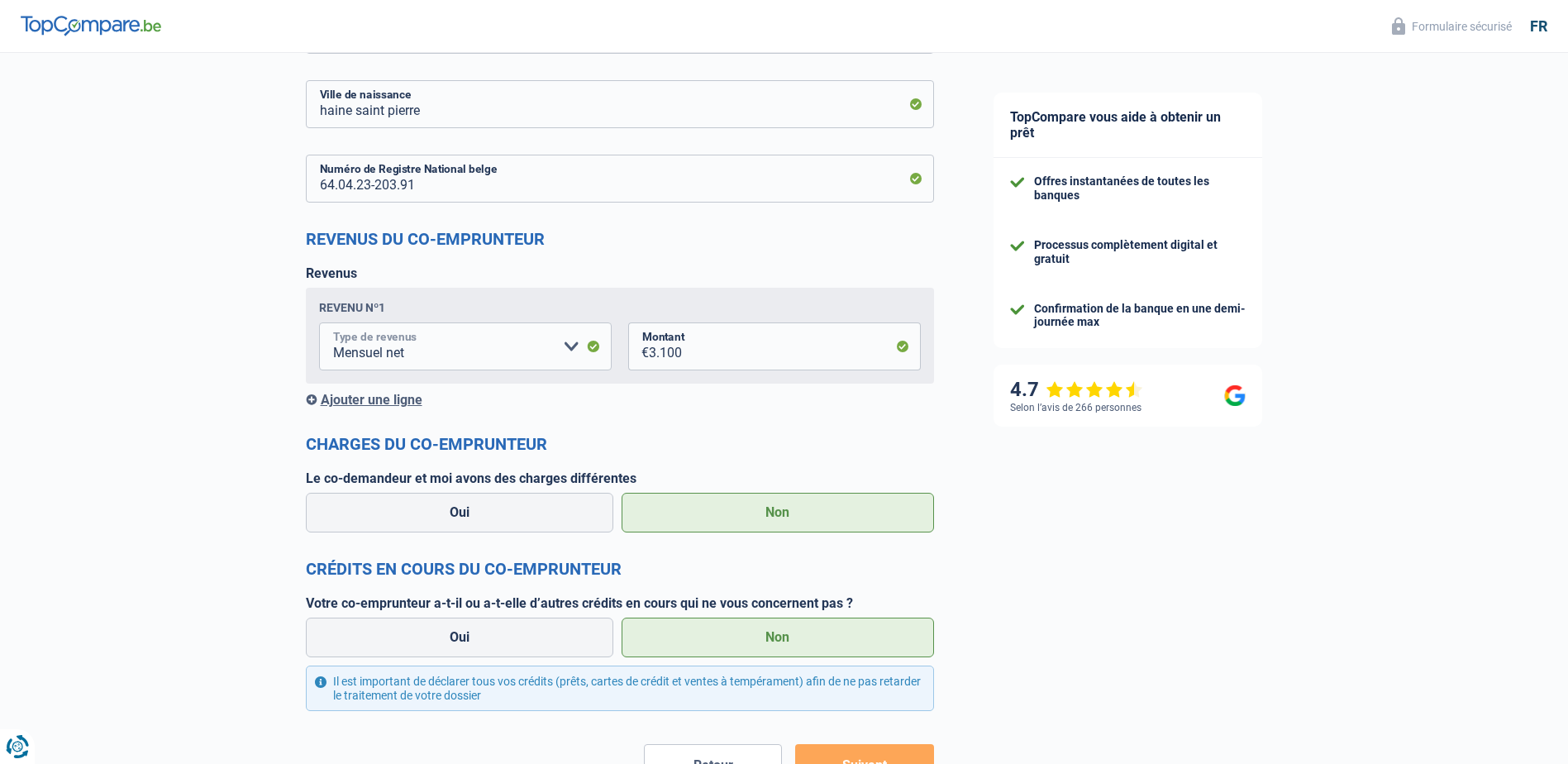
scroll to position [1158, 0]
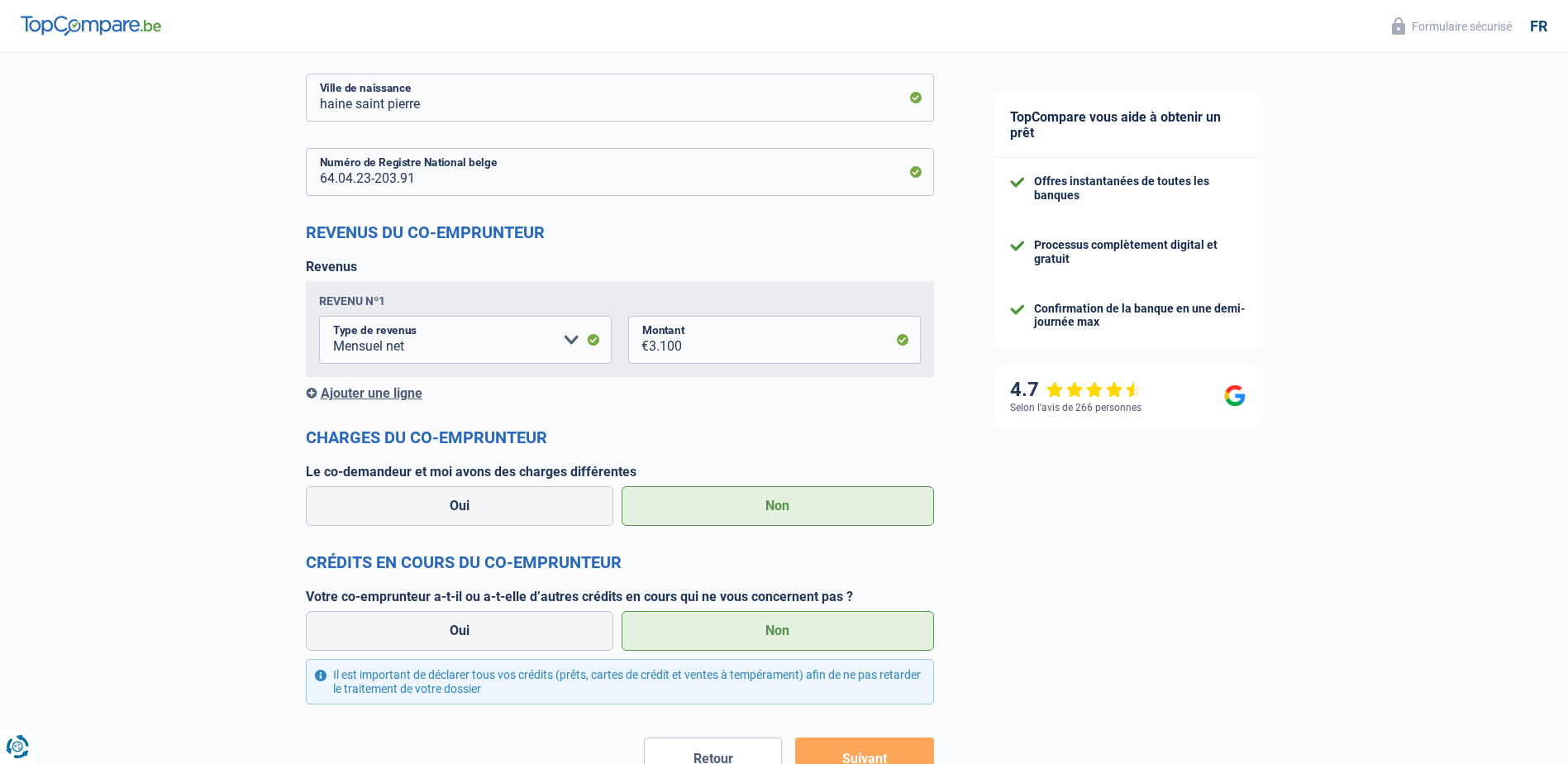
click at [865, 505] on label "Non" at bounding box center [778, 506] width 313 height 39
click at [865, 505] on input "Non" at bounding box center [778, 506] width 313 height 39
click at [796, 634] on label "Non" at bounding box center [778, 631] width 313 height 39
click at [796, 634] on input "Non" at bounding box center [778, 631] width 313 height 39
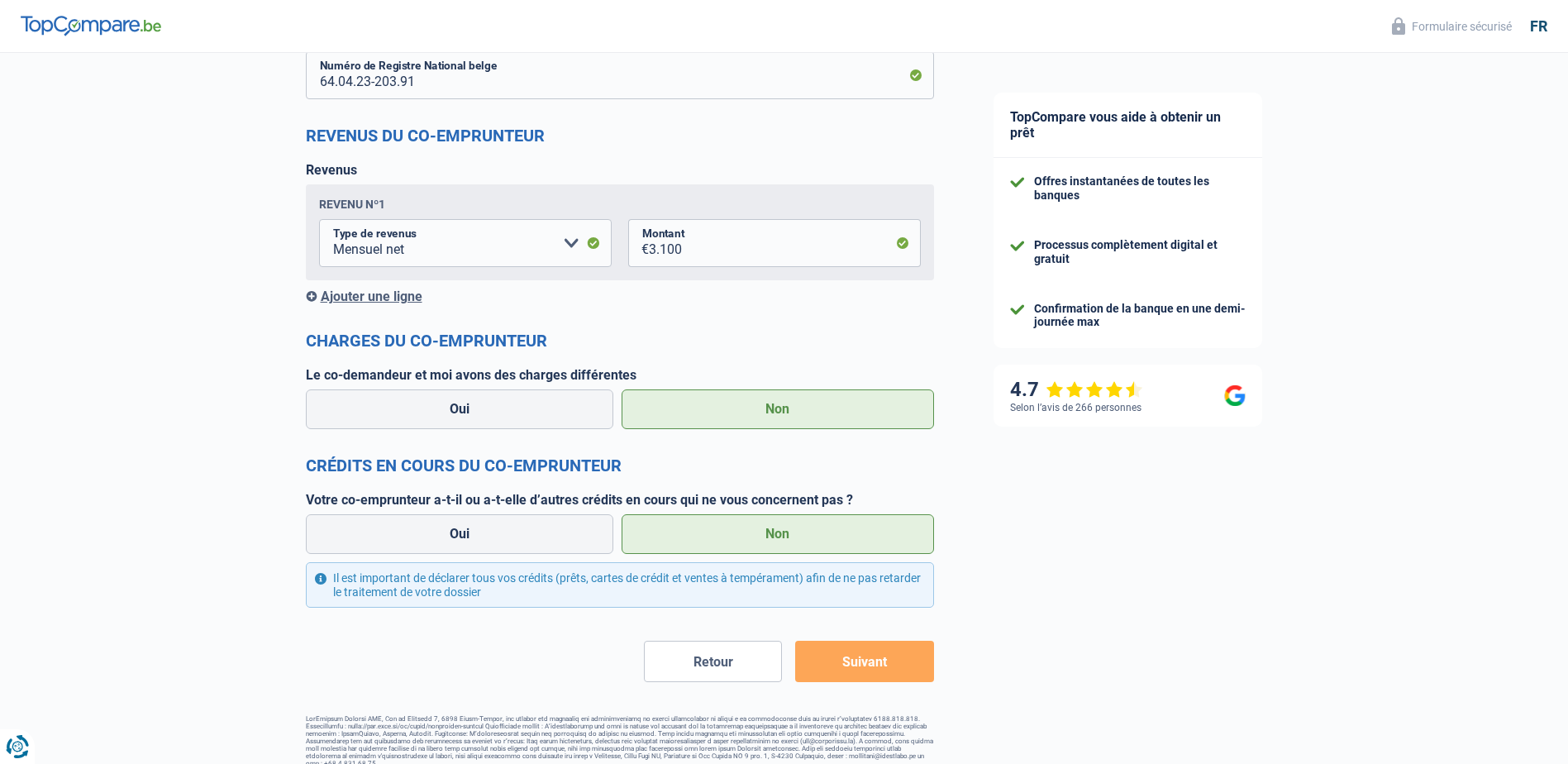
scroll to position [1271, 0]
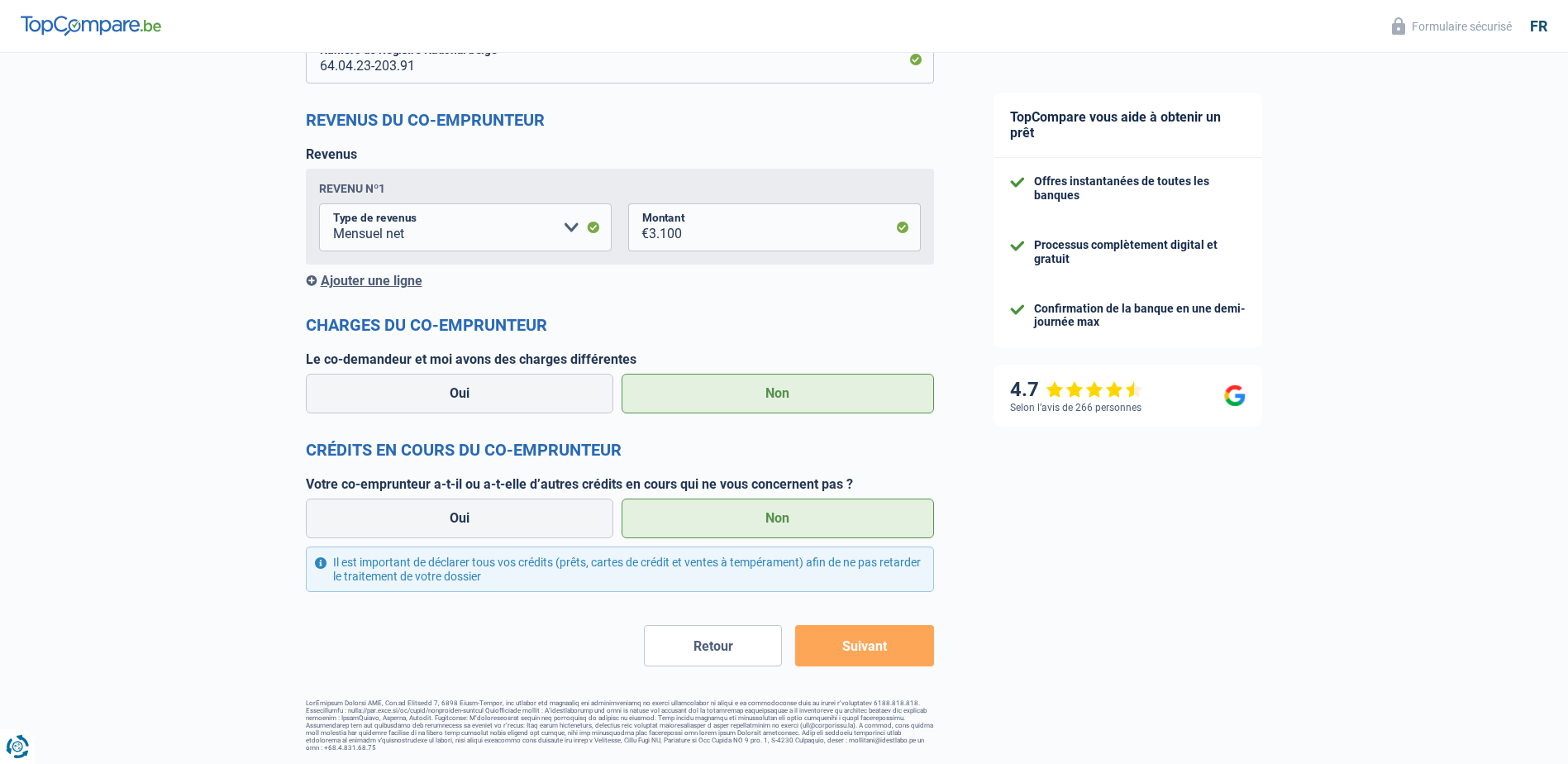
click at [895, 628] on button "Suivant" at bounding box center [864, 646] width 138 height 41
